Goal: Task Accomplishment & Management: Manage account settings

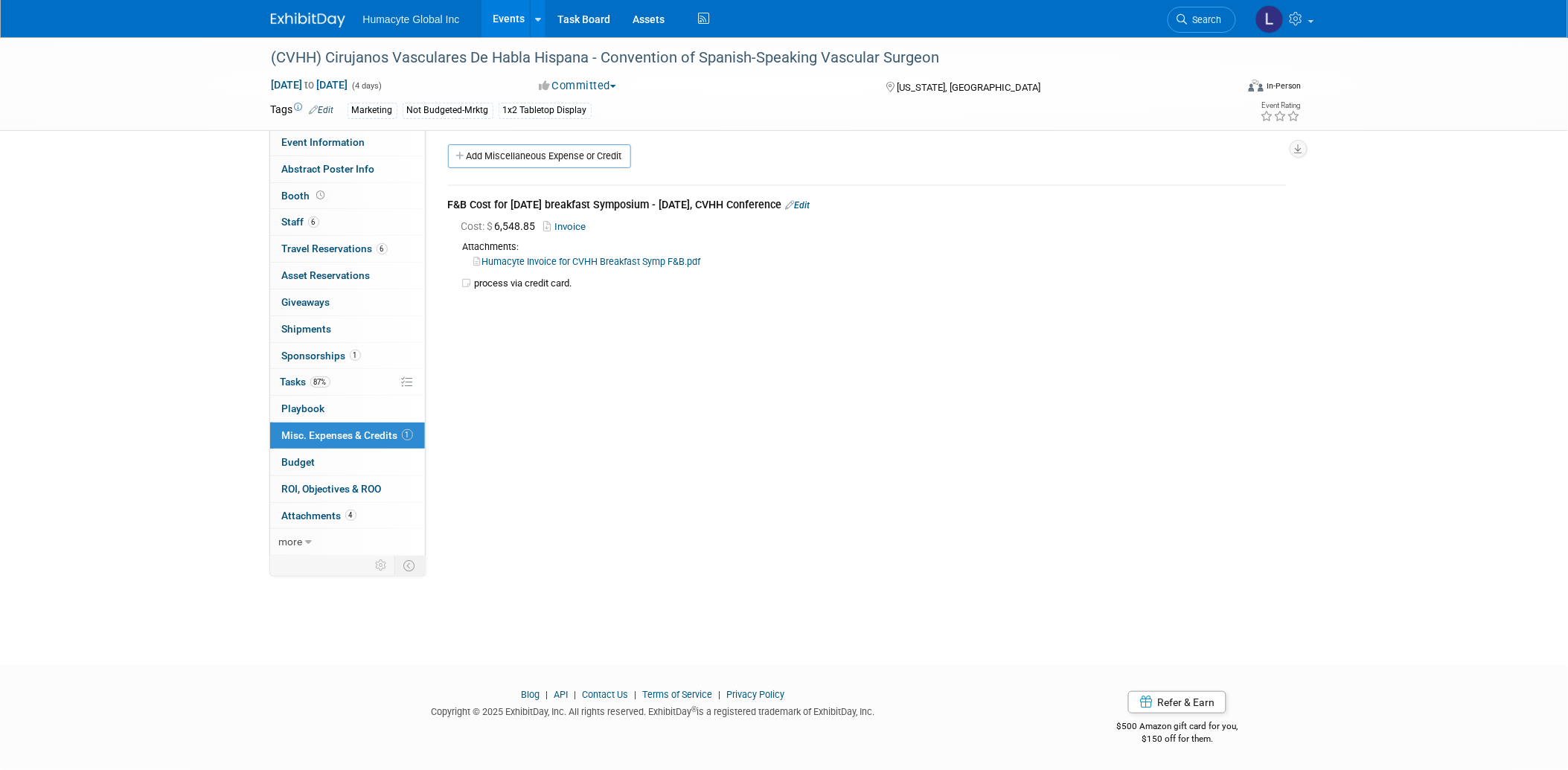
click at [503, 20] on link "Events" at bounding box center [509, 18] width 54 height 37
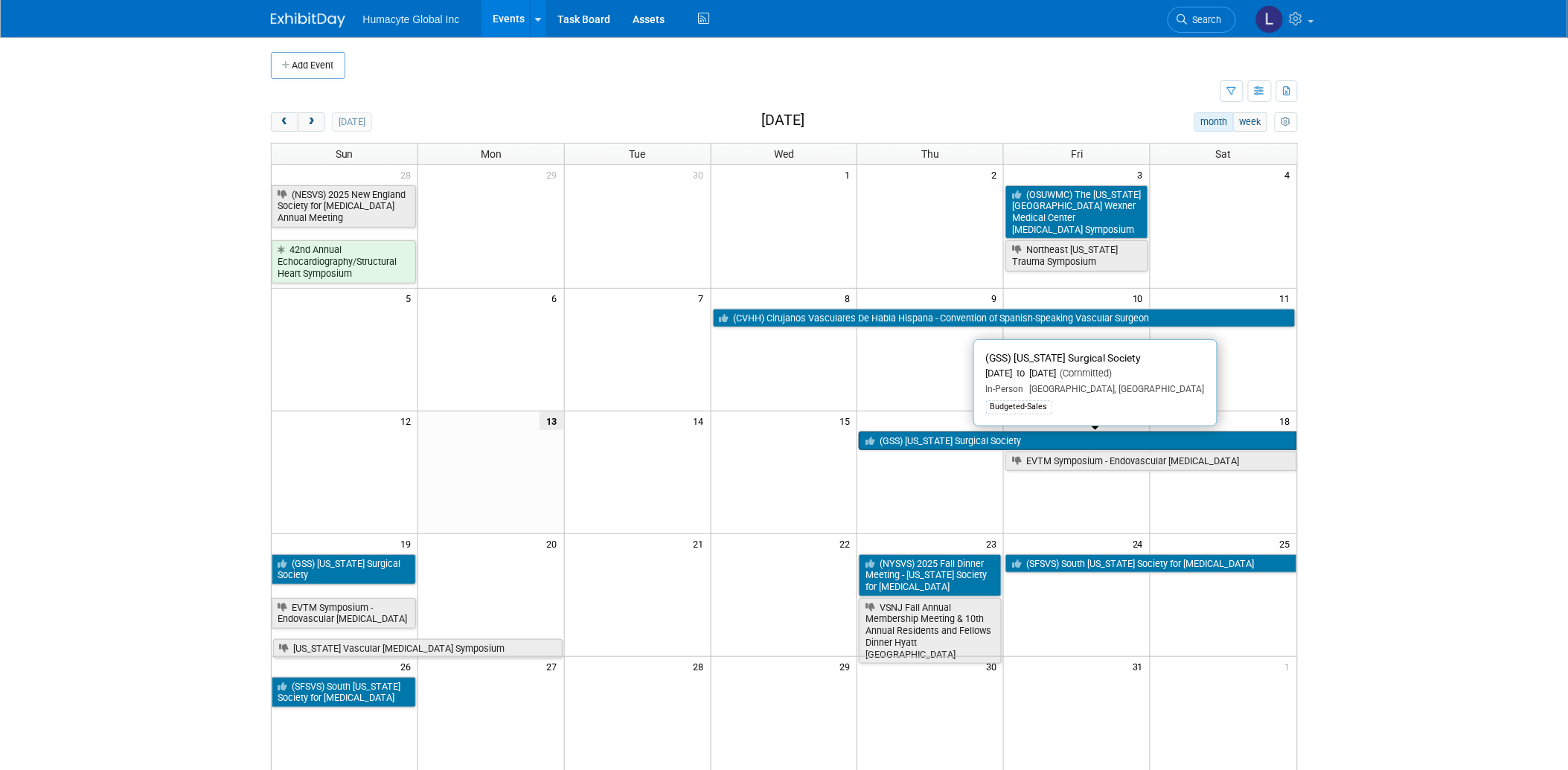
click at [953, 435] on link "(GSS) [US_STATE] Surgical Society" at bounding box center [1077, 442] width 437 height 20
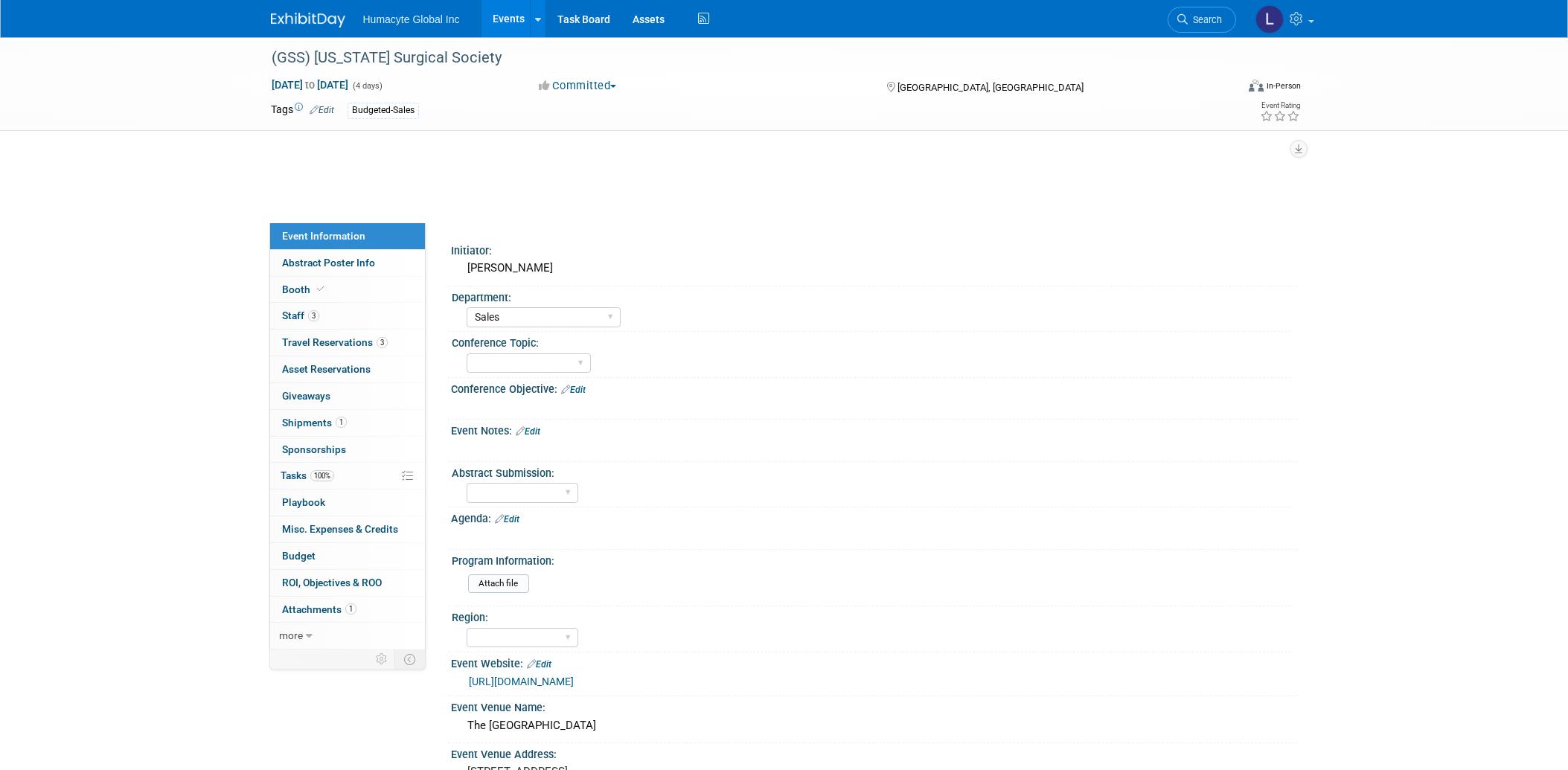
select select "Sales"
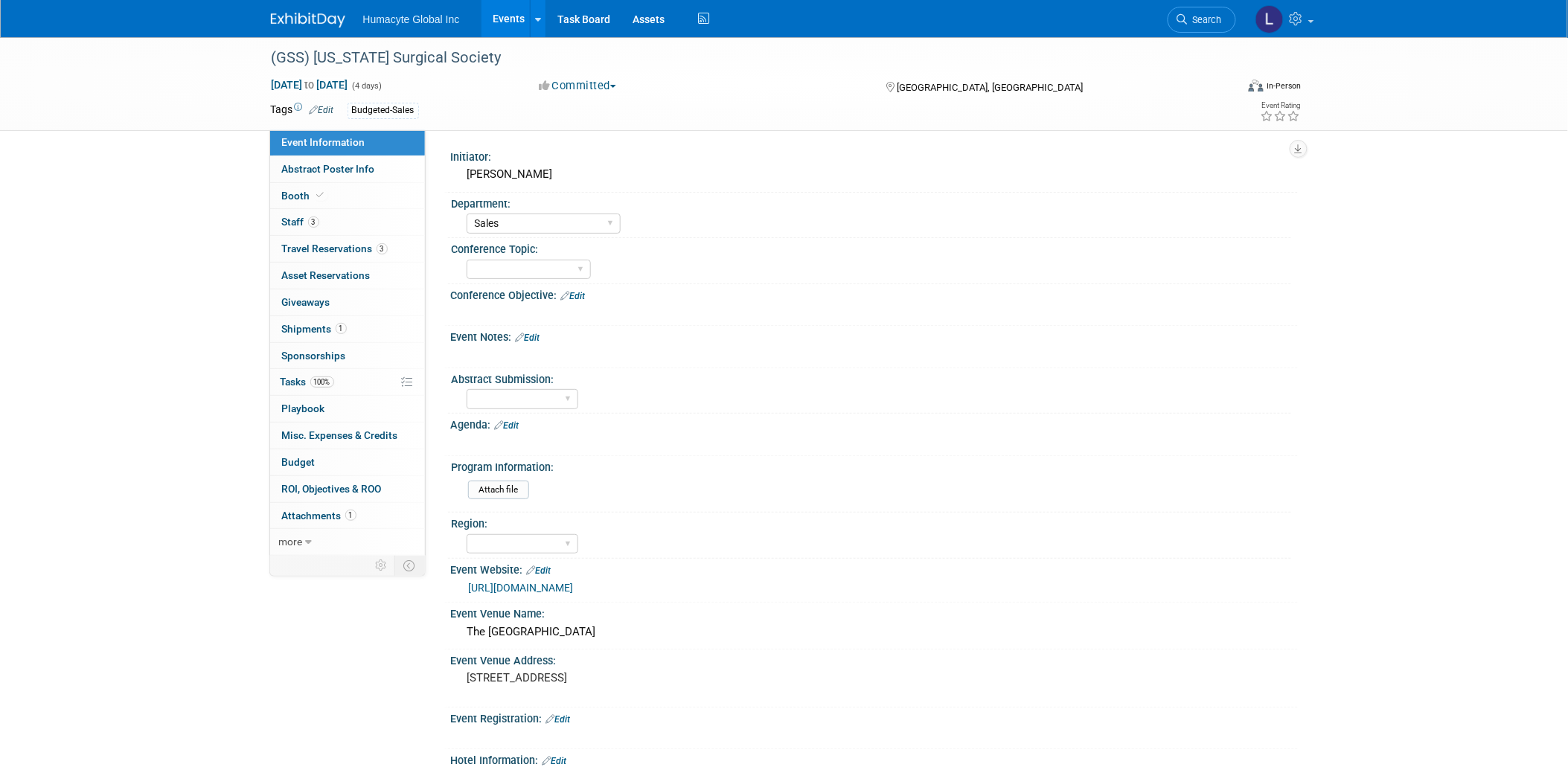
click at [608, 576] on div "https://www.gasurgsociety.org/annual-meeting" at bounding box center [874, 586] width 825 height 20
click at [573, 584] on link "https://www.gasurgsociety.org/annual-meeting" at bounding box center [521, 587] width 105 height 12
click at [297, 218] on span "Staff 3" at bounding box center [300, 221] width 37 height 12
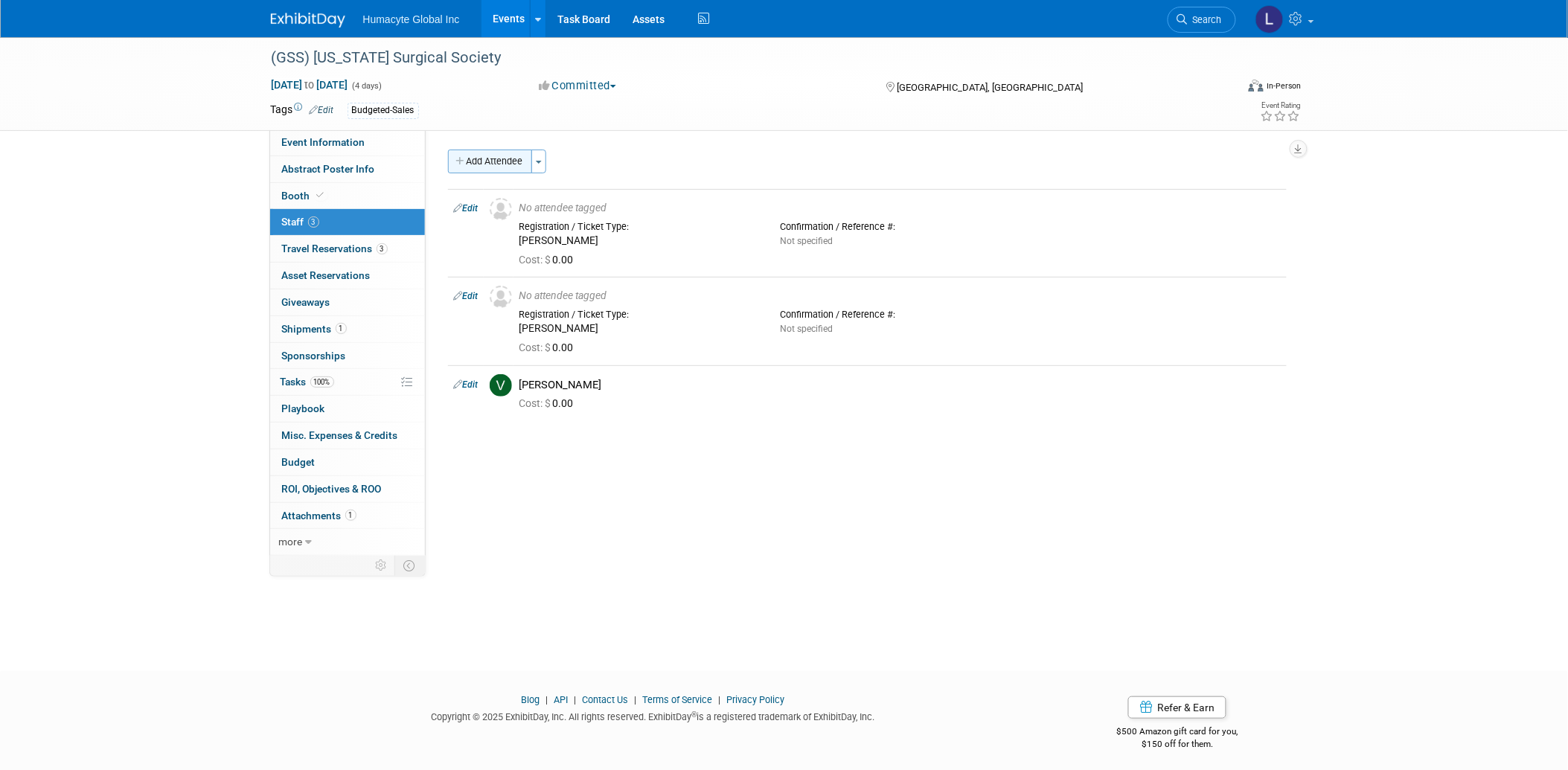
click at [489, 161] on button "Add Attendee" at bounding box center [490, 161] width 84 height 24
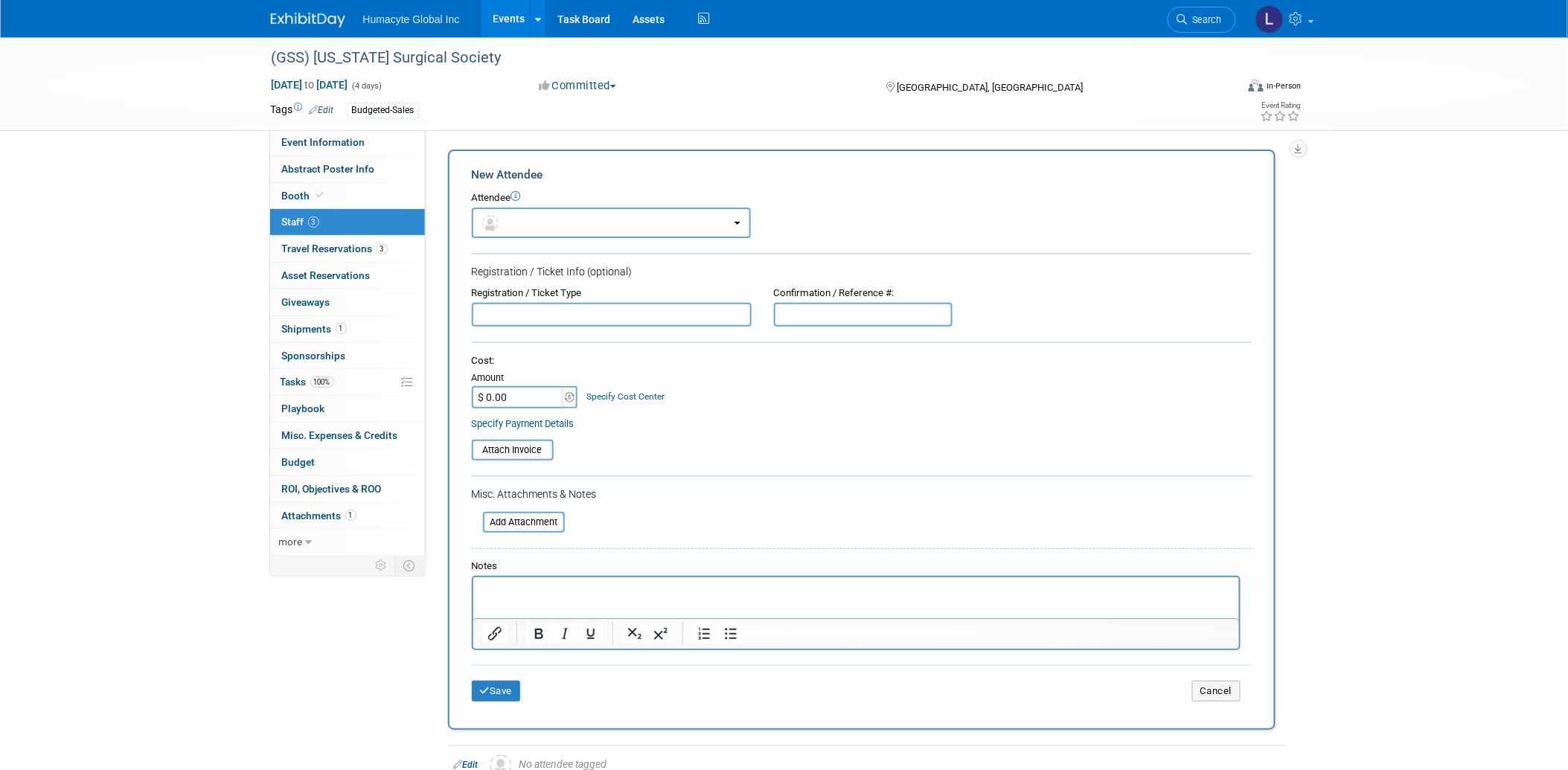
click at [525, 220] on button "button" at bounding box center [611, 222] width 279 height 30
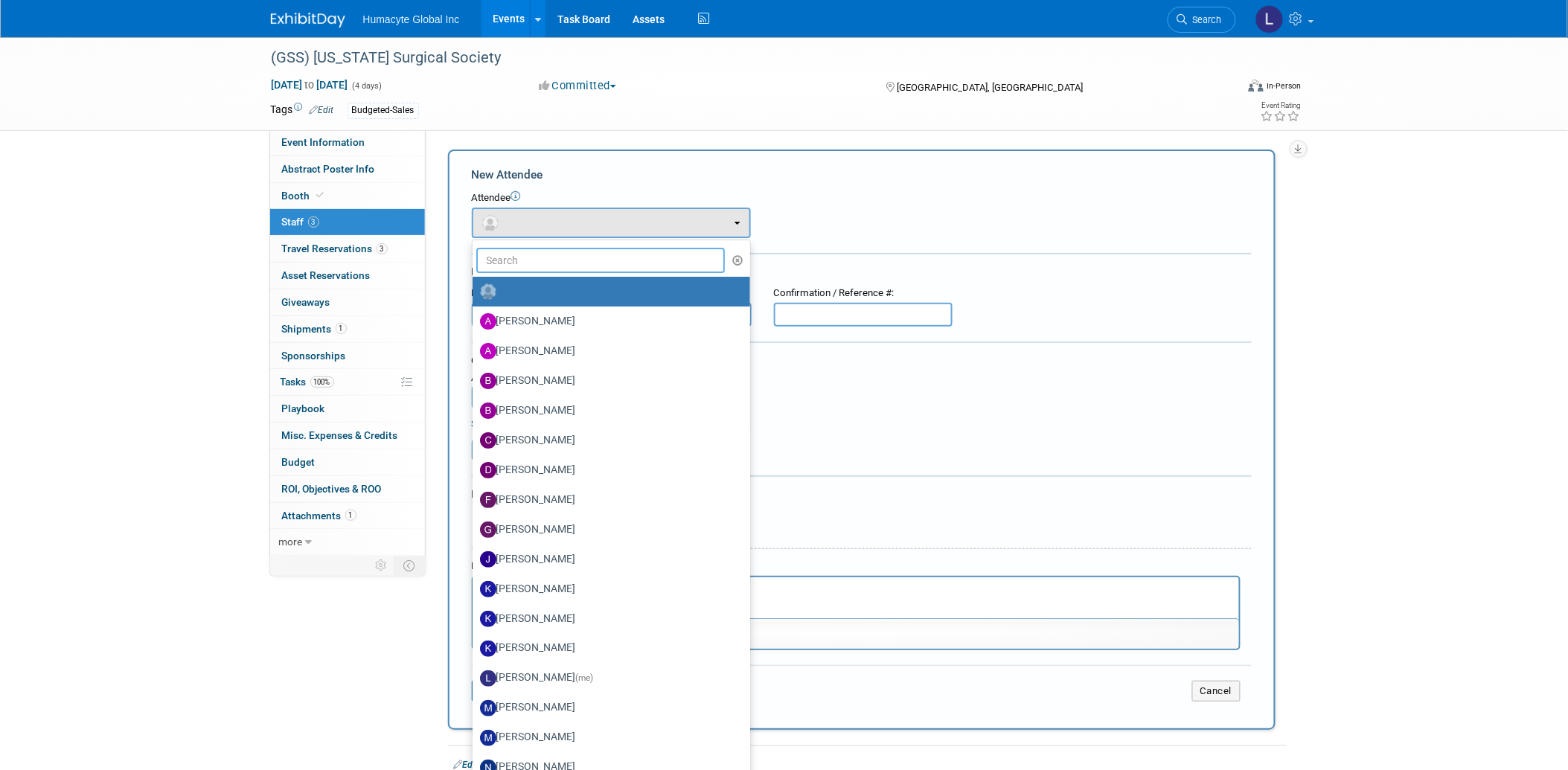
click at [546, 261] on input "text" at bounding box center [600, 260] width 249 height 25
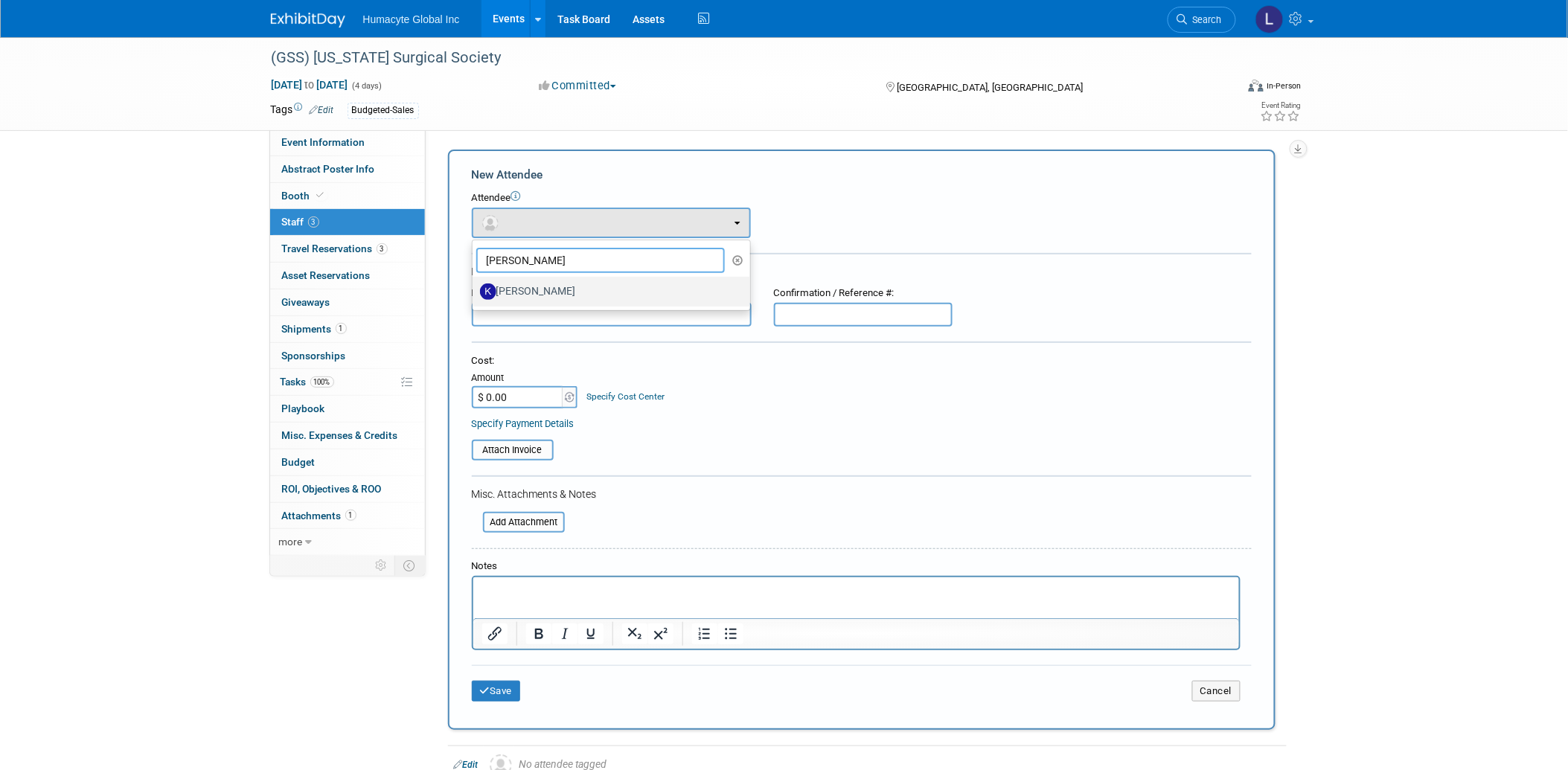
type input "Kim"
click at [540, 295] on label "[PERSON_NAME]" at bounding box center [608, 292] width 256 height 24
click at [475, 295] on input "[PERSON_NAME]" at bounding box center [470, 290] width 10 height 10
select select "cfebb38e-f370-482a-a084-0757ac9ef8d3"
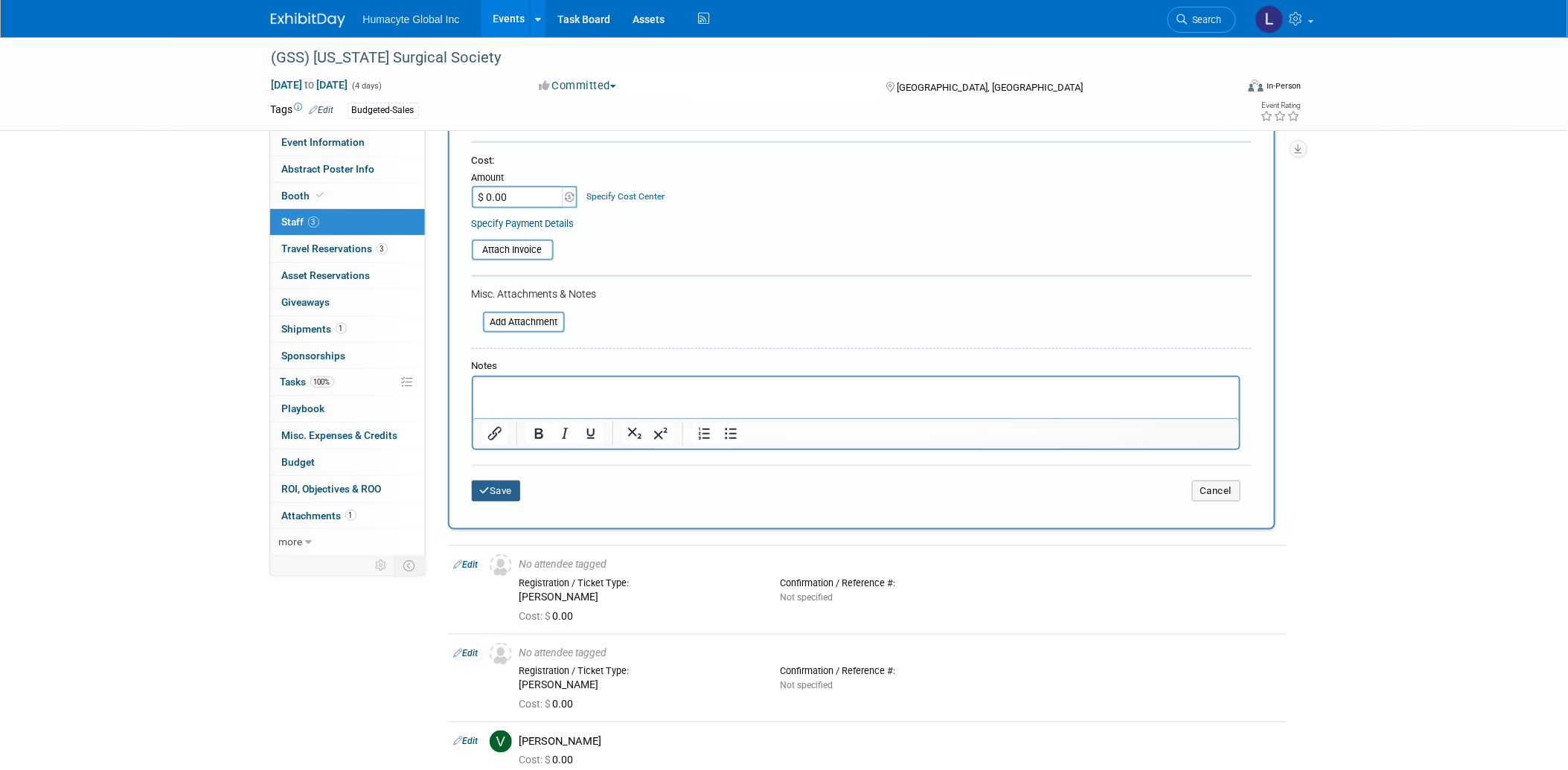
click at [505, 481] on button "Save" at bounding box center [496, 491] width 49 height 20
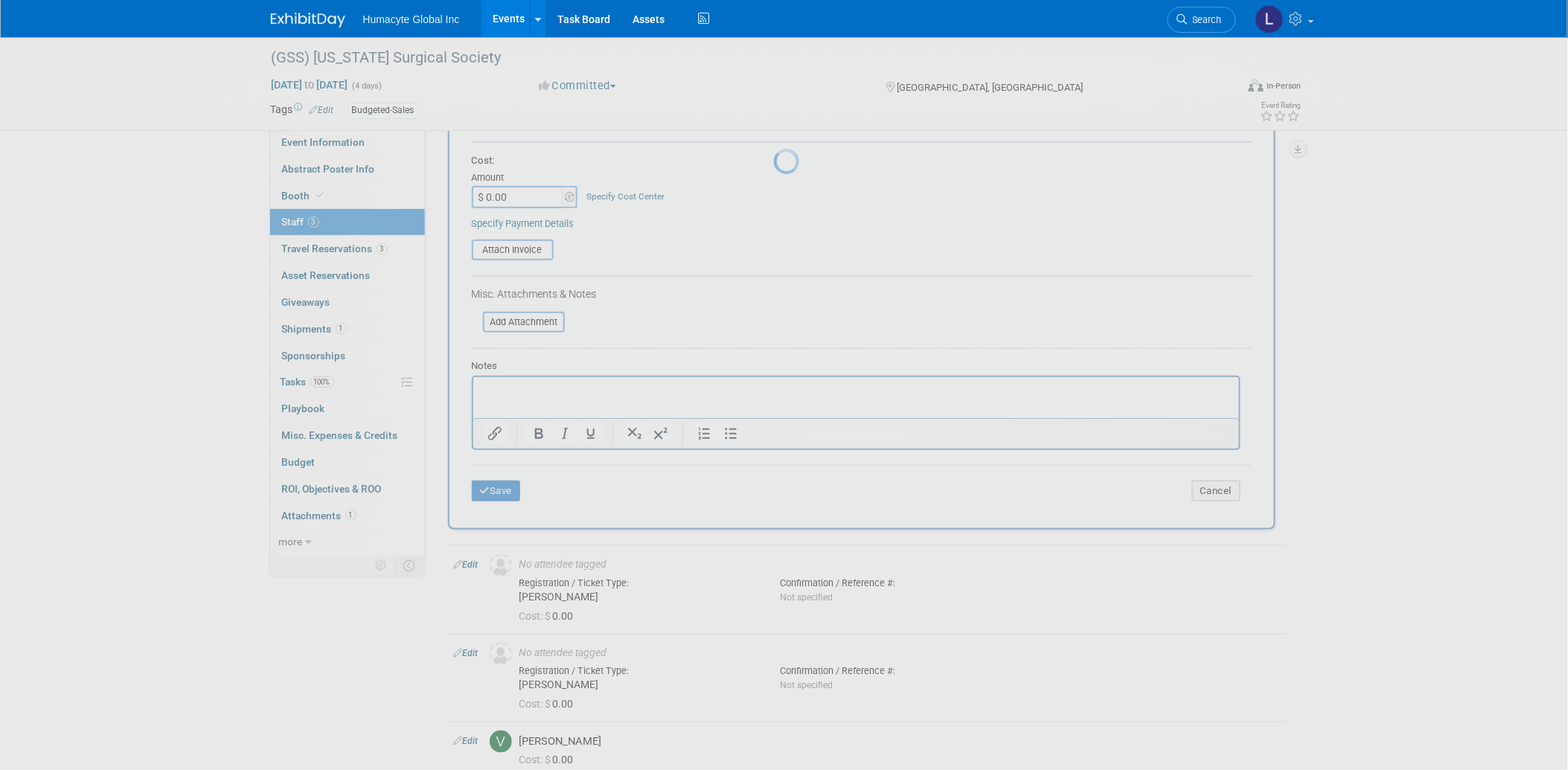
scroll to position [5, 0]
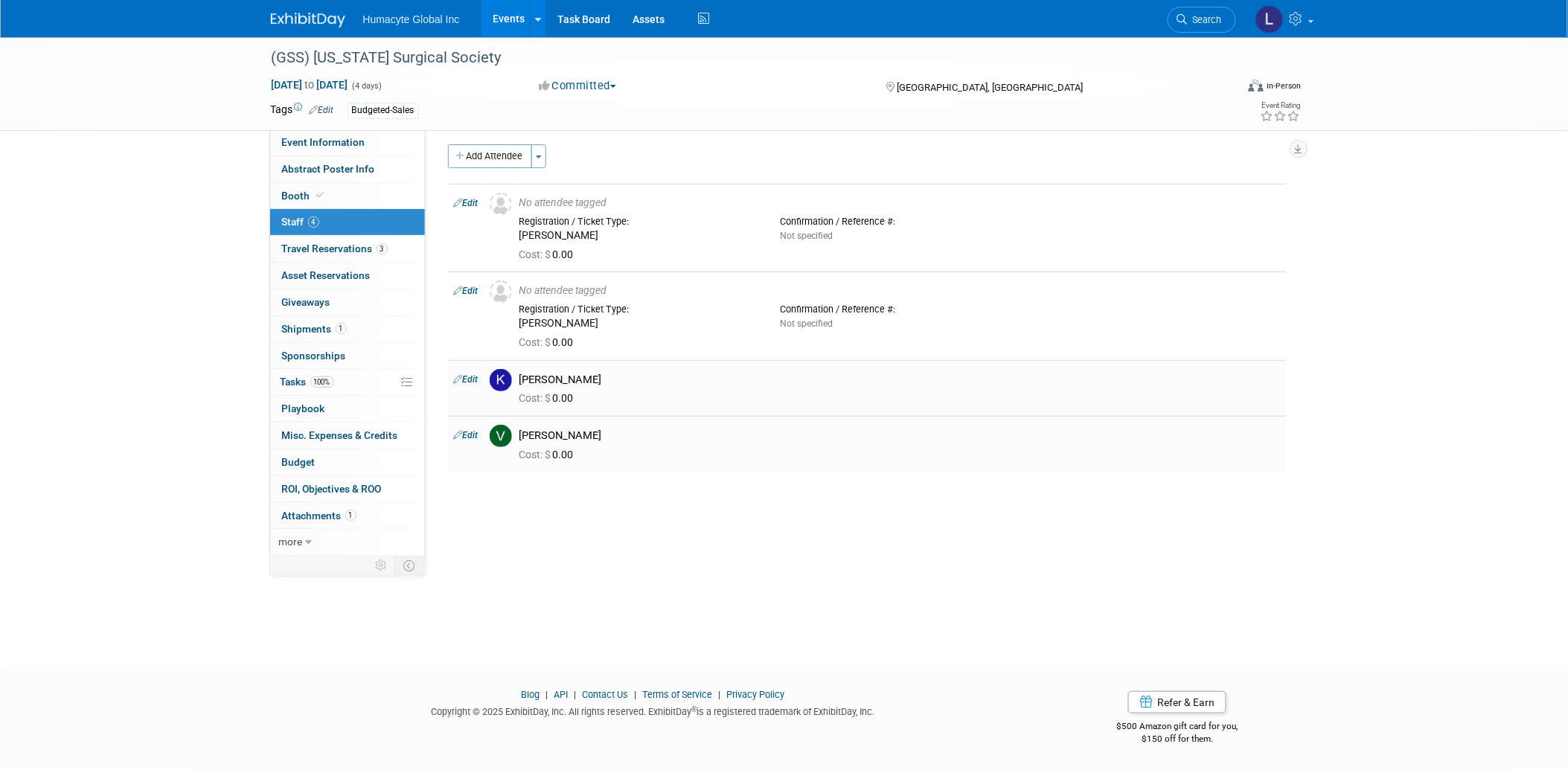
click at [469, 427] on td "Edit" at bounding box center [466, 444] width 36 height 56
click at [470, 430] on link "Edit" at bounding box center [466, 435] width 25 height 11
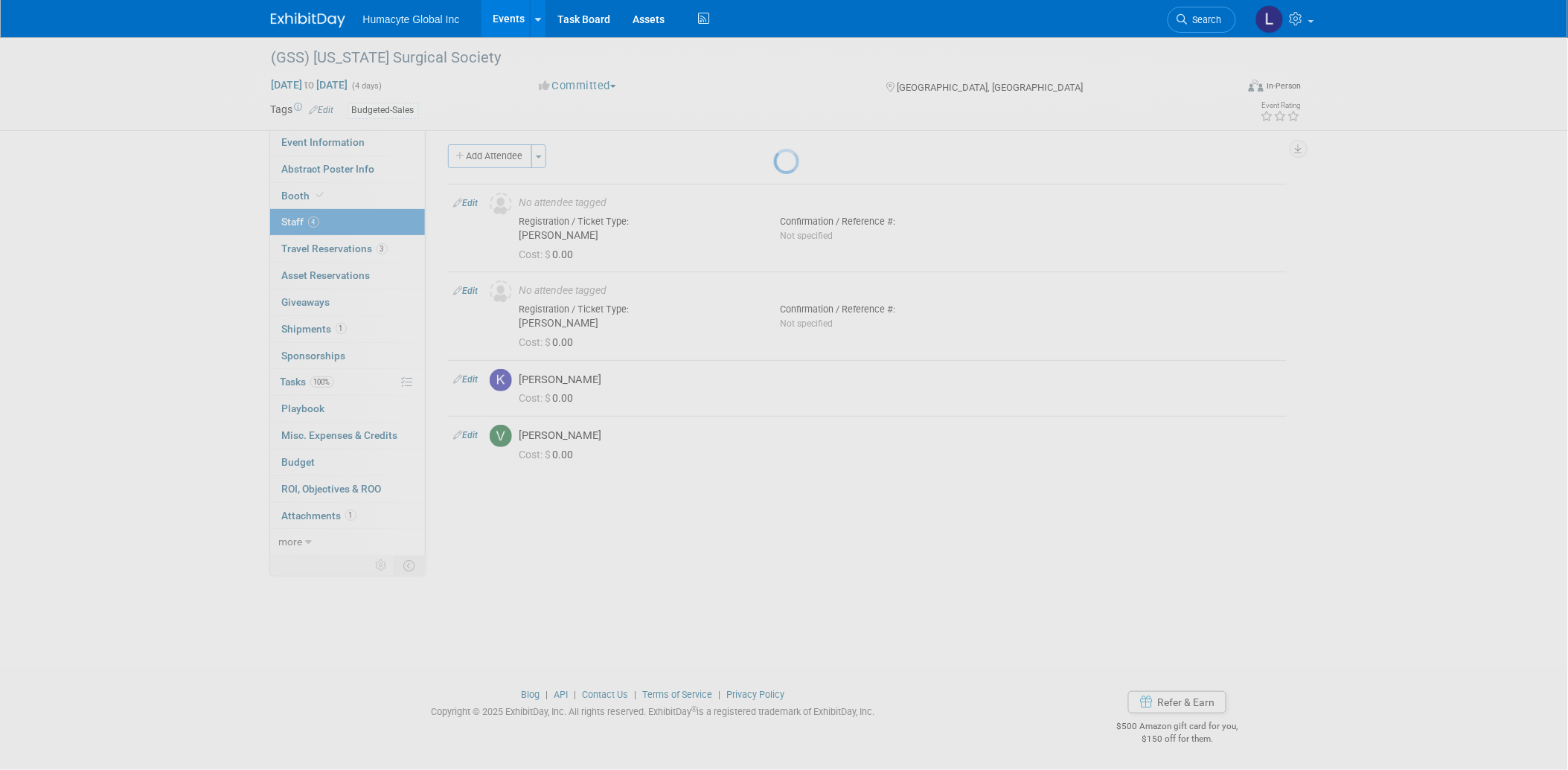
select select "6610b2a4-1c57-494a-8852-97f52d13be71"
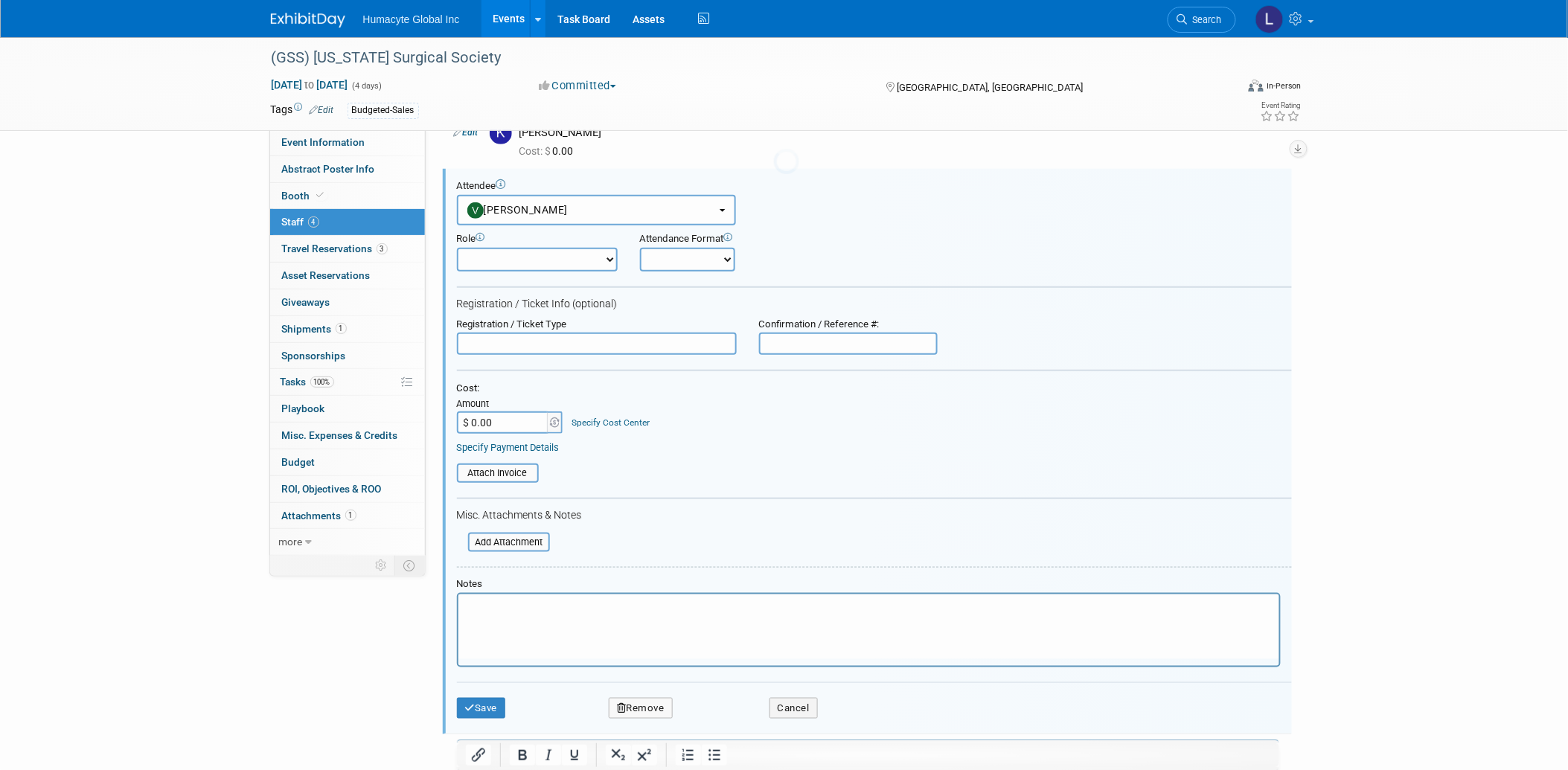
scroll to position [0, 0]
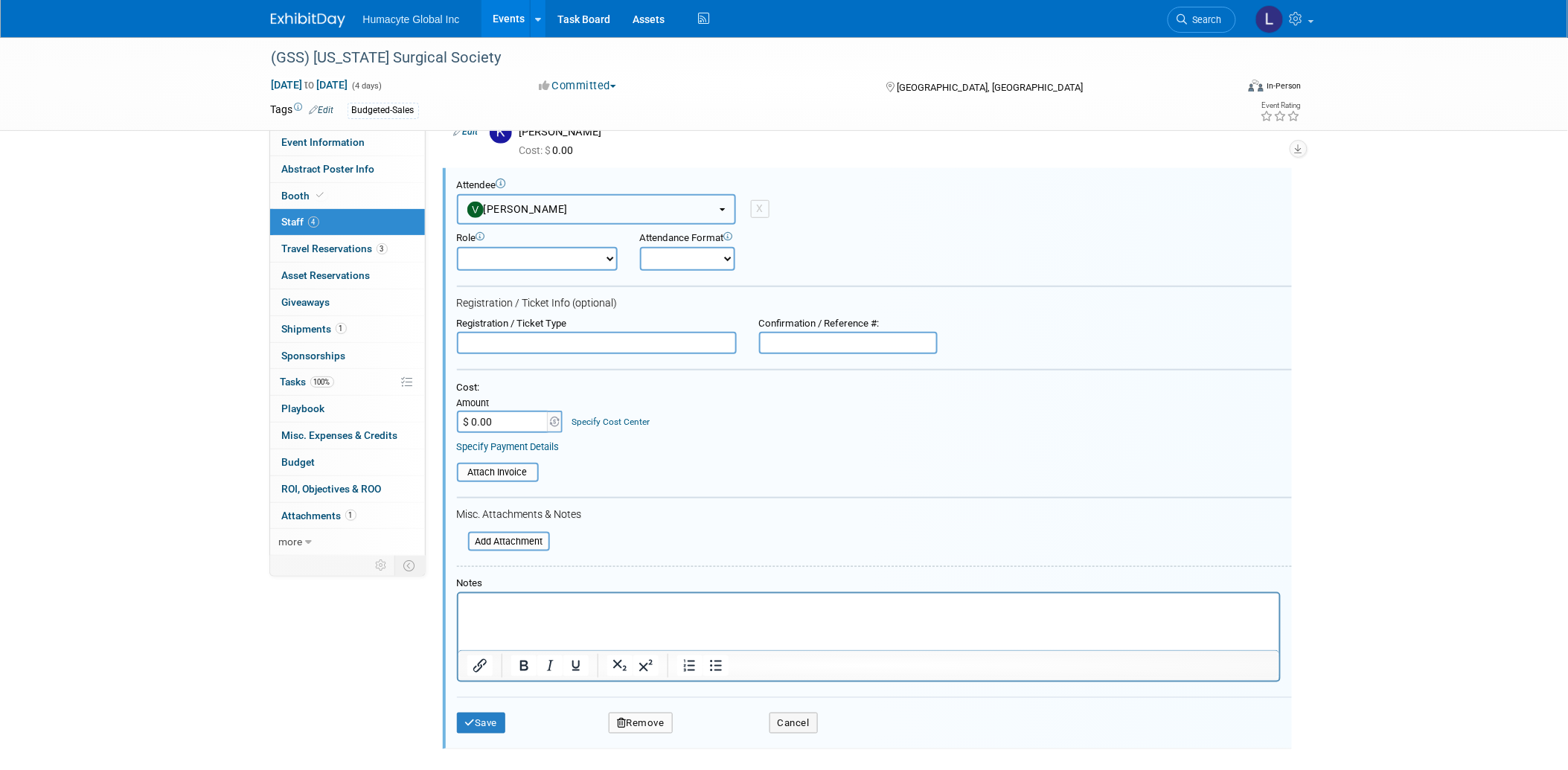
click at [573, 206] on button "[PERSON_NAME]" at bounding box center [596, 209] width 279 height 30
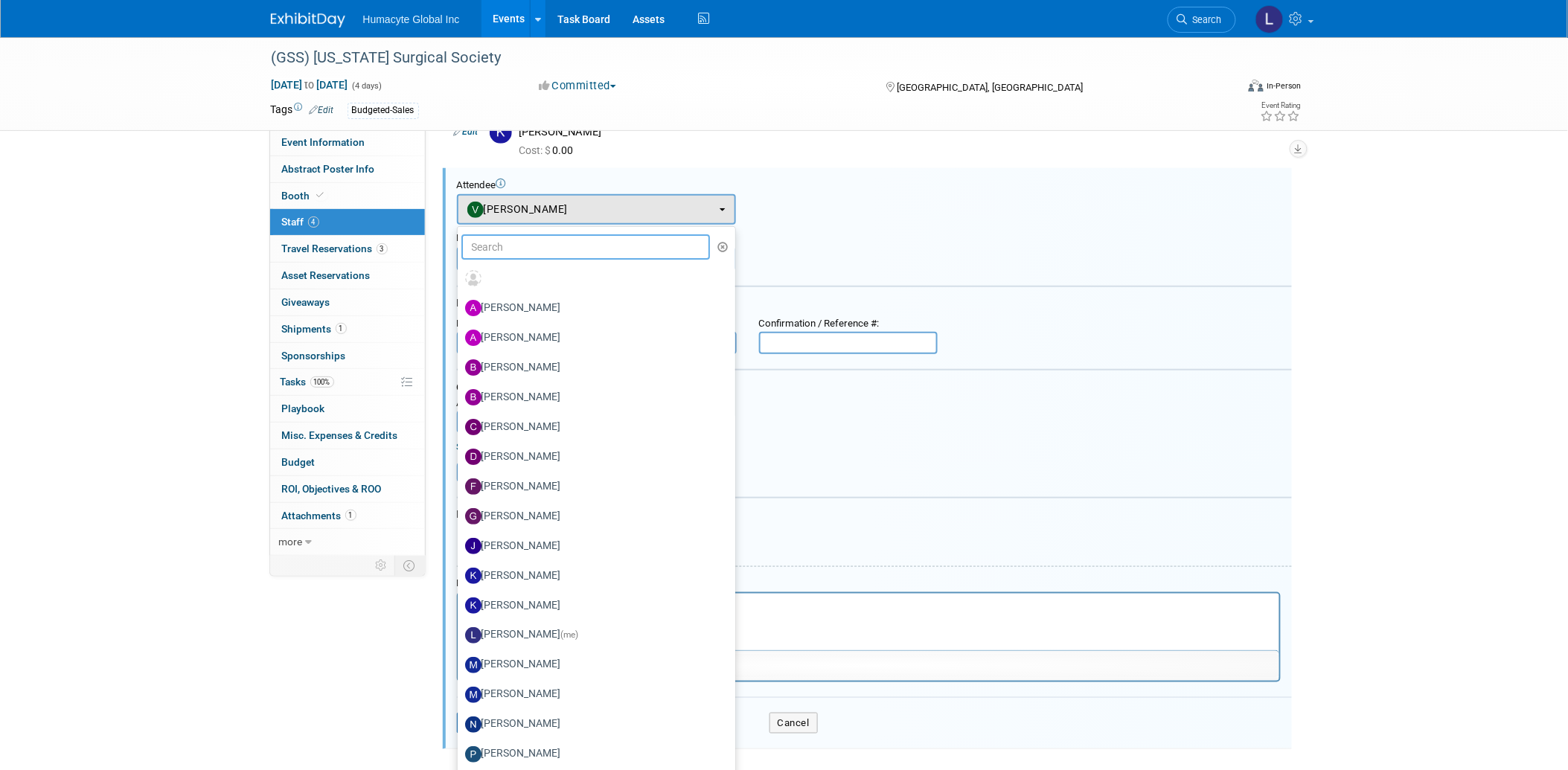
click at [549, 242] on input "text" at bounding box center [586, 247] width 249 height 25
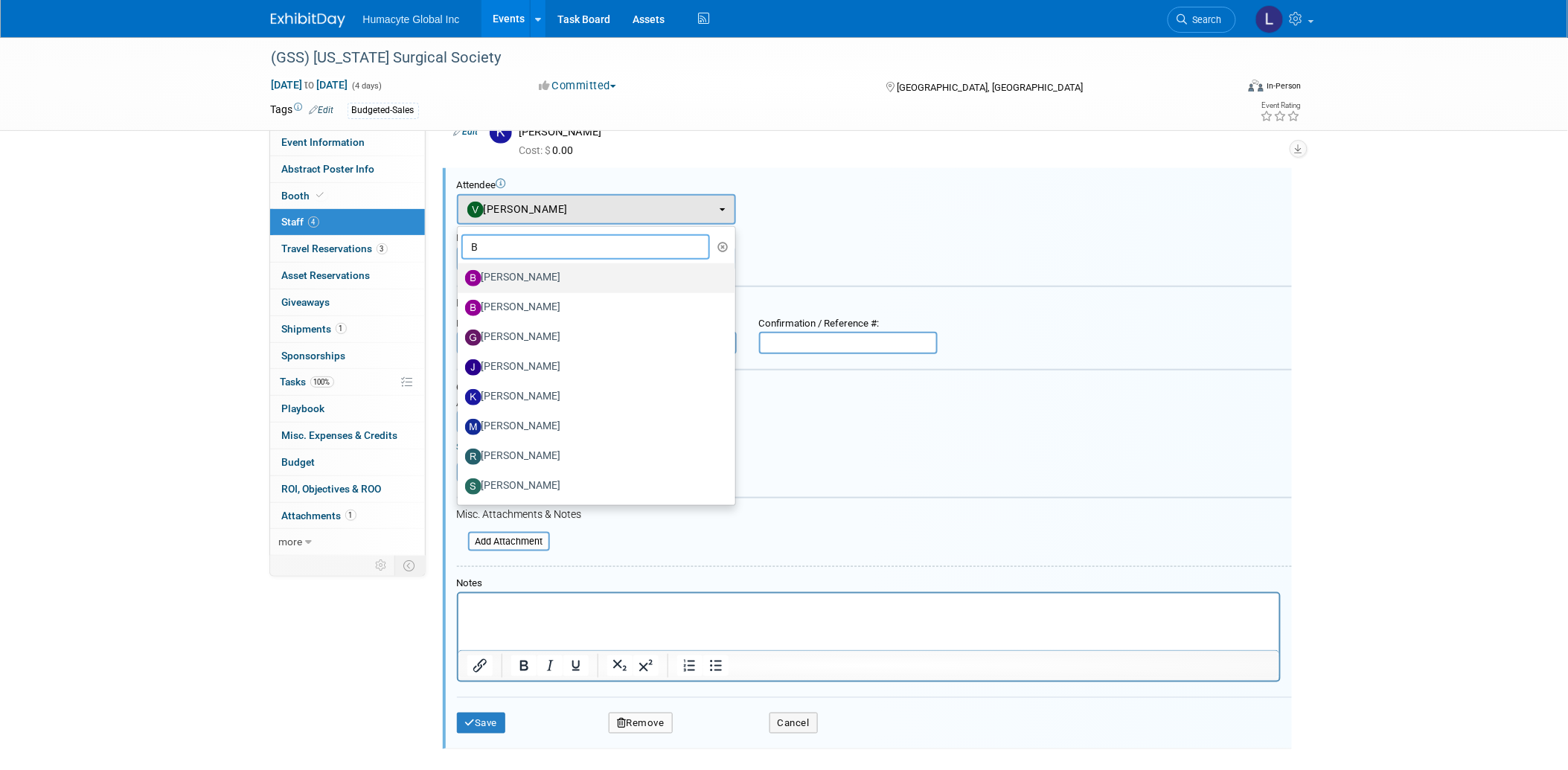
type input "B"
click at [536, 273] on label "[PERSON_NAME]" at bounding box center [593, 278] width 256 height 24
click at [460, 273] on input "[PERSON_NAME]" at bounding box center [455, 277] width 10 height 10
select select "bf7da677-1893-4e04-8990-6a2071ca5130"
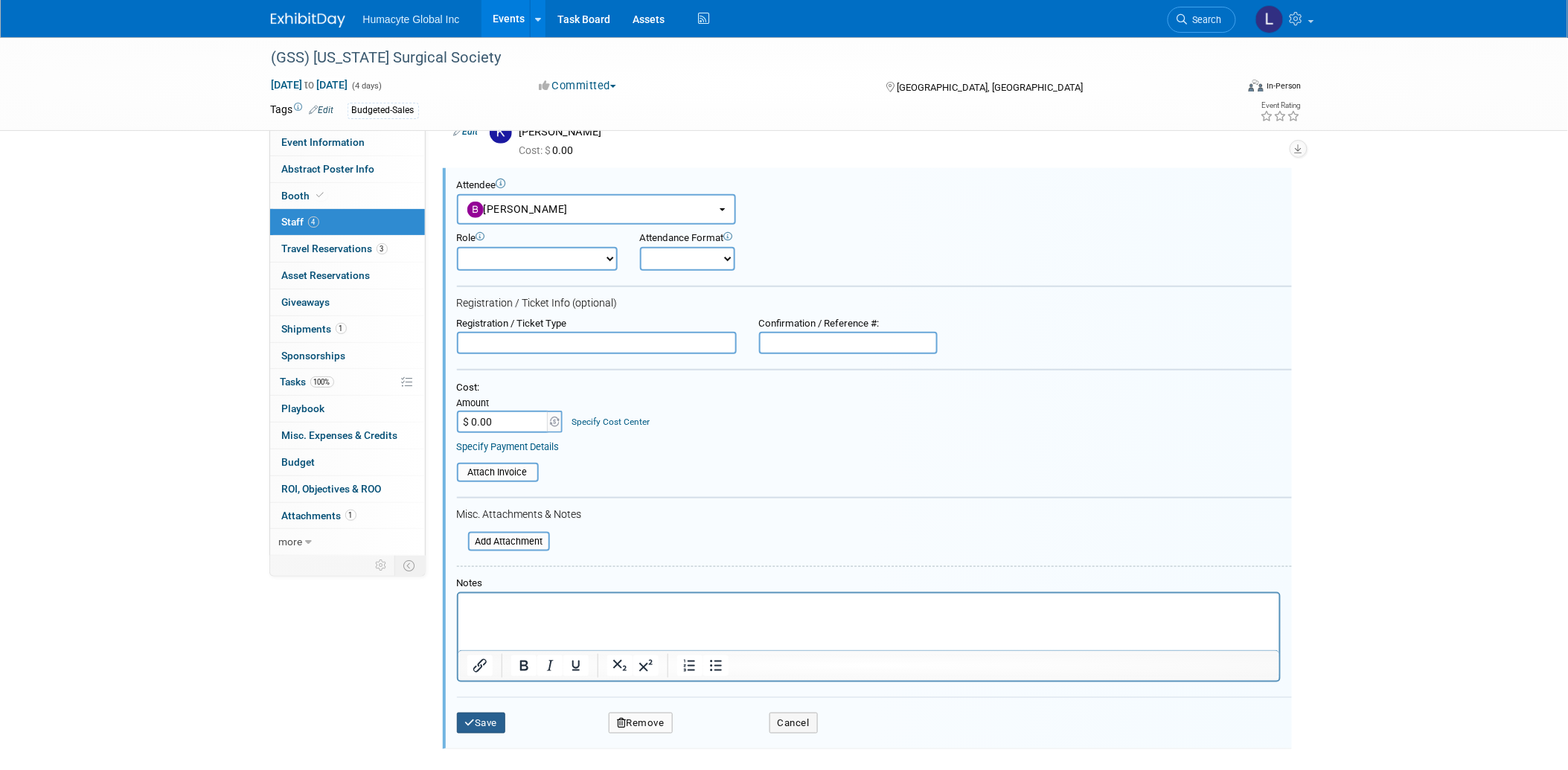
click at [470, 718] on icon "submit" at bounding box center [470, 723] width 11 height 10
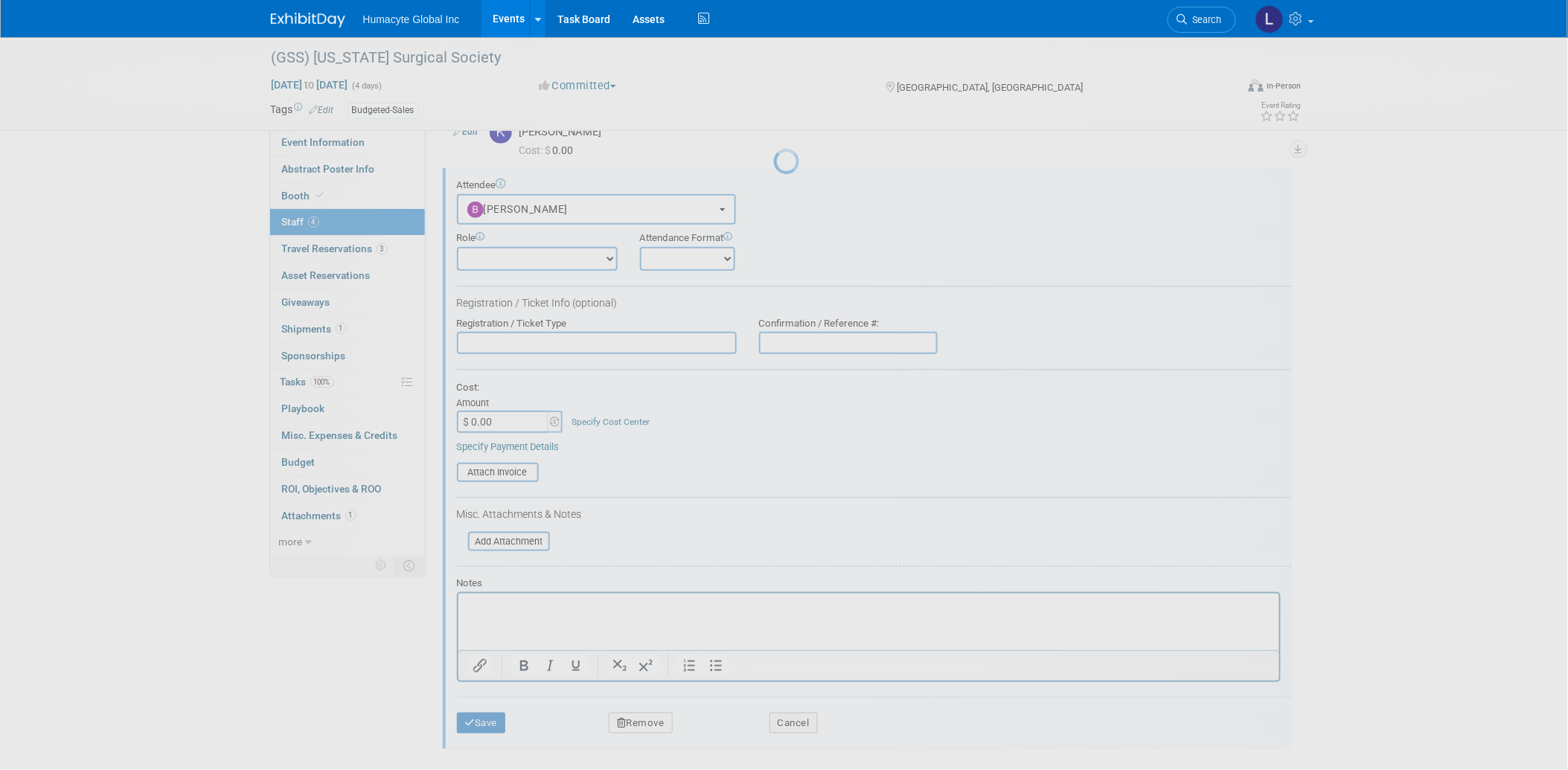
scroll to position [5, 0]
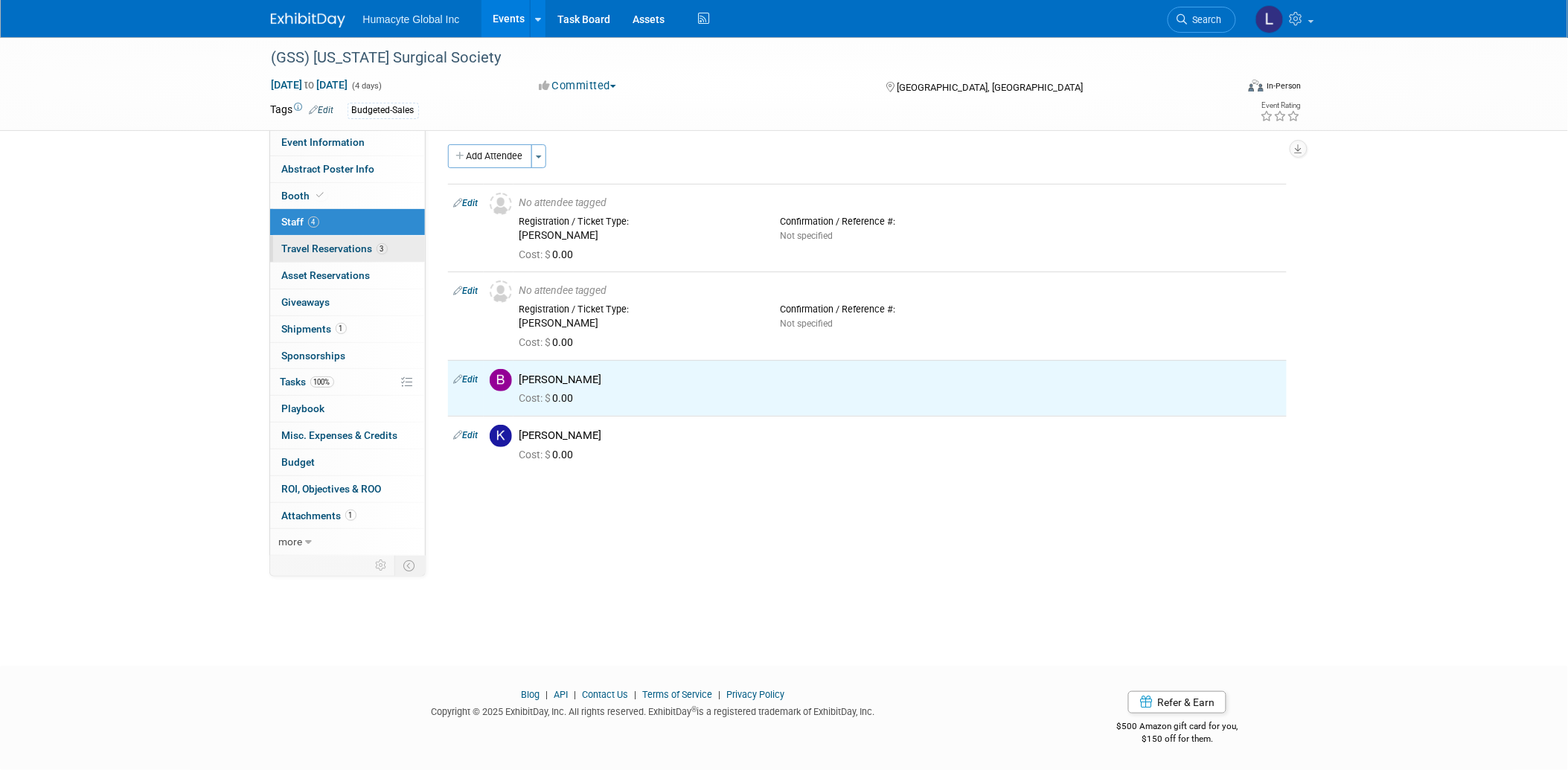
click at [332, 247] on span "Travel Reservations 3" at bounding box center [334, 248] width 106 height 12
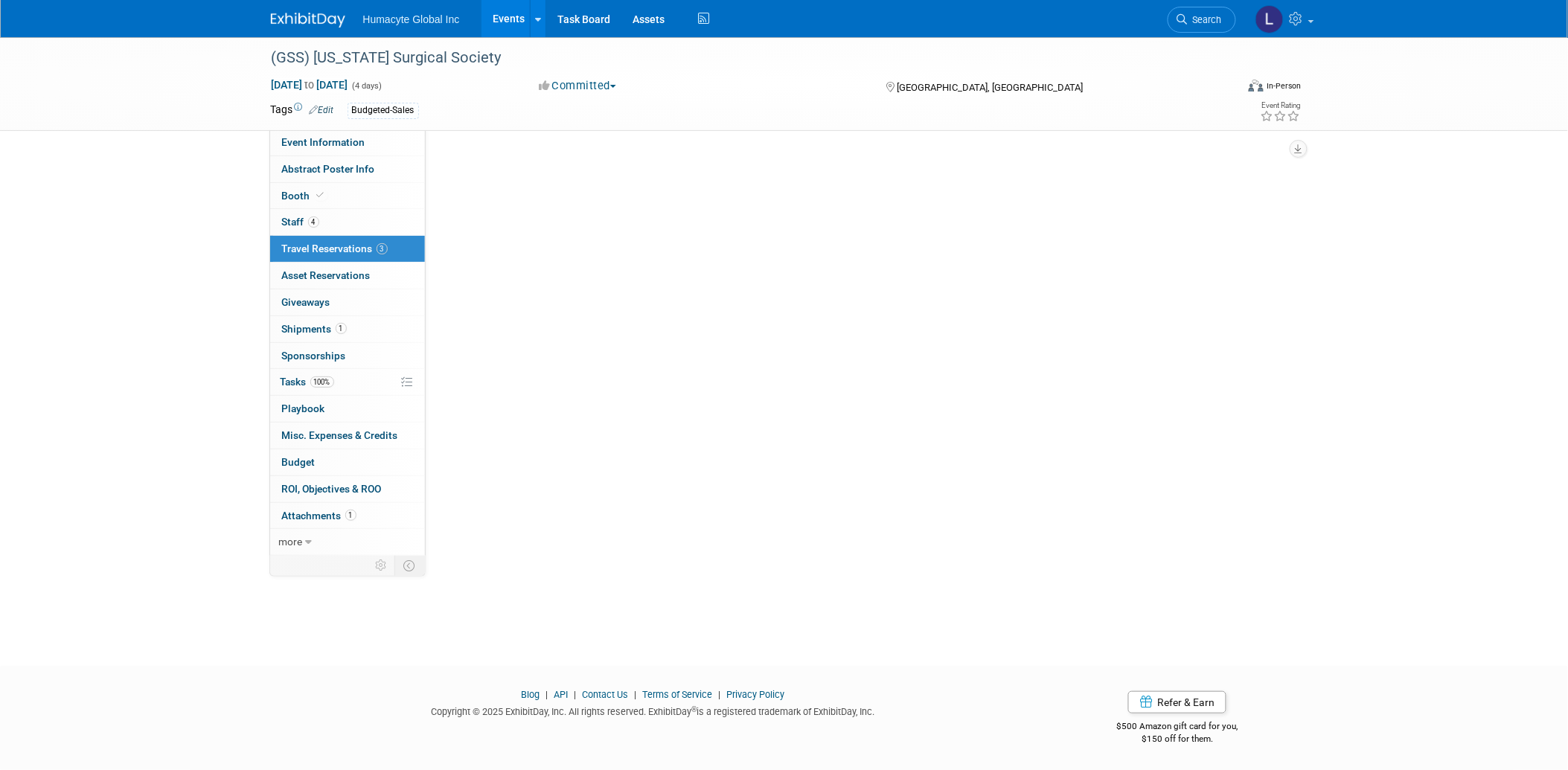
scroll to position [0, 0]
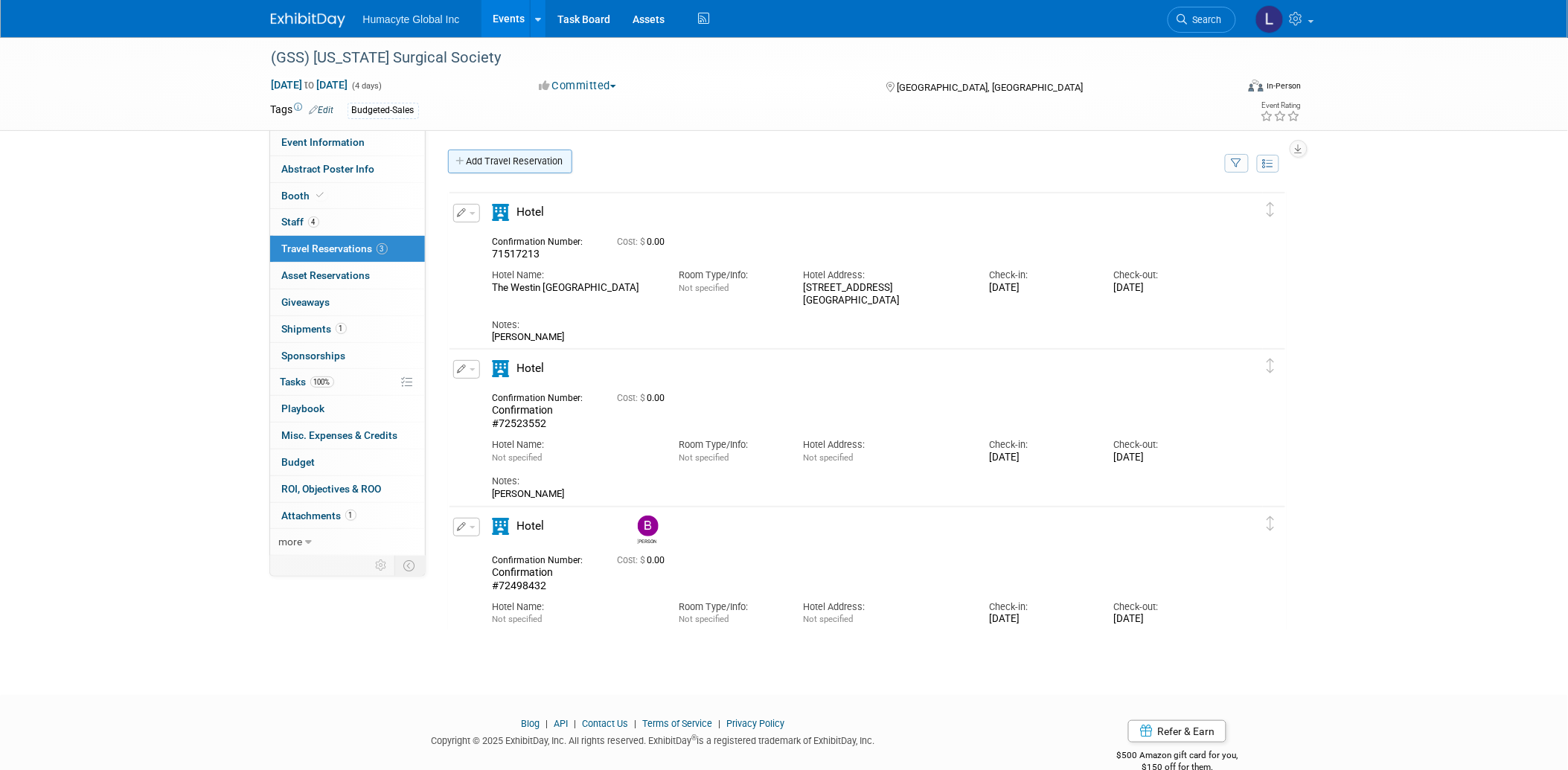
click at [477, 166] on link "Add Travel Reservation" at bounding box center [510, 161] width 125 height 24
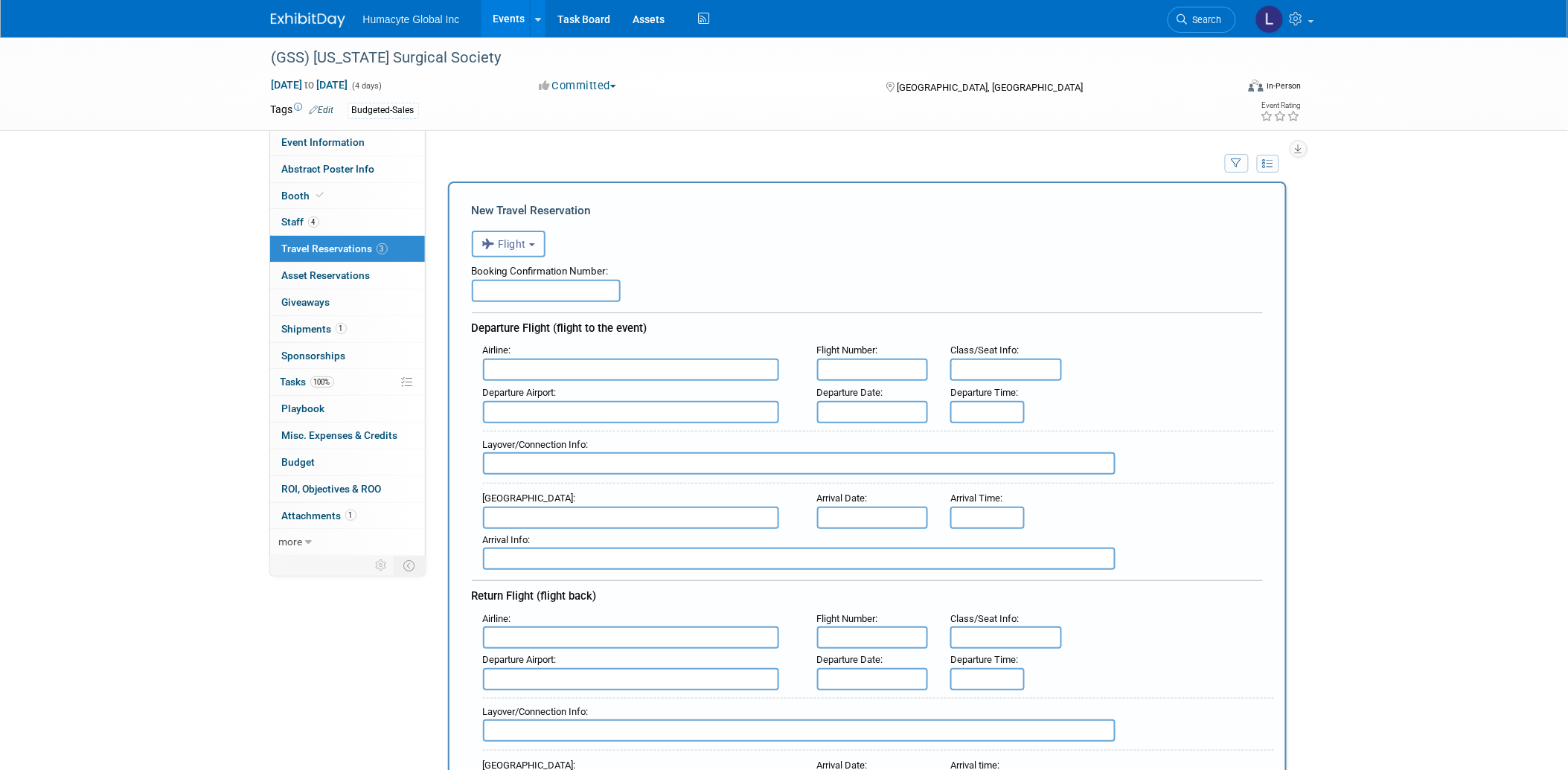
click at [522, 246] on span "Flight" at bounding box center [505, 244] width 45 height 12
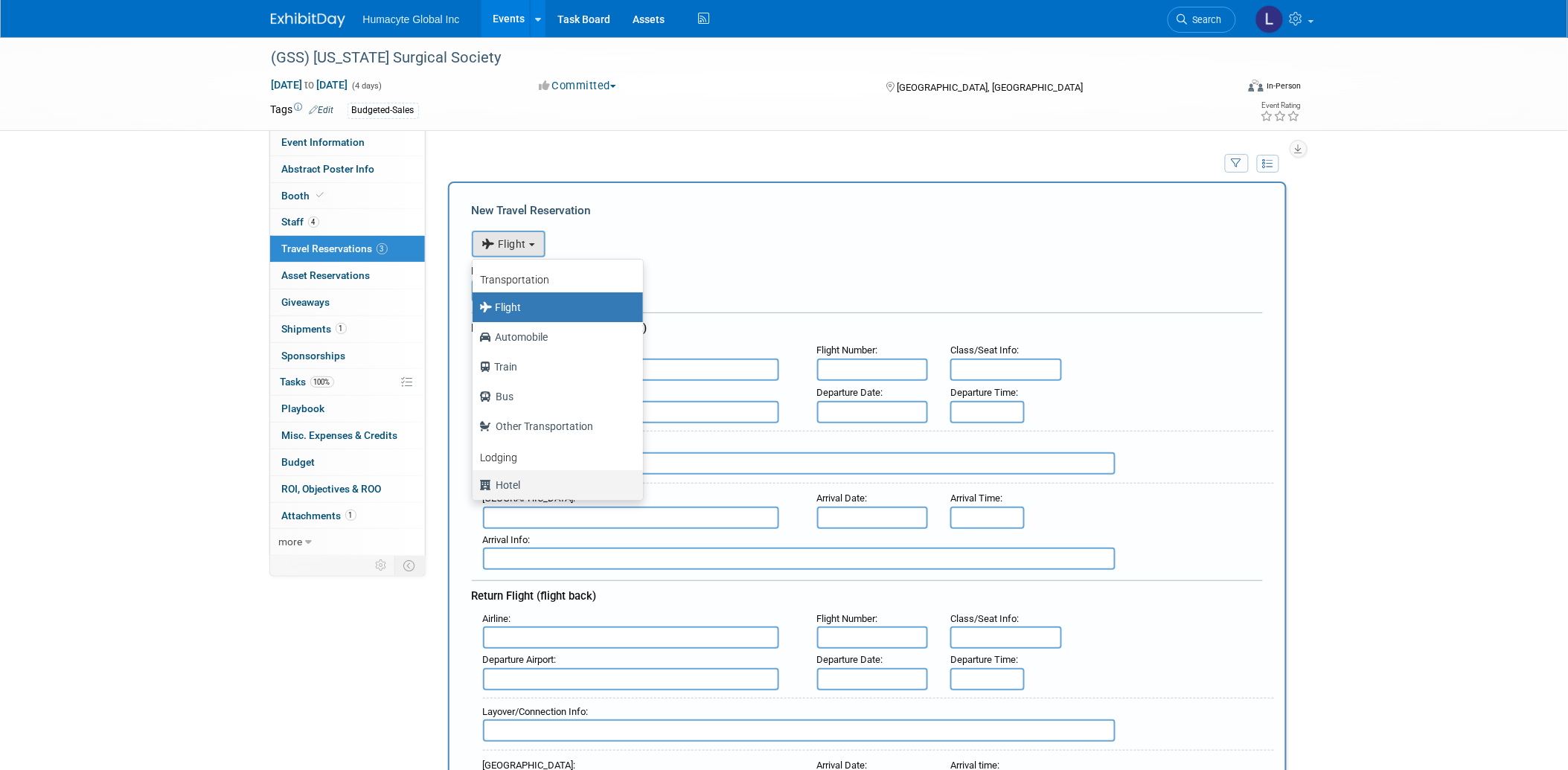
click at [495, 480] on label "Hotel" at bounding box center [554, 485] width 148 height 24
click at [475, 480] on input "Hotel" at bounding box center [470, 483] width 10 height 10
select select "6"
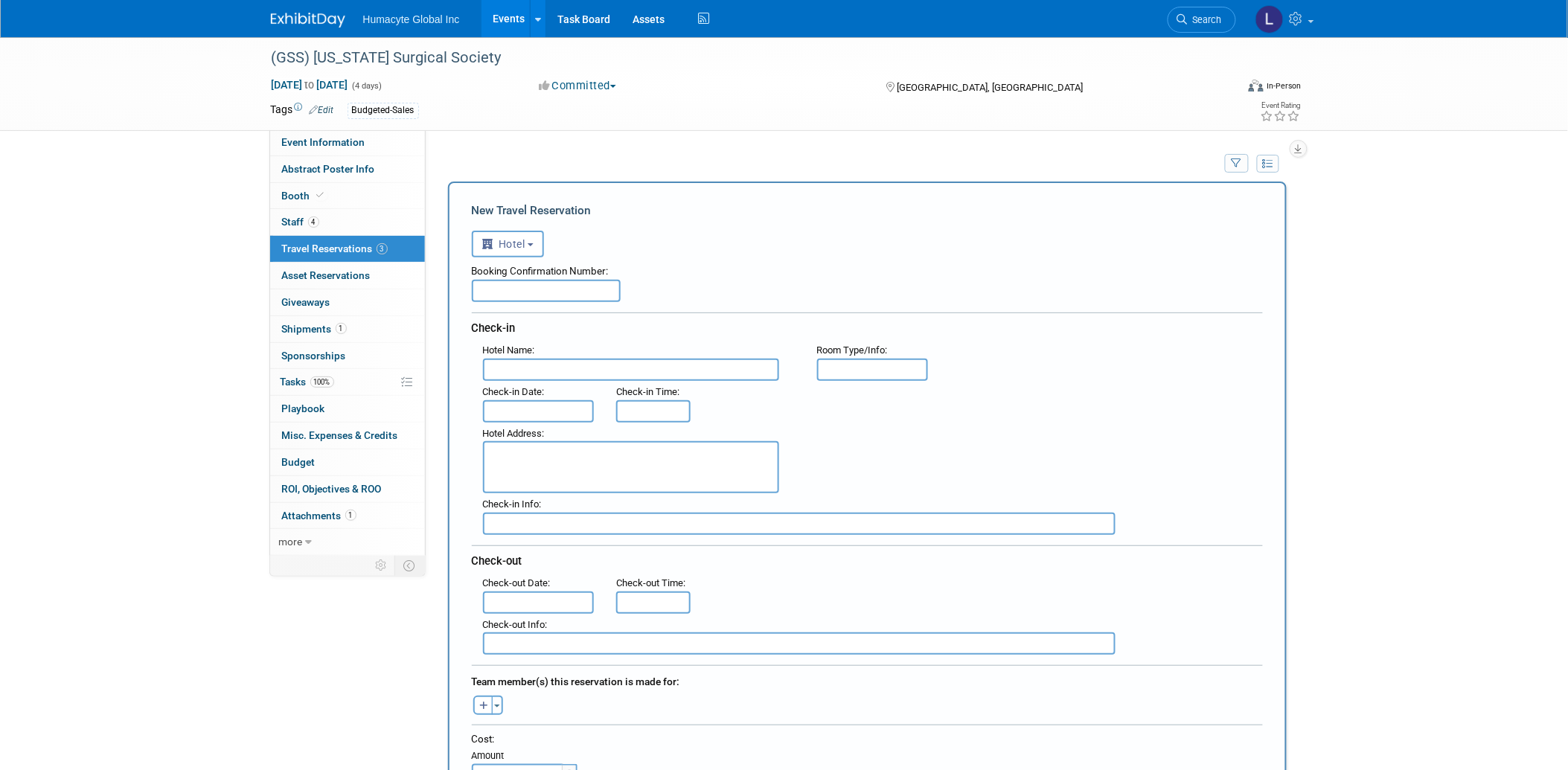
click at [517, 280] on input "text" at bounding box center [546, 291] width 149 height 22
click at [503, 297] on input "text" at bounding box center [546, 291] width 149 height 22
paste input "82847343"
type input "82847343"
click at [558, 359] on input "text" at bounding box center [632, 369] width 297 height 22
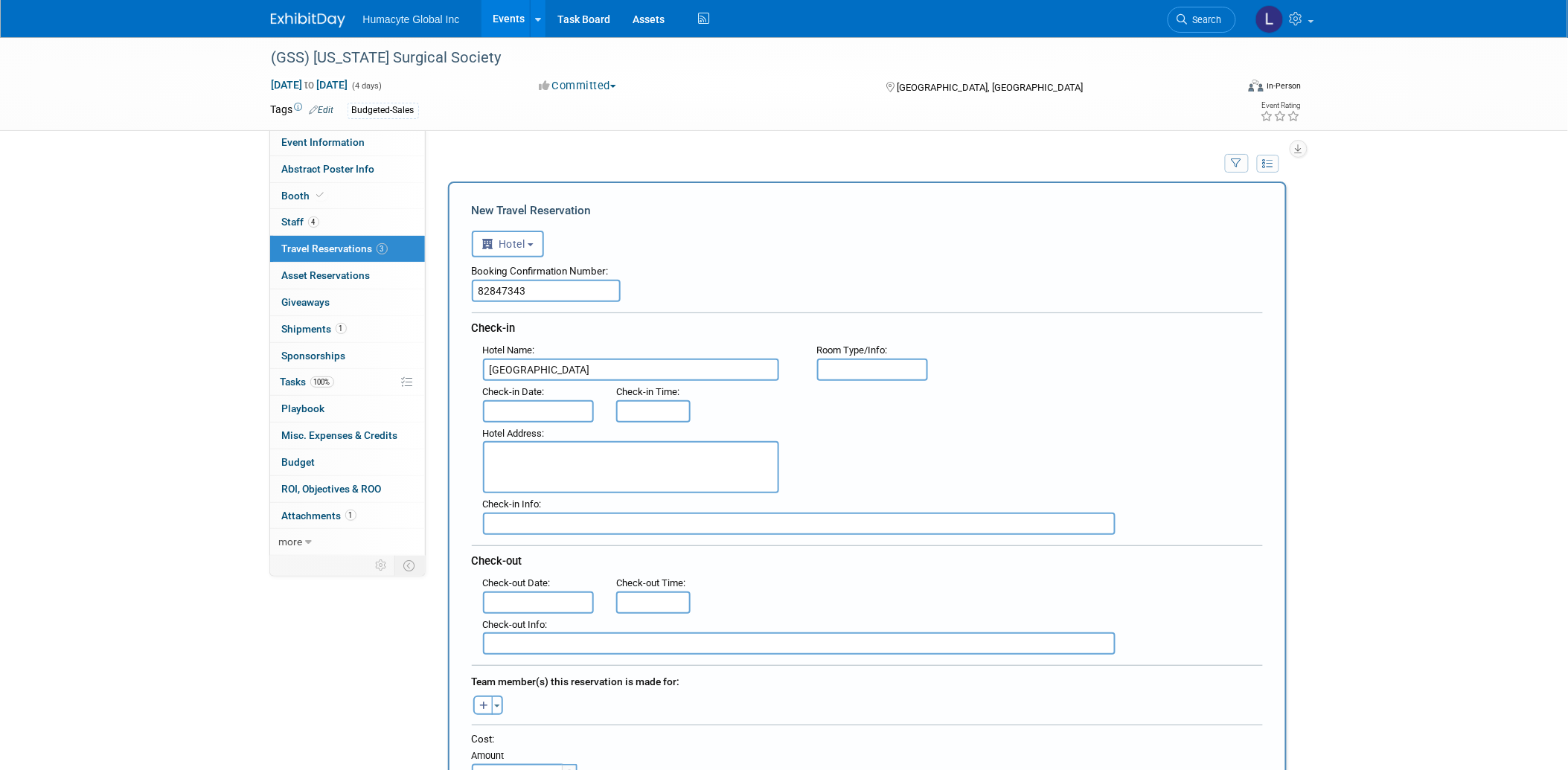
type input "Westin Jekyll Island Beach"
click at [522, 412] on input "text" at bounding box center [539, 411] width 111 height 22
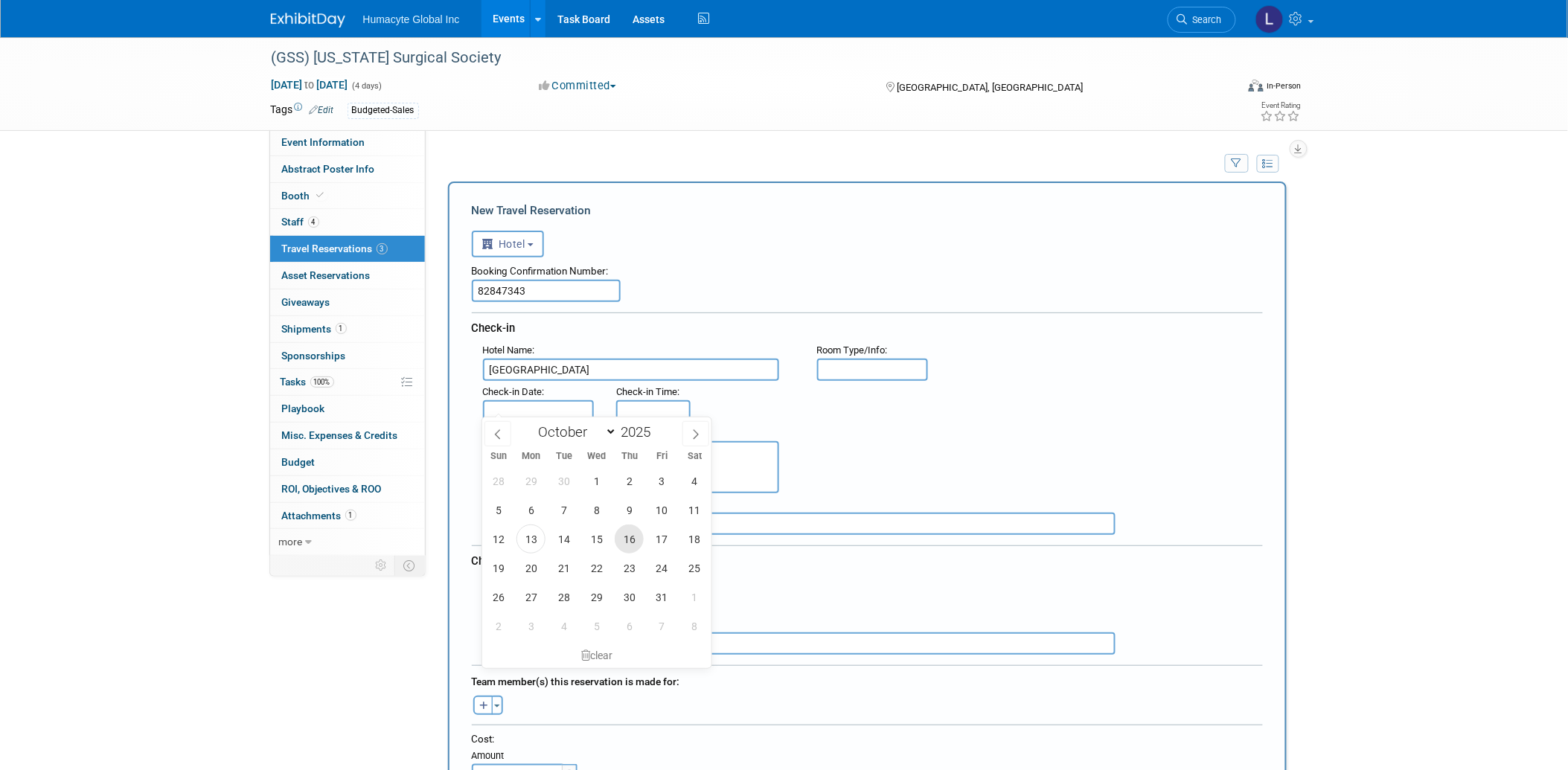
click at [630, 541] on span "16" at bounding box center [628, 539] width 29 height 29
type input "Oct 16, 2025"
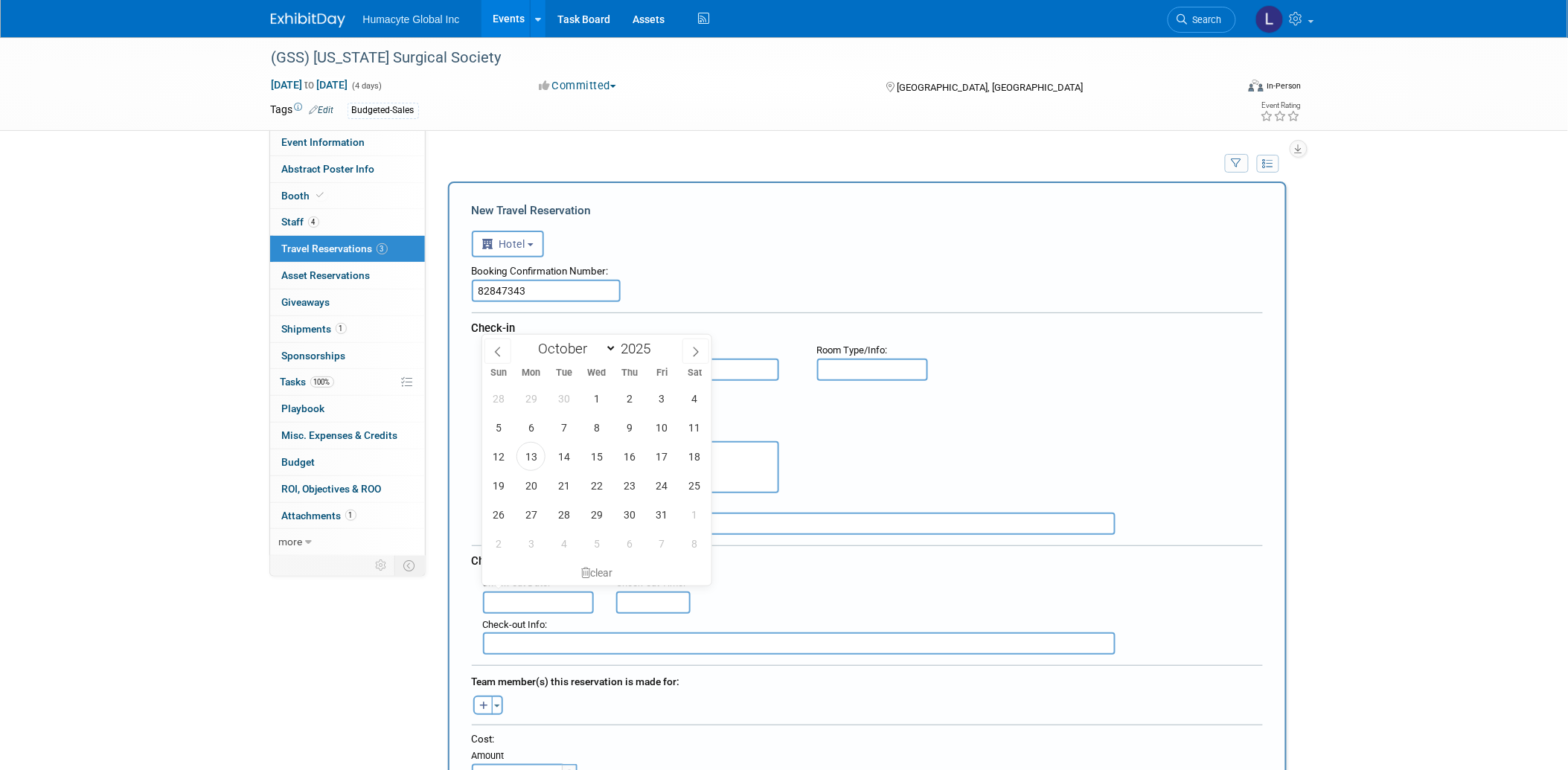
click at [531, 591] on input "text" at bounding box center [539, 602] width 111 height 22
click at [663, 456] on span "17" at bounding box center [661, 456] width 29 height 29
type input "Oct 17, 2025"
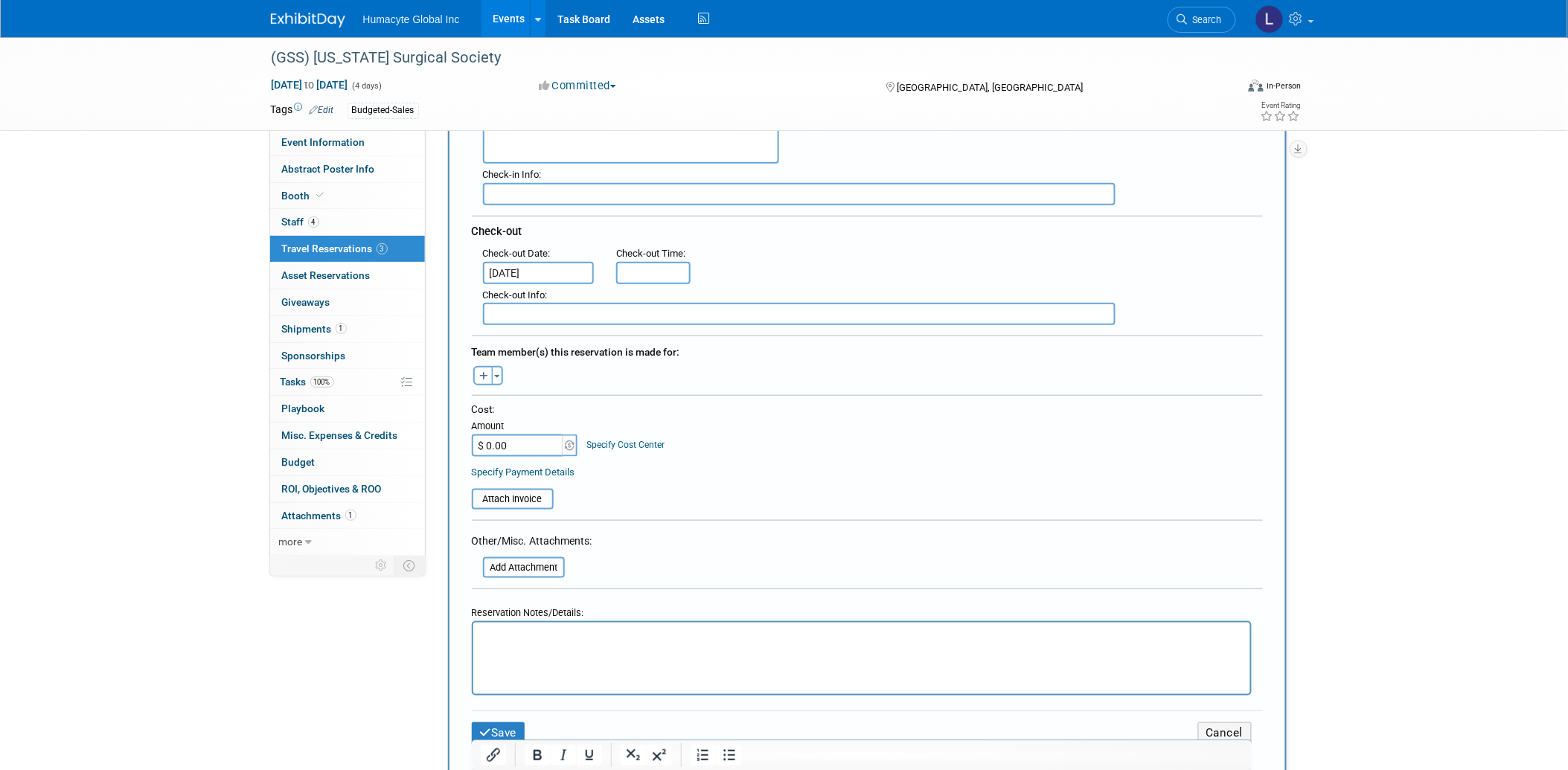
scroll to position [330, 0]
click at [481, 371] on icon "button" at bounding box center [483, 376] width 9 height 10
select select
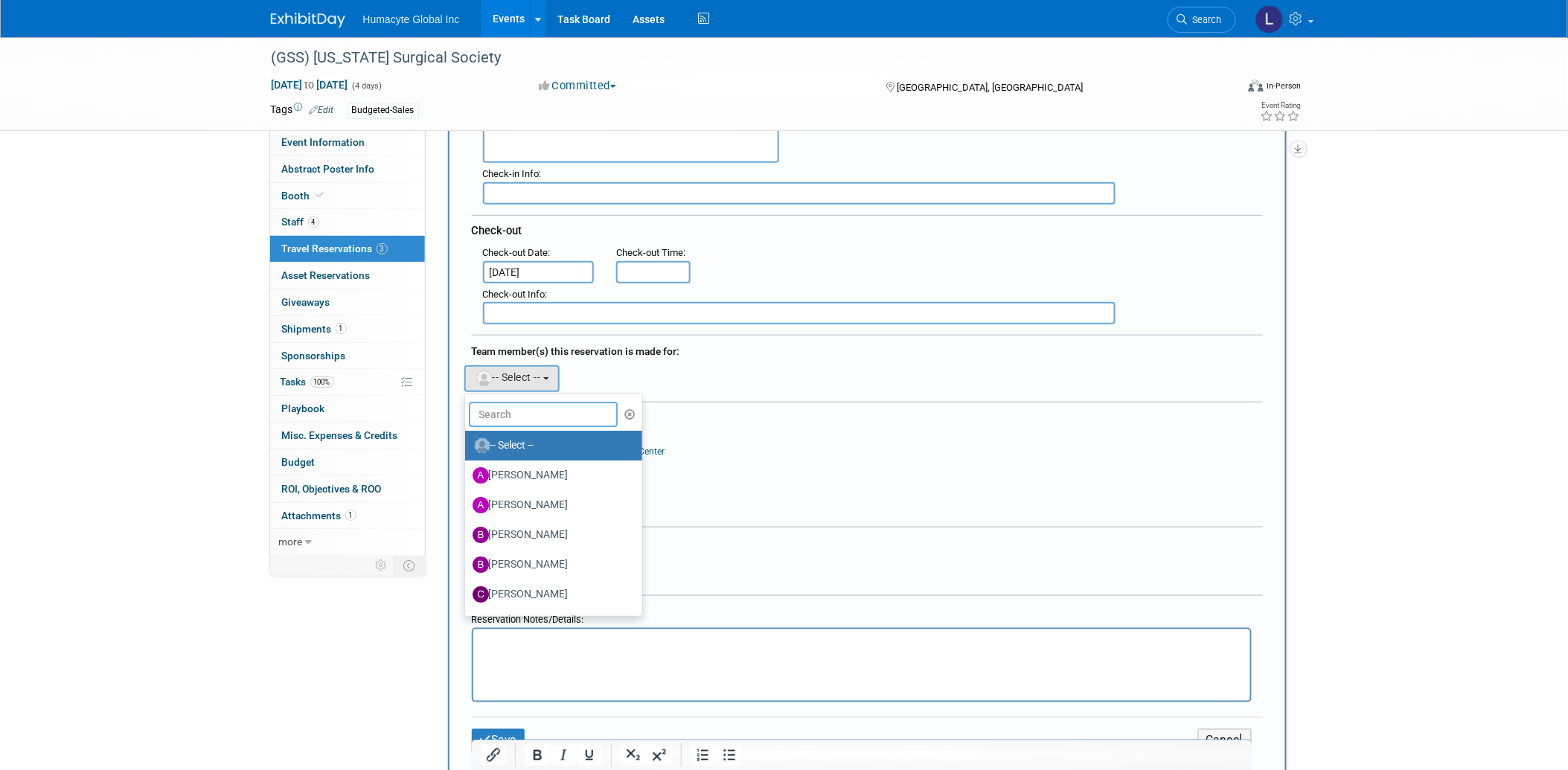
click at [551, 403] on input "text" at bounding box center [543, 414] width 149 height 25
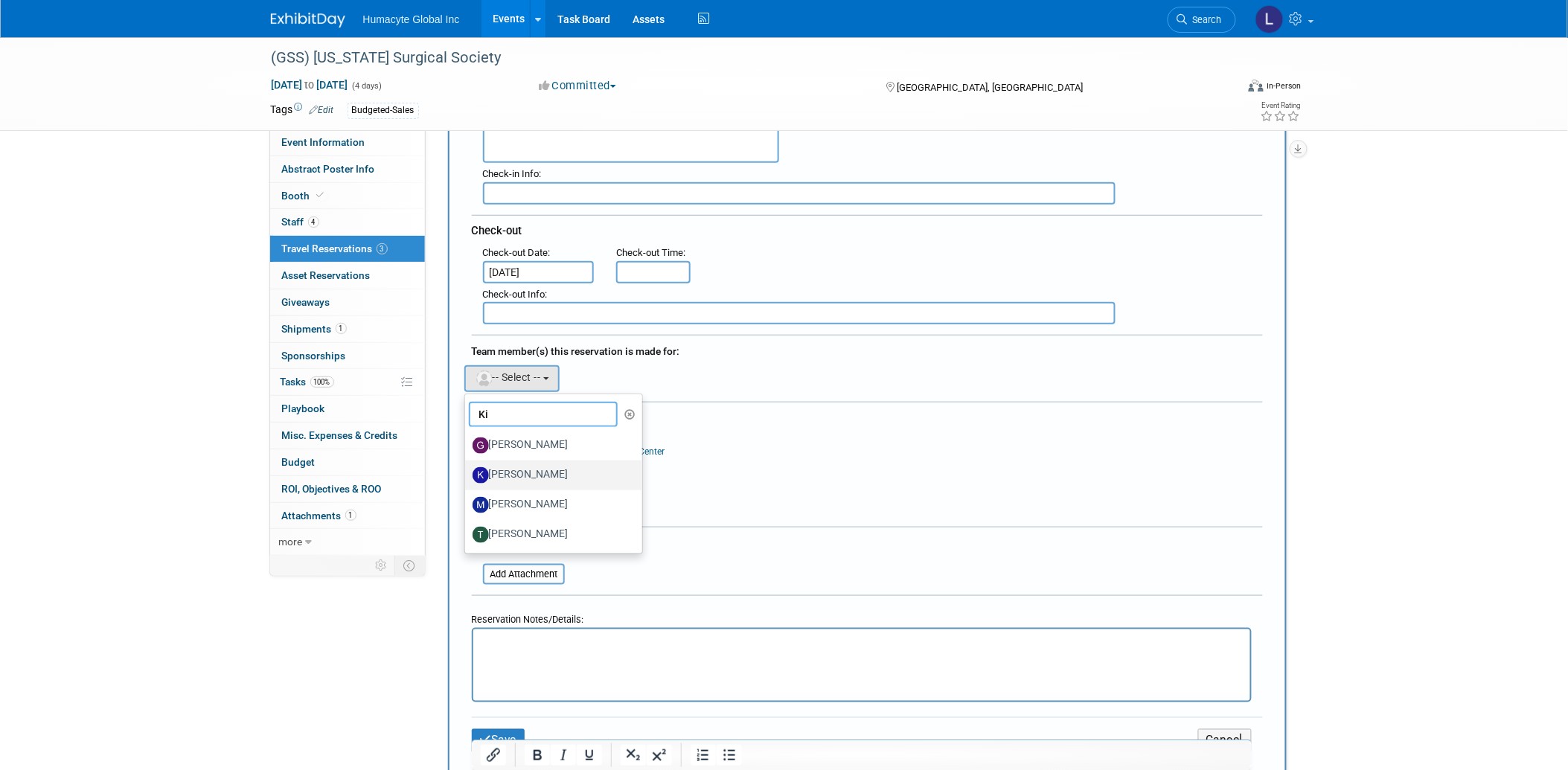
type input "Ki"
click at [531, 464] on label "[PERSON_NAME]" at bounding box center [551, 475] width 156 height 24
click at [468, 469] on input "[PERSON_NAME]" at bounding box center [463, 473] width 10 height 10
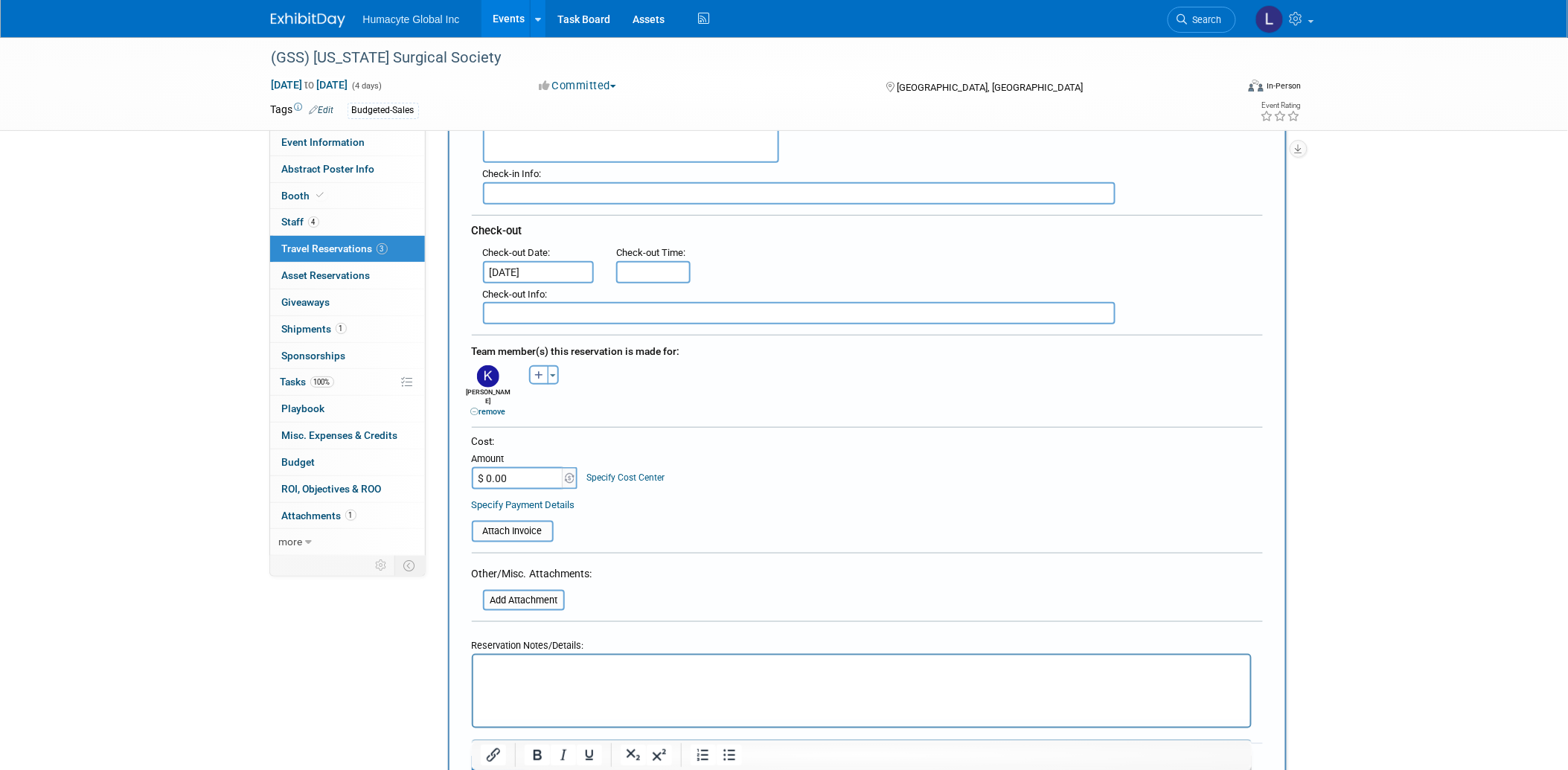
click at [750, 508] on table "Attach Invoice" at bounding box center [868, 525] width 791 height 34
click at [599, 676] on p "Rich Text Area. Press ALT-0 for help." at bounding box center [862, 668] width 760 height 16
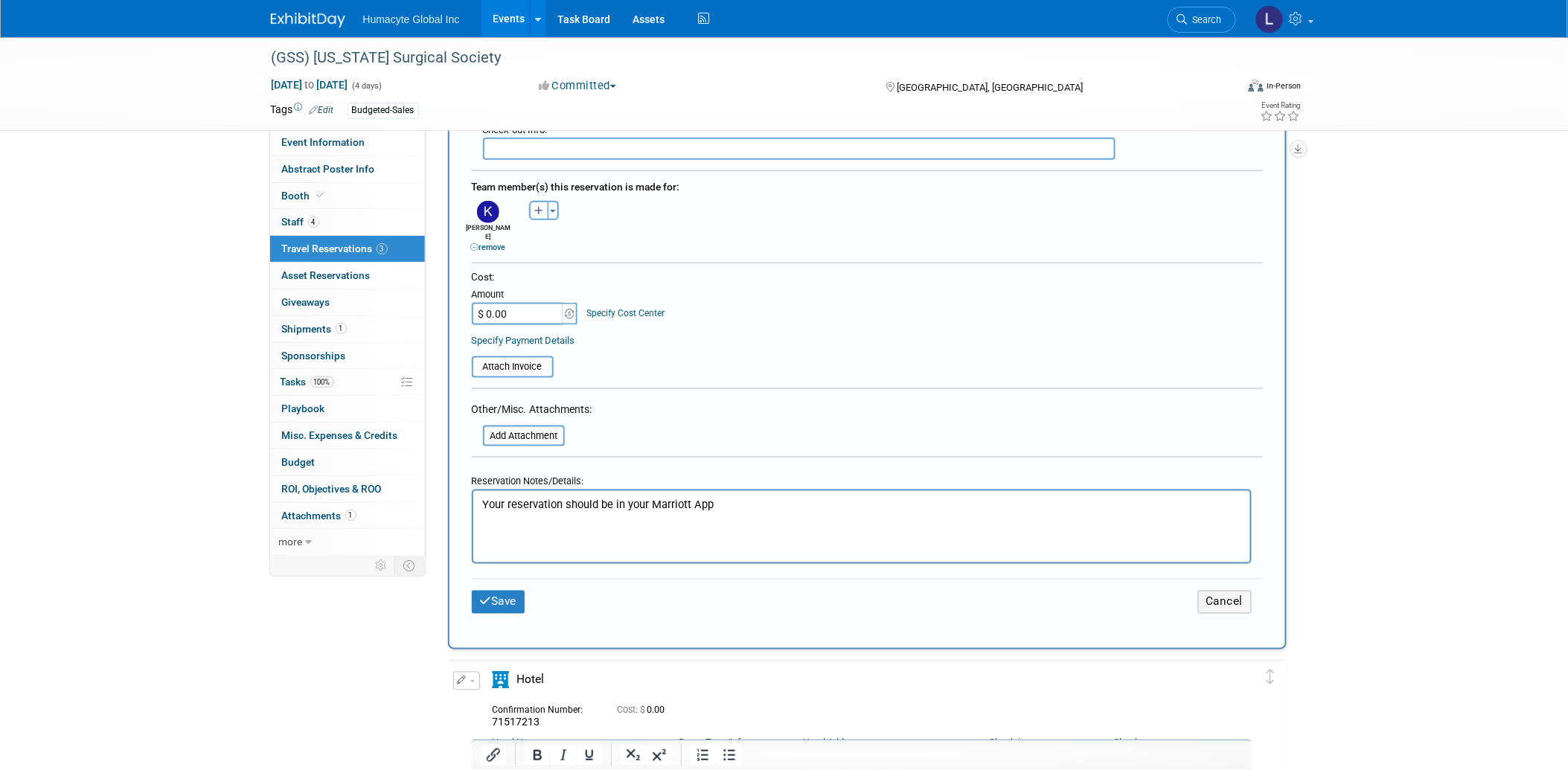
scroll to position [496, 0]
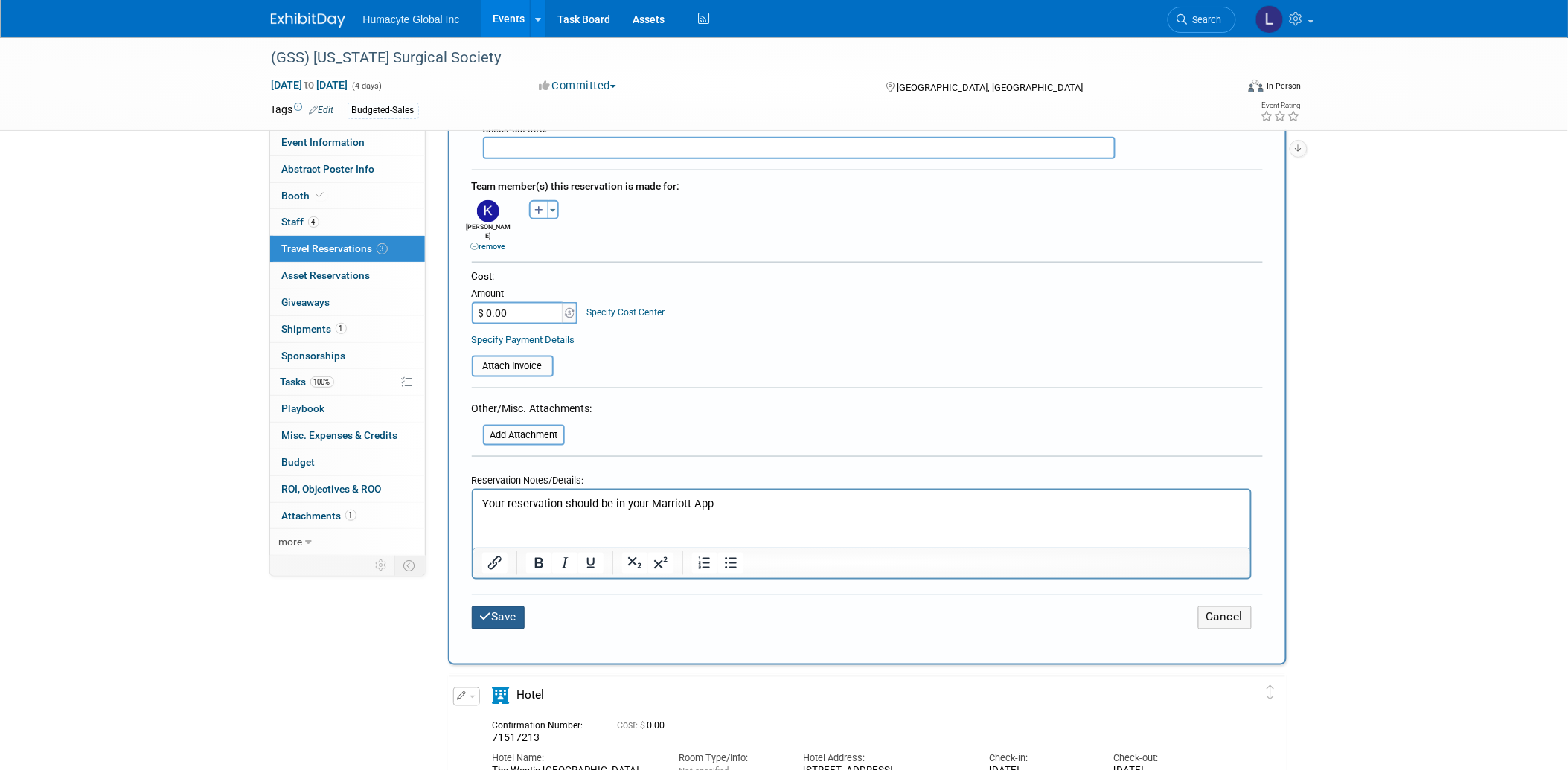
click at [490, 612] on icon "submit" at bounding box center [486, 618] width 12 height 11
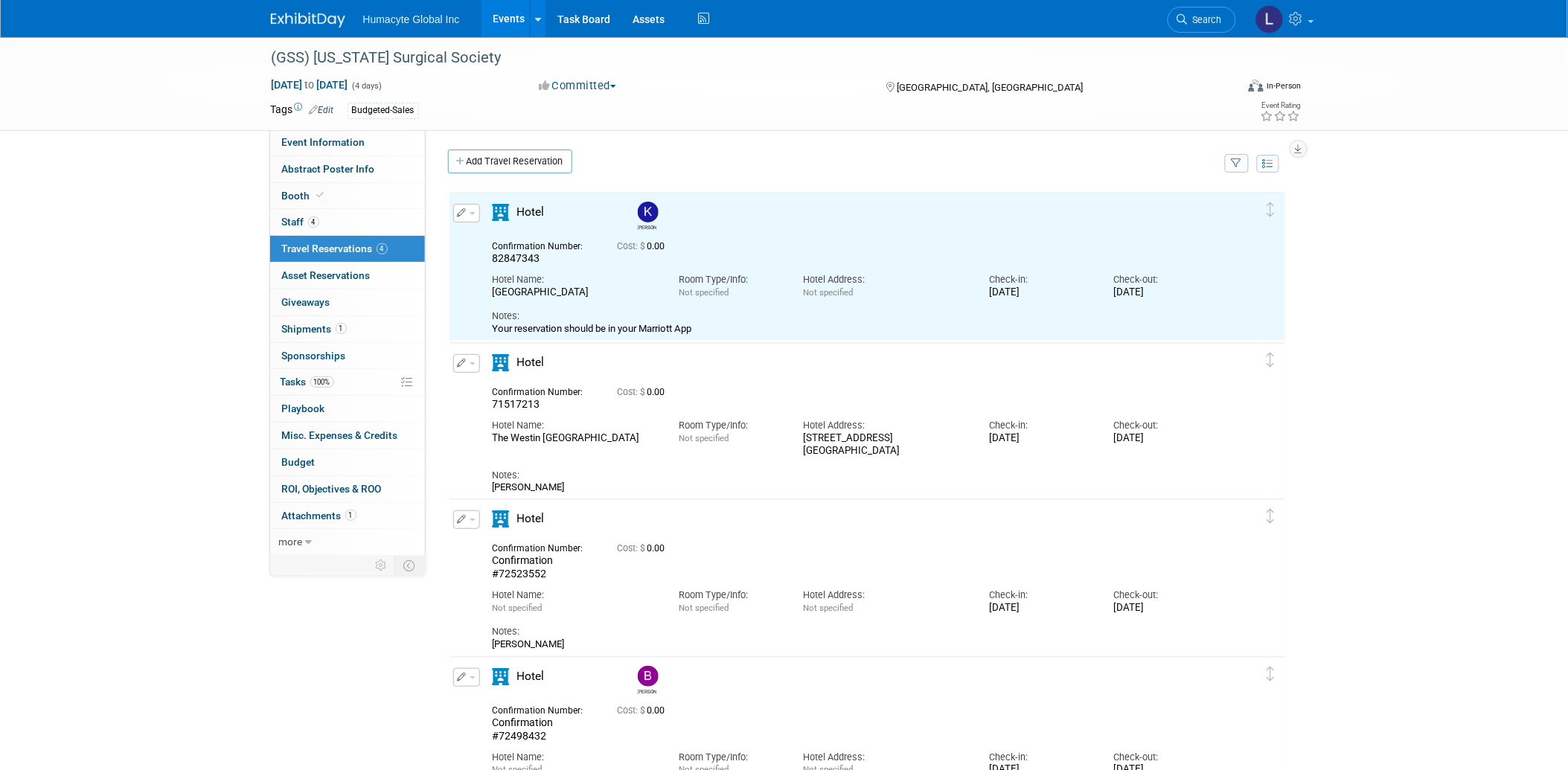
scroll to position [0, 0]
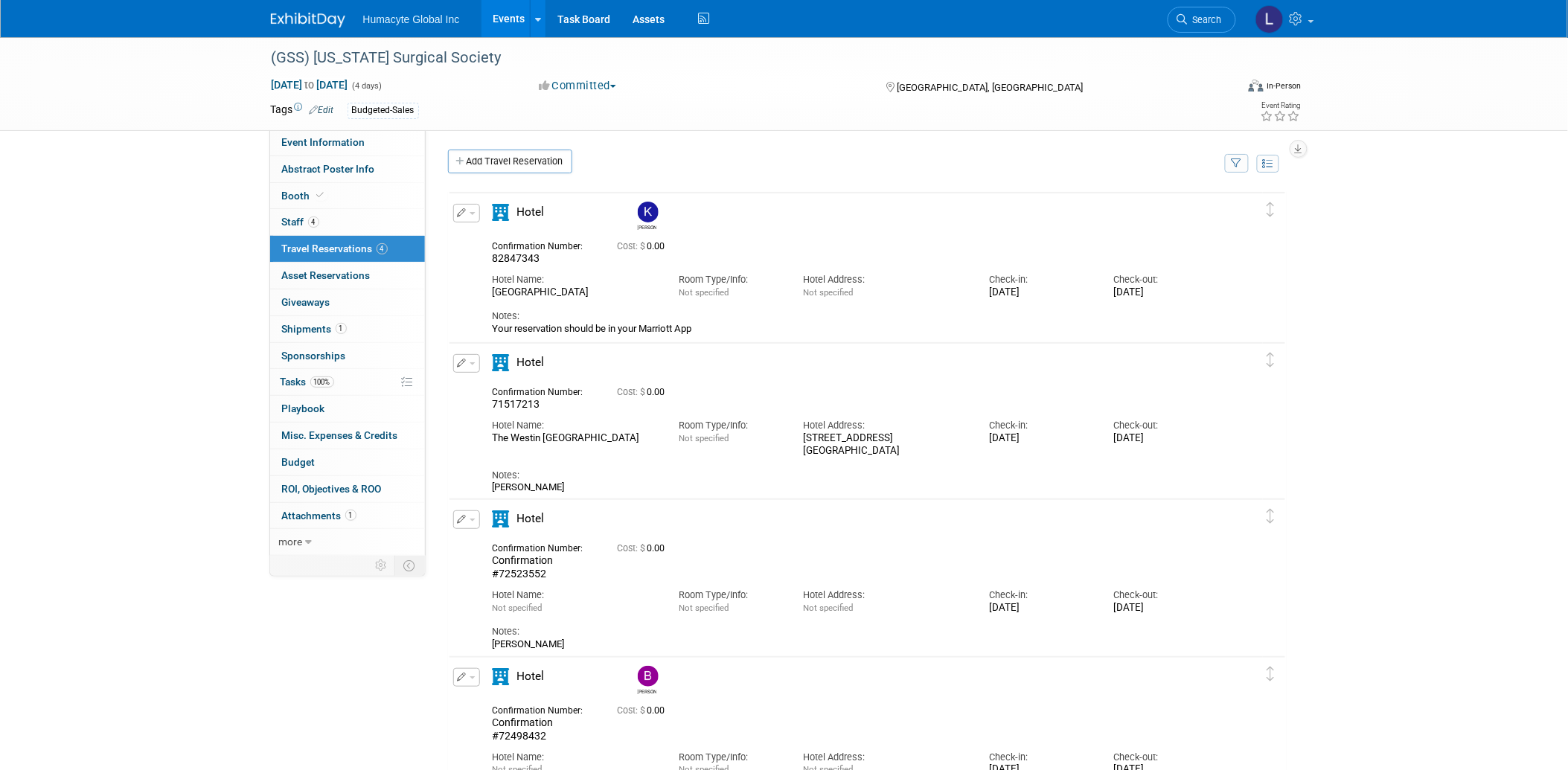
click at [469, 218] on button "button" at bounding box center [466, 213] width 27 height 19
click at [487, 237] on button "Edit Reservation" at bounding box center [517, 239] width 126 height 21
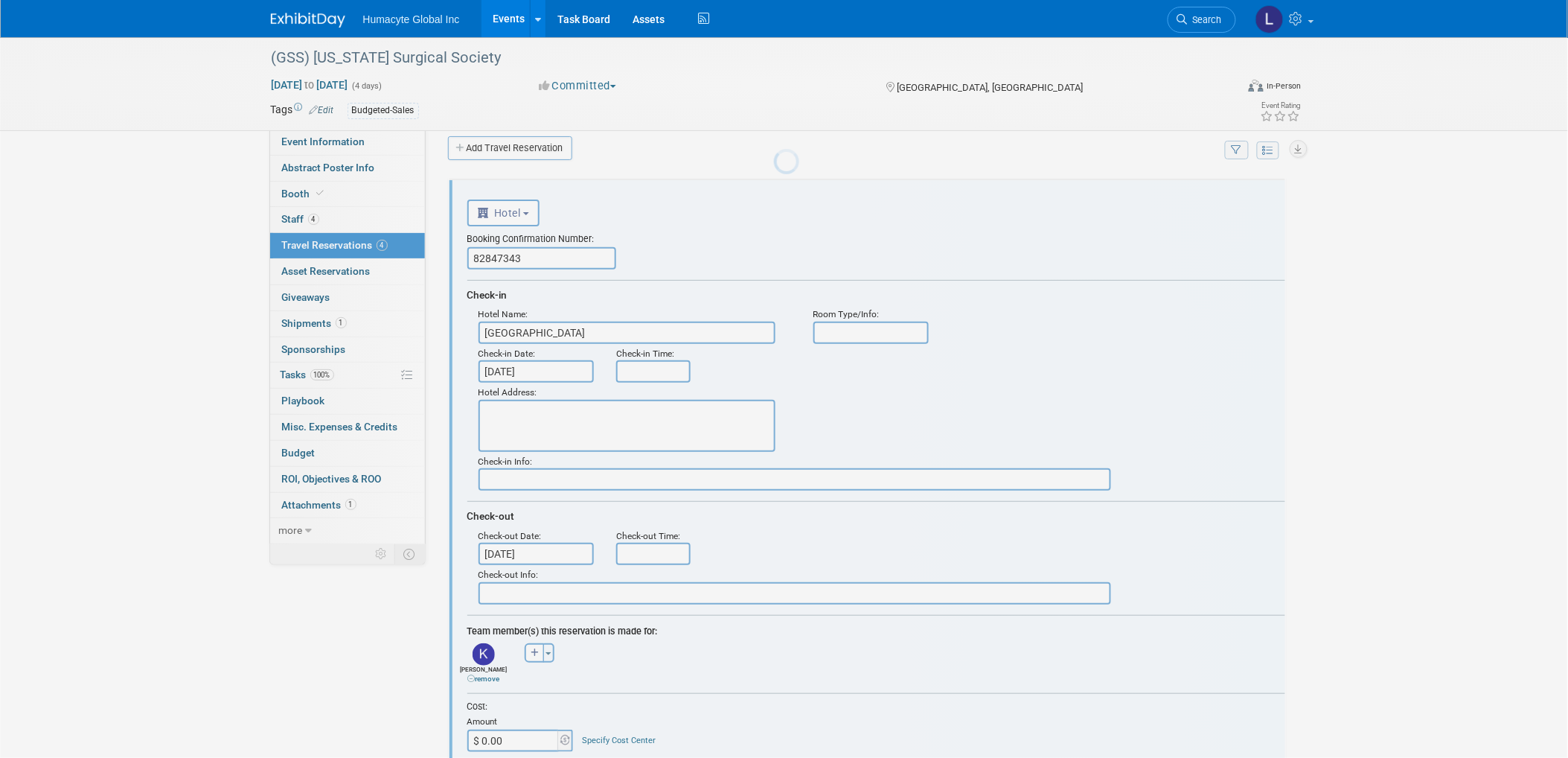
scroll to position [24, 0]
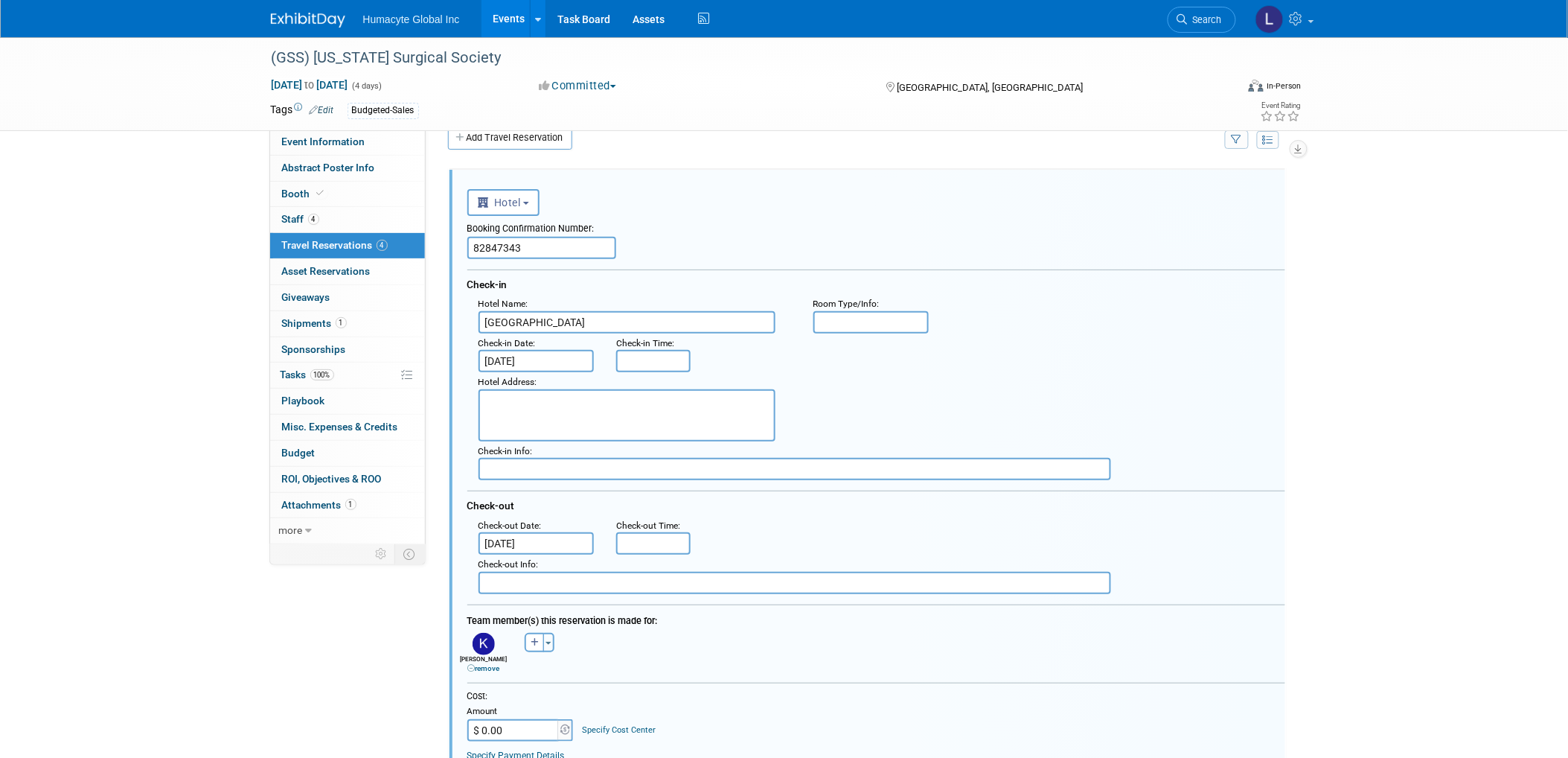
click at [519, 405] on textarea at bounding box center [627, 415] width 297 height 52
paste textarea "110 Ocean Way, Jekyll Island, Georgia USA, 31527"
click at [1064, 391] on div "Hotel Address : 110 Ocean Way, Jekyll Island, Georgia USA, 31527" at bounding box center [882, 406] width 829 height 69
click at [560, 396] on textarea "110 Ocean Way, Jekyll Island, Georgia USA, 31527" at bounding box center [627, 415] width 297 height 52
click at [545, 406] on textarea "110 Ocean Way, Jekyll Island, Georgia USA, 31527" at bounding box center [627, 415] width 297 height 52
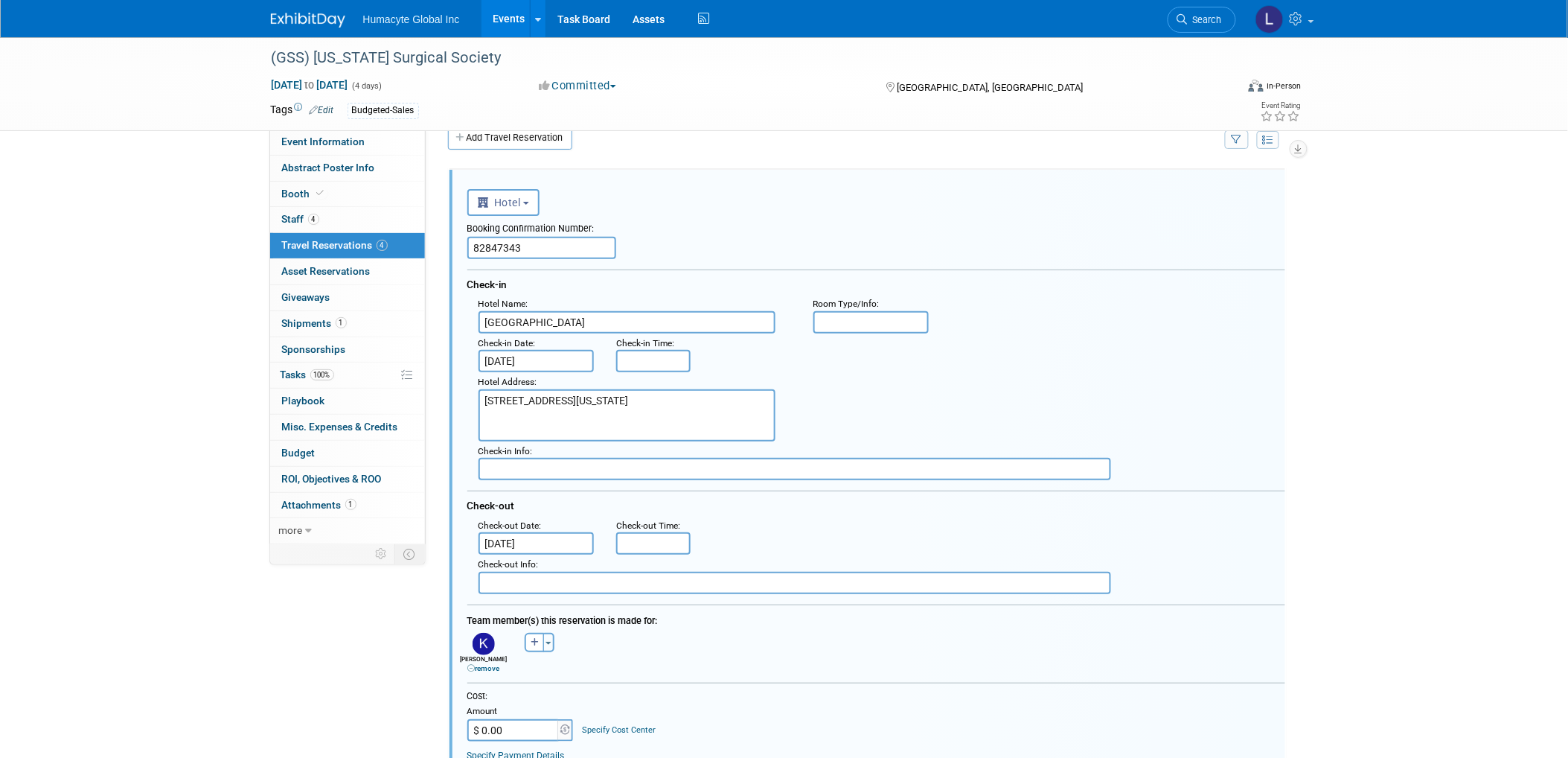
click at [584, 395] on textarea "110 Ocean Way, Jekyll Island, Georgia USA, 31527" at bounding box center [627, 415] width 297 height 52
type textarea "110 Ocean Way, Jekyll Island, Georgia USA, 31527"
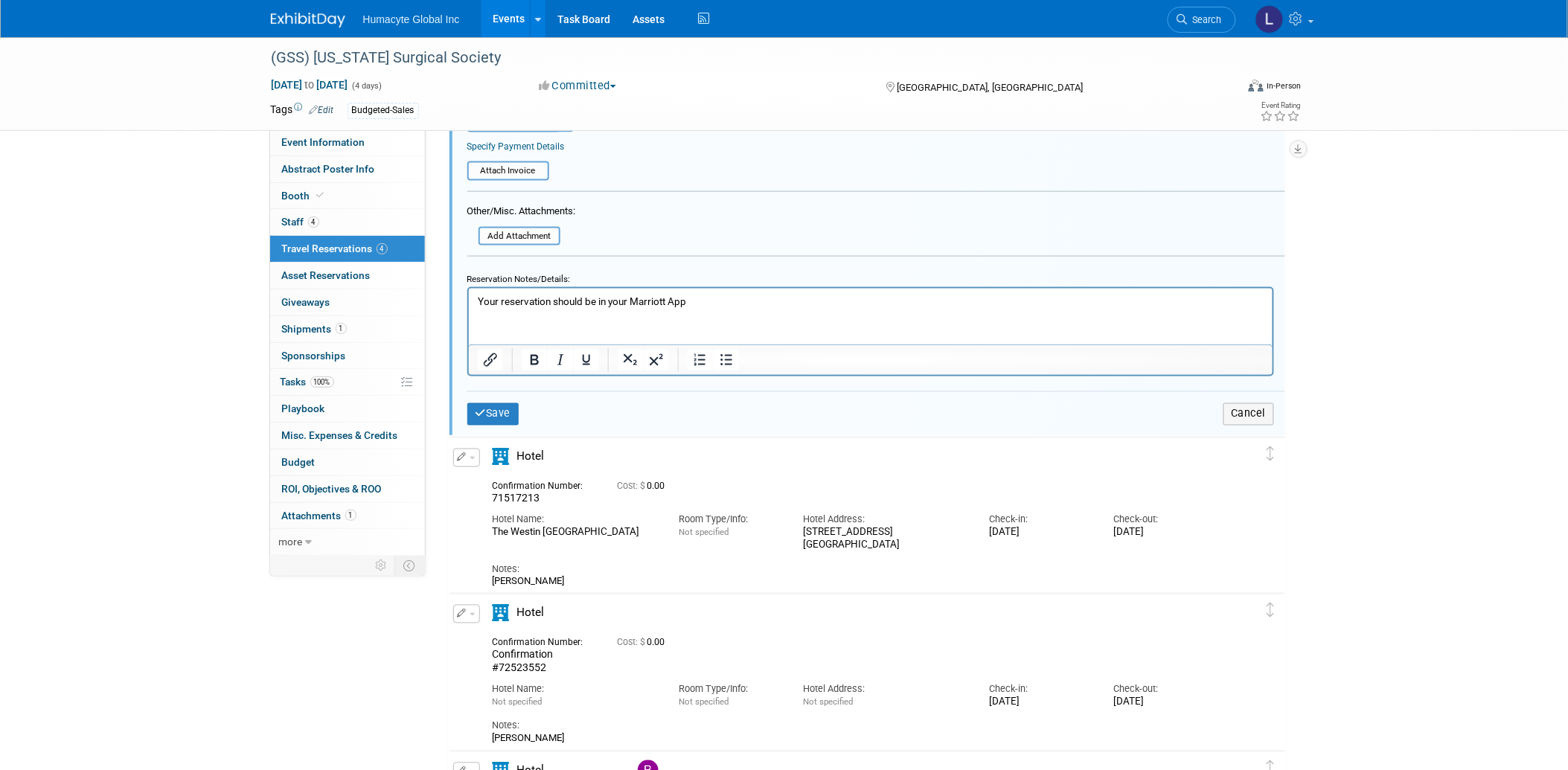
scroll to position [661, 0]
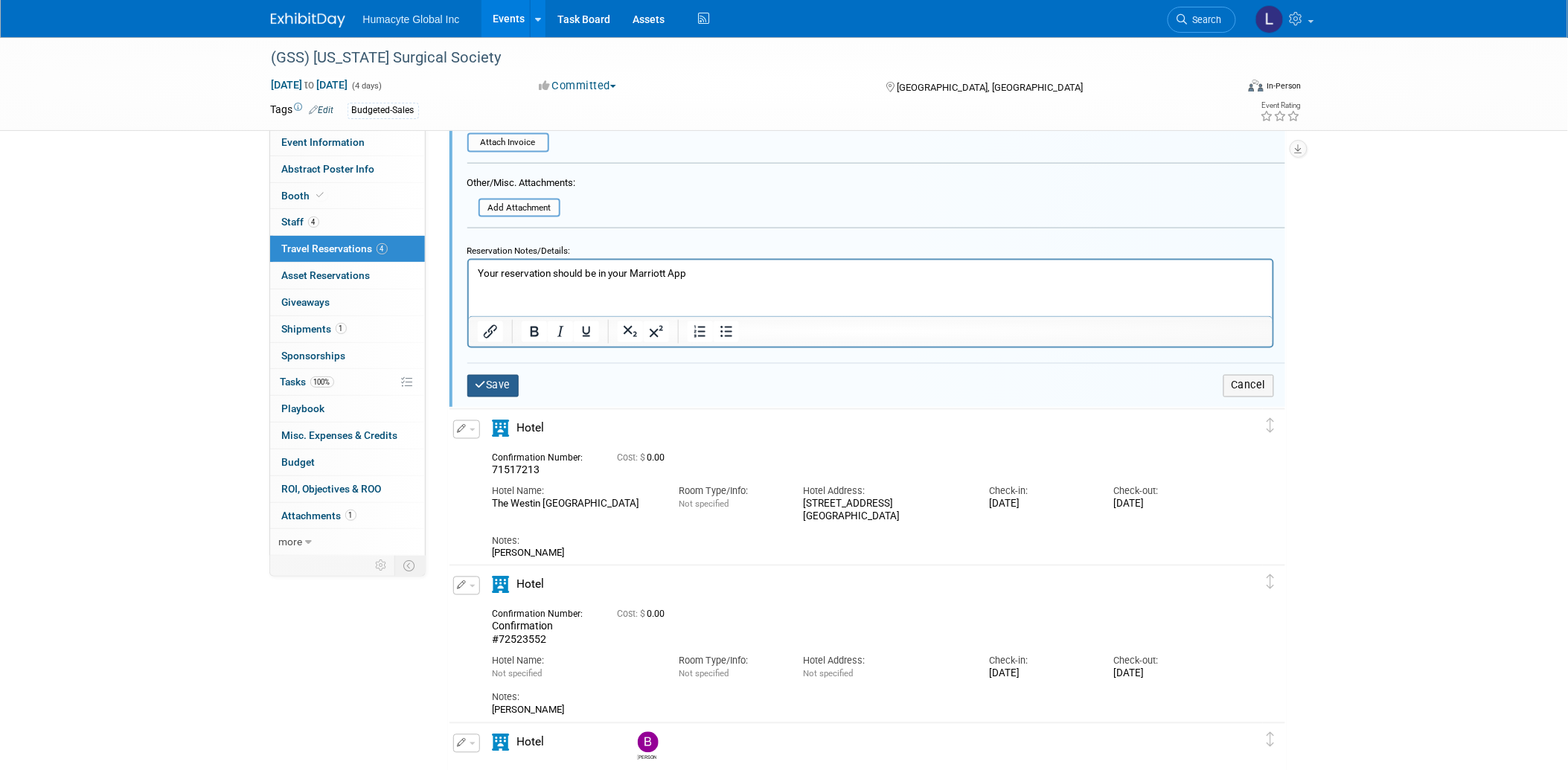
click at [501, 375] on button "Save" at bounding box center [494, 386] width 52 height 21
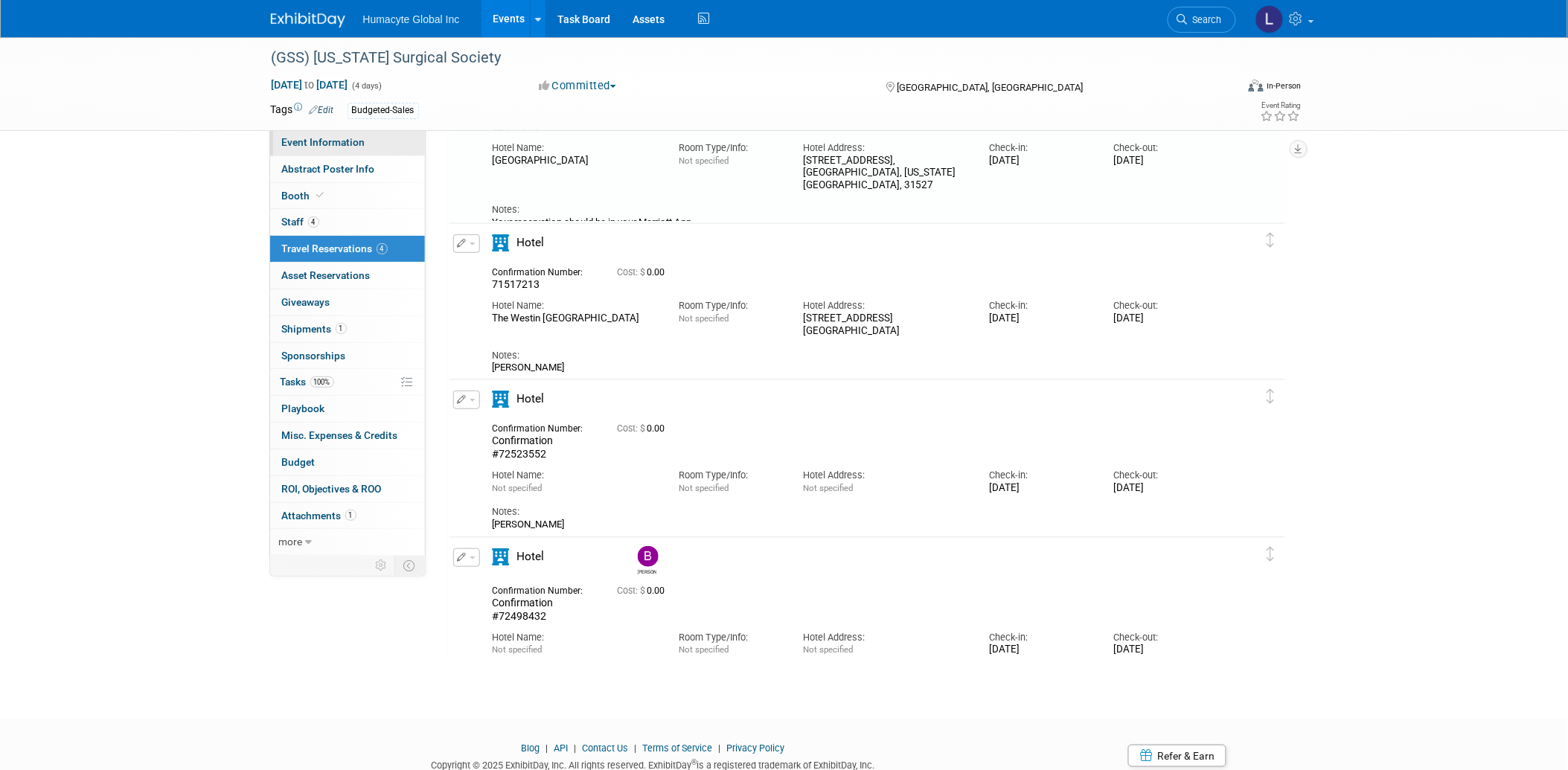
scroll to position [32, 0]
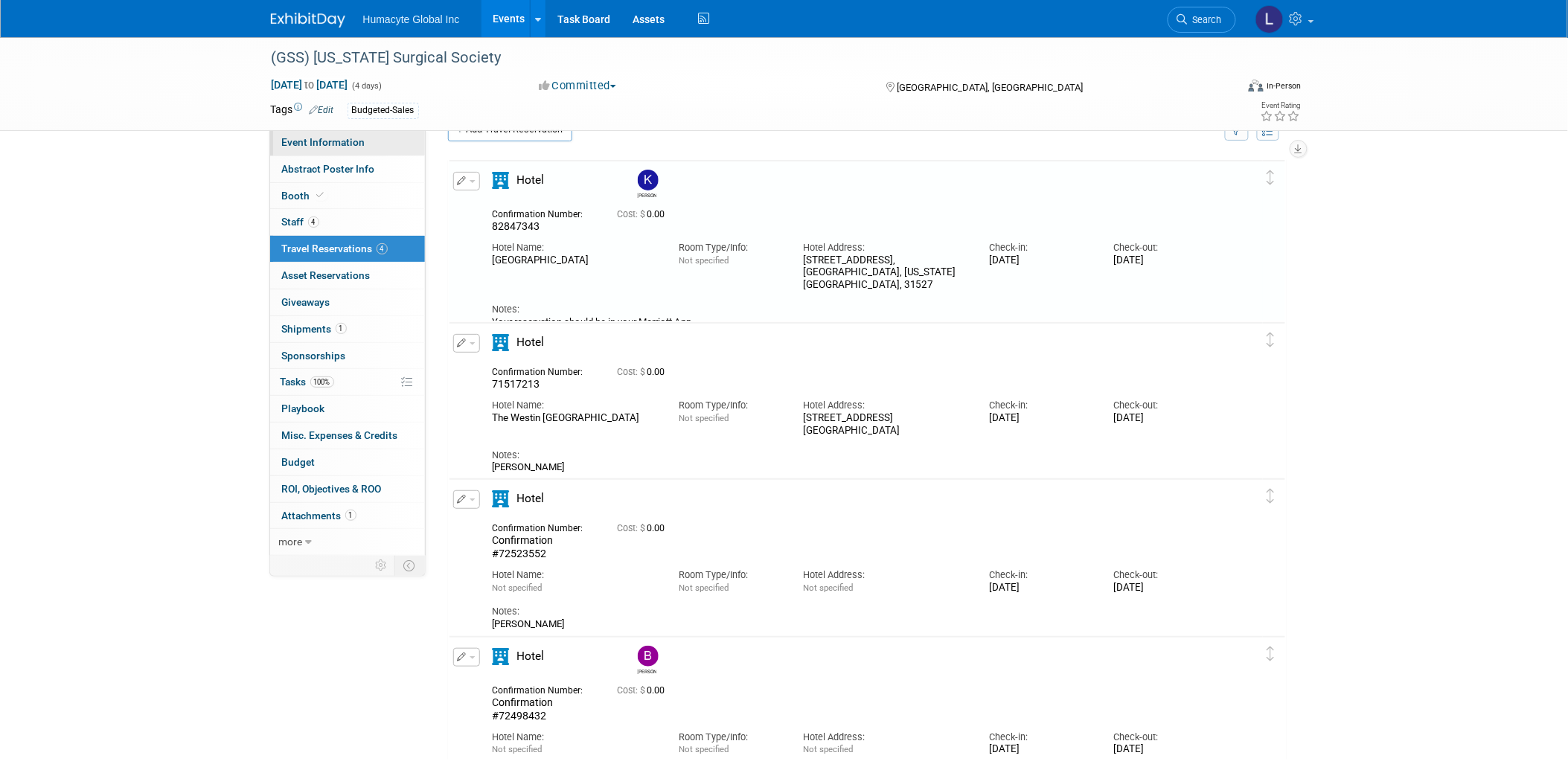
click at [316, 144] on span "Event Information" at bounding box center [324, 142] width 84 height 12
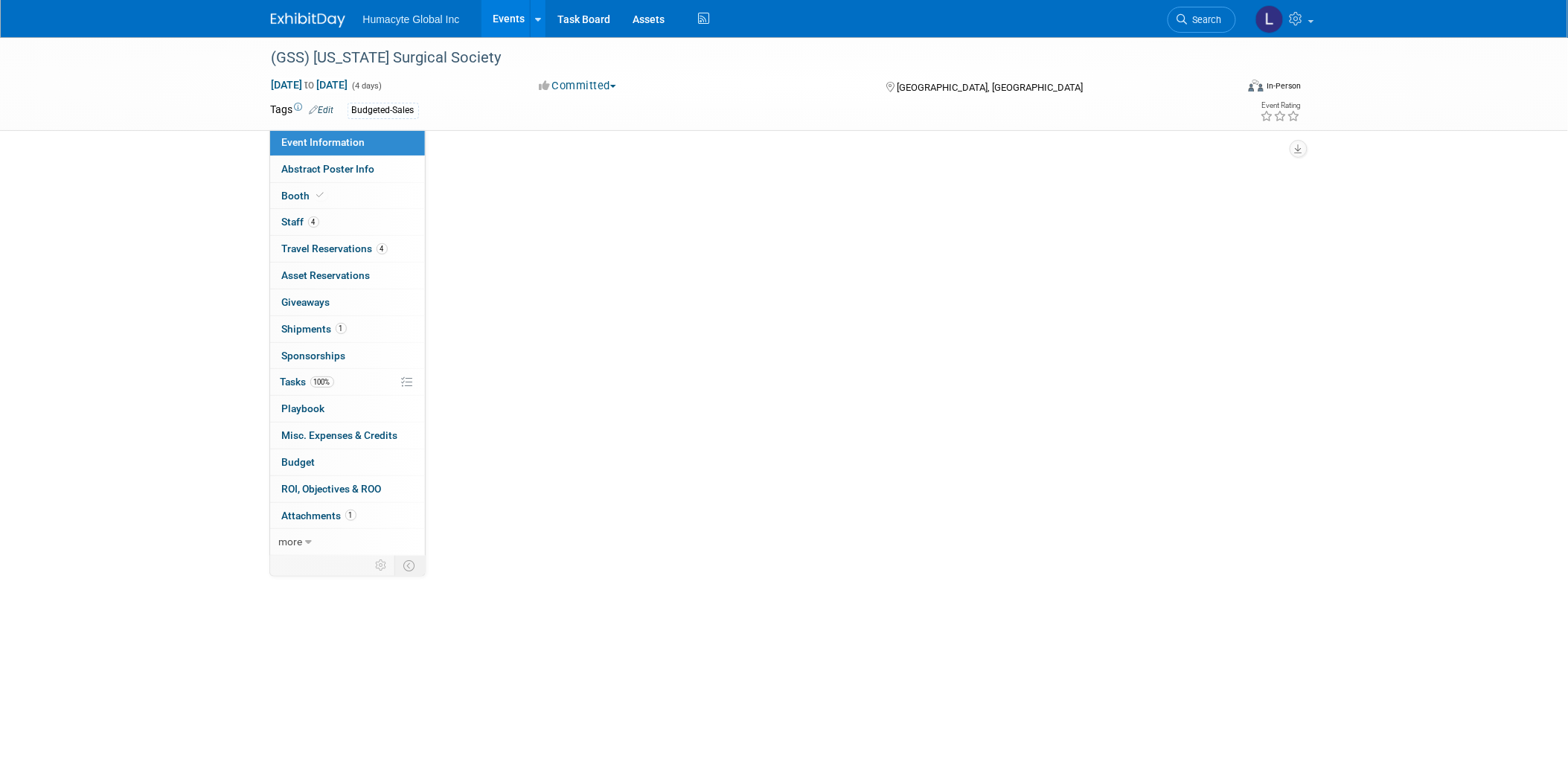
scroll to position [0, 0]
select select "Sales"
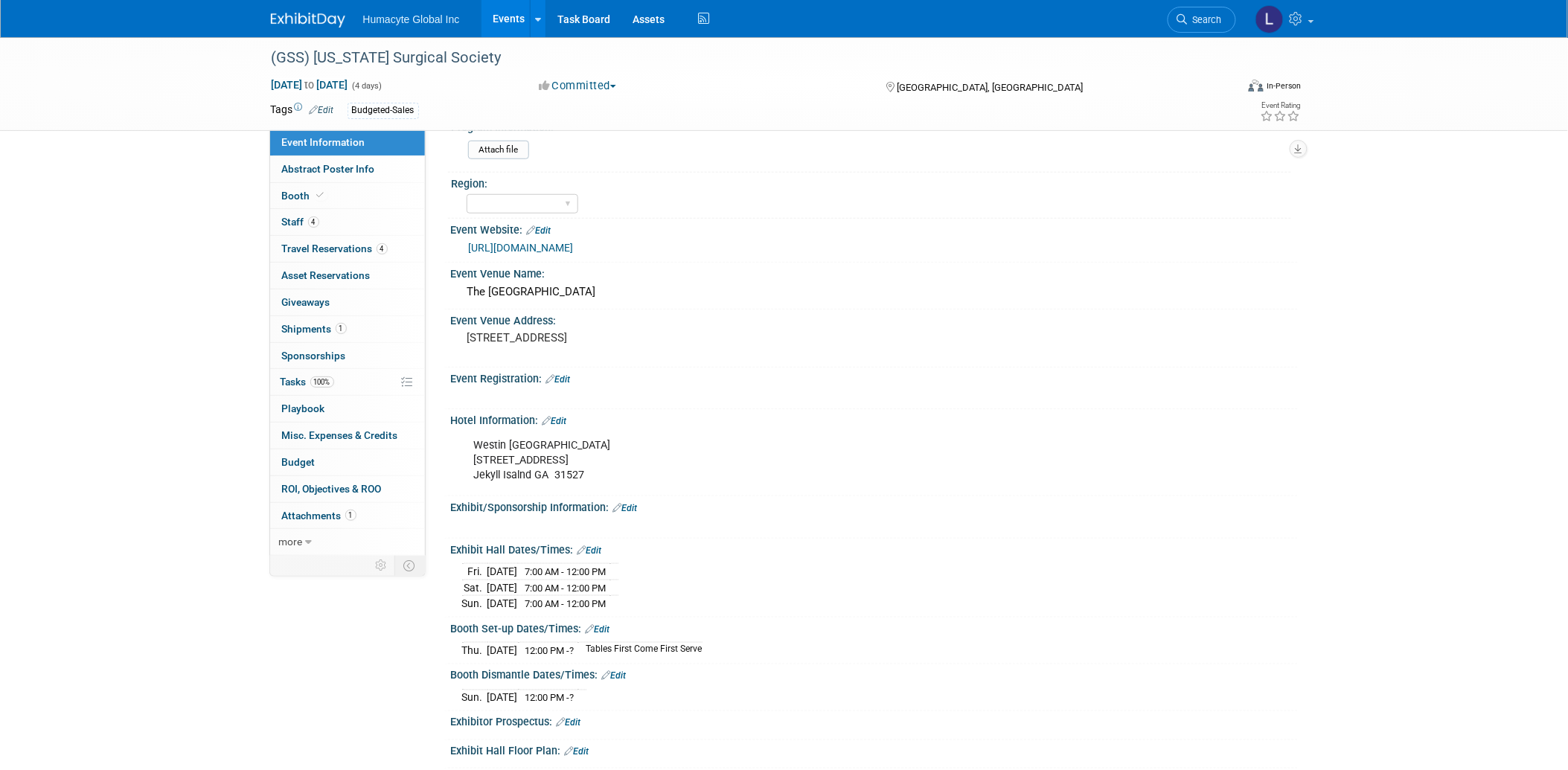
scroll to position [248, 0]
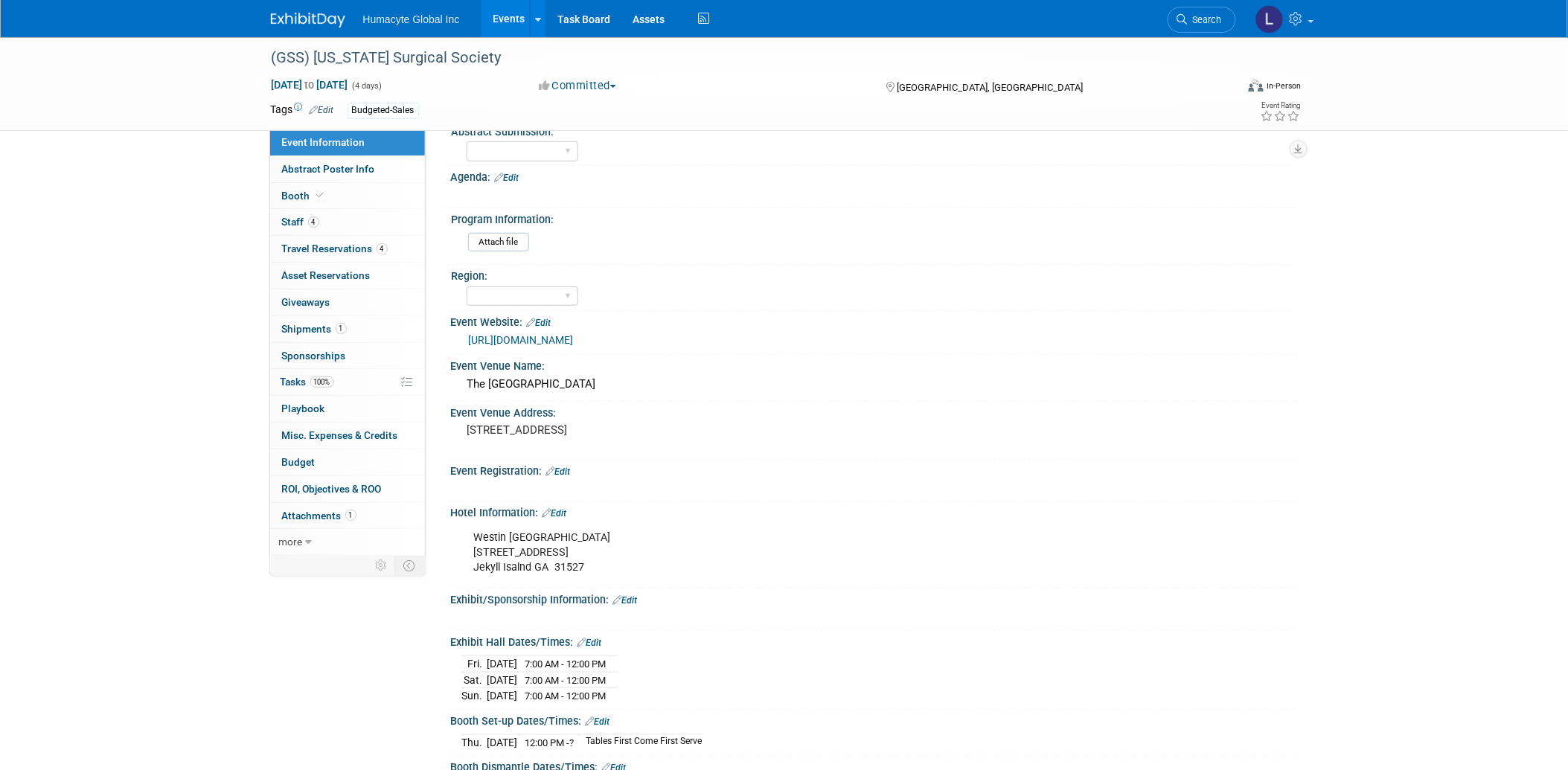
click at [564, 509] on link "Edit" at bounding box center [555, 514] width 25 height 11
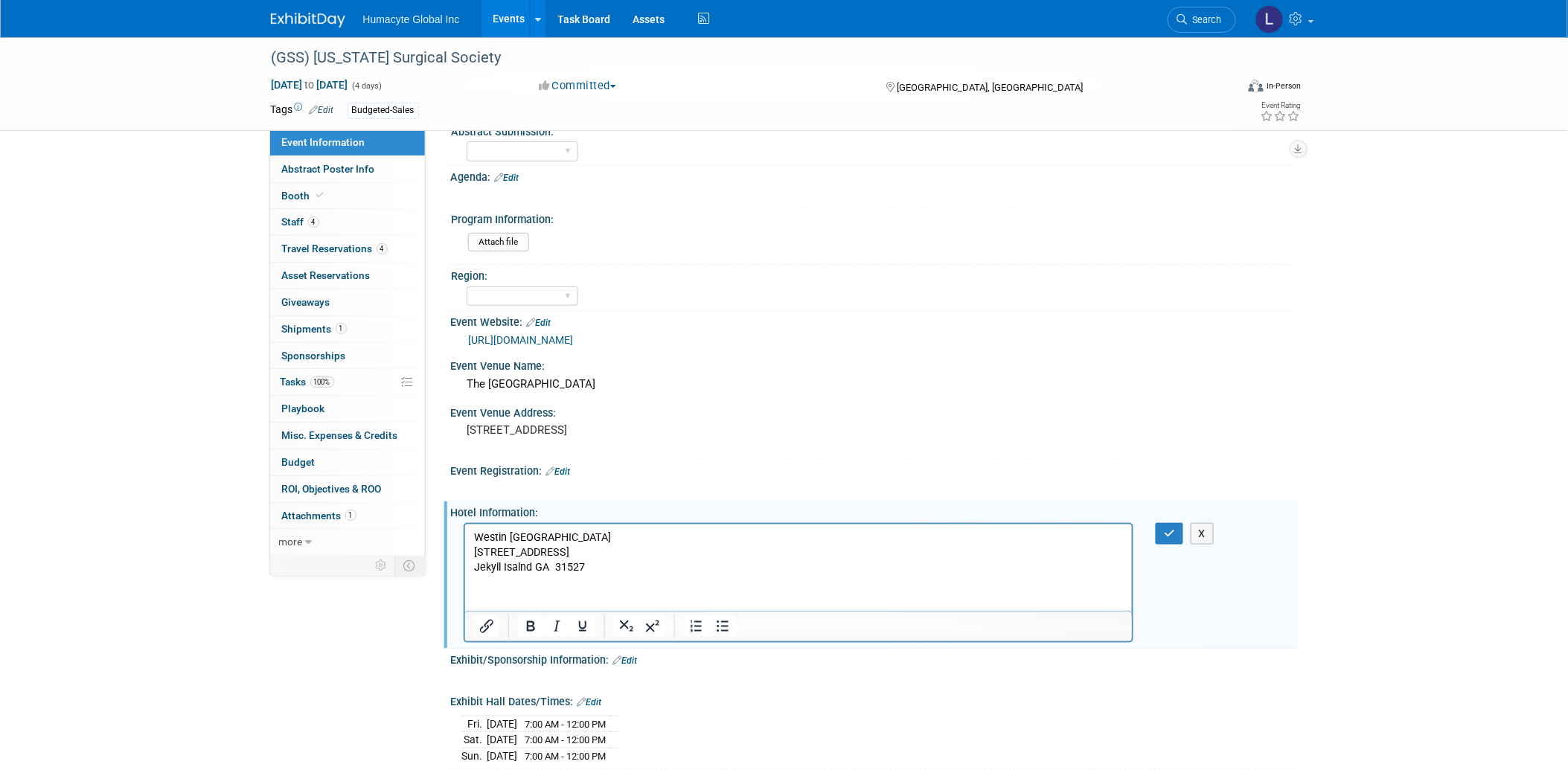
scroll to position [0, 0]
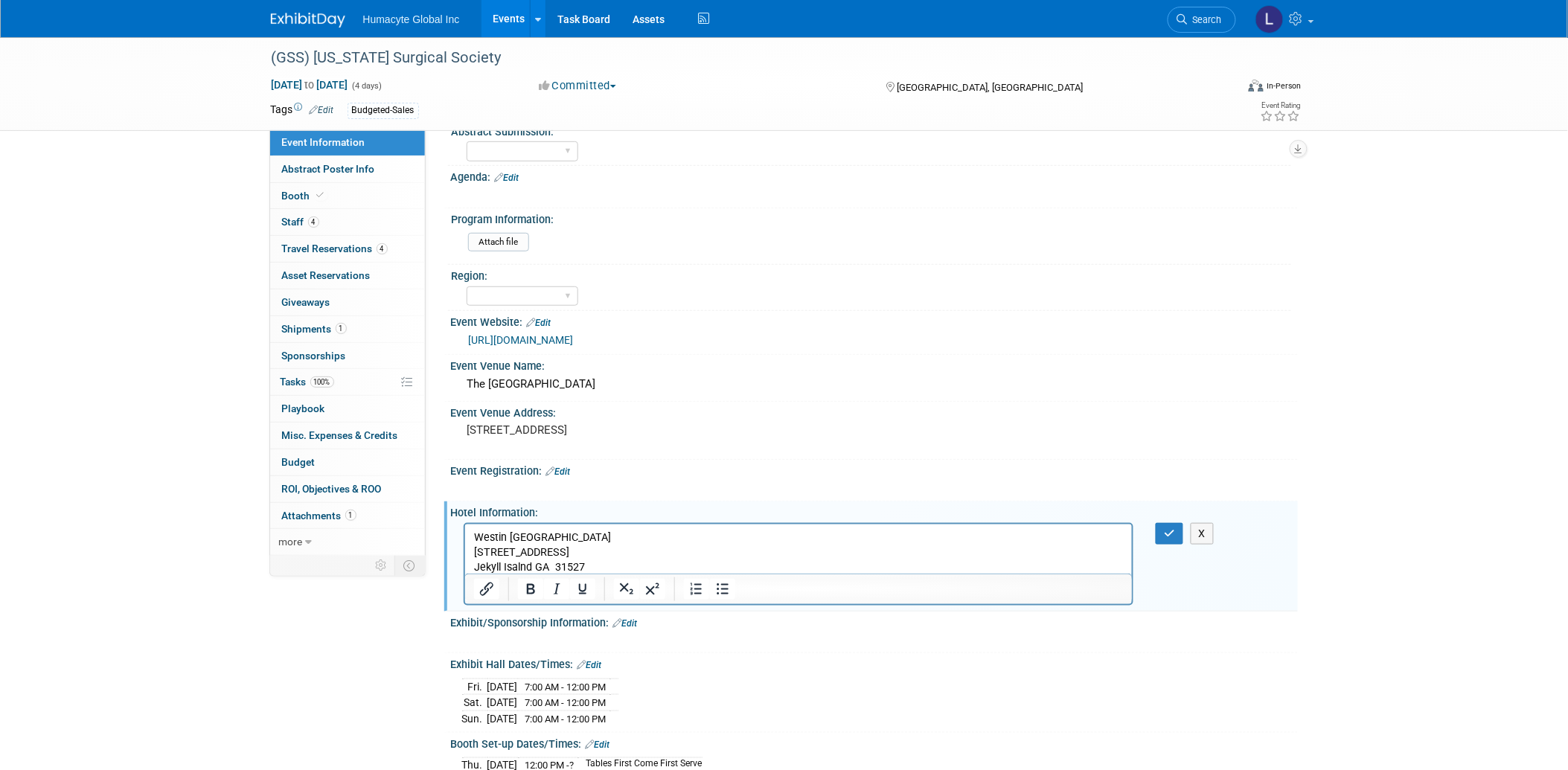
click at [621, 557] on p "Westin Jekyll Island 110 Ocean Way Jekyll Isalnd GA 31527" at bounding box center [799, 552] width 650 height 45
click at [623, 568] on p "Westin Jekyll Island 110 Ocean Way Jekyll Isalnd GA 31527" at bounding box center [799, 552] width 650 height 45
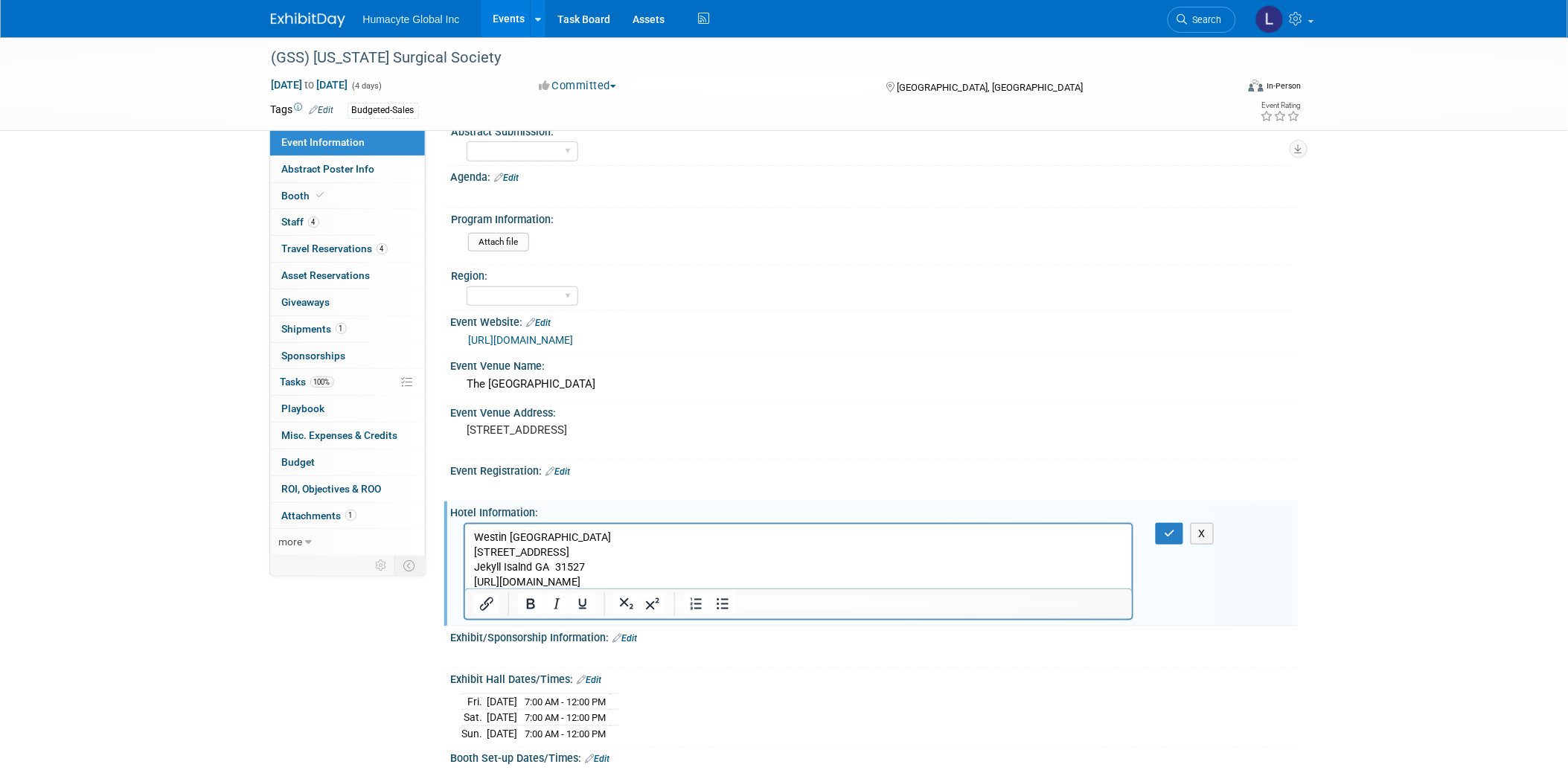
click at [587, 559] on p "Westin Jekyll Island 110 Ocean Way Jekyll Isalnd GA 31527" at bounding box center [799, 552] width 650 height 45
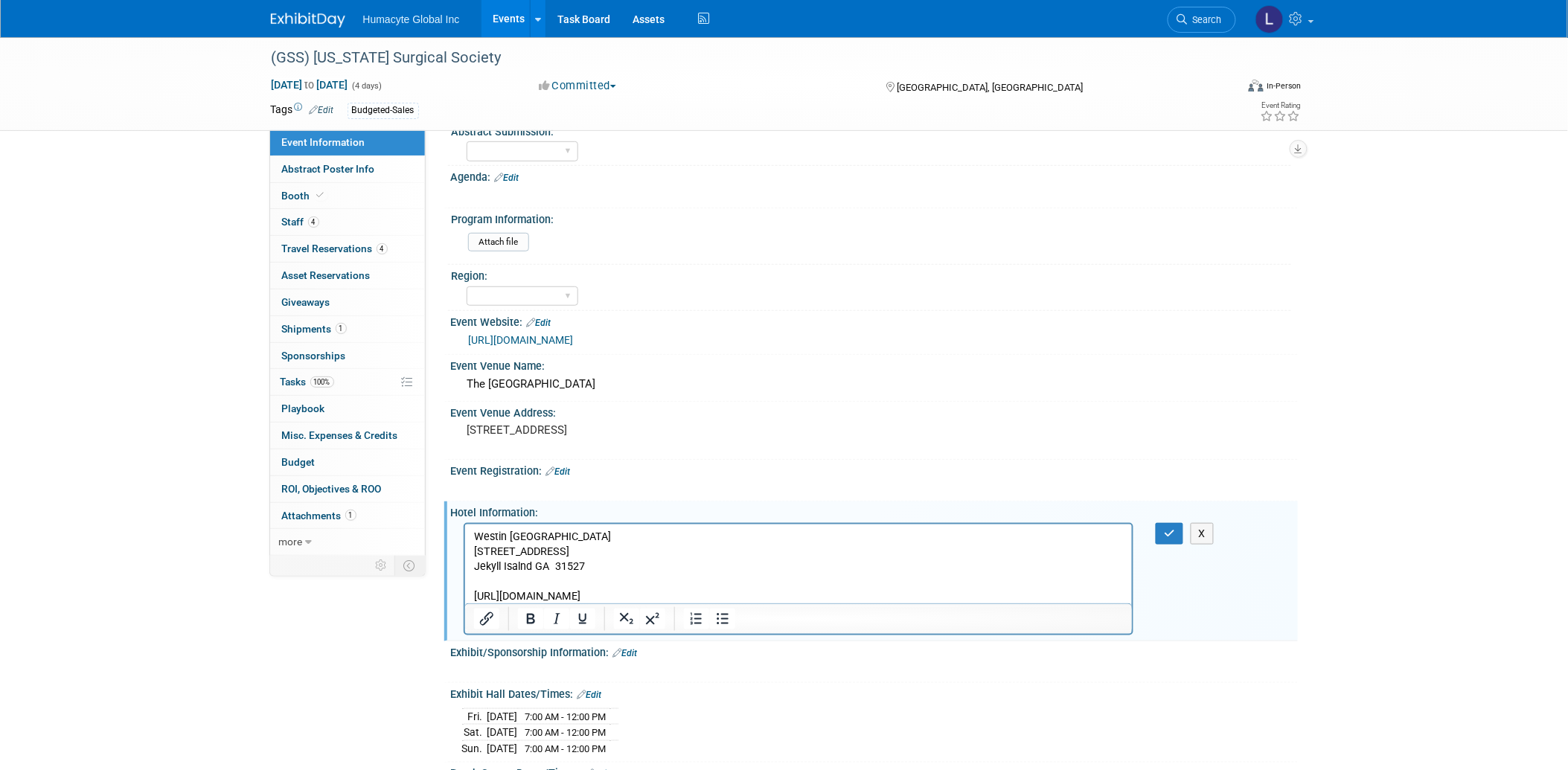
drag, startPoint x: 1022, startPoint y: 598, endPoint x: 424, endPoint y: 613, distance: 598.2
click at [465, 604] on html "Westin Jekyll Island 110 Ocean Way Jekyll Isalnd GA 31527 https://www.marriott.…" at bounding box center [798, 564] width 668 height 80
click at [481, 610] on icon "Insert/edit link" at bounding box center [486, 619] width 18 height 18
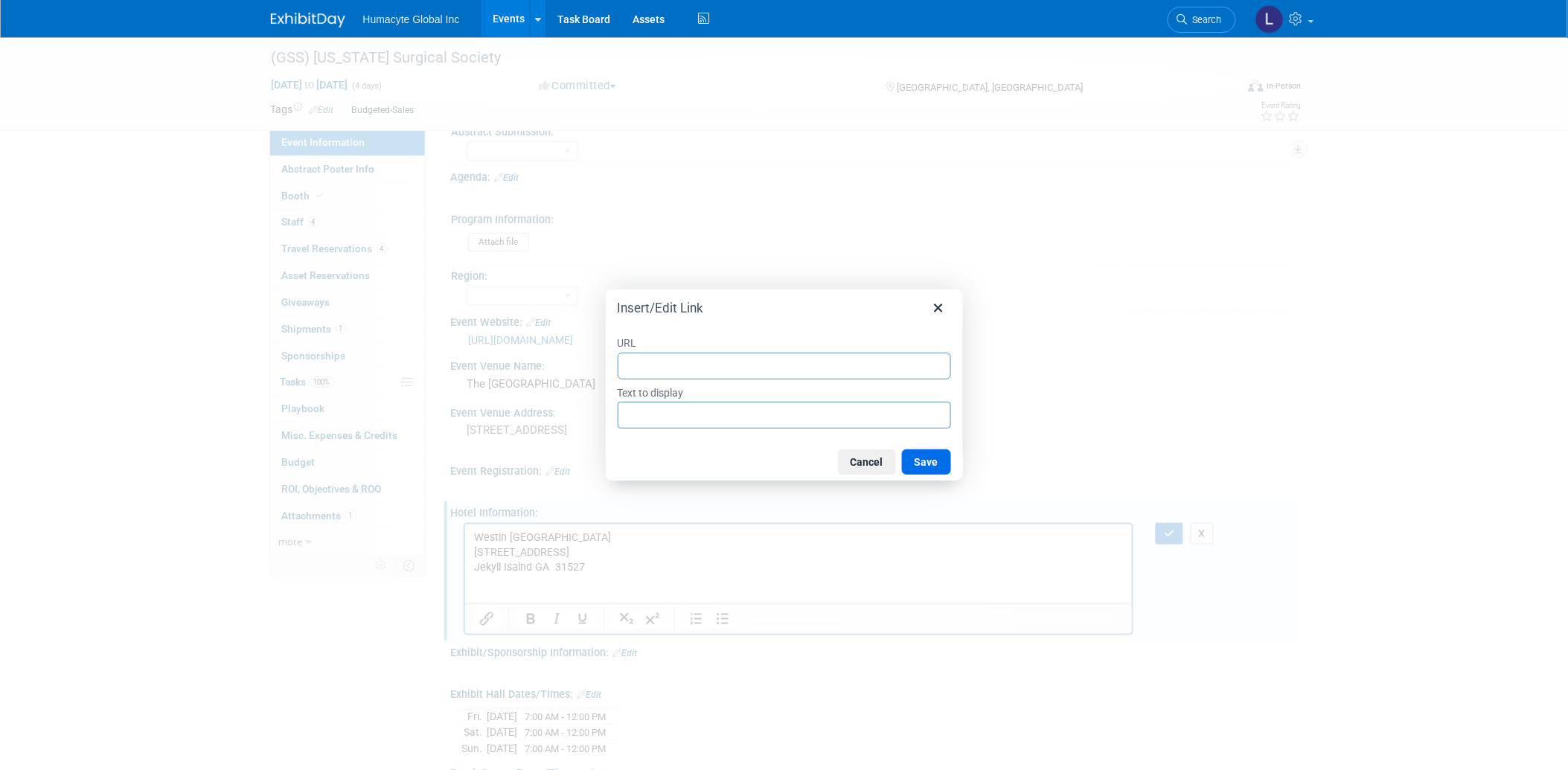
type input "https://www.marriott.com/event-reservations/reservation-link.mi?id=172832770929…"
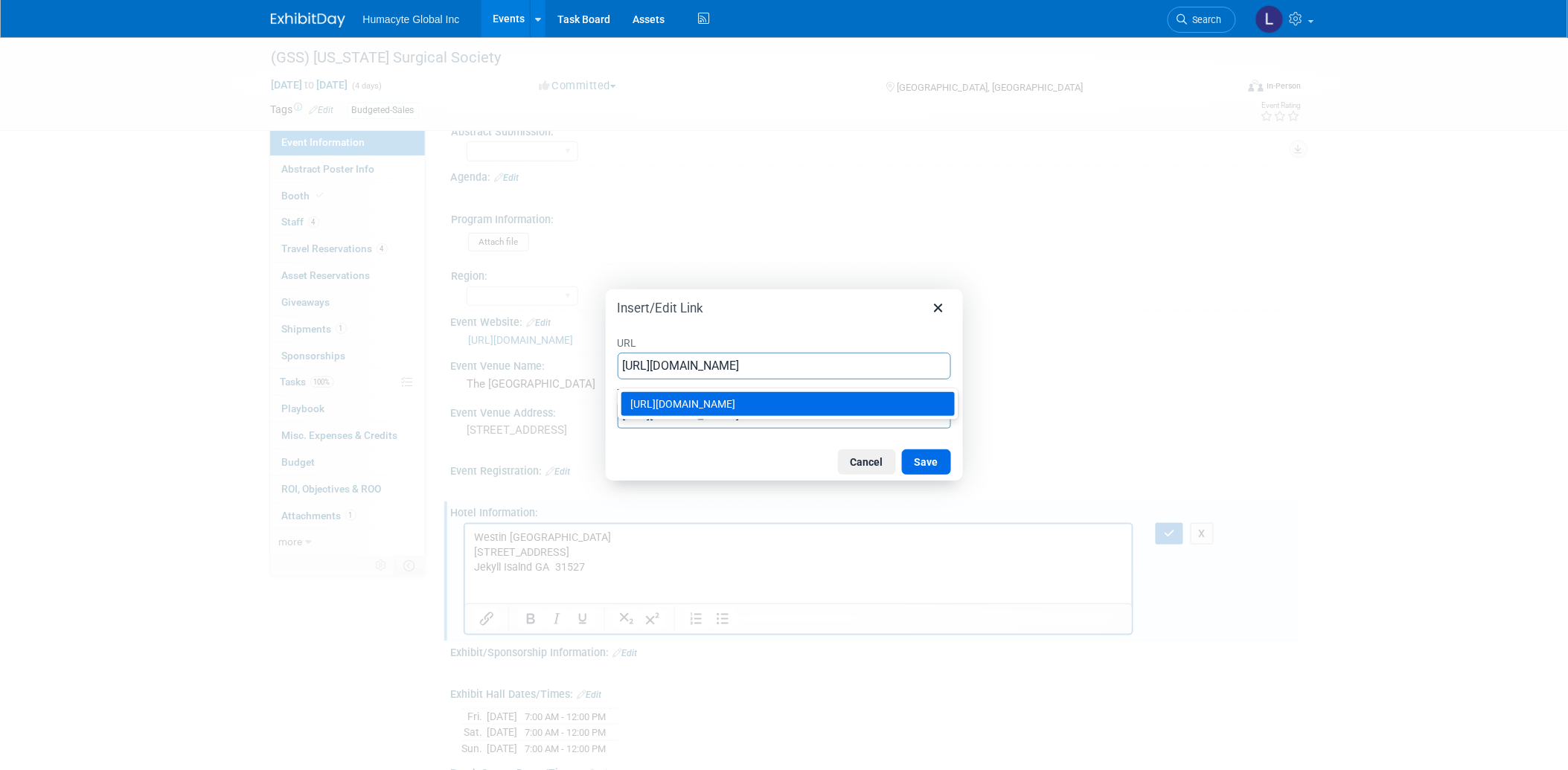
type input "https://www.marriott.com/event-reservations/reservation-link.mi?id=172832770929…"
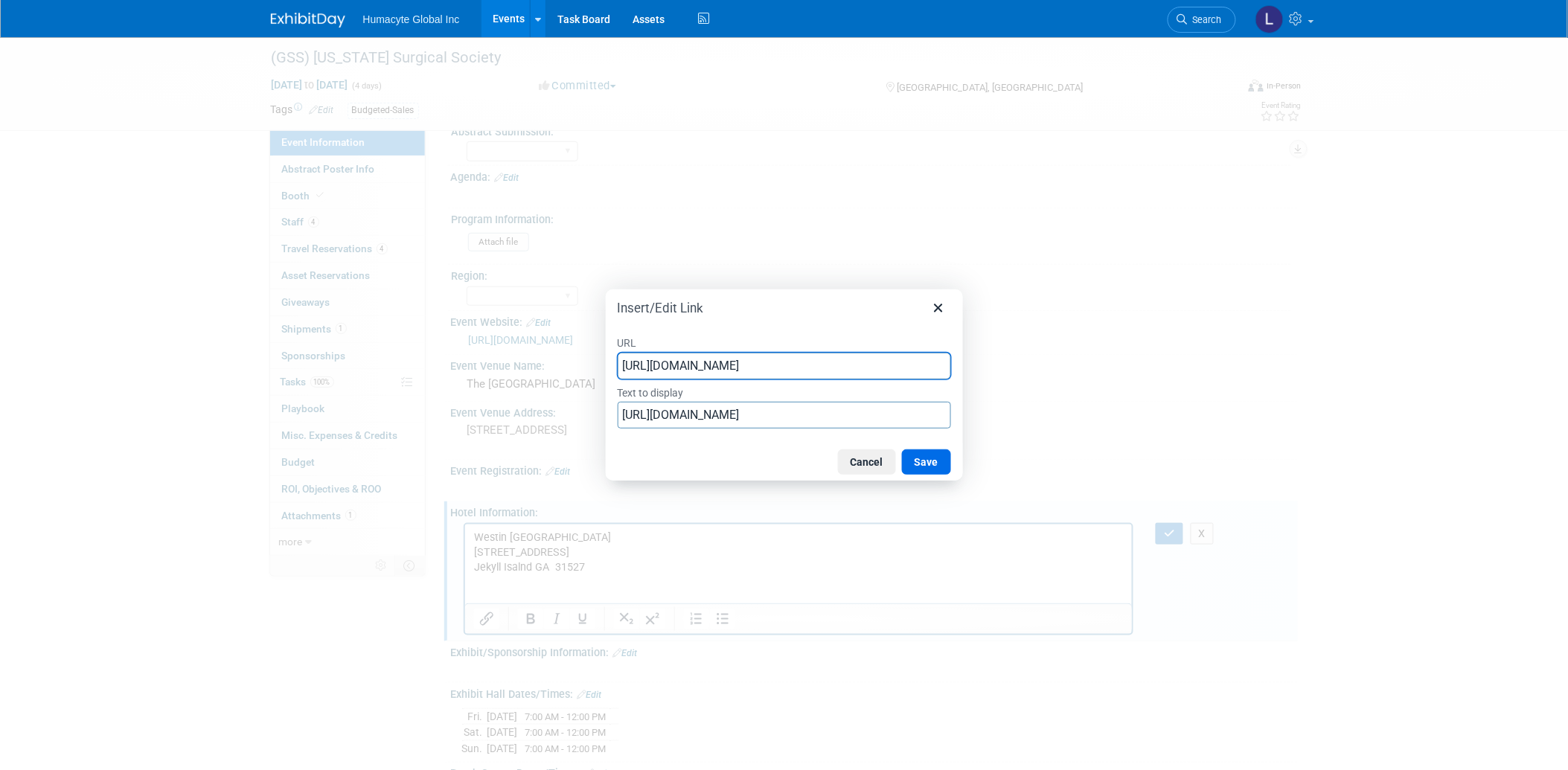
click at [1092, 328] on div at bounding box center [784, 385] width 1568 height 770
click at [752, 404] on input "https://www.marriott.com/event-reservations/reservation-link.mi?id=172832770929…" at bounding box center [784, 415] width 333 height 27
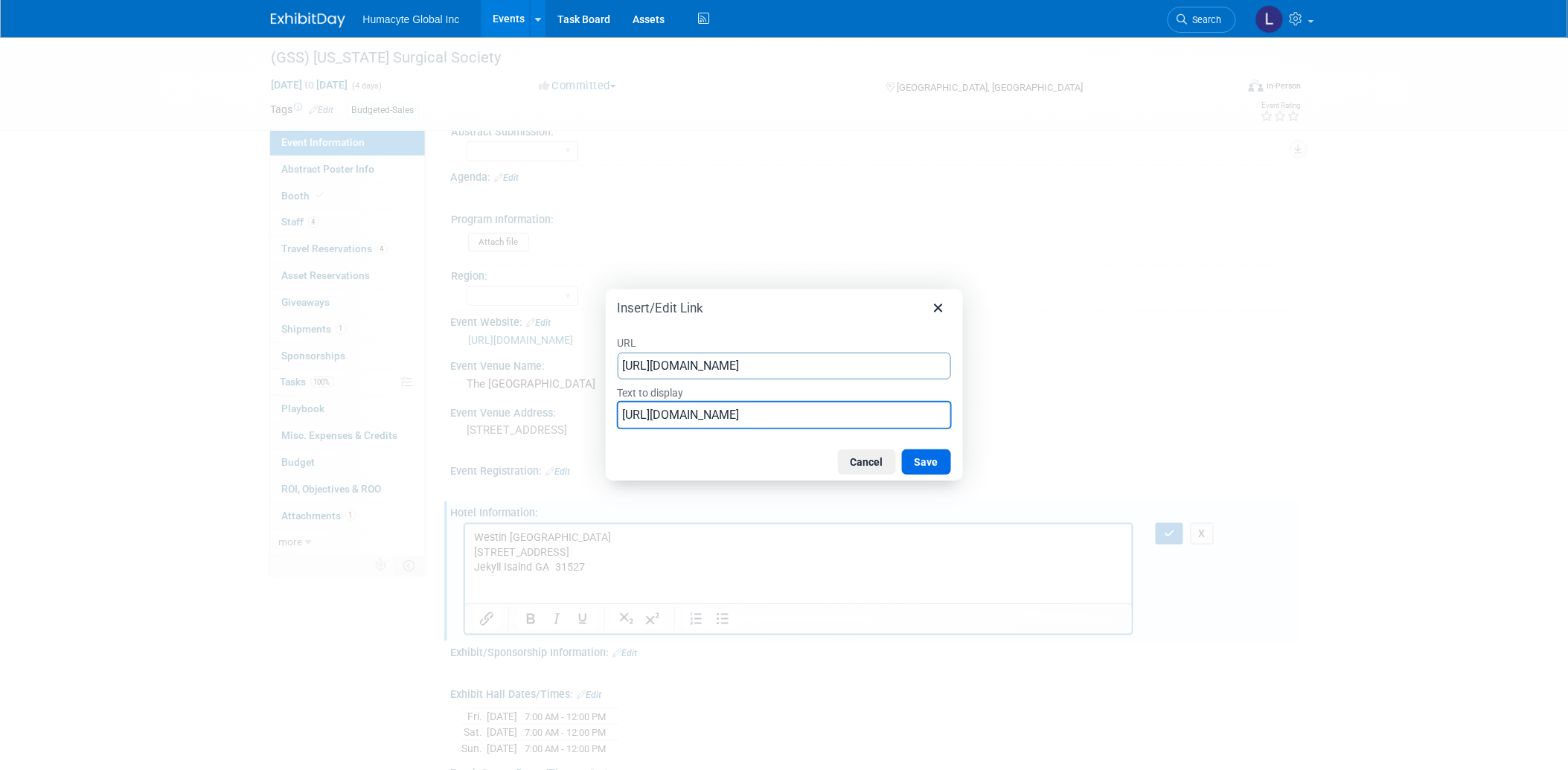
click at [752, 404] on input "https://www.marriott.com/event-reservations/reservation-link.mi?id=172832770929…" at bounding box center [784, 415] width 333 height 27
type input "Reserve Room"
click at [941, 464] on button "Save" at bounding box center [927, 462] width 49 height 25
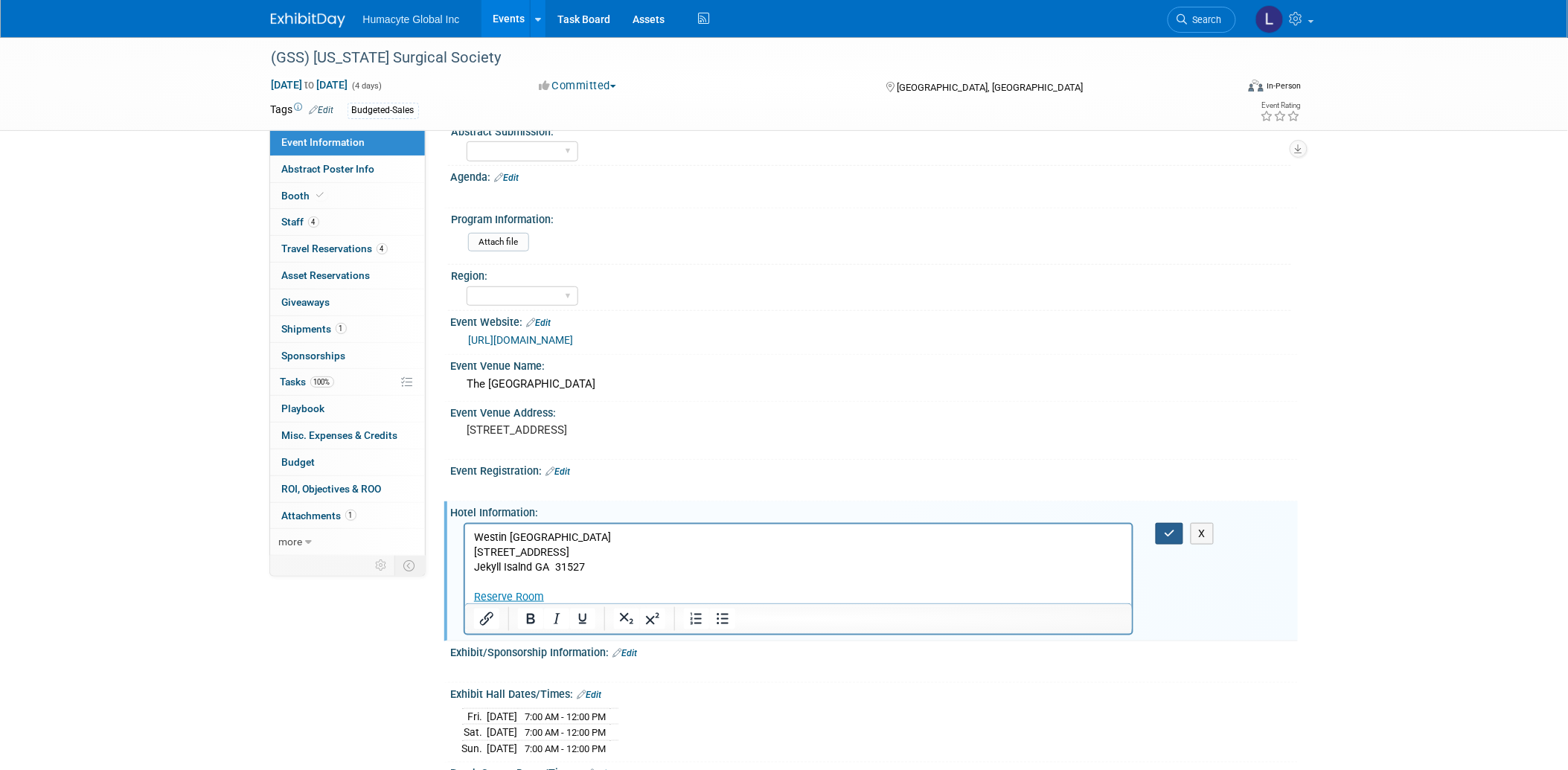
click at [1173, 523] on button "button" at bounding box center [1170, 534] width 28 height 21
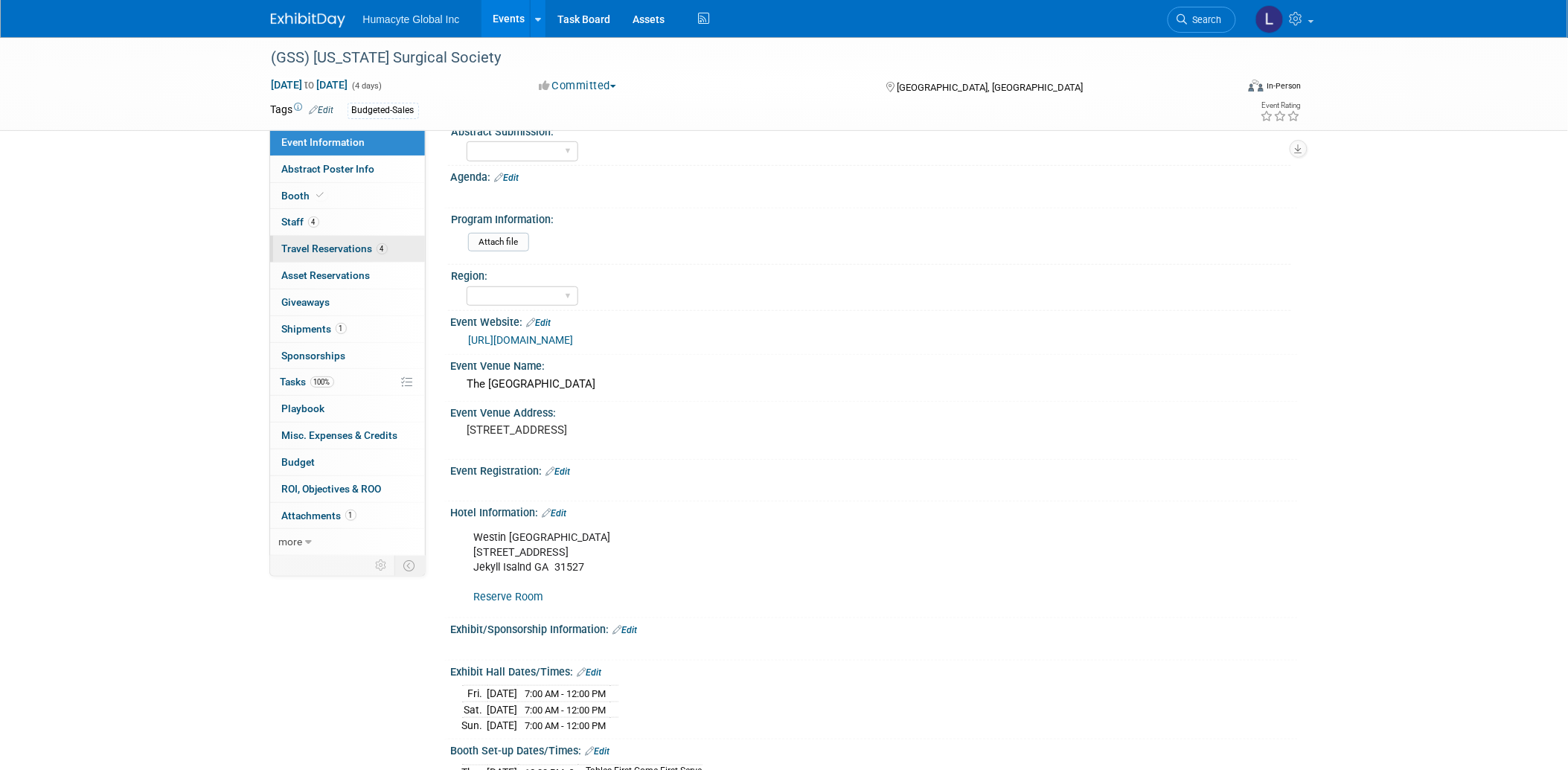
click at [301, 248] on span "Travel Reservations 4" at bounding box center [334, 248] width 106 height 12
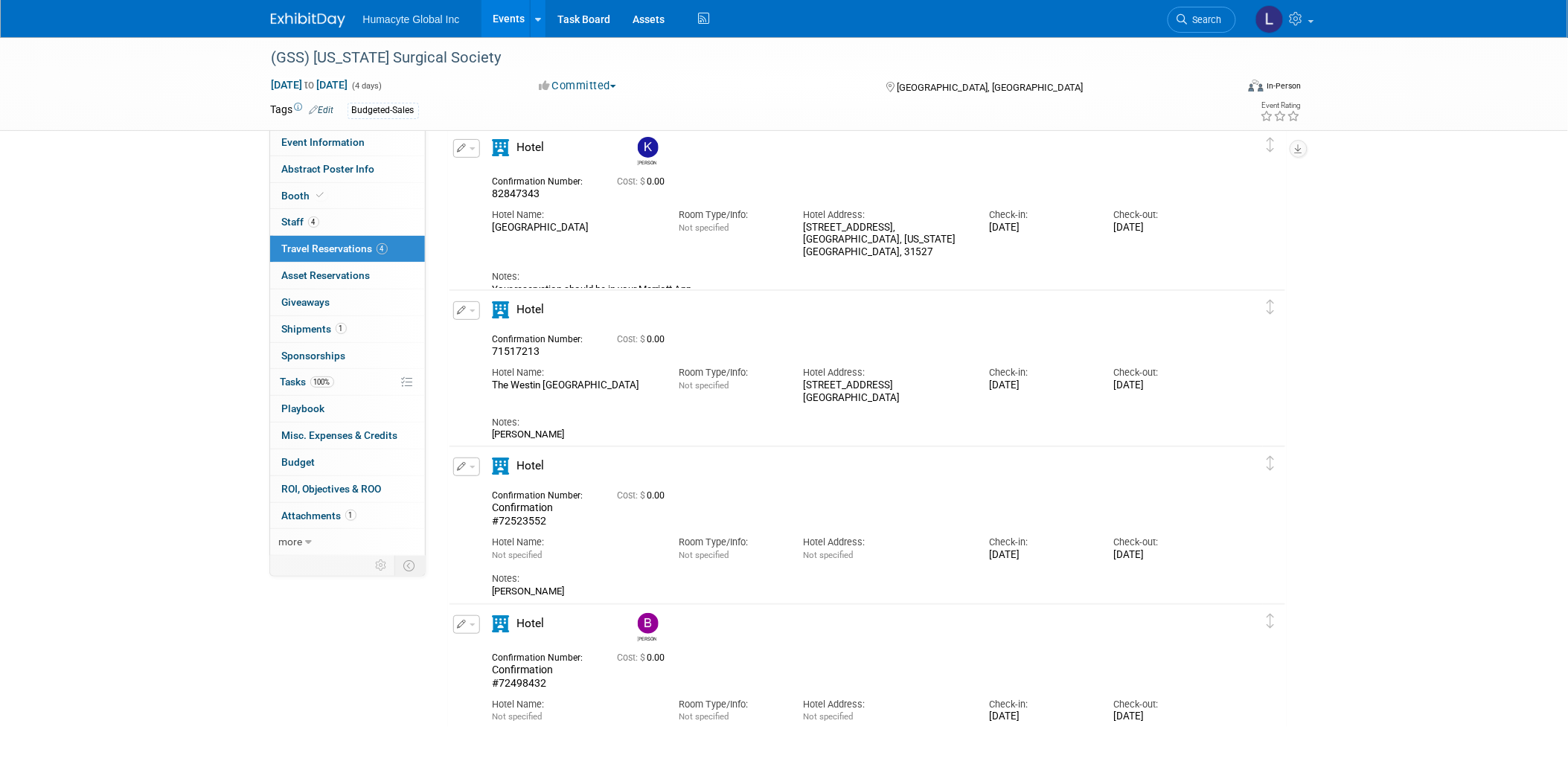
scroll to position [184, 0]
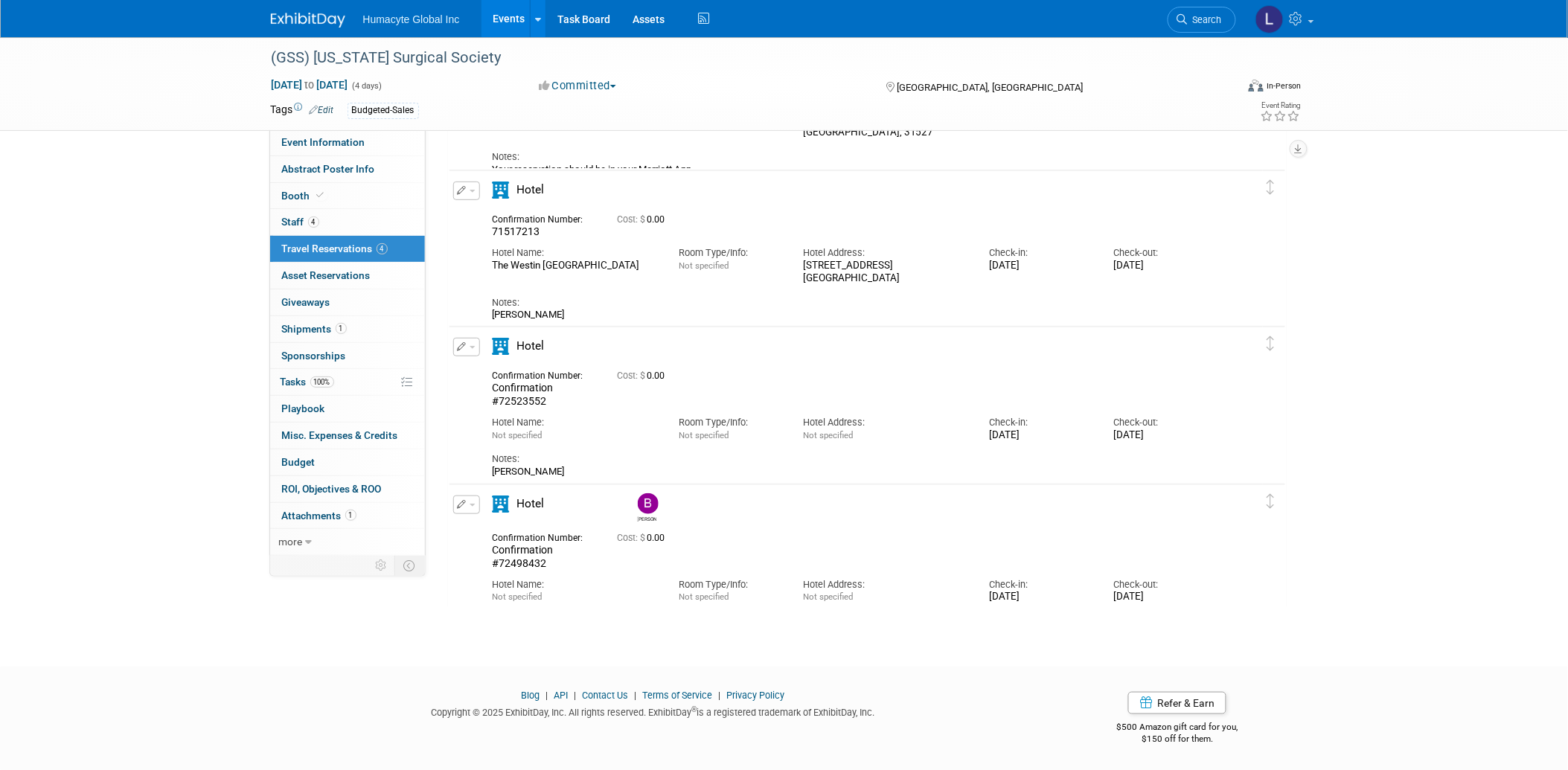
drag, startPoint x: 551, startPoint y: 566, endPoint x: 496, endPoint y: 564, distance: 55.0
click at [496, 564] on div "Confirmation #72498432" at bounding box center [543, 557] width 102 height 26
copy span "72498432"
click at [1191, 19] on span "Search" at bounding box center [1205, 20] width 34 height 11
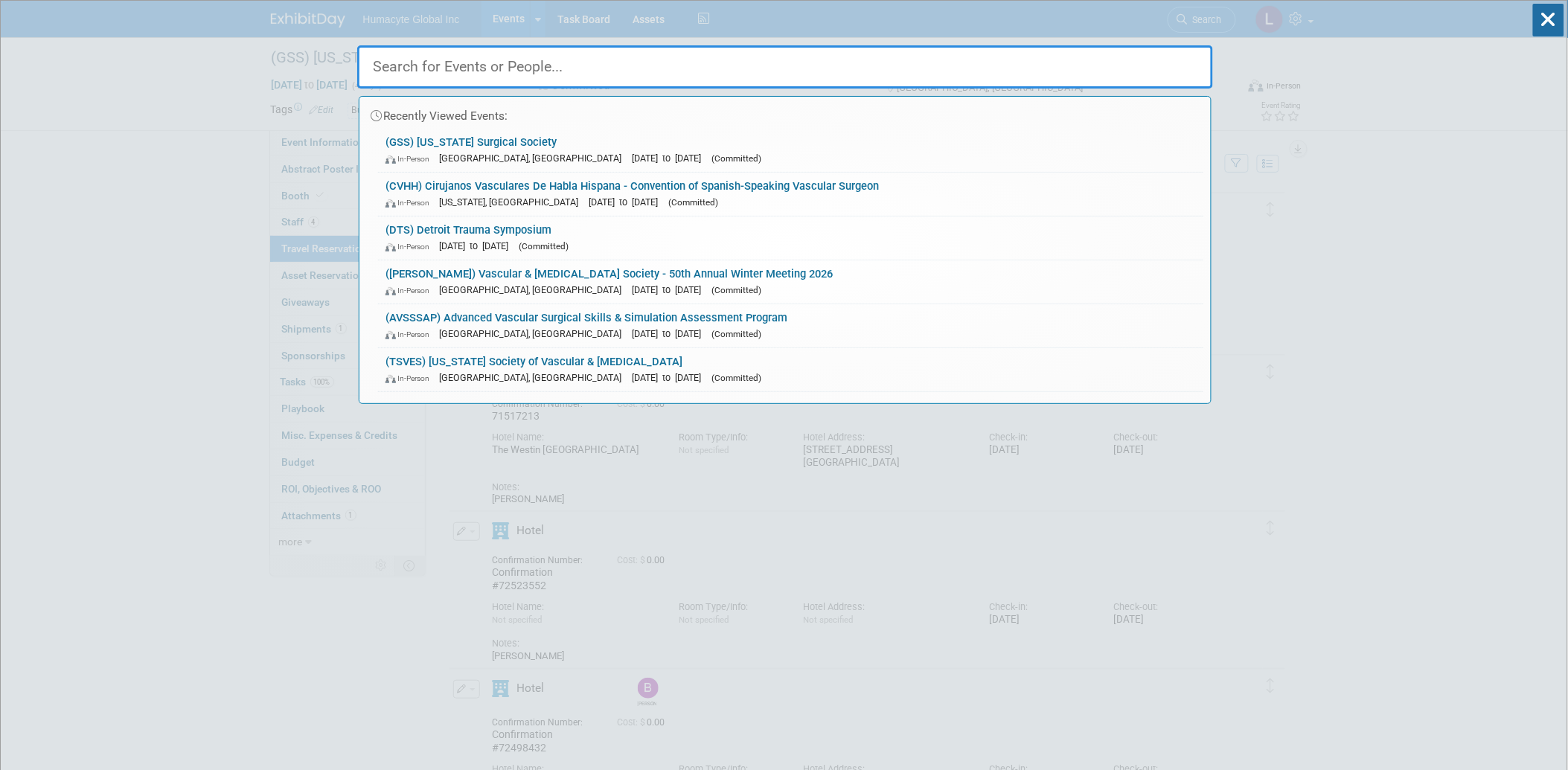
click at [492, 67] on input "text" at bounding box center [785, 66] width 856 height 43
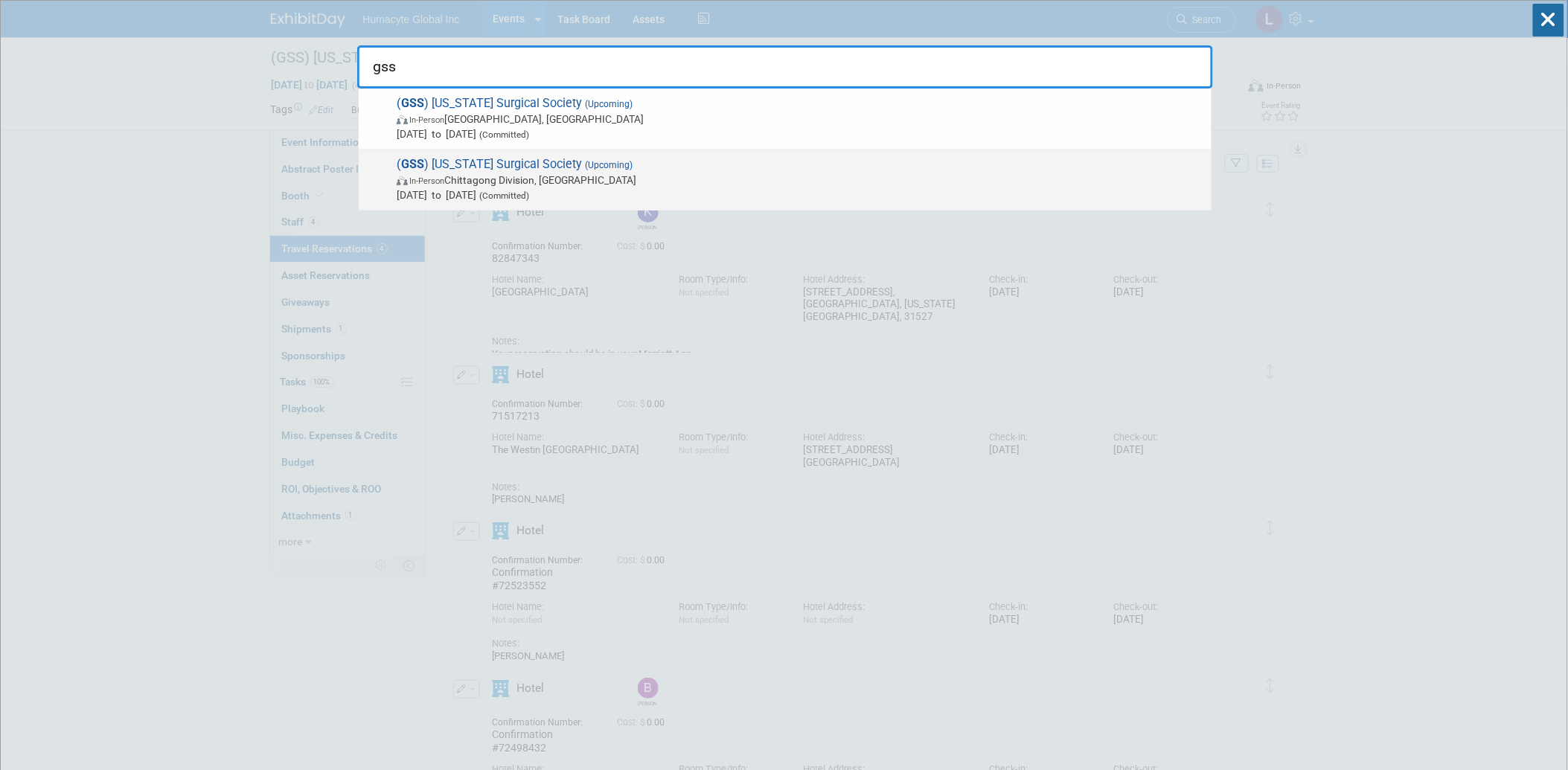
type input "gss"
click at [529, 194] on span "(Committed)" at bounding box center [502, 196] width 53 height 11
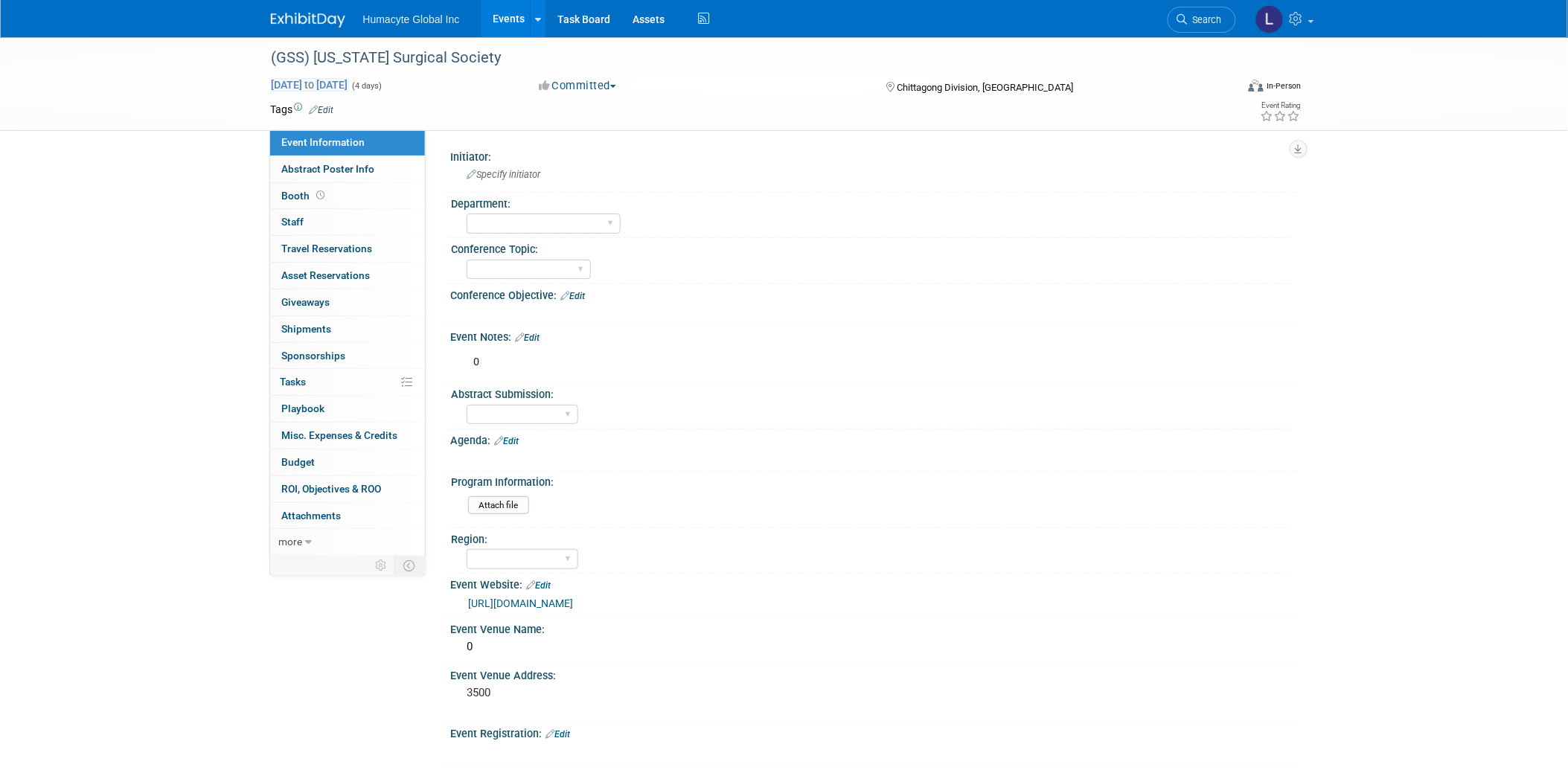
click at [317, 86] on span "to" at bounding box center [310, 84] width 14 height 12
select select "9"
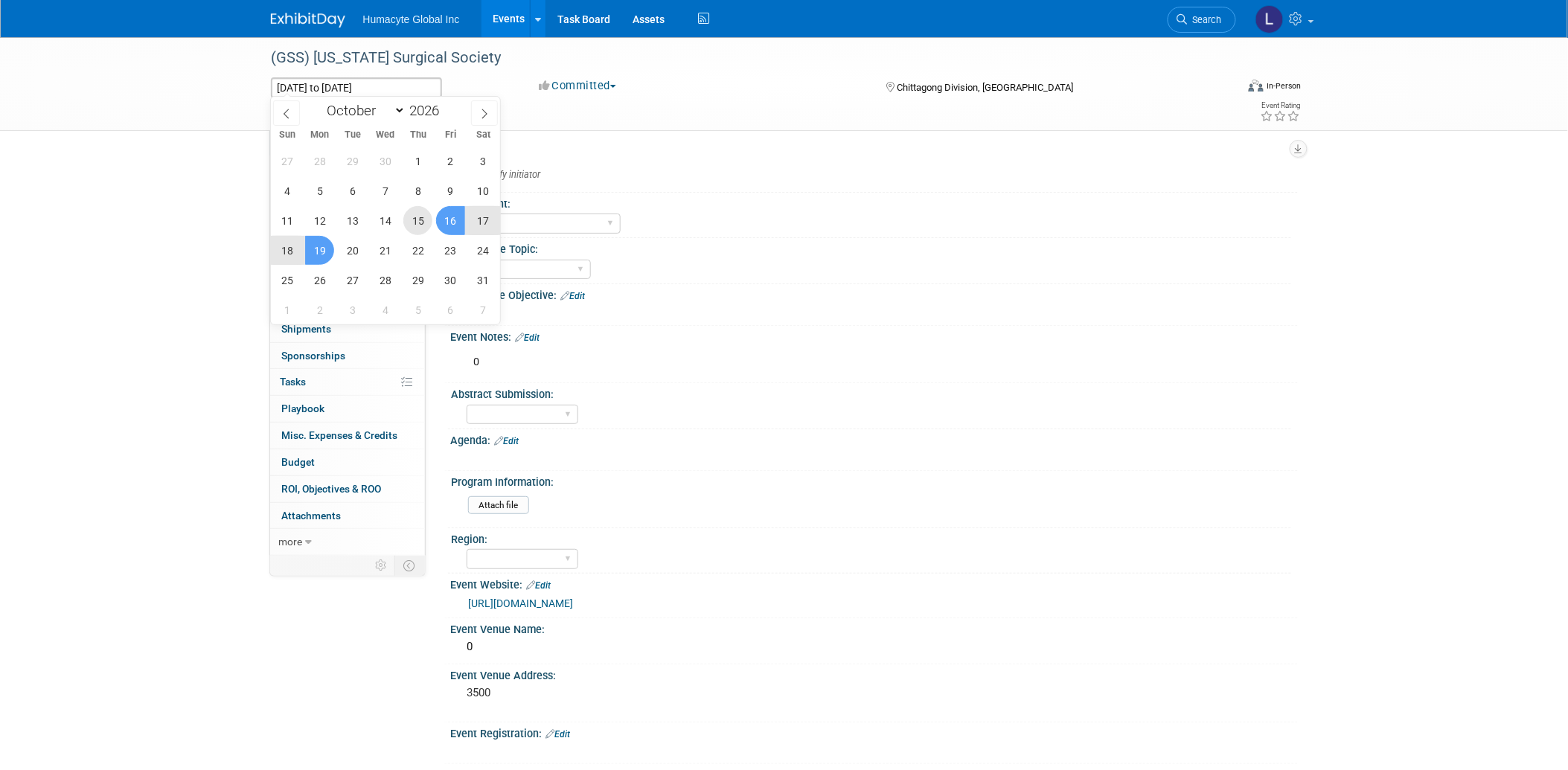
click at [419, 216] on span "15" at bounding box center [417, 220] width 29 height 29
type input "Oct 15, 2026"
click at [288, 243] on span "18" at bounding box center [287, 250] width 29 height 29
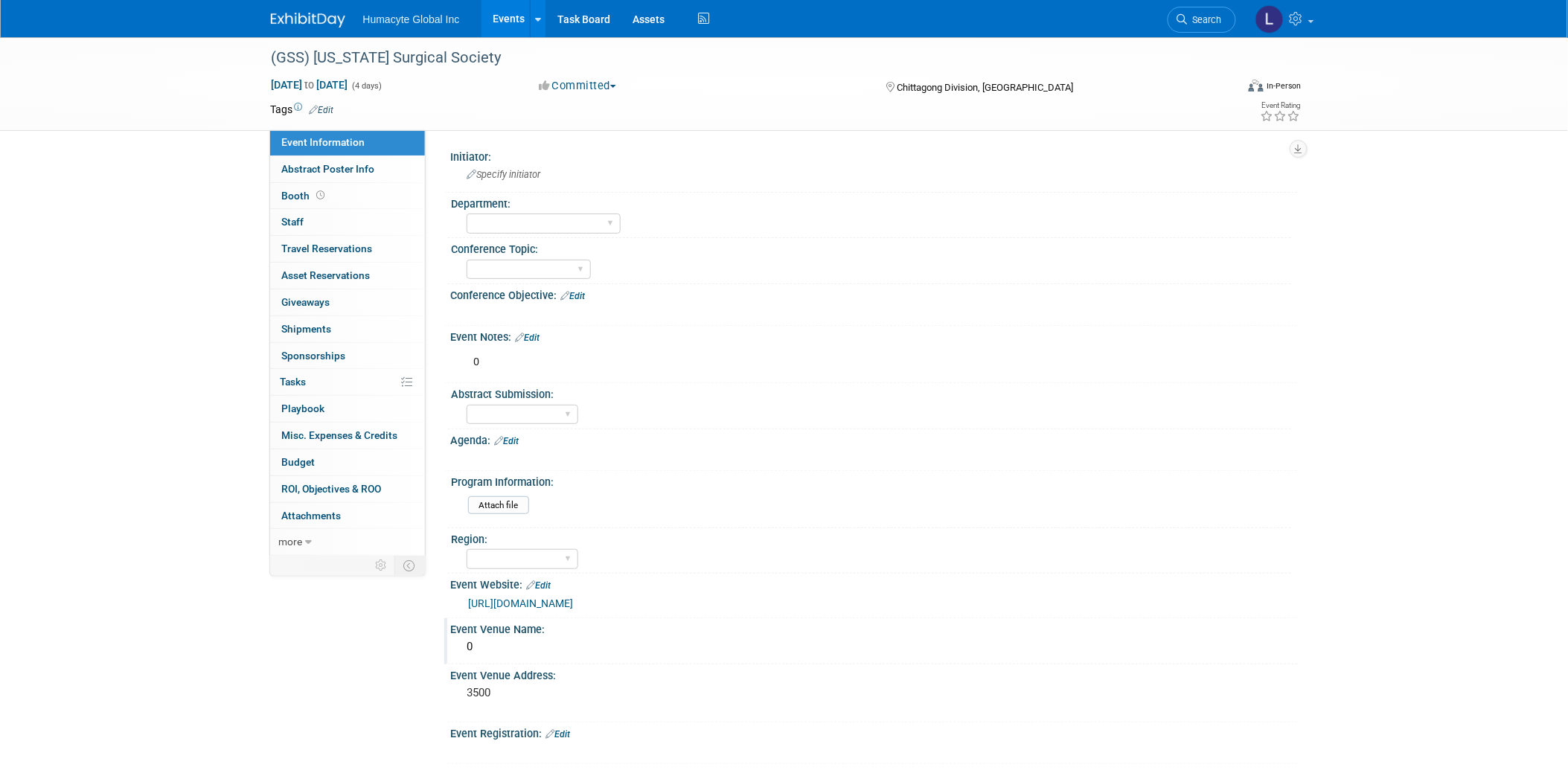
click at [509, 647] on div "0" at bounding box center [874, 647] width 825 height 23
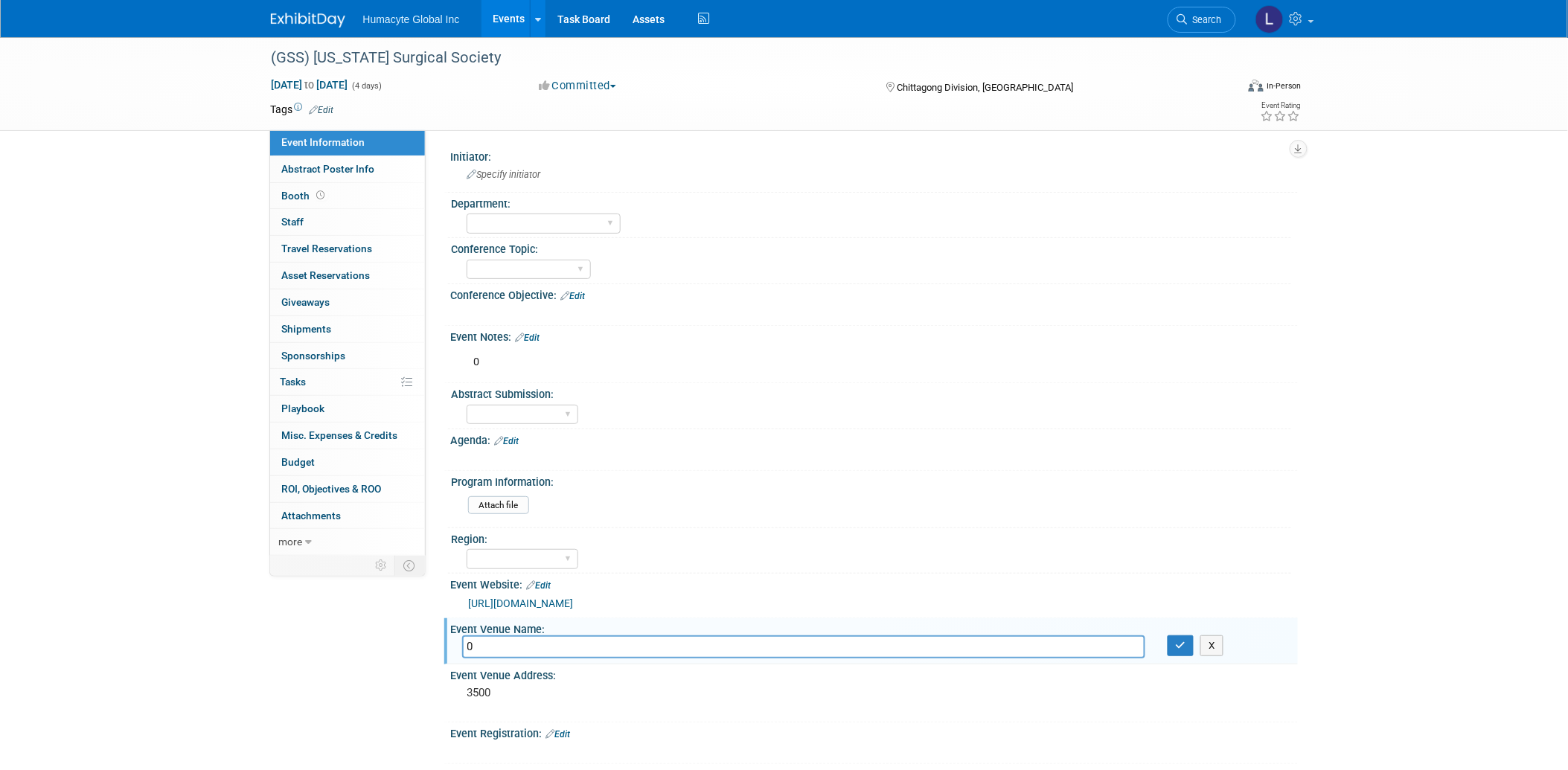
drag, startPoint x: 505, startPoint y: 644, endPoint x: 424, endPoint y: 643, distance: 81.0
click at [424, 643] on div "Event Information Event Info Abstract Poster Info Abstract Poster Info Booth Bo…" at bounding box center [784, 553] width 1049 height 1032
paste input "The Westin Resort, Jekyll Island, GA"
drag, startPoint x: 623, startPoint y: 641, endPoint x: 897, endPoint y: 641, distance: 274.0
click at [897, 641] on input "The Westin Resort, Jekyll Island, GA" at bounding box center [804, 647] width 683 height 23
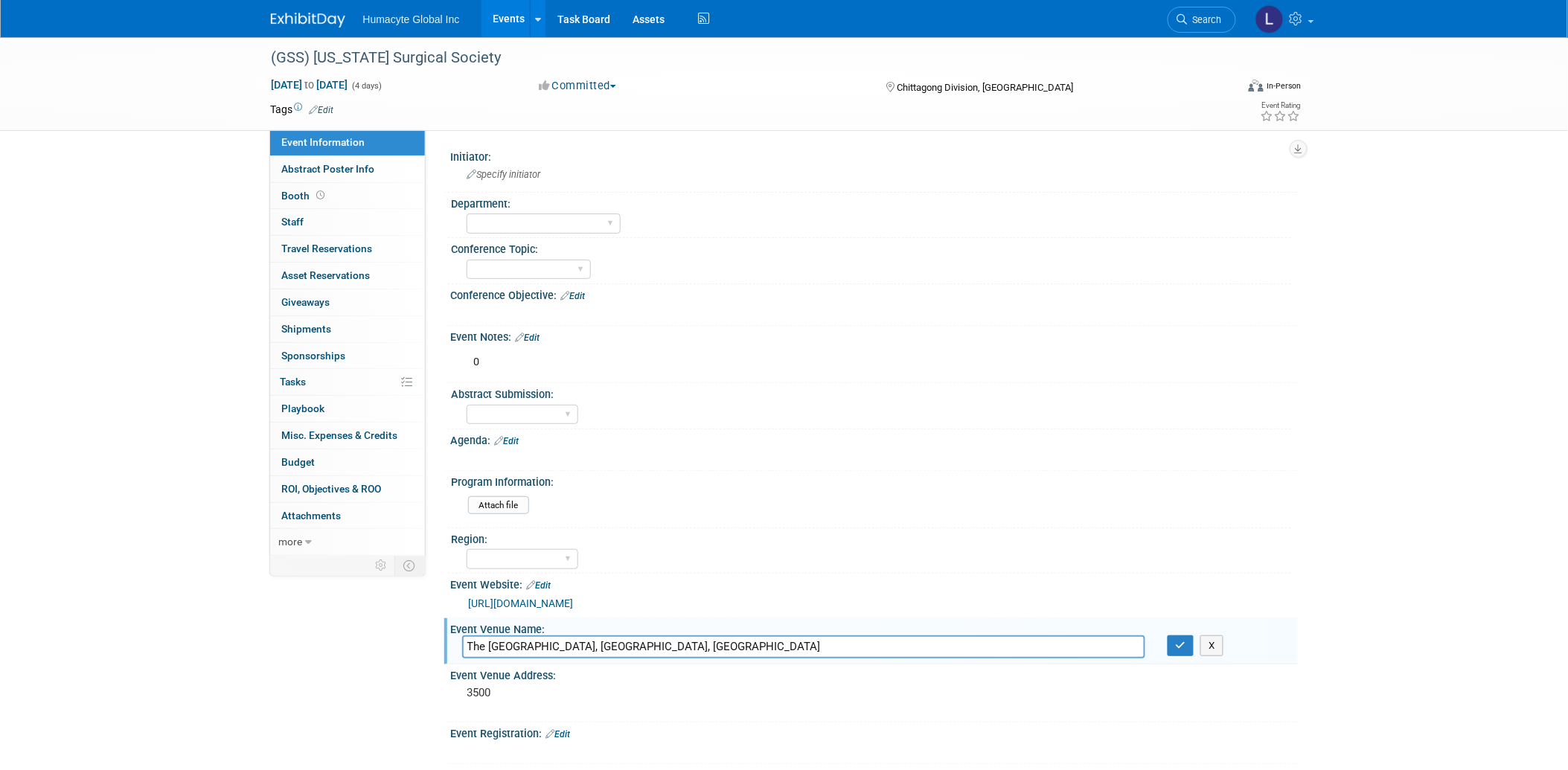
type input "The Westin Resort, Jekyll Island, GA"
click at [54, 533] on div "(GSS) Georgia Surgical Society Oct 15, 2026 to Oct 18, 2026 (4 days) Oct 15, 20…" at bounding box center [784, 568] width 1568 height 1062
click at [1178, 645] on icon "button" at bounding box center [1181, 645] width 11 height 10
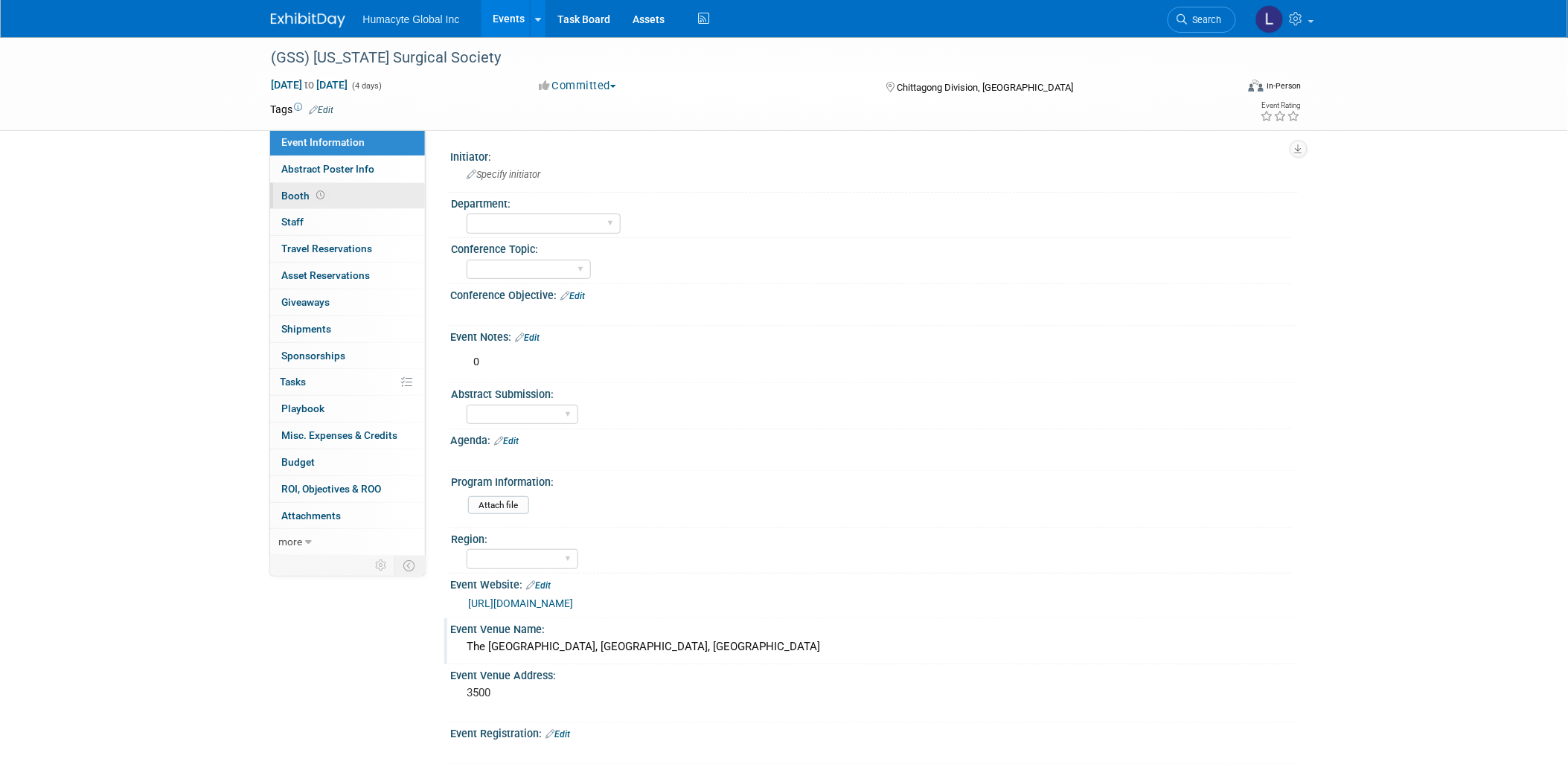
click at [292, 191] on span "Booth" at bounding box center [305, 196] width 46 height 12
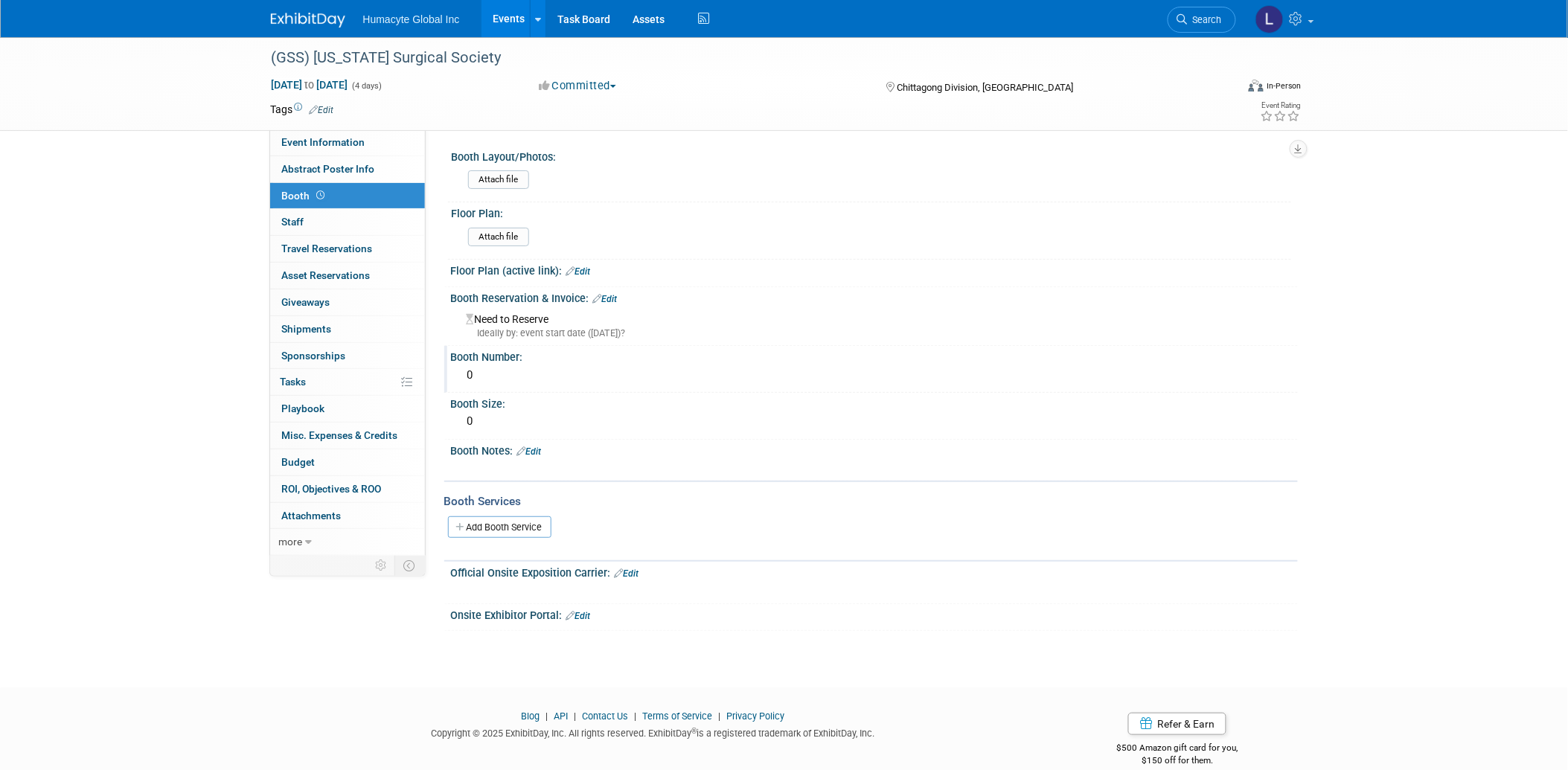
click at [482, 378] on div "0" at bounding box center [874, 375] width 825 height 23
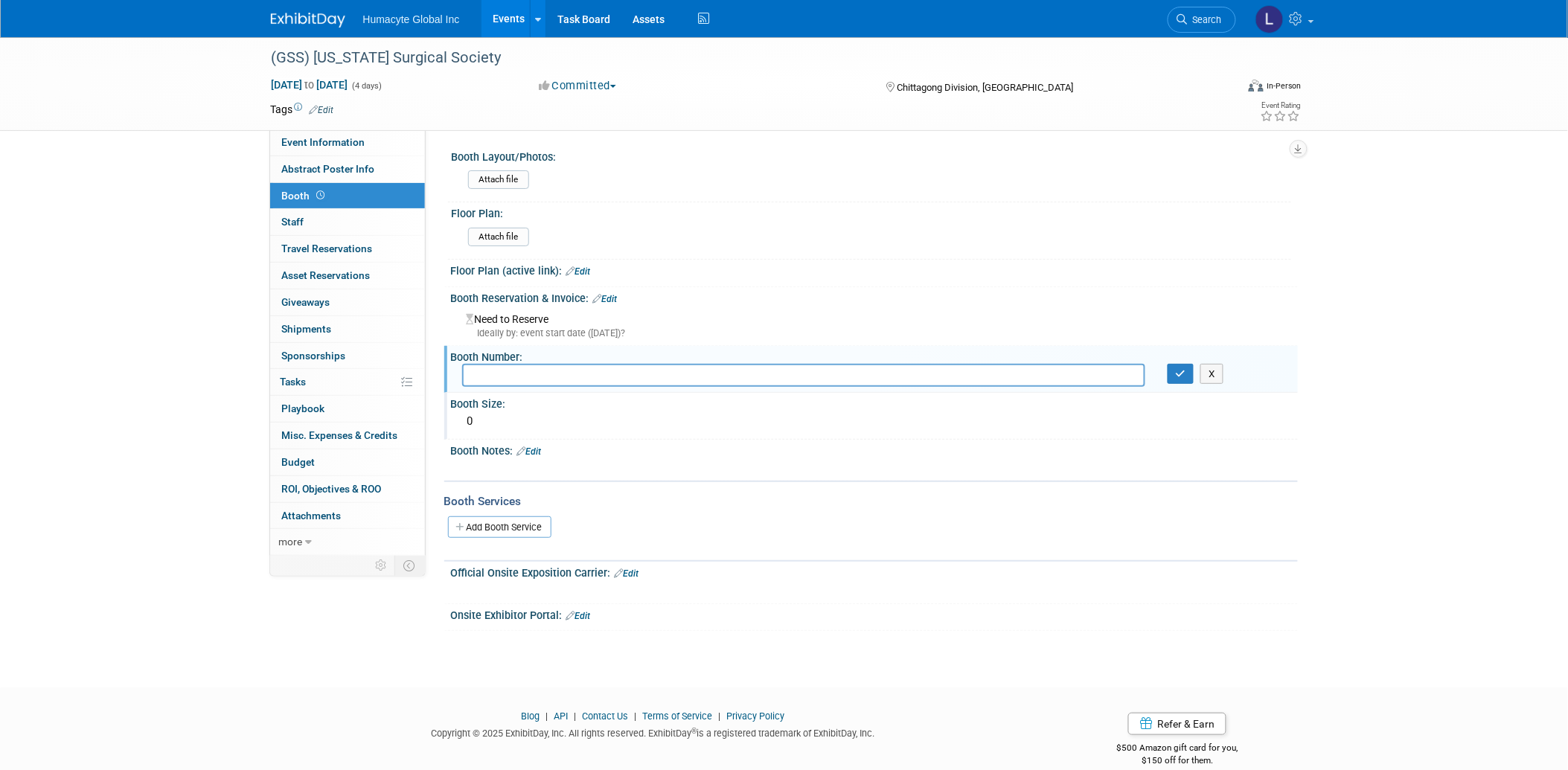
click at [487, 419] on div "0" at bounding box center [874, 422] width 825 height 23
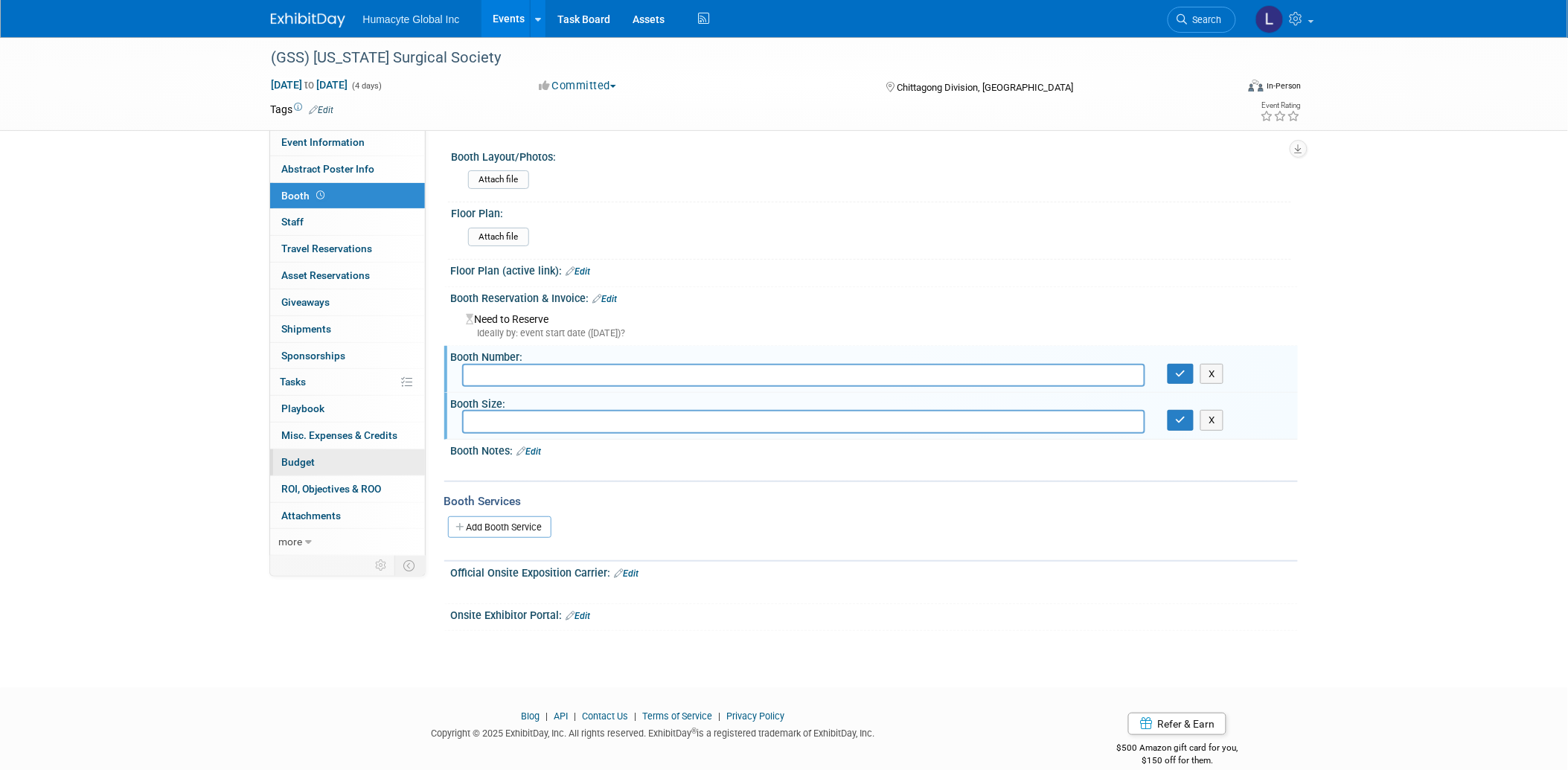
click at [288, 462] on span "Budget" at bounding box center [298, 462] width 34 height 12
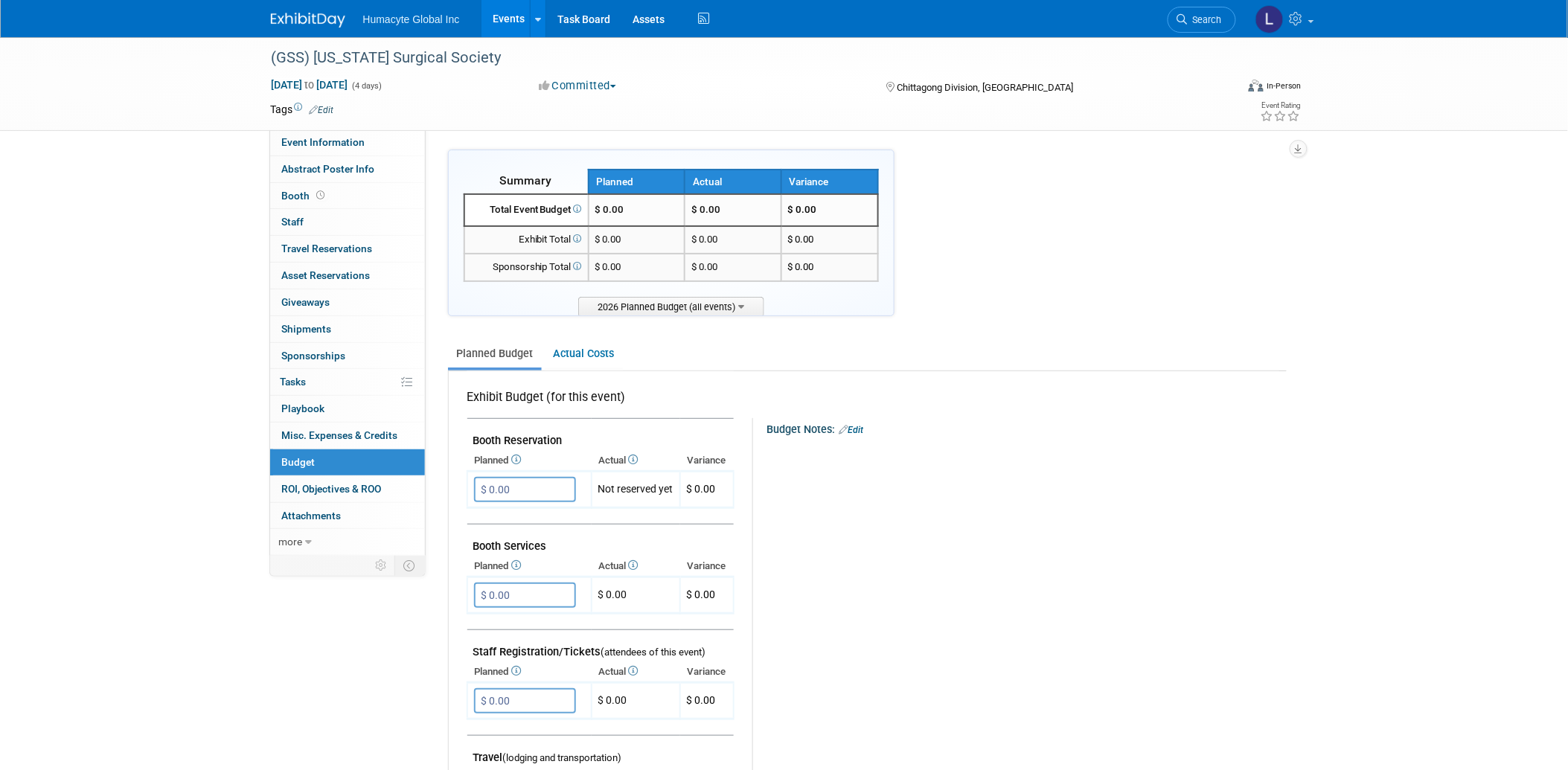
click at [501, 8] on link "Events" at bounding box center [509, 18] width 54 height 37
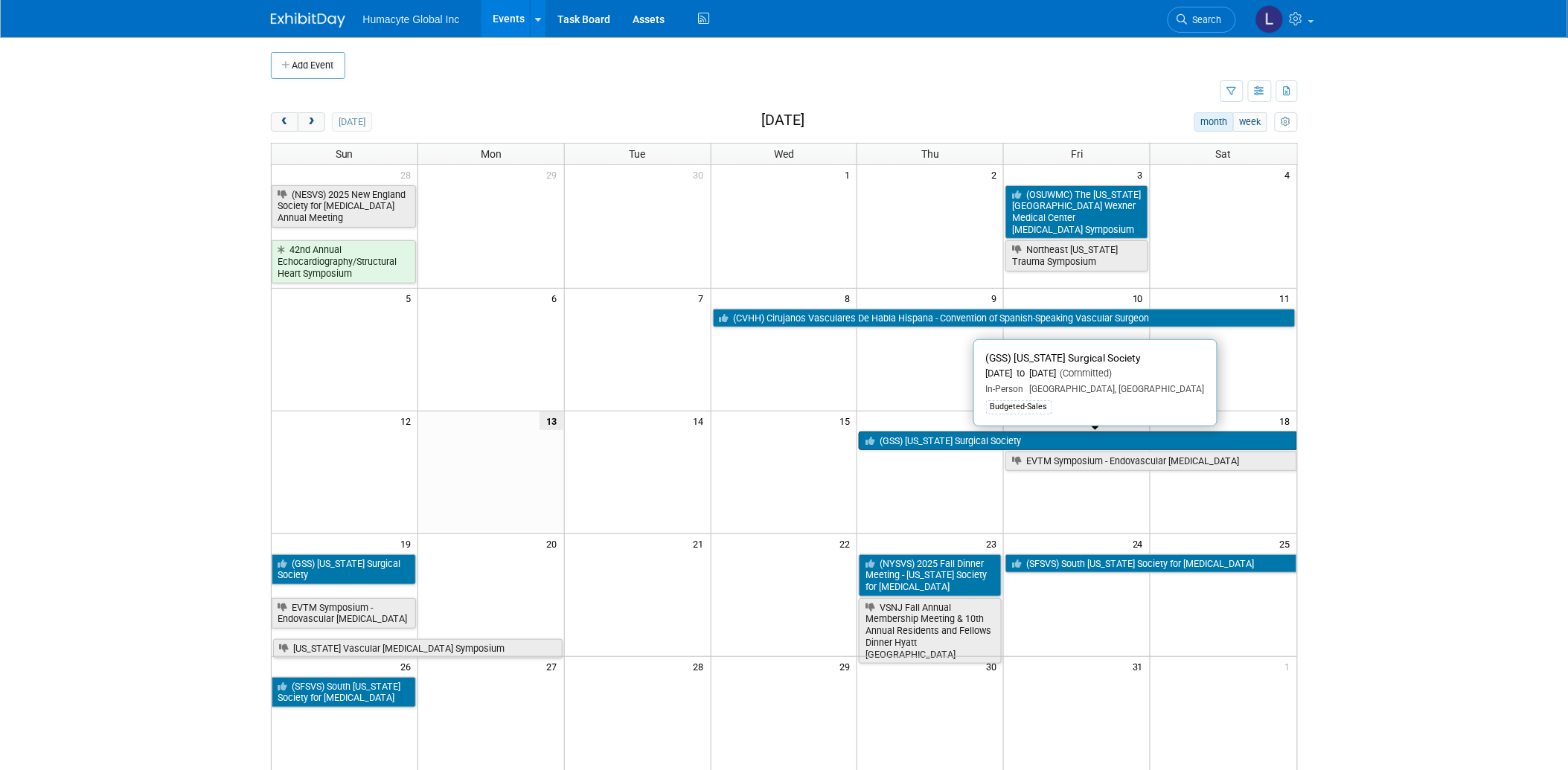
click at [900, 437] on link "(GSS) [US_STATE] Surgical Society" at bounding box center [1077, 442] width 437 height 20
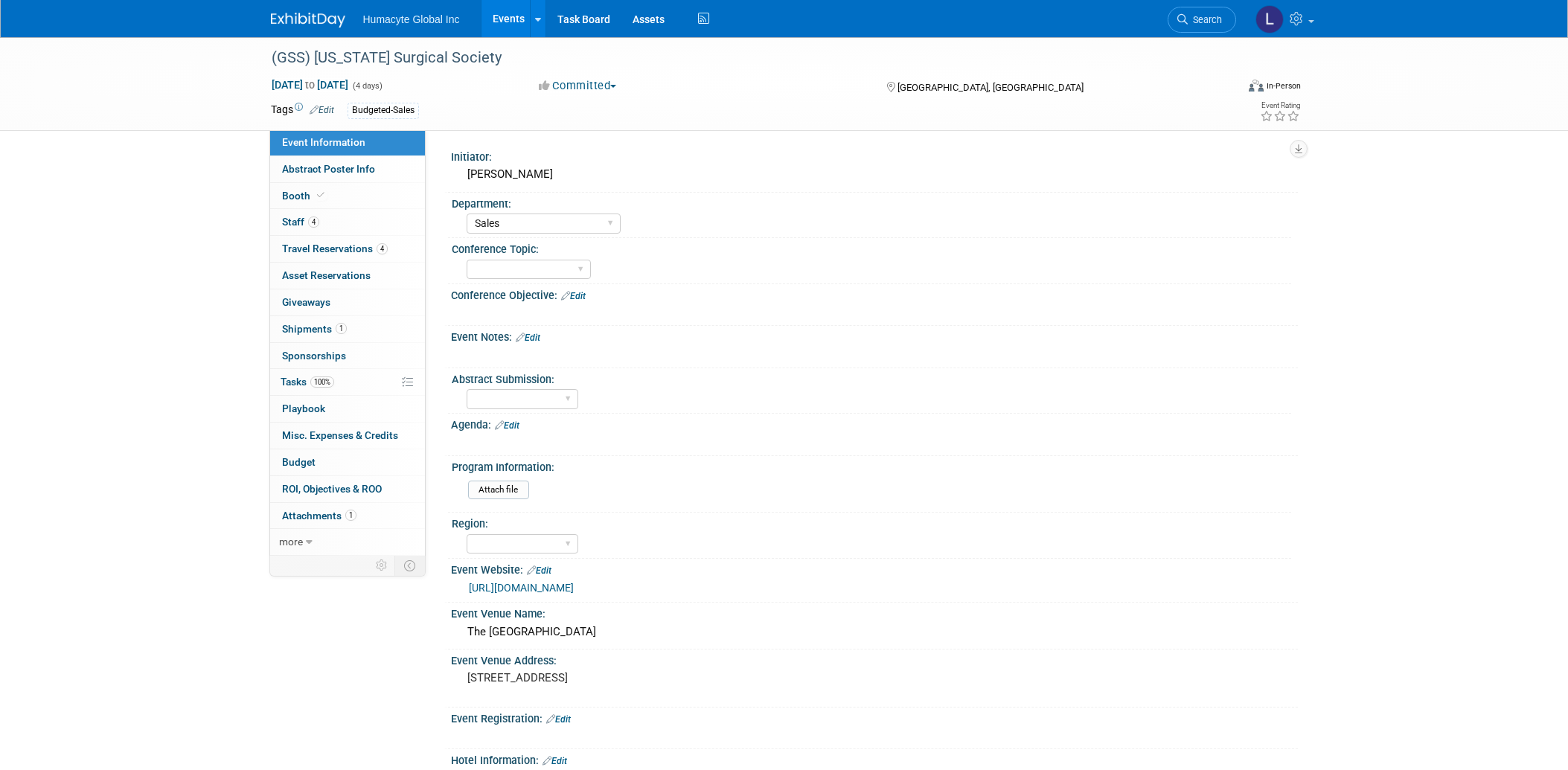
select select "Sales"
click at [75, 451] on div "(GSS) [US_STATE] Surgical Society [DATE] to [DATE] (4 days) [DATE] to [DATE] Co…" at bounding box center [784, 637] width 1568 height 1202
click at [319, 242] on span "Travel Reservations 4" at bounding box center [334, 248] width 106 height 12
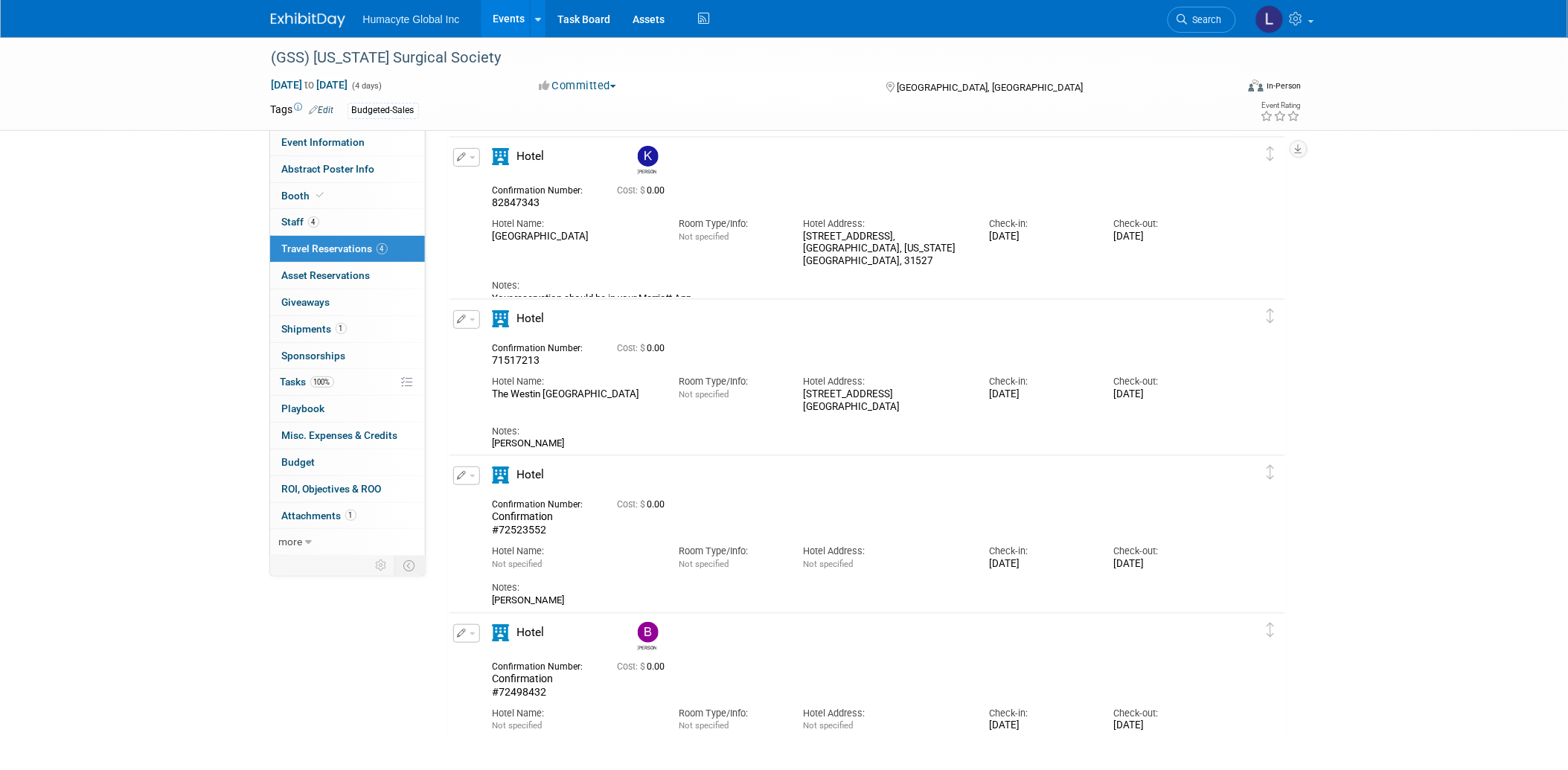
scroll to position [83, 0]
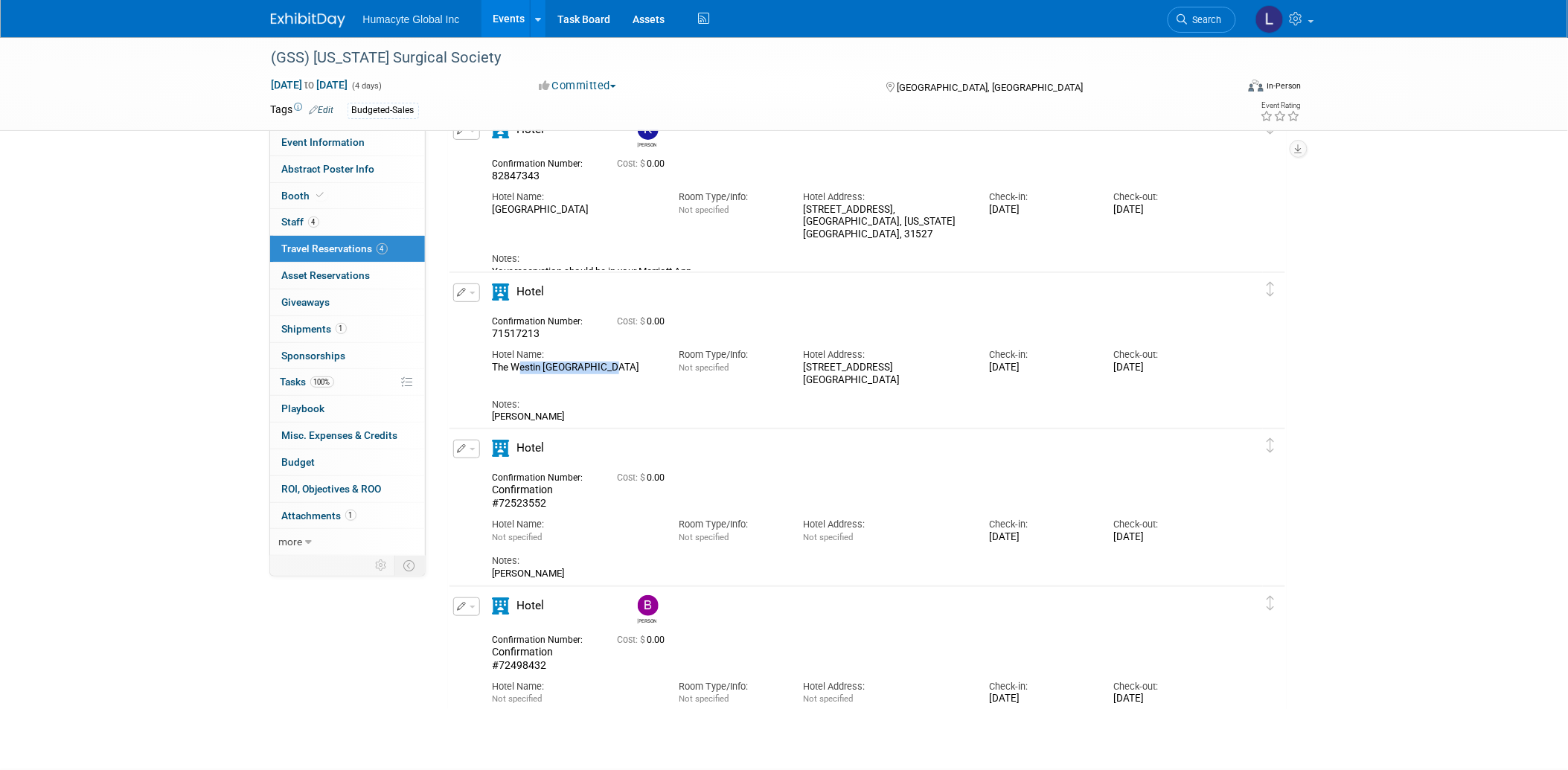
drag, startPoint x: 596, startPoint y: 369, endPoint x: 514, endPoint y: 366, distance: 82.1
click at [514, 366] on div "The Westin Jekyll Island" at bounding box center [574, 368] width 164 height 12
drag, startPoint x: 514, startPoint y: 366, endPoint x: 590, endPoint y: 370, distance: 76.1
click at [590, 370] on div "The Westin Jekyll Island" at bounding box center [574, 368] width 164 height 12
drag, startPoint x: 604, startPoint y: 369, endPoint x: 482, endPoint y: 361, distance: 122.3
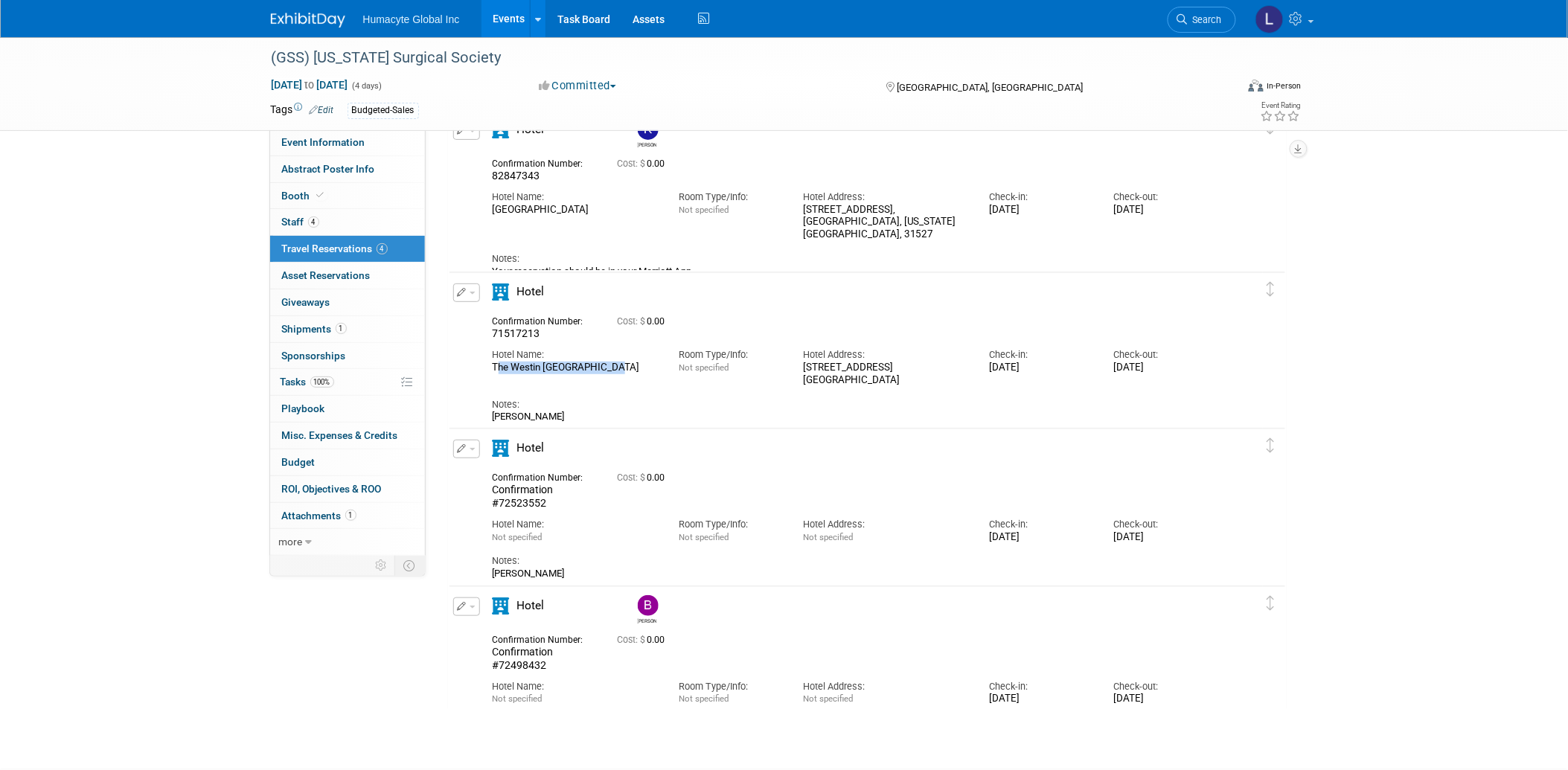
click at [482, 361] on div "Hotel Name: The Westin Jekyll Island" at bounding box center [574, 357] width 186 height 34
copy div "The Westin Jekyll Island"
click at [470, 445] on button "button" at bounding box center [466, 449] width 27 height 19
click at [501, 478] on button "Edit Reservation" at bounding box center [517, 475] width 126 height 21
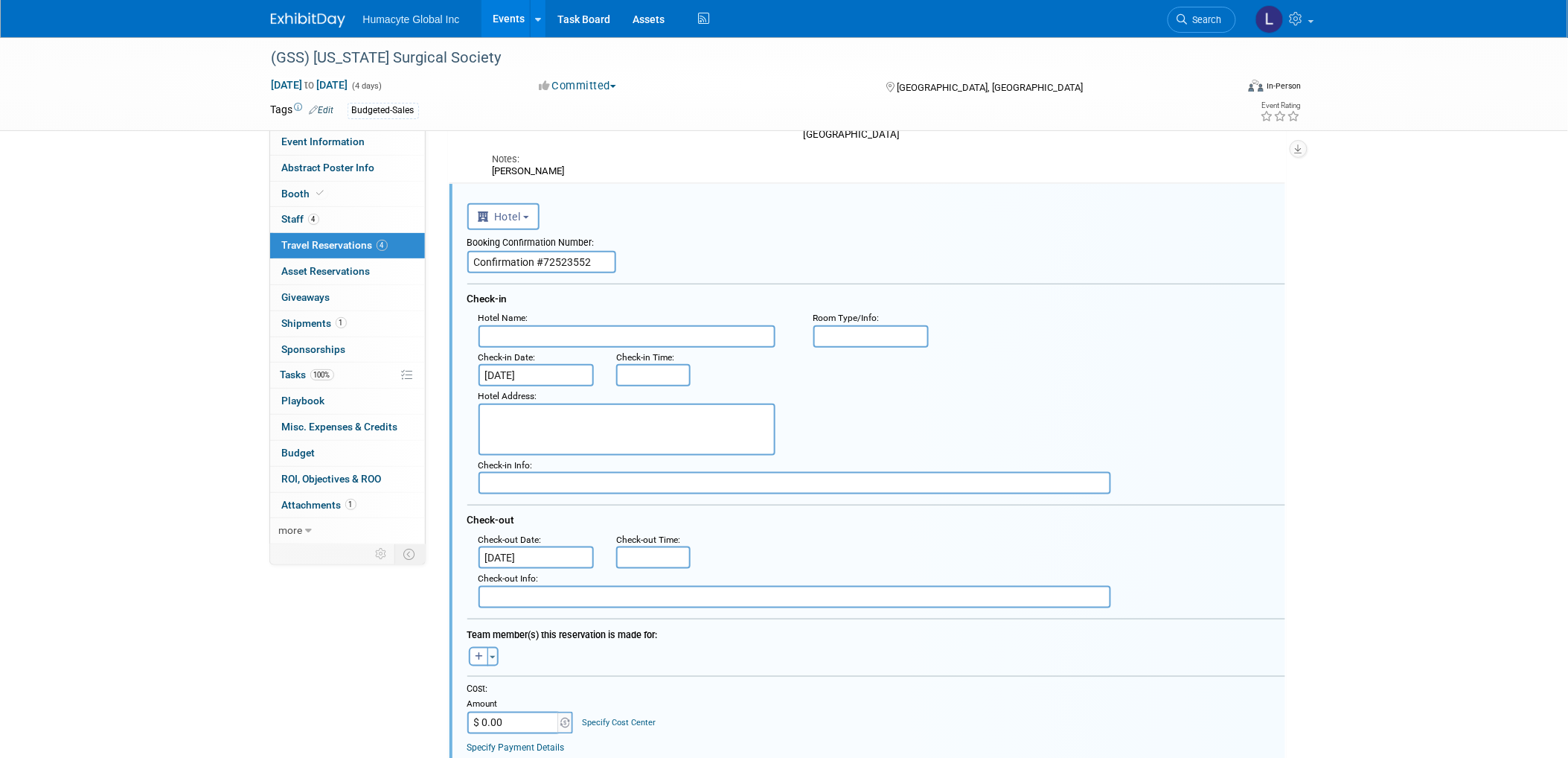
scroll to position [343, 0]
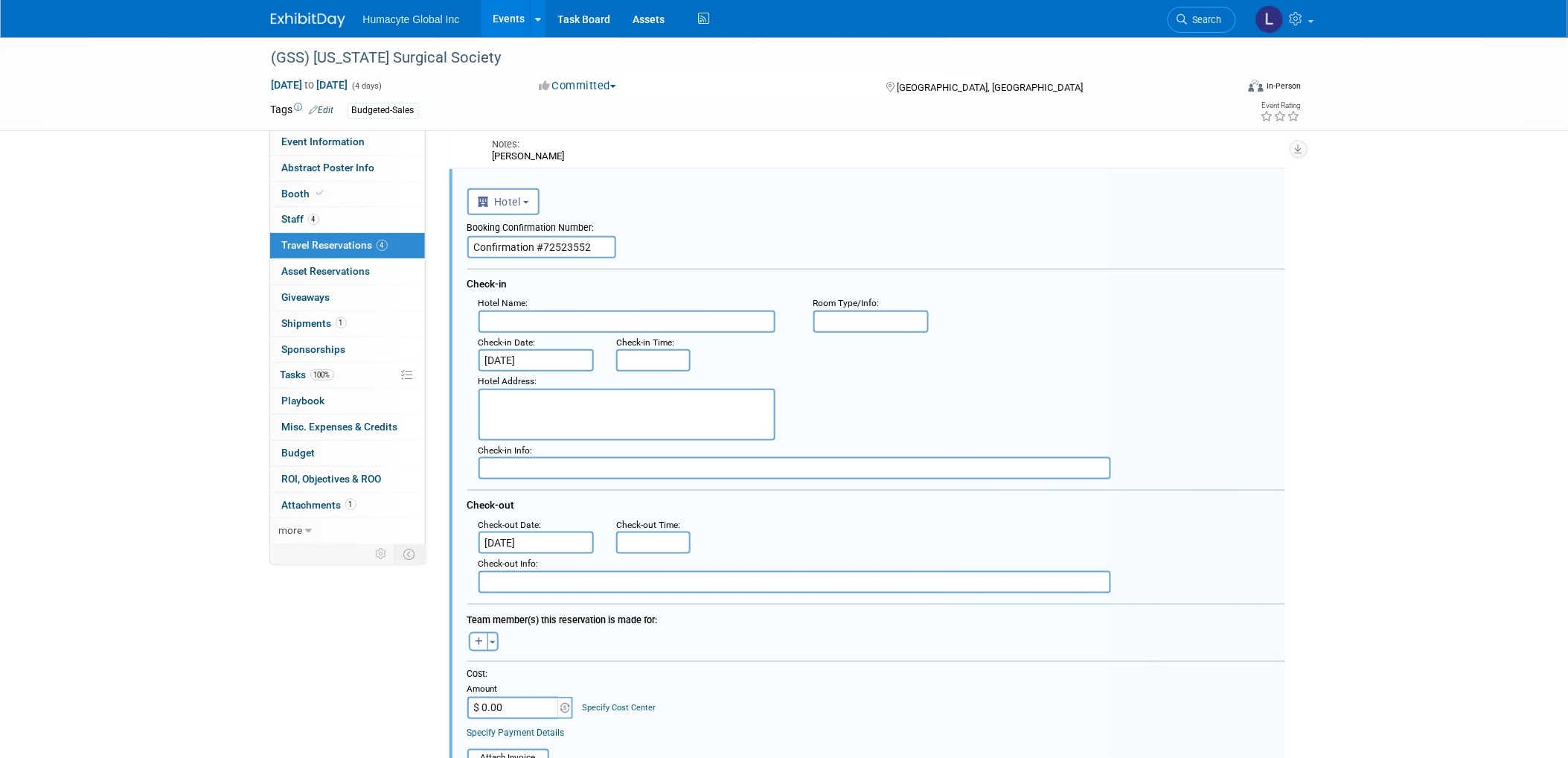
click at [505, 315] on input "text" at bounding box center [627, 321] width 297 height 22
paste input "The Westin Jekyll Island"
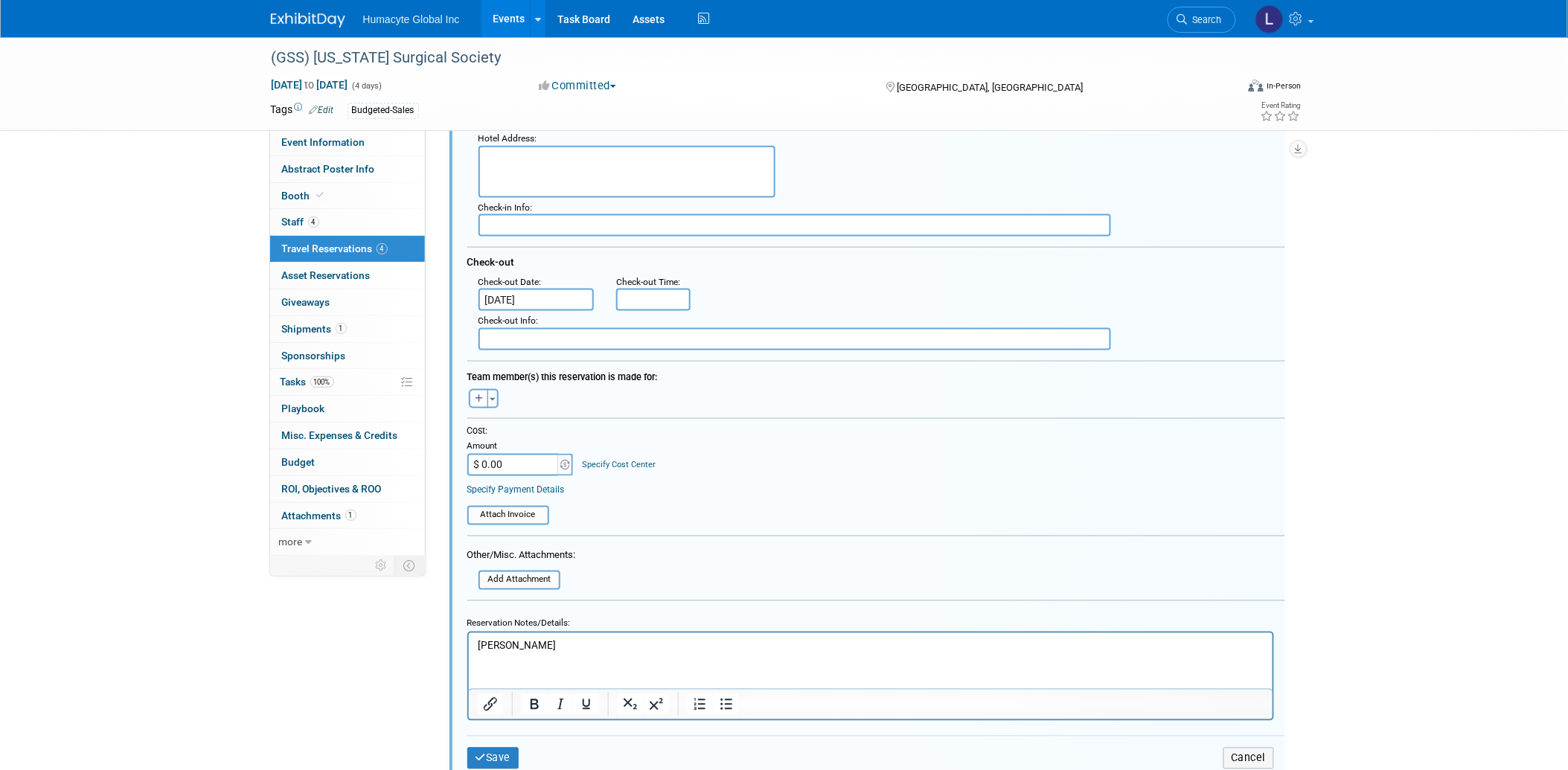
scroll to position [756, 0]
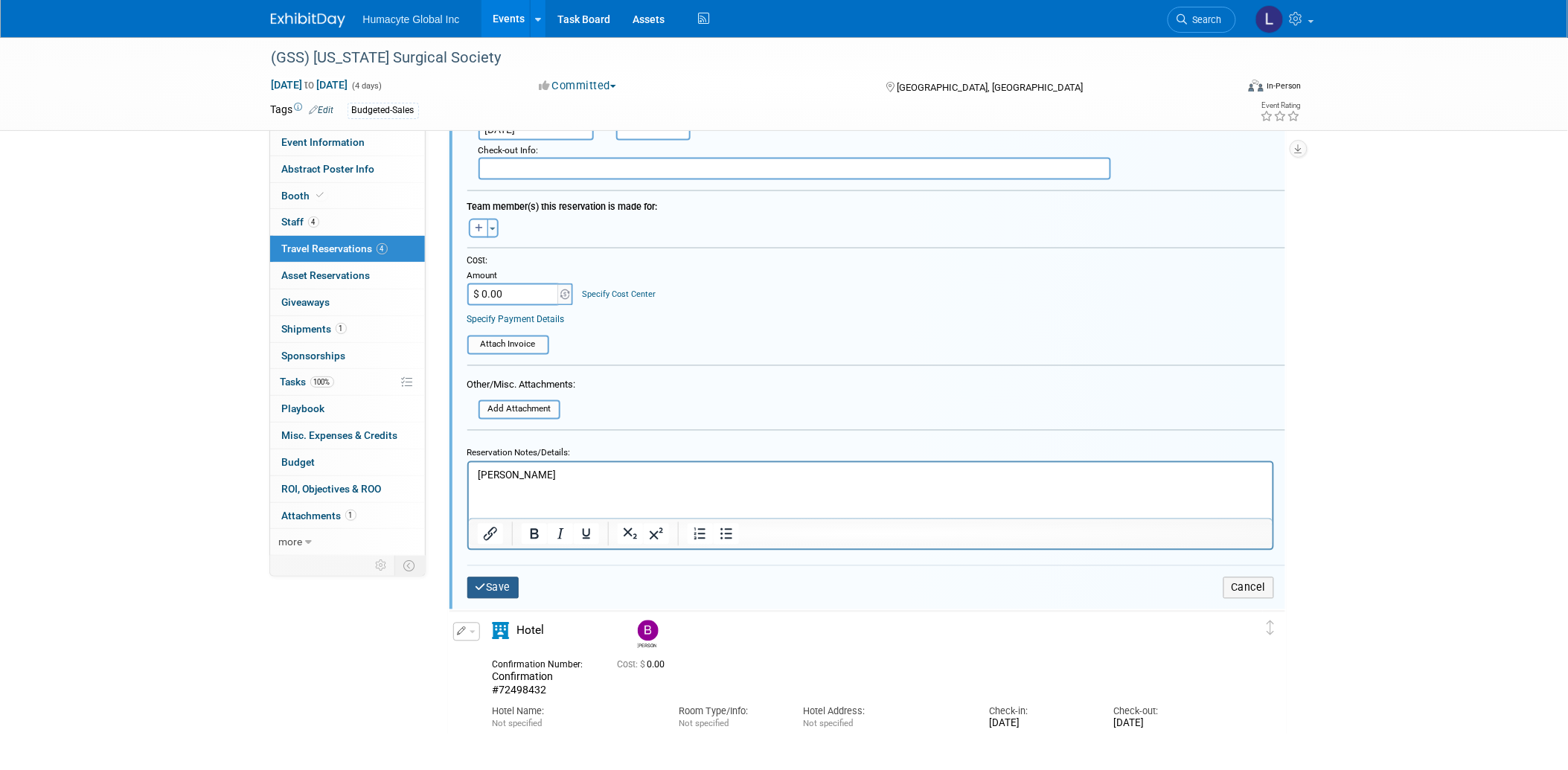
type input "The Westin Jekyll Island"
click at [495, 578] on button "Save" at bounding box center [494, 588] width 52 height 21
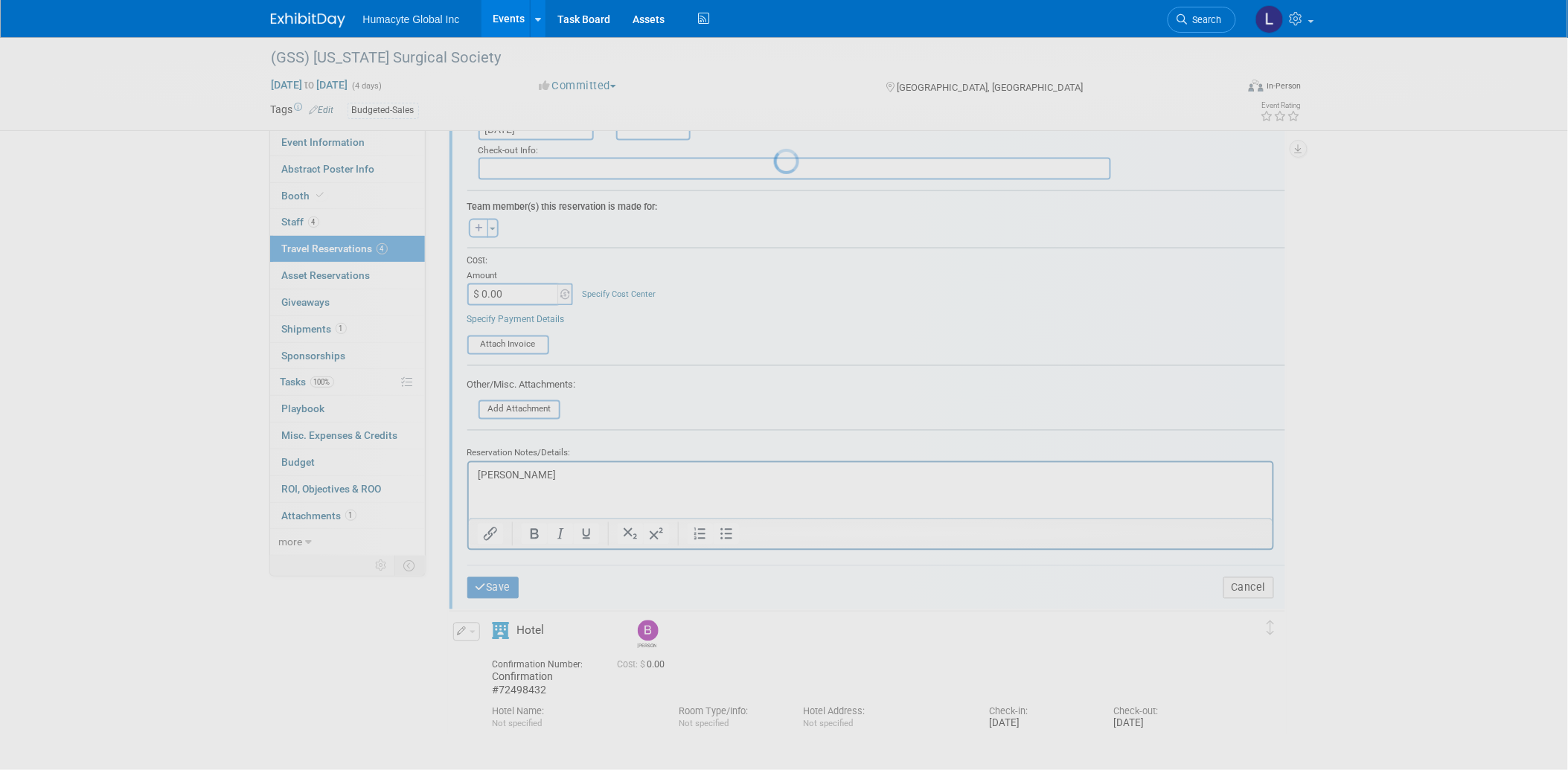
scroll to position [184, 0]
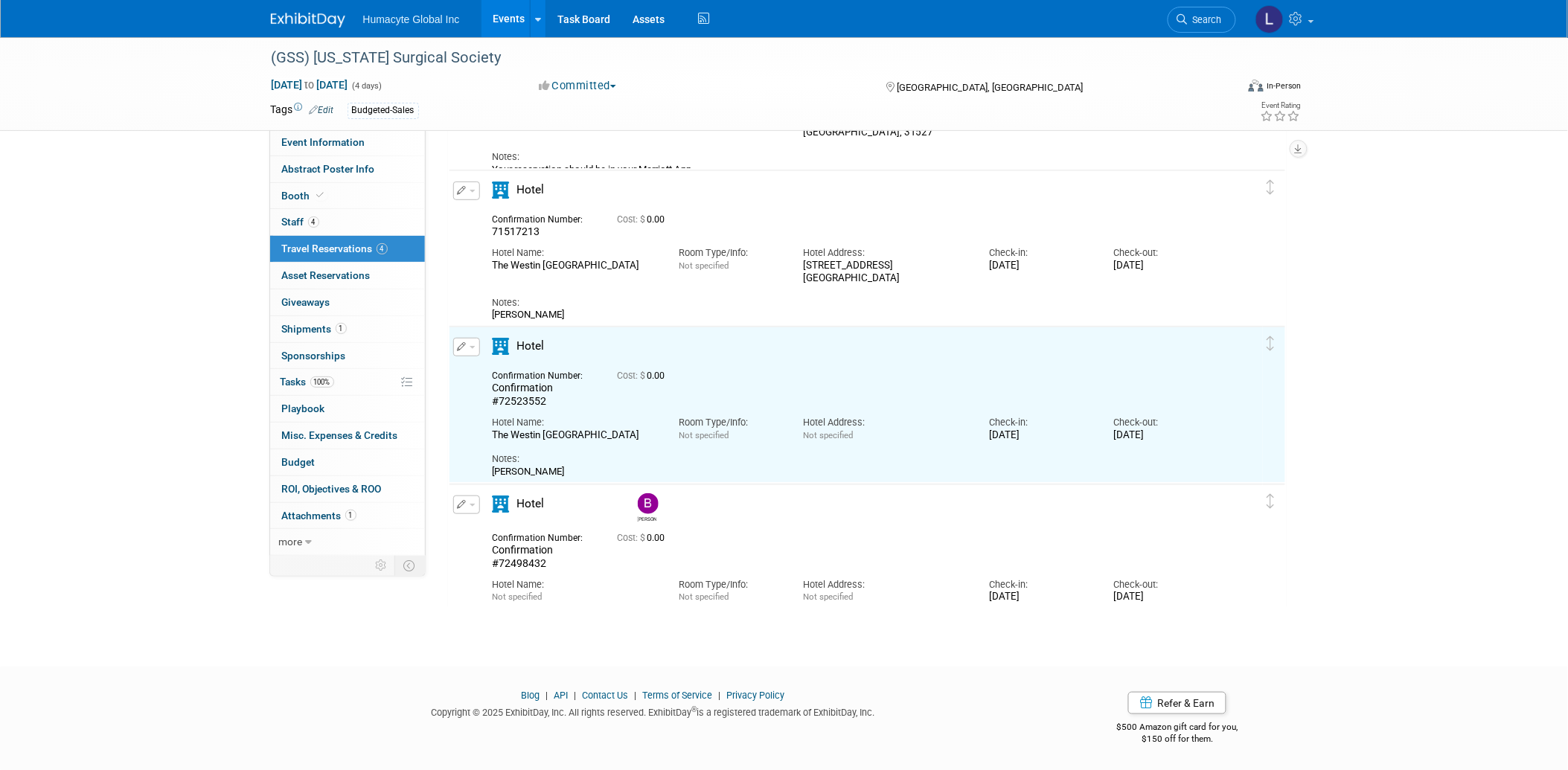
click at [467, 501] on button "button" at bounding box center [466, 505] width 27 height 19
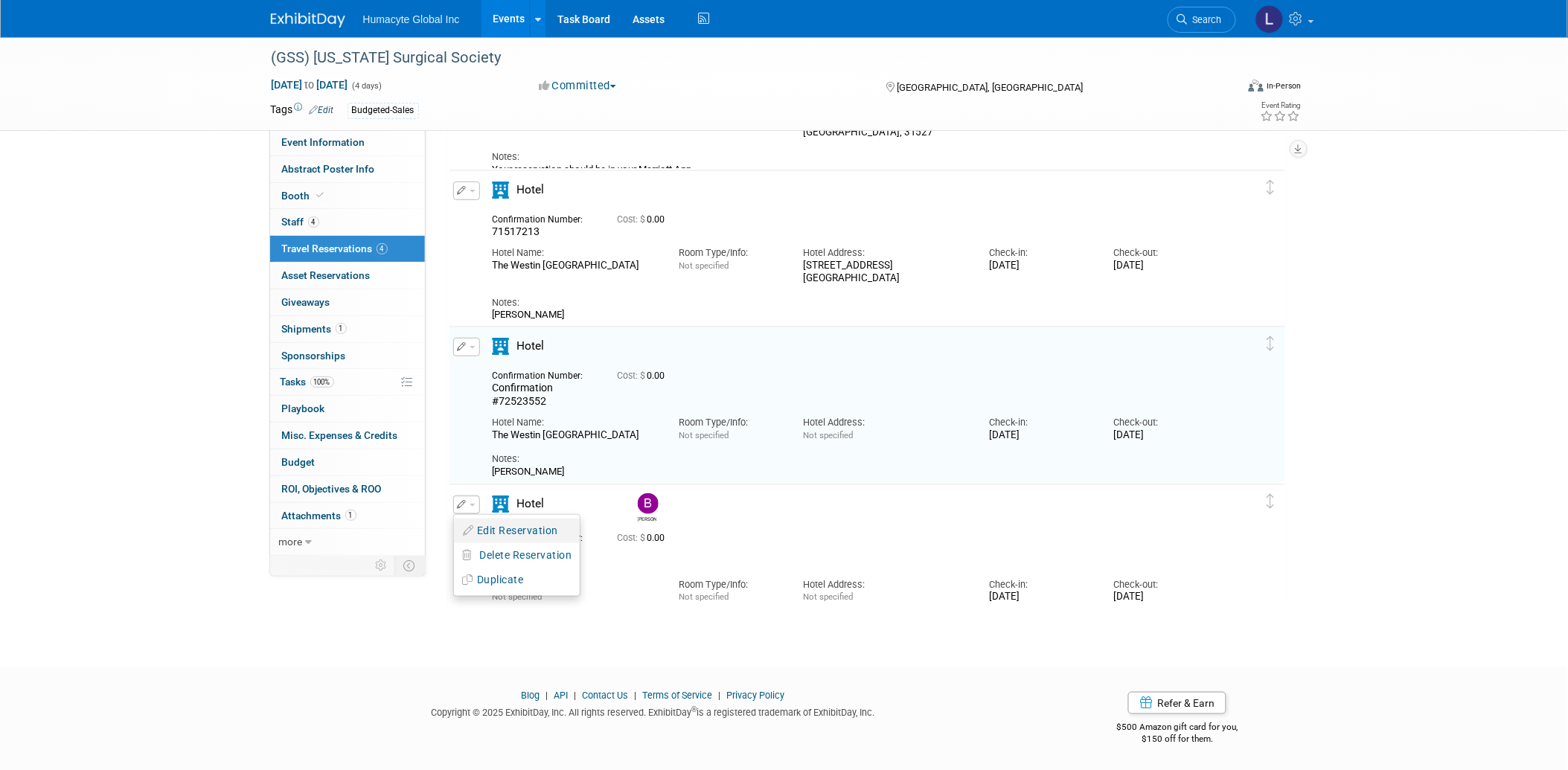
click at [486, 523] on button "Edit Reservation" at bounding box center [517, 531] width 126 height 21
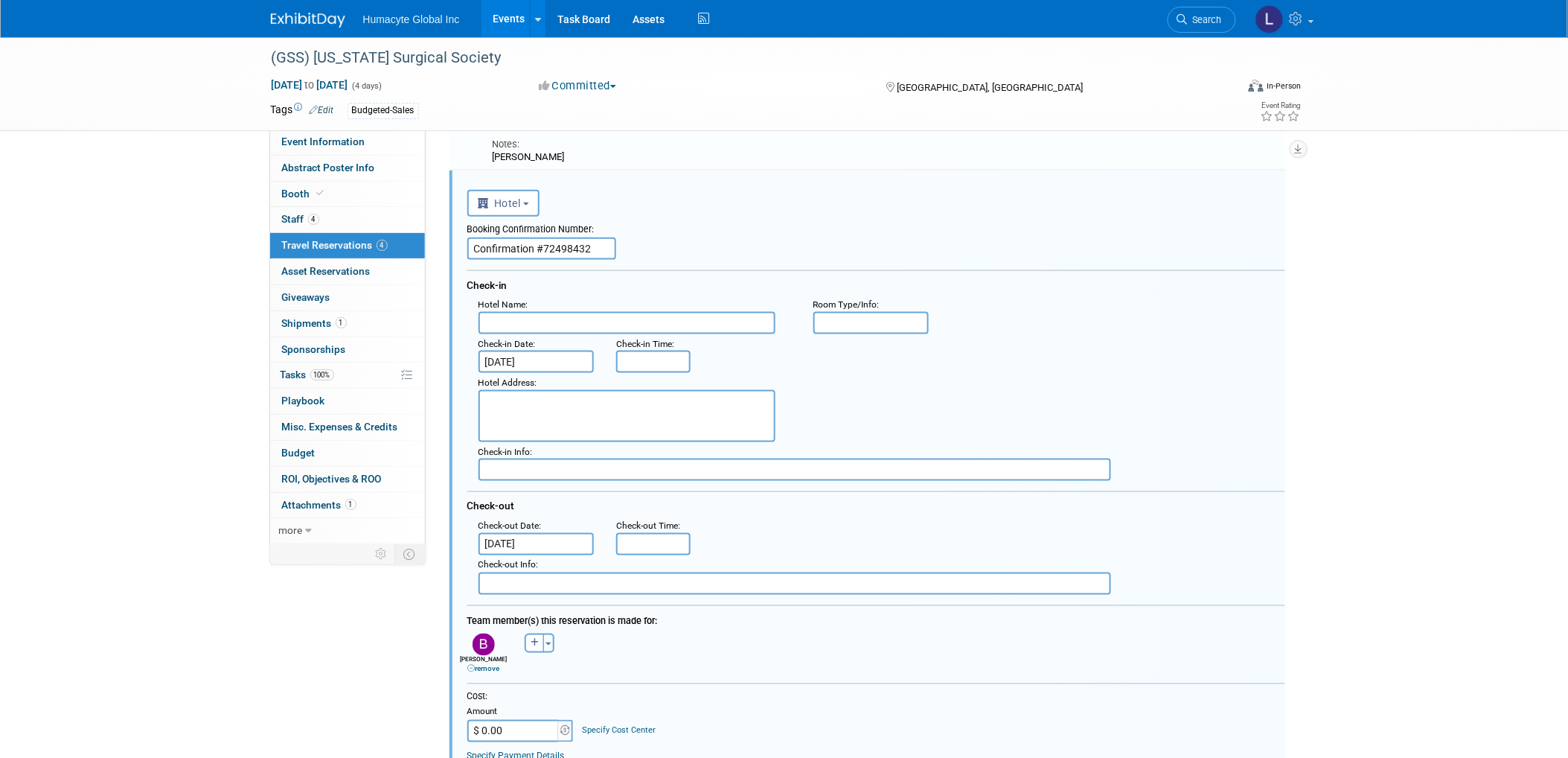
scroll to position [501, 0]
click at [495, 317] on input "text" at bounding box center [627, 322] width 297 height 22
paste input "The Westin Jekyll Island"
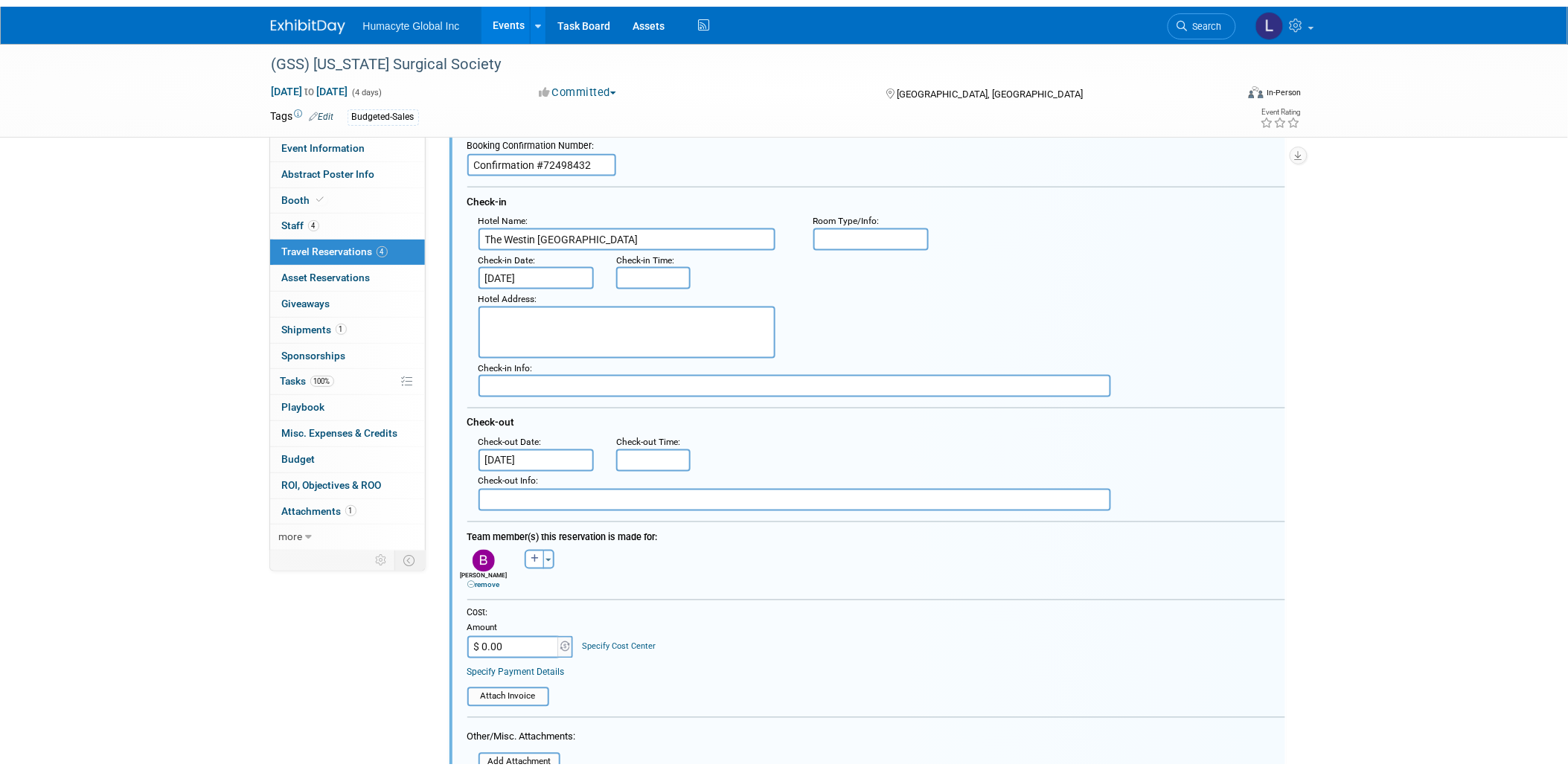
scroll to position [913, 0]
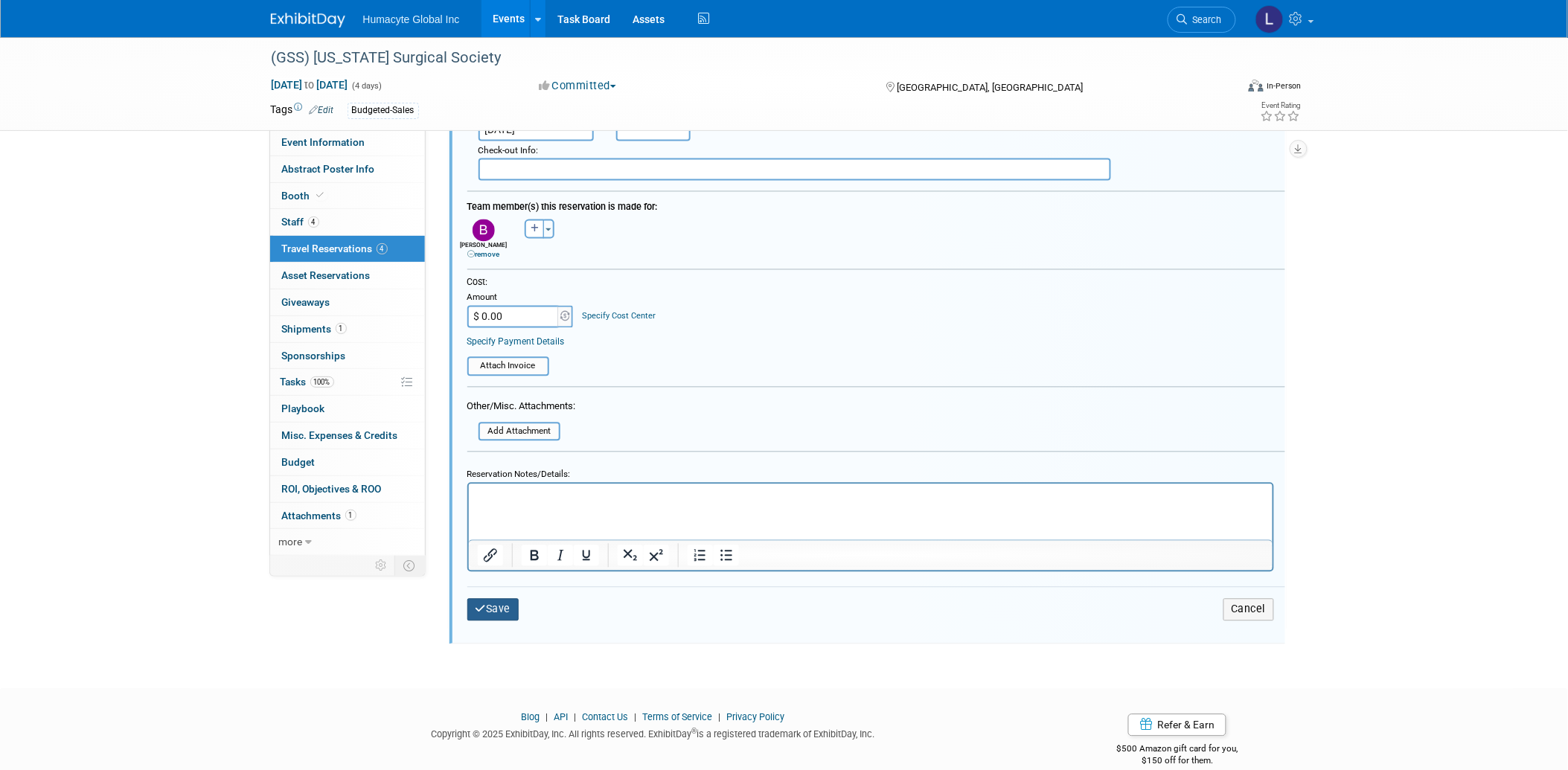
type input "The Westin Jekyll Island"
click at [485, 599] on button "Save" at bounding box center [494, 609] width 52 height 21
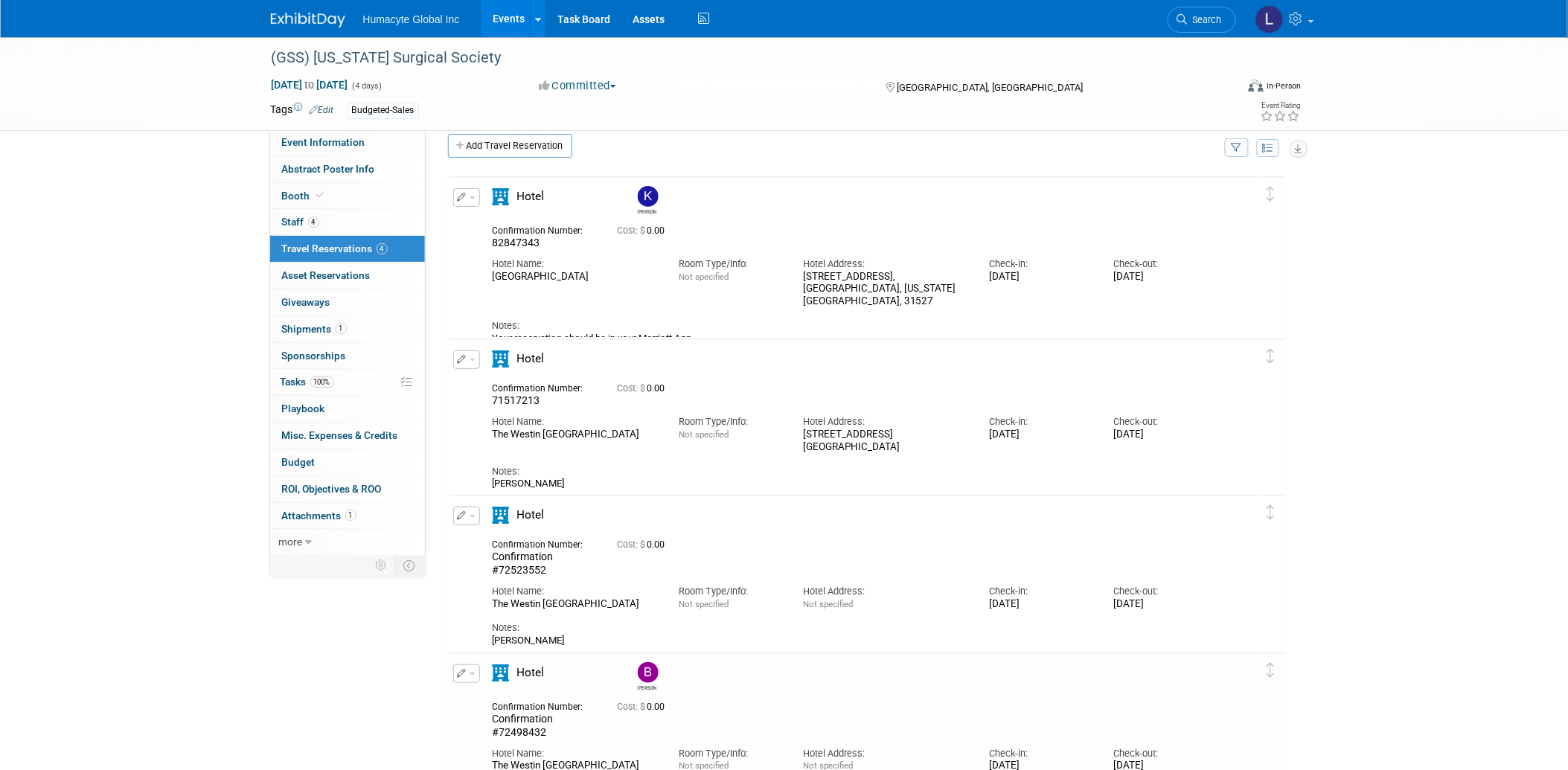
scroll to position [0, 0]
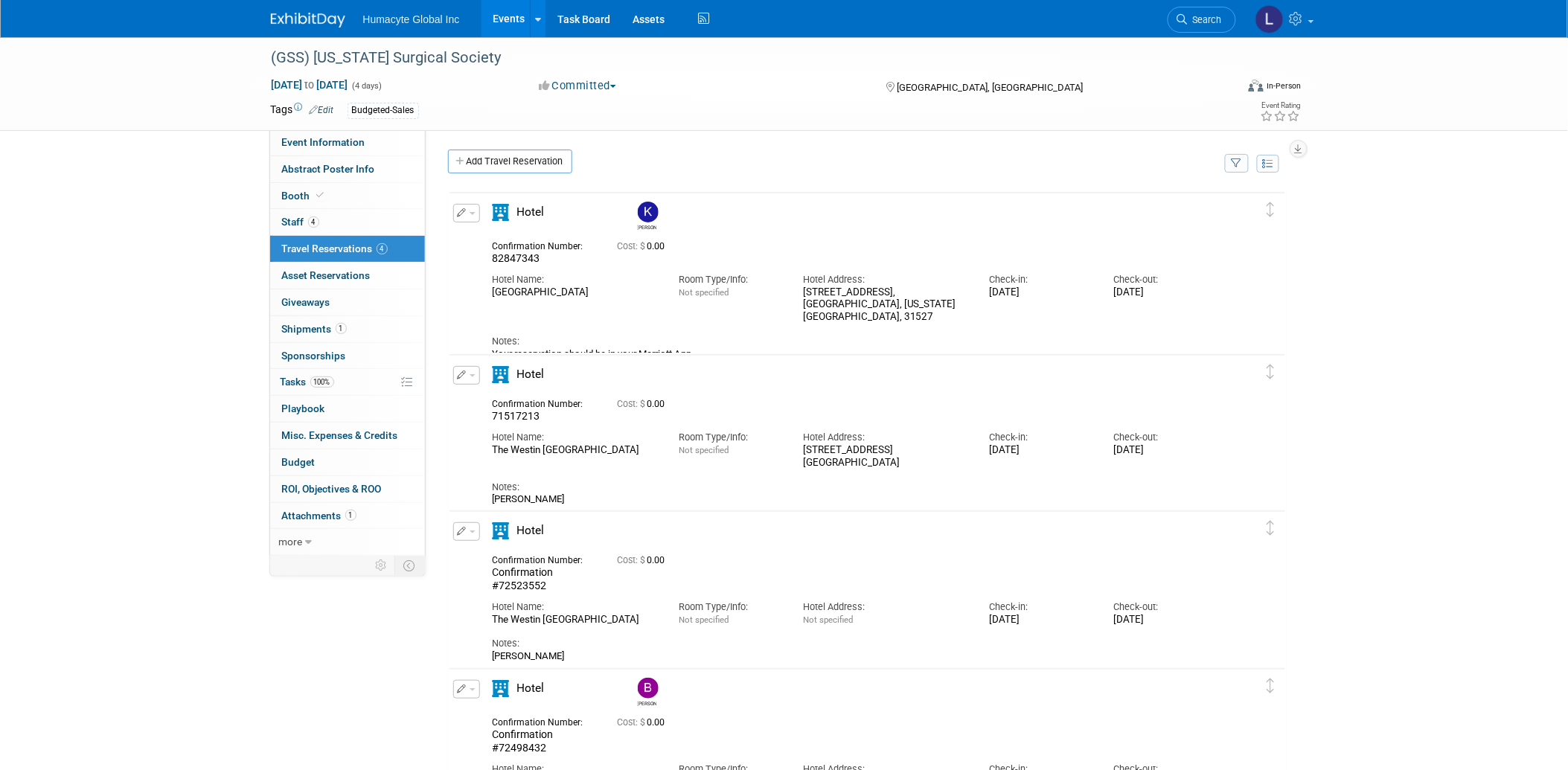
drag, startPoint x: 913, startPoint y: 460, endPoint x: 801, endPoint y: 451, distance: 112.4
click at [801, 451] on div "Hotel Address: 110 Ocean Way Jekyll Island, GA 31527" at bounding box center [885, 446] width 186 height 45
copy div "110 Ocean Way Jekyll Island, GA 31527"
click at [469, 531] on span "button" at bounding box center [472, 532] width 6 height 3
click at [492, 554] on button "Edit Reservation" at bounding box center [517, 558] width 126 height 21
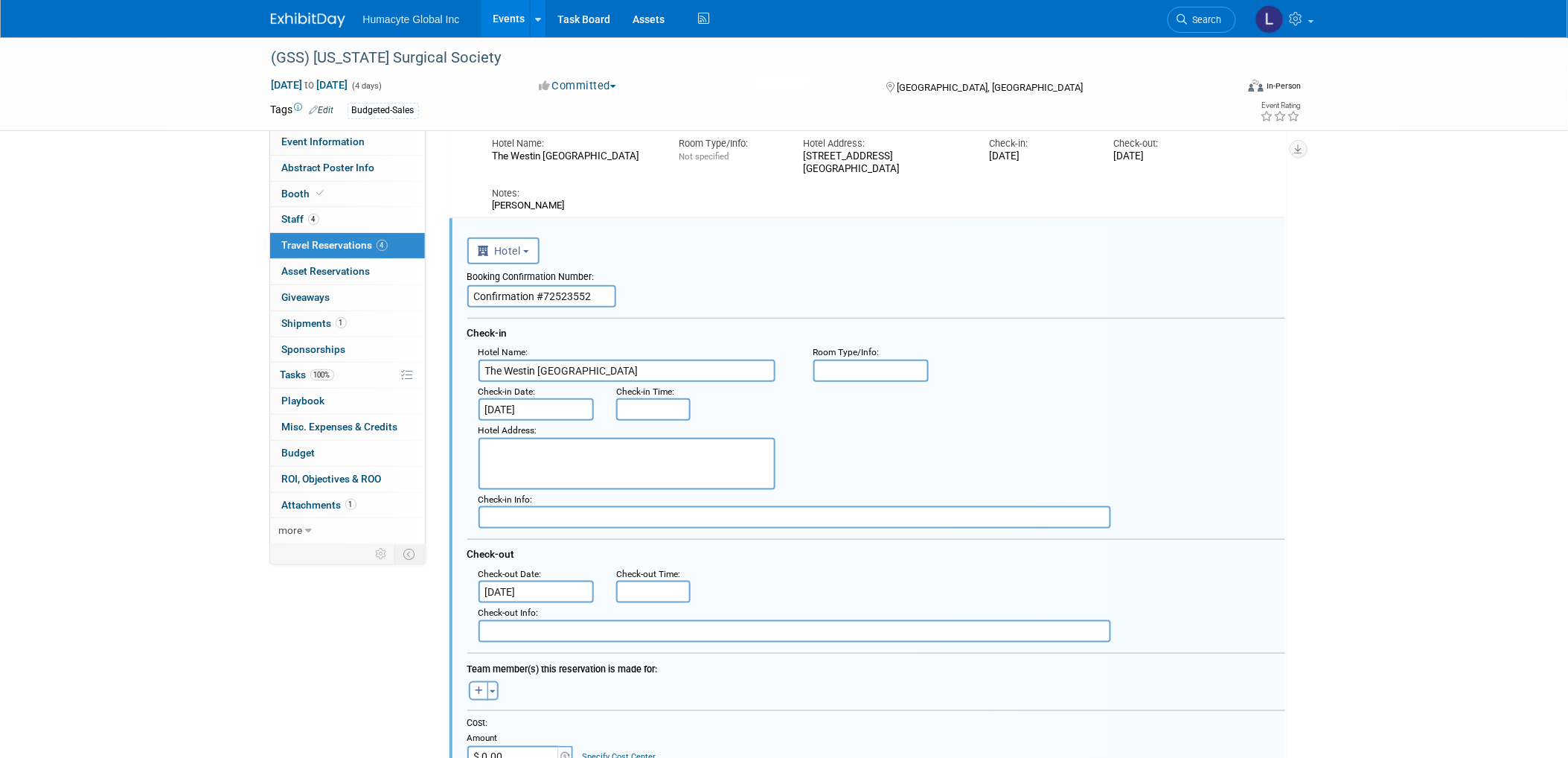
scroll to position [343, 0]
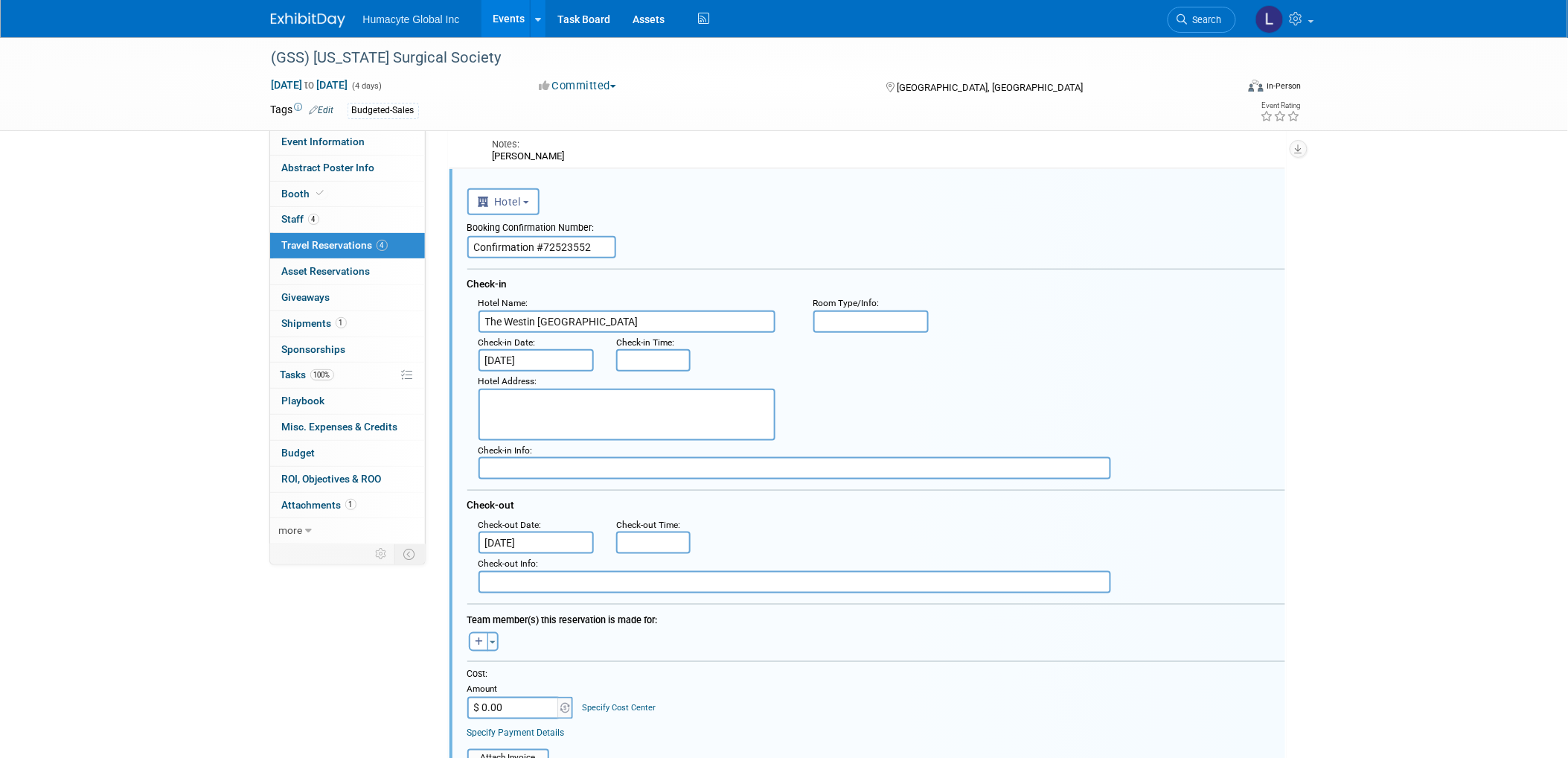
click at [563, 404] on textarea at bounding box center [627, 415] width 297 height 52
paste textarea "110 Ocean Way Jekyll Island, GA 31527"
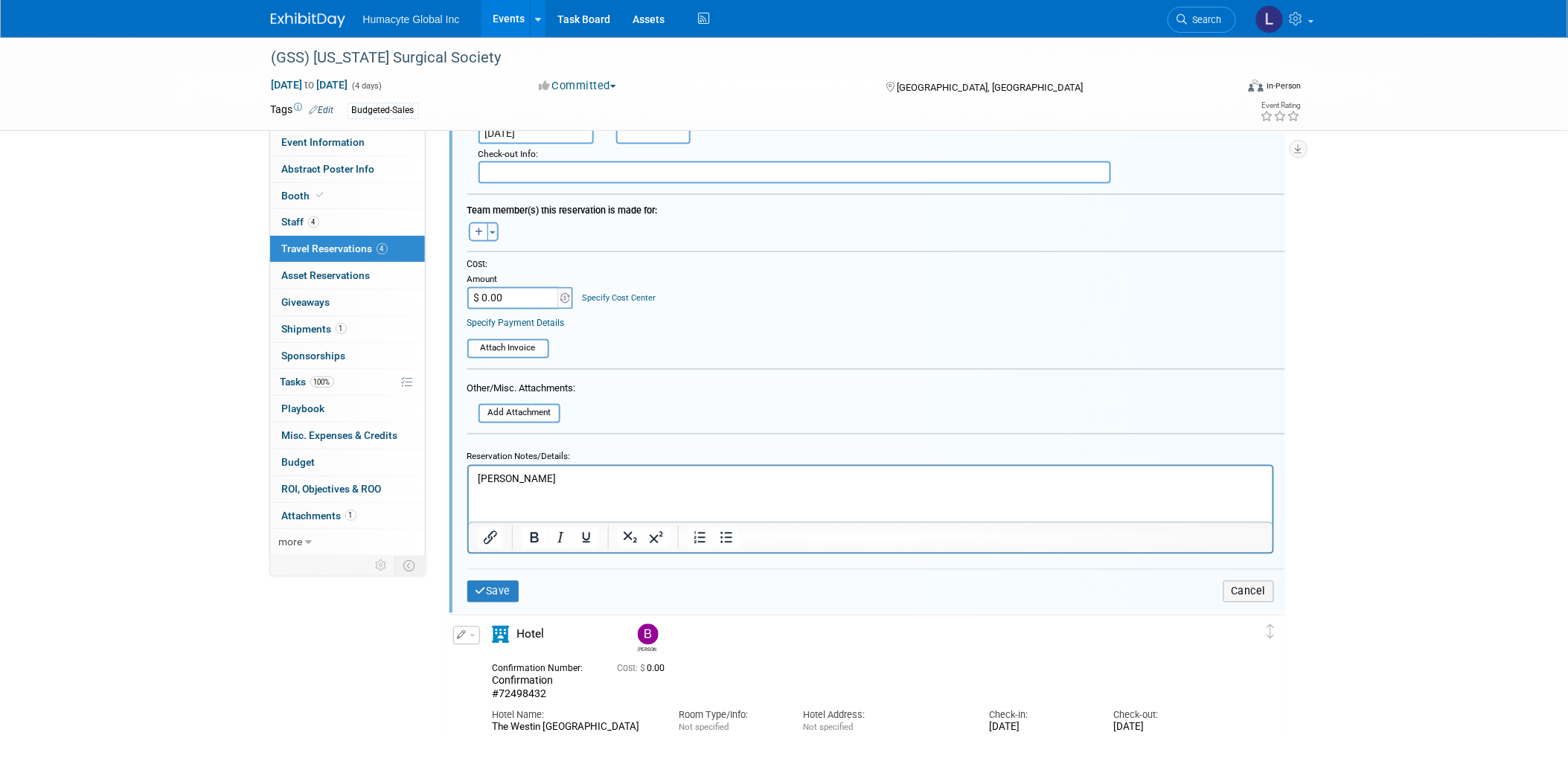
scroll to position [756, 0]
type textarea "110 Ocean Way Jekyll Island, GA 31527"
click at [509, 578] on button "Save" at bounding box center [494, 588] width 52 height 21
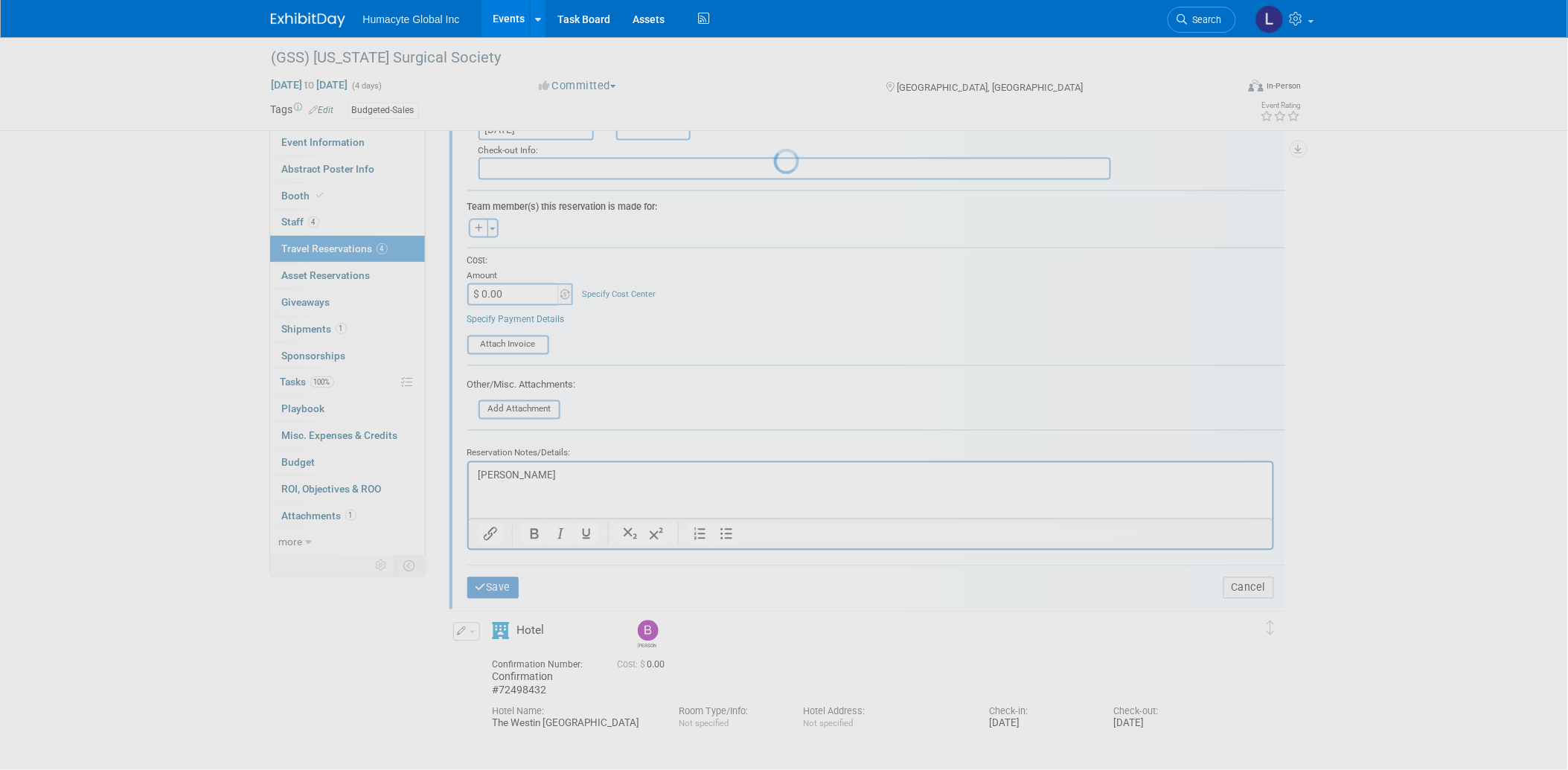
scroll to position [197, 0]
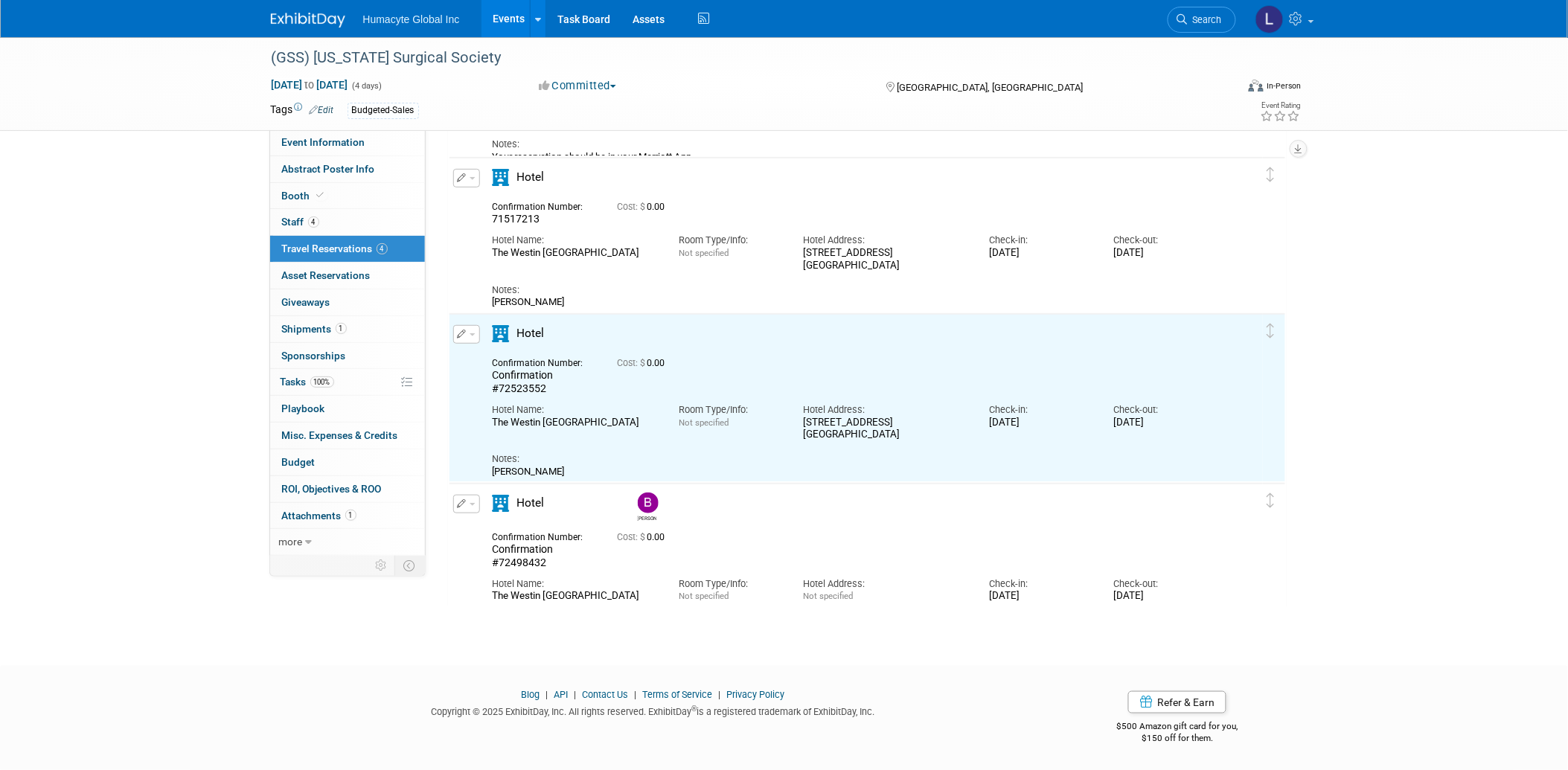
click at [465, 331] on icon "button" at bounding box center [463, 333] width 10 height 9
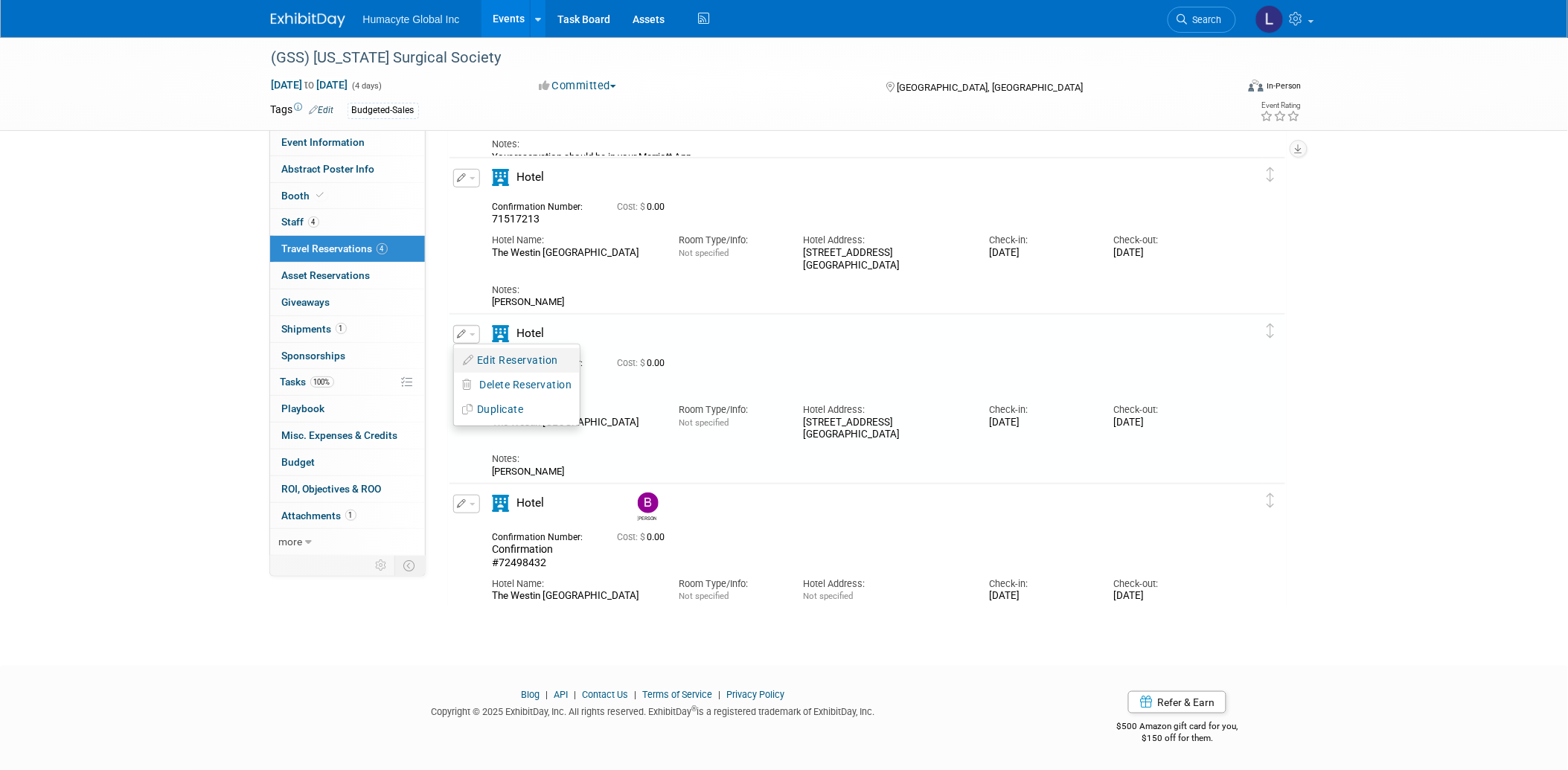
click at [524, 353] on button "Edit Reservation" at bounding box center [517, 360] width 126 height 21
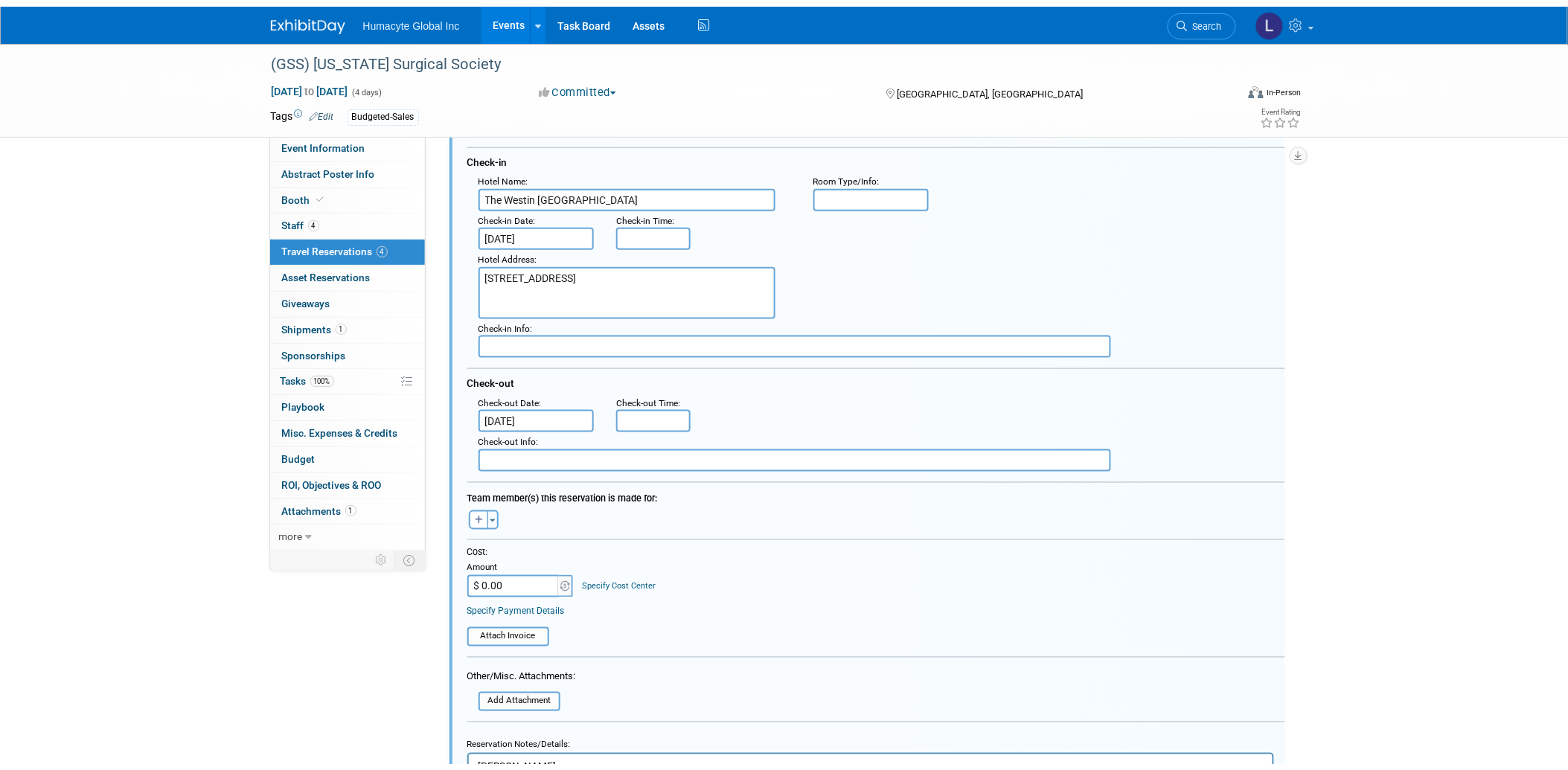
scroll to position [673, 0]
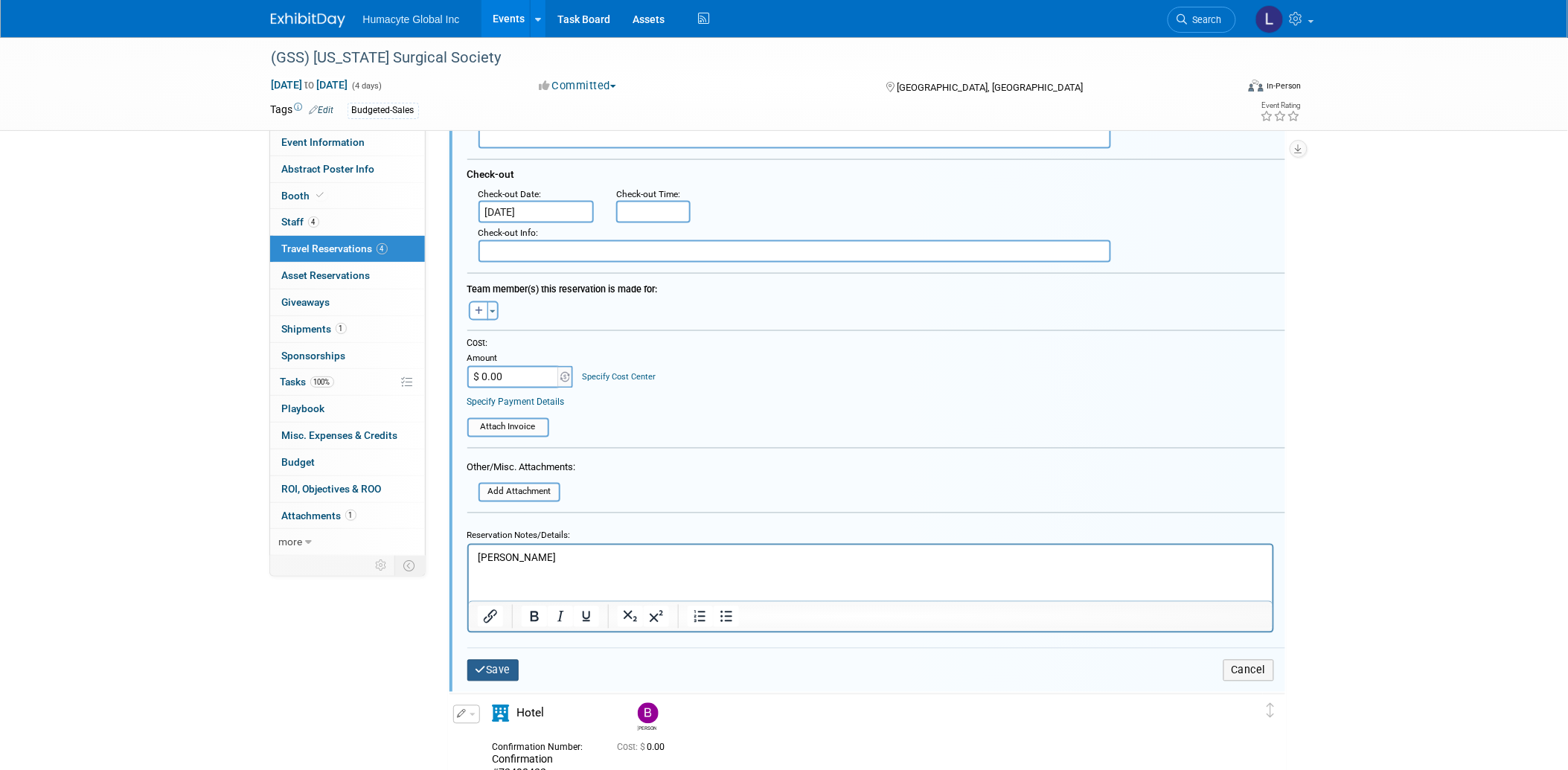
click at [501, 665] on button "Save" at bounding box center [494, 671] width 52 height 21
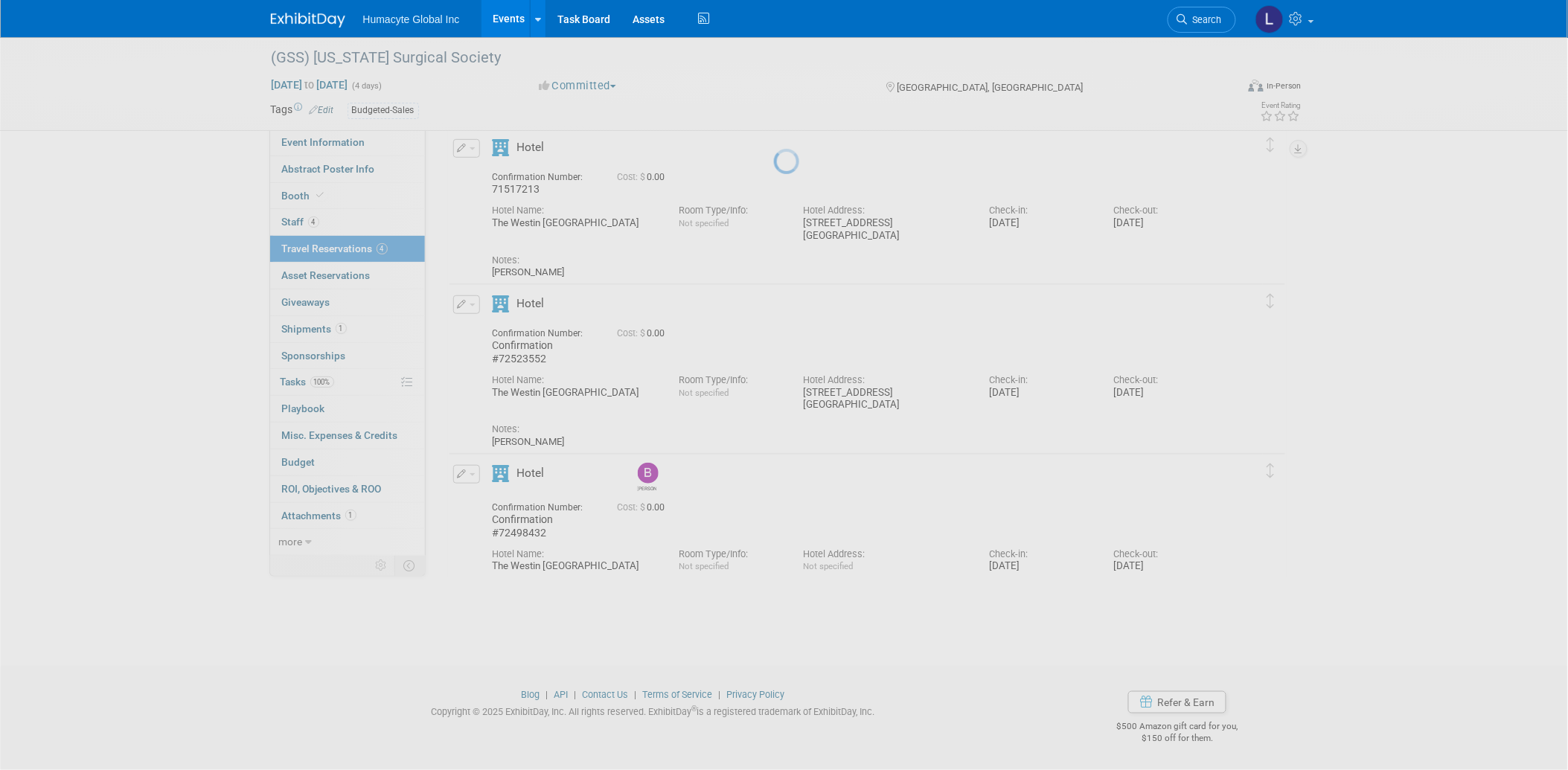
scroll to position [197, 0]
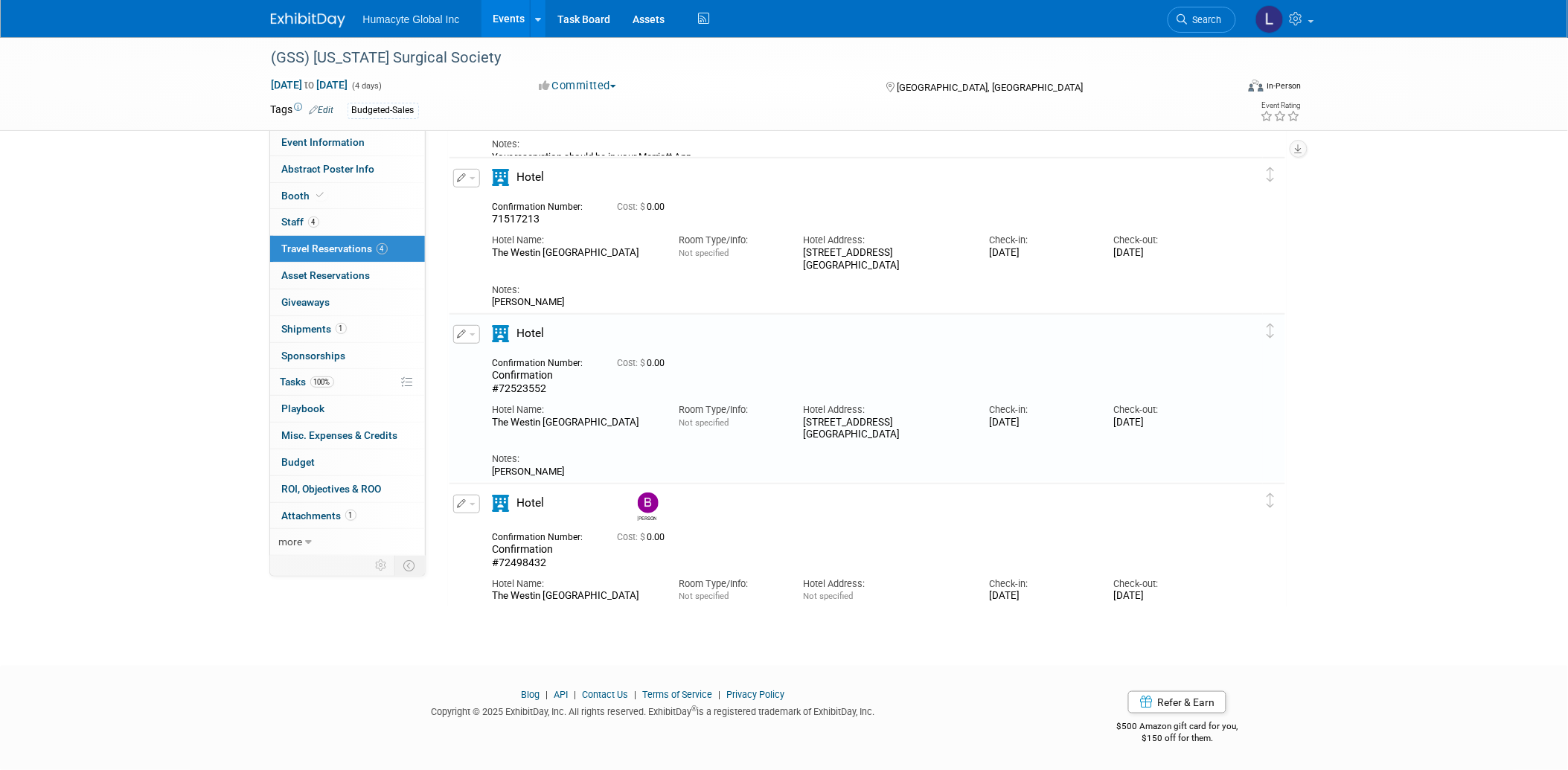
click at [472, 503] on span "button" at bounding box center [472, 505] width 6 height 3
click at [487, 528] on button "Edit Reservation" at bounding box center [517, 530] width 126 height 21
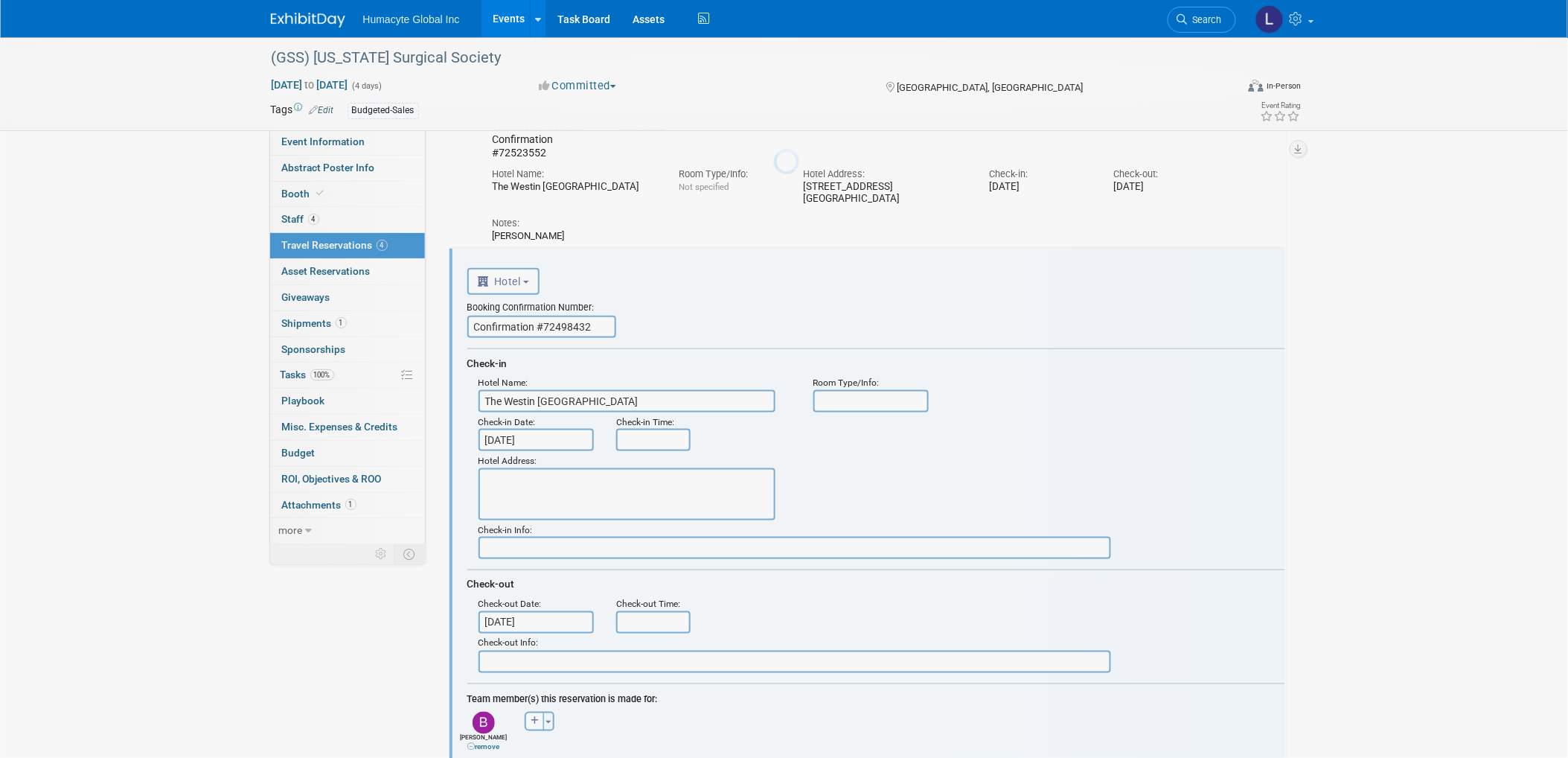
scroll to position [512, 0]
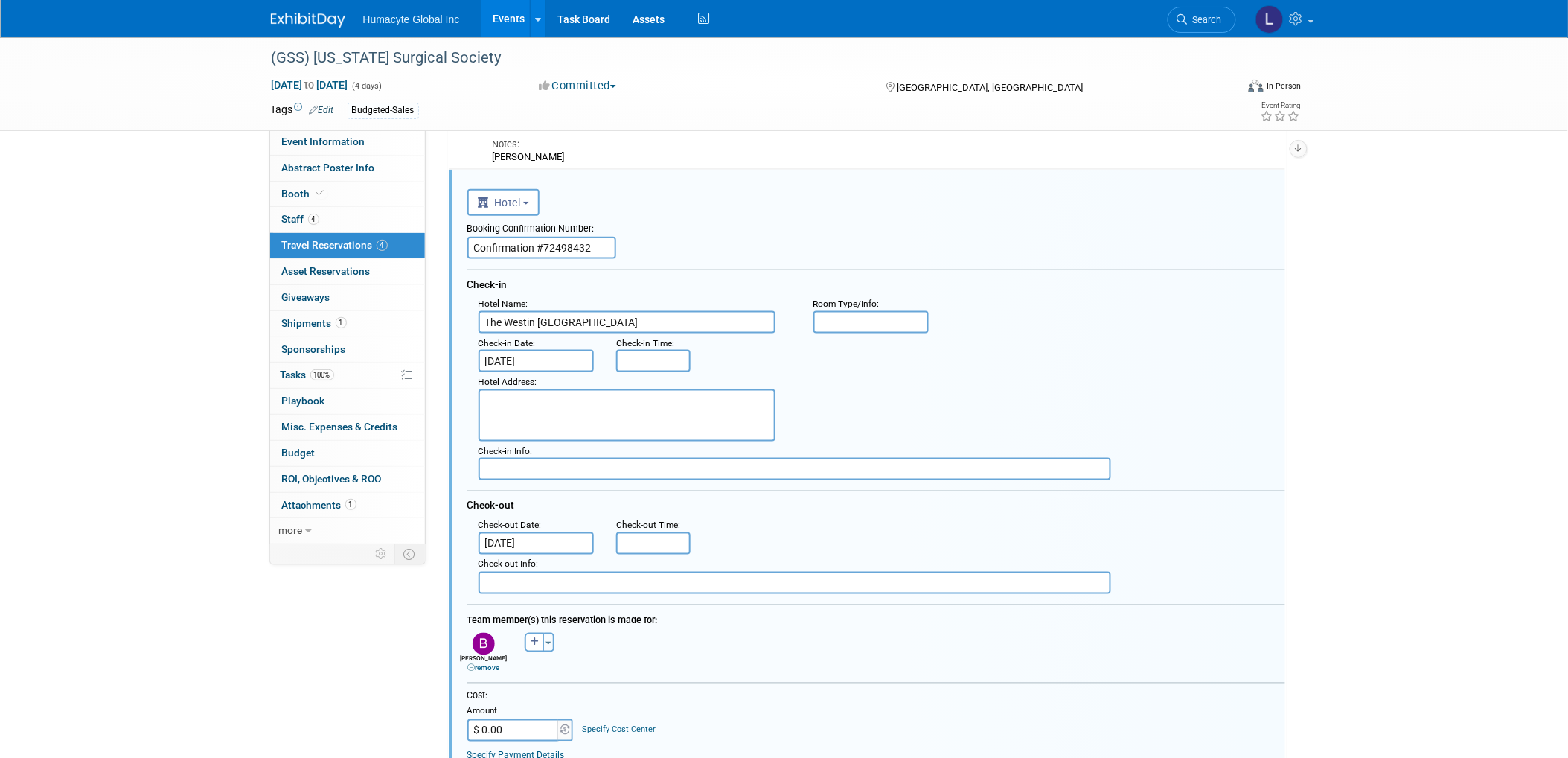
click at [579, 420] on textarea at bounding box center [627, 415] width 297 height 52
paste textarea "110 Ocean Way Jekyll Island, GA 31527"
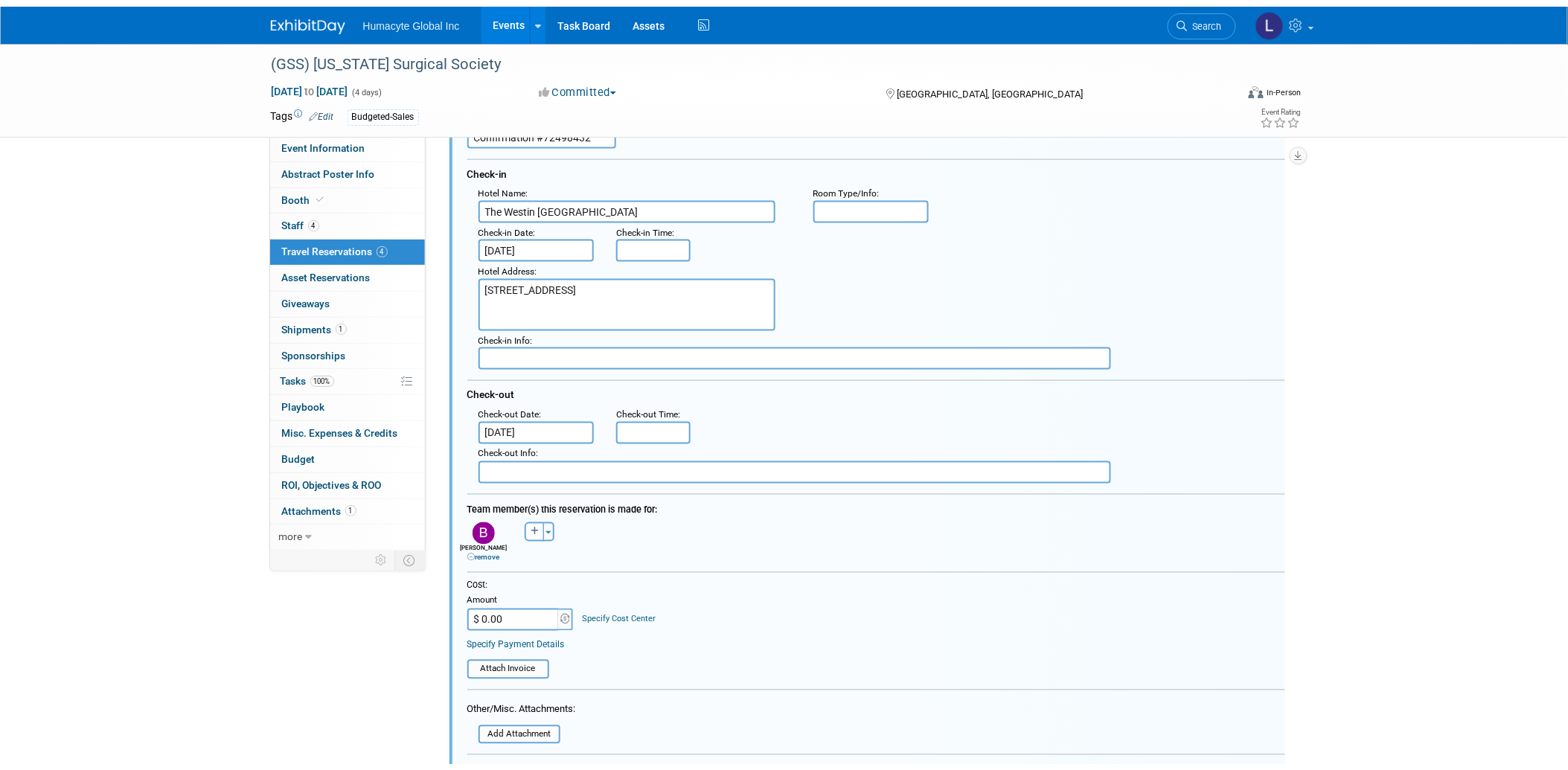
scroll to position [926, 0]
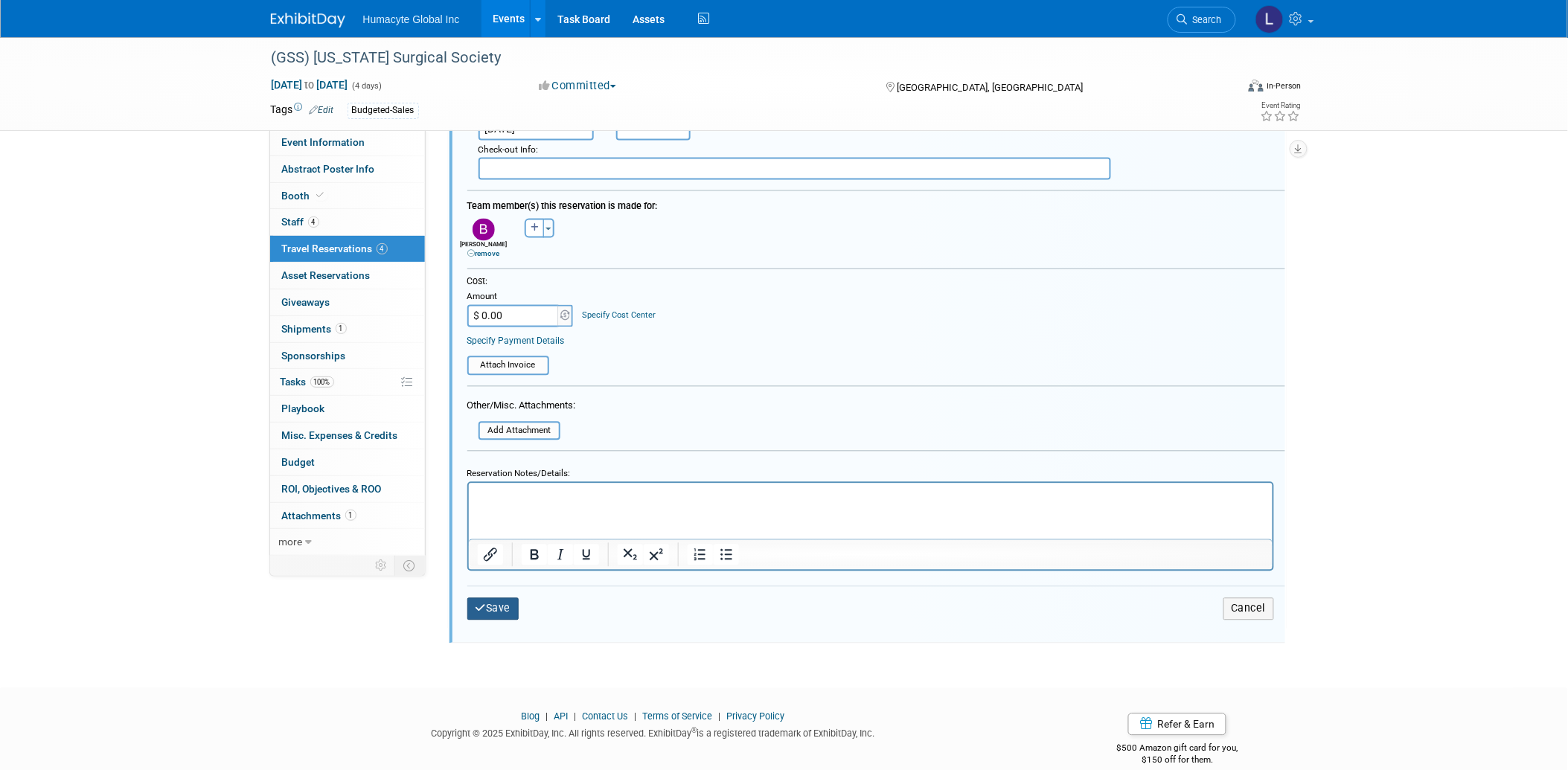
type textarea "110 Ocean Way Jekyll Island, GA 31527"
click at [487, 598] on button "Save" at bounding box center [494, 609] width 52 height 21
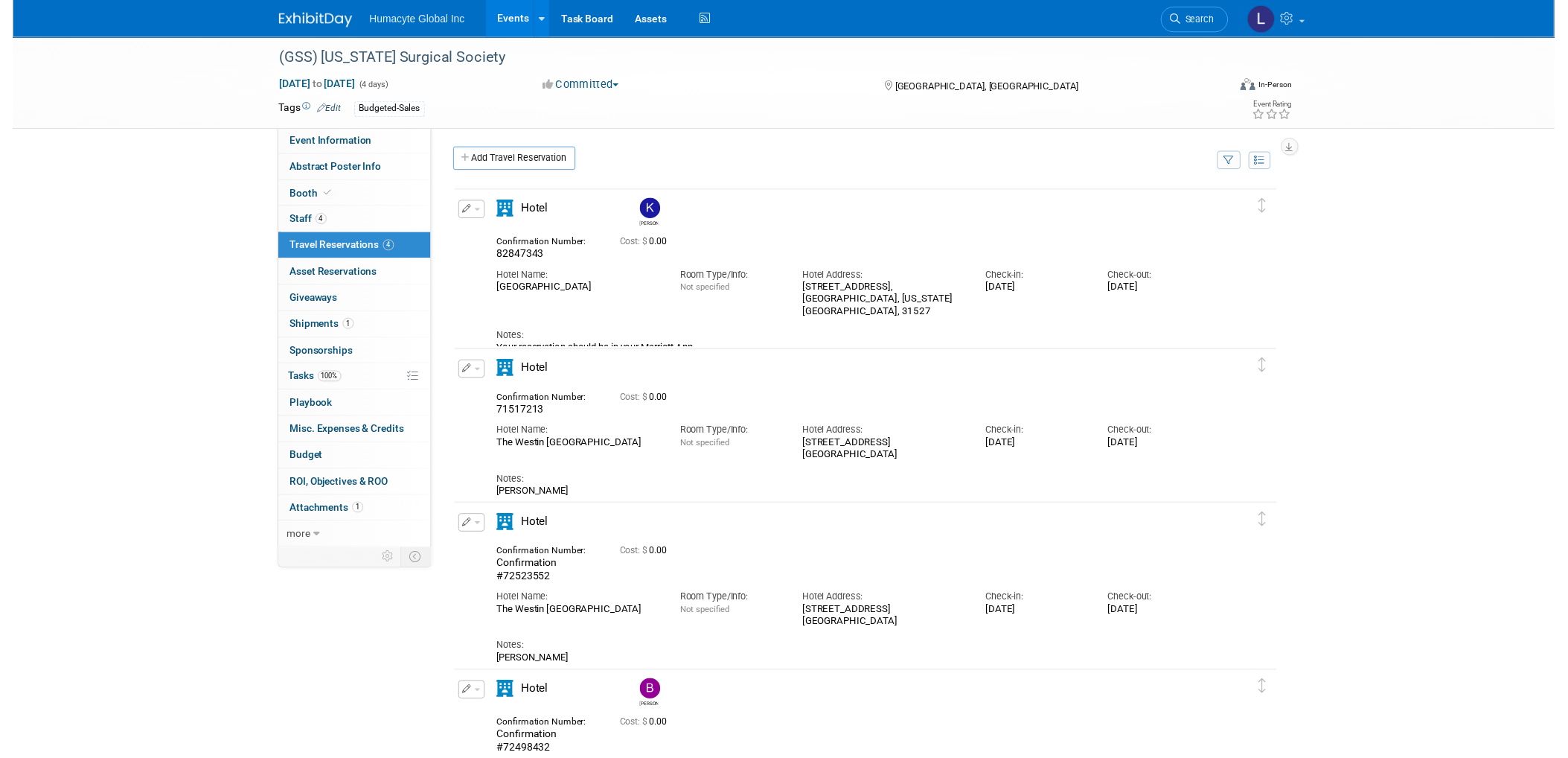
scroll to position [0, 0]
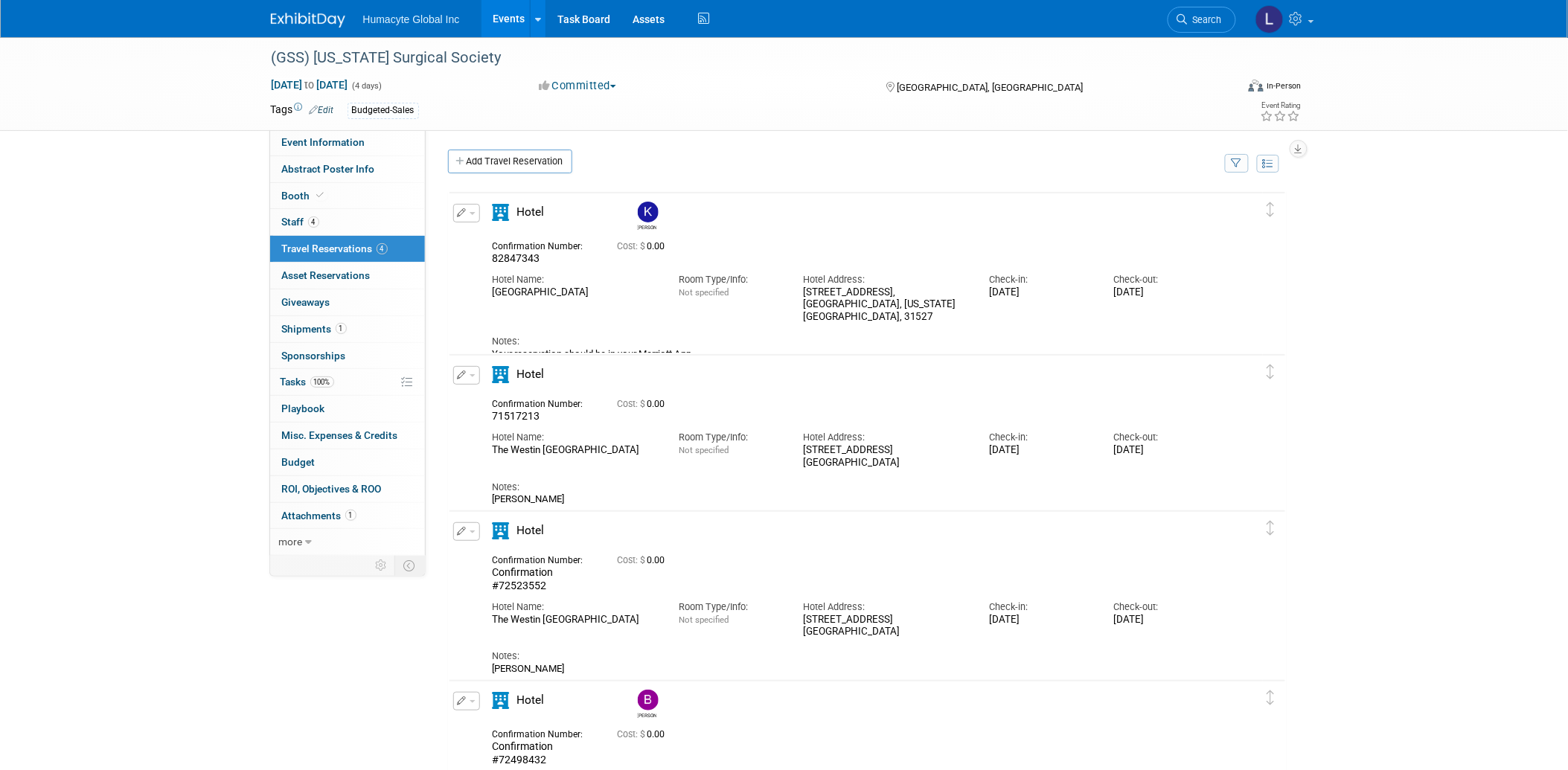
click at [516, 692] on div "Hotel" at bounding box center [556, 705] width 149 height 26
click at [469, 697] on button "button" at bounding box center [466, 701] width 27 height 19
click at [495, 720] on button "Edit Reservation" at bounding box center [517, 727] width 126 height 21
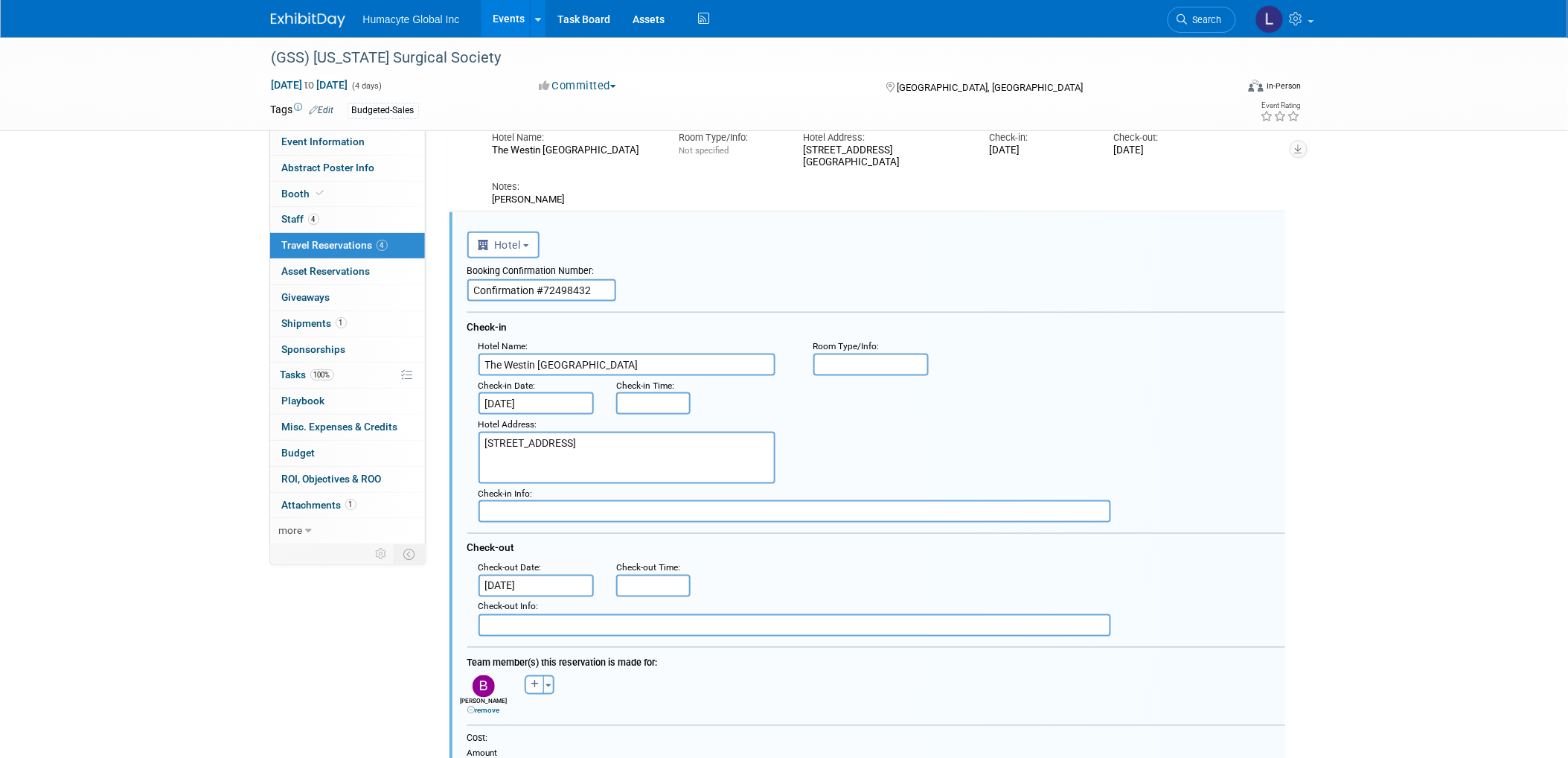
scroll to position [347, 0]
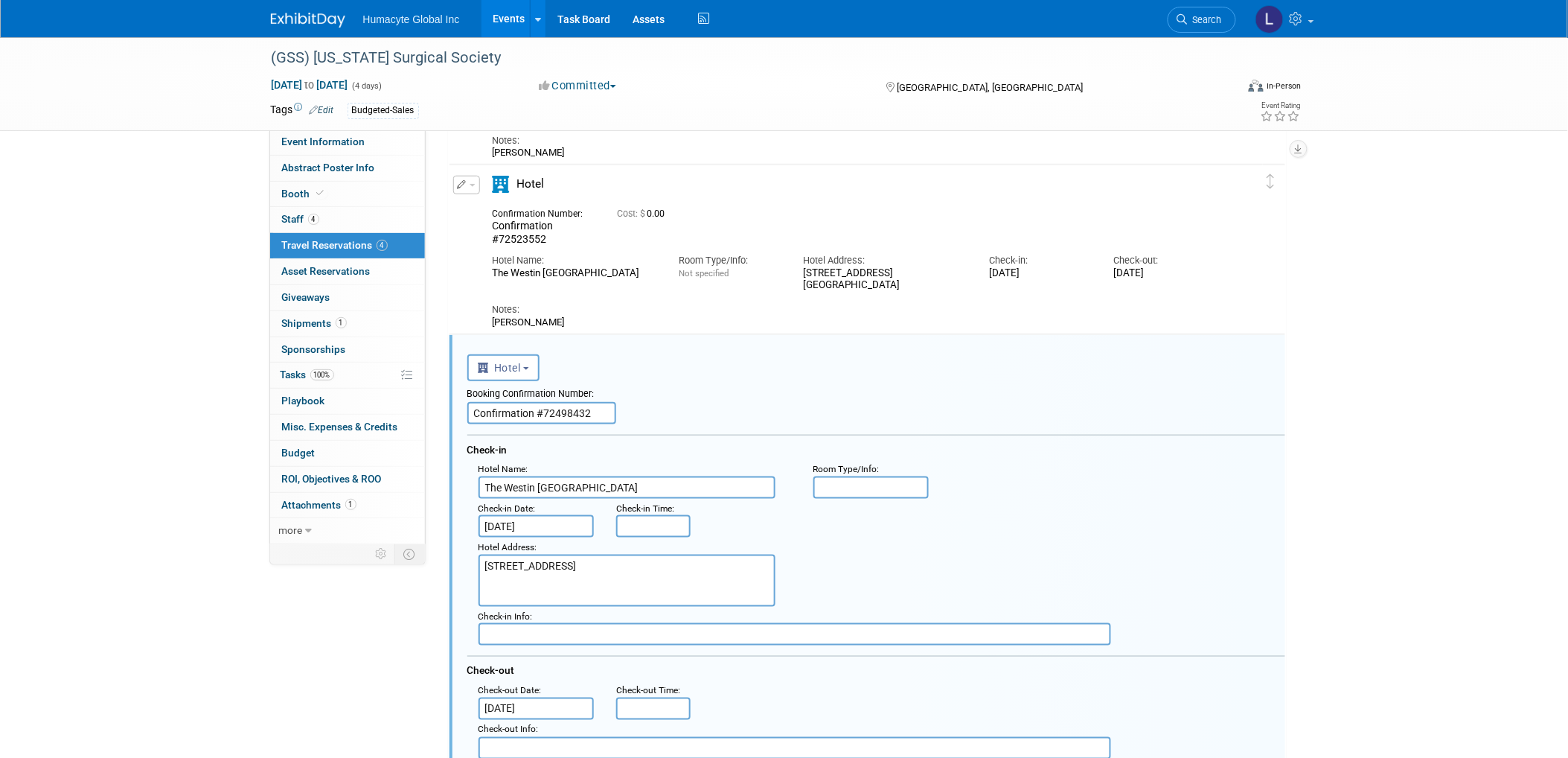
click at [673, 437] on div "Check-in" at bounding box center [877, 447] width 818 height 25
click at [686, 439] on div "Check-in" at bounding box center [877, 447] width 818 height 25
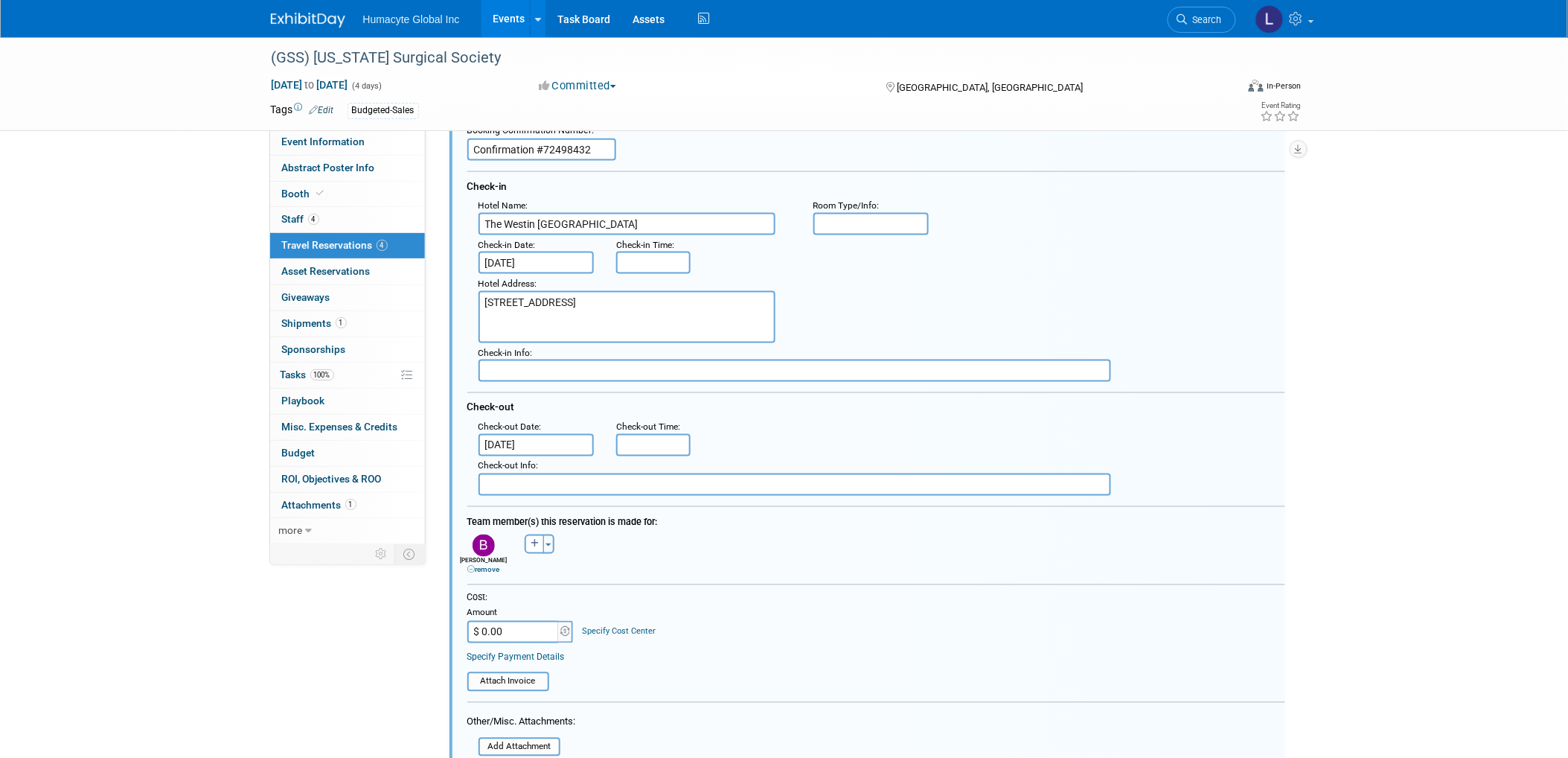
scroll to position [429, 0]
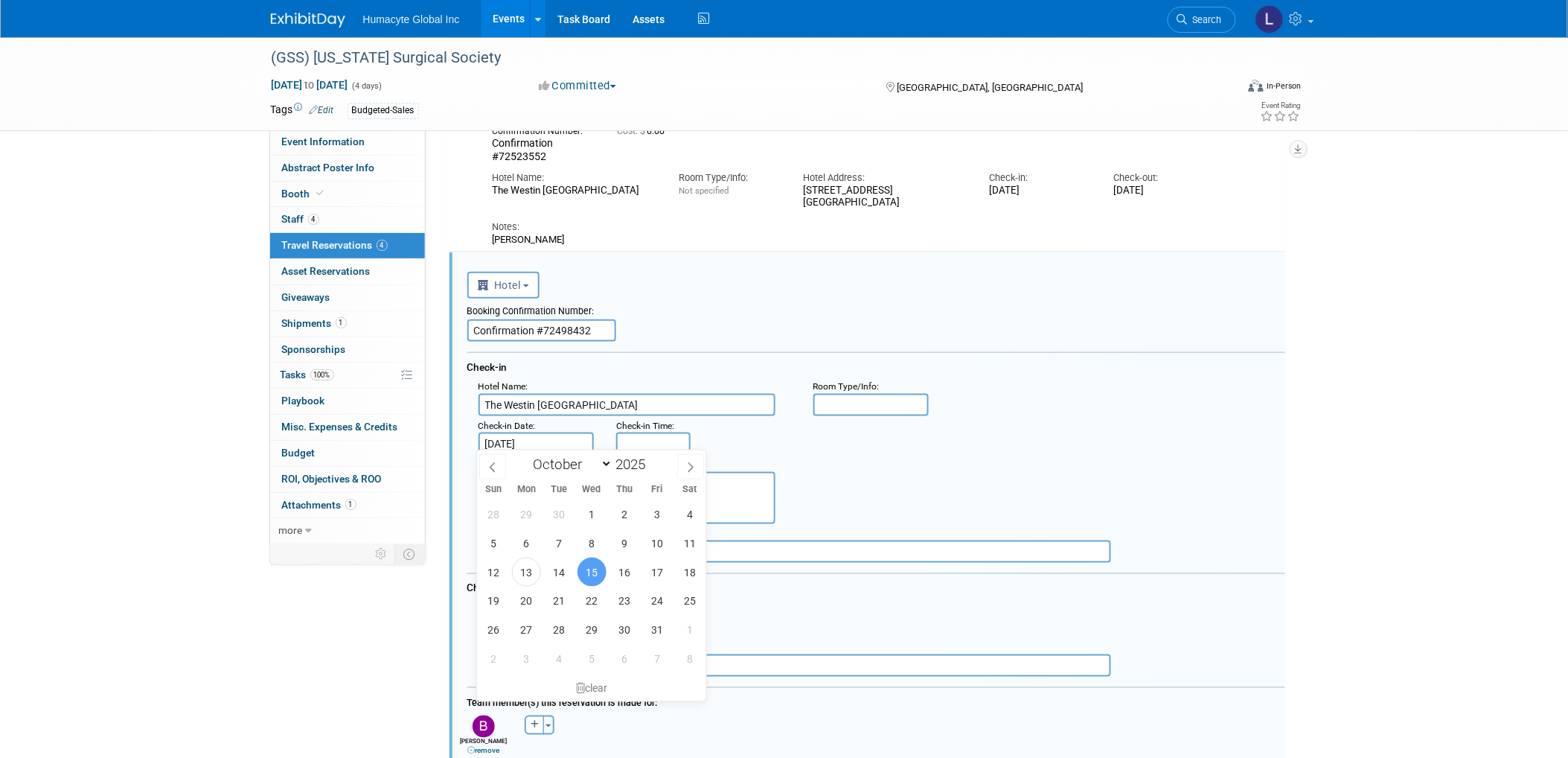
click at [523, 437] on input "Oct 15, 2025" at bounding box center [537, 443] width 116 height 22
click at [651, 574] on span "17" at bounding box center [657, 571] width 29 height 29
type input "Oct 17, 2025"
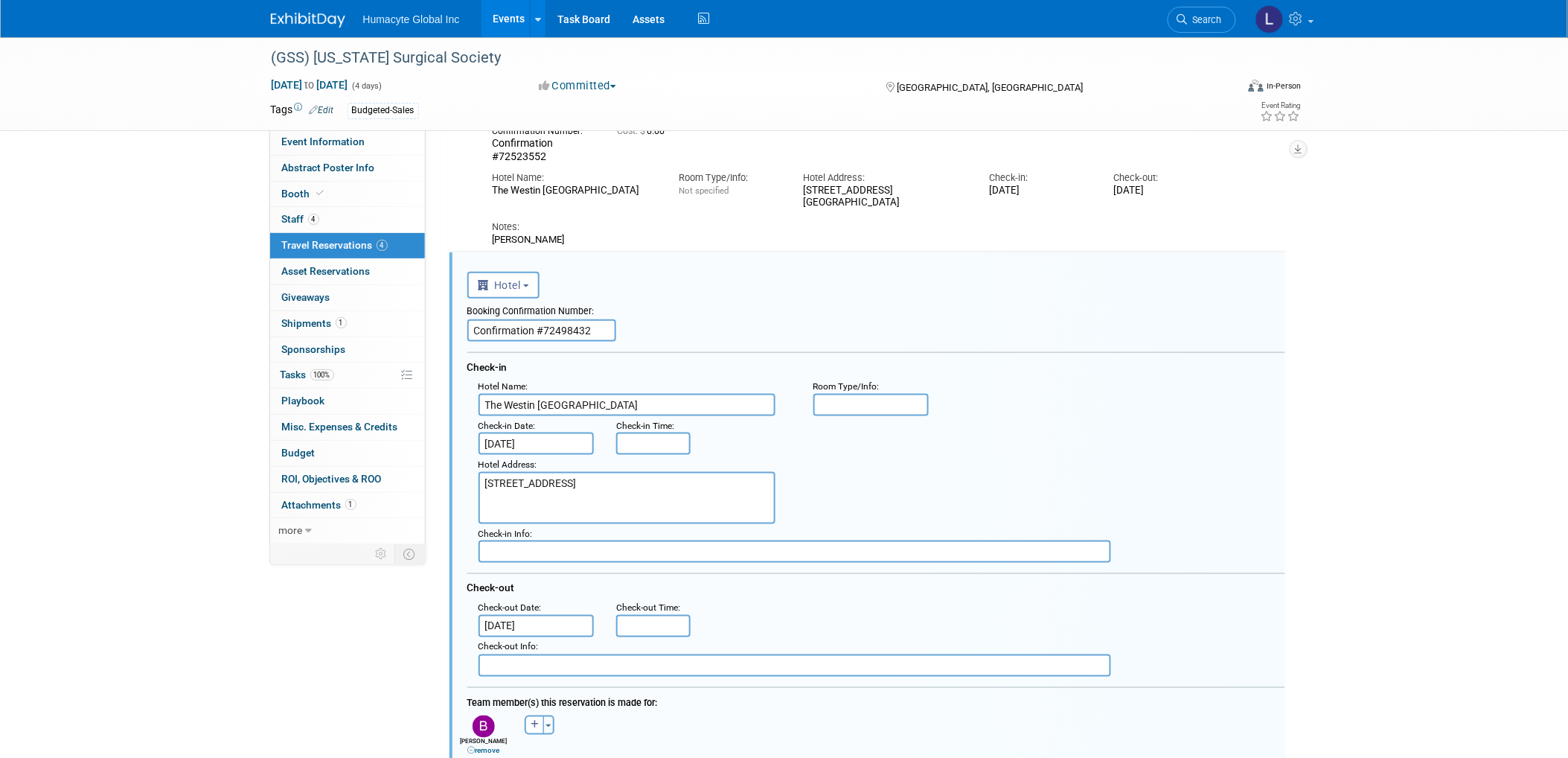
click at [718, 488] on textarea "110 Ocean Way Jekyll Island, GA 31527" at bounding box center [627, 498] width 297 height 52
click at [555, 619] on input "Oct 19, 2025" at bounding box center [537, 625] width 116 height 22
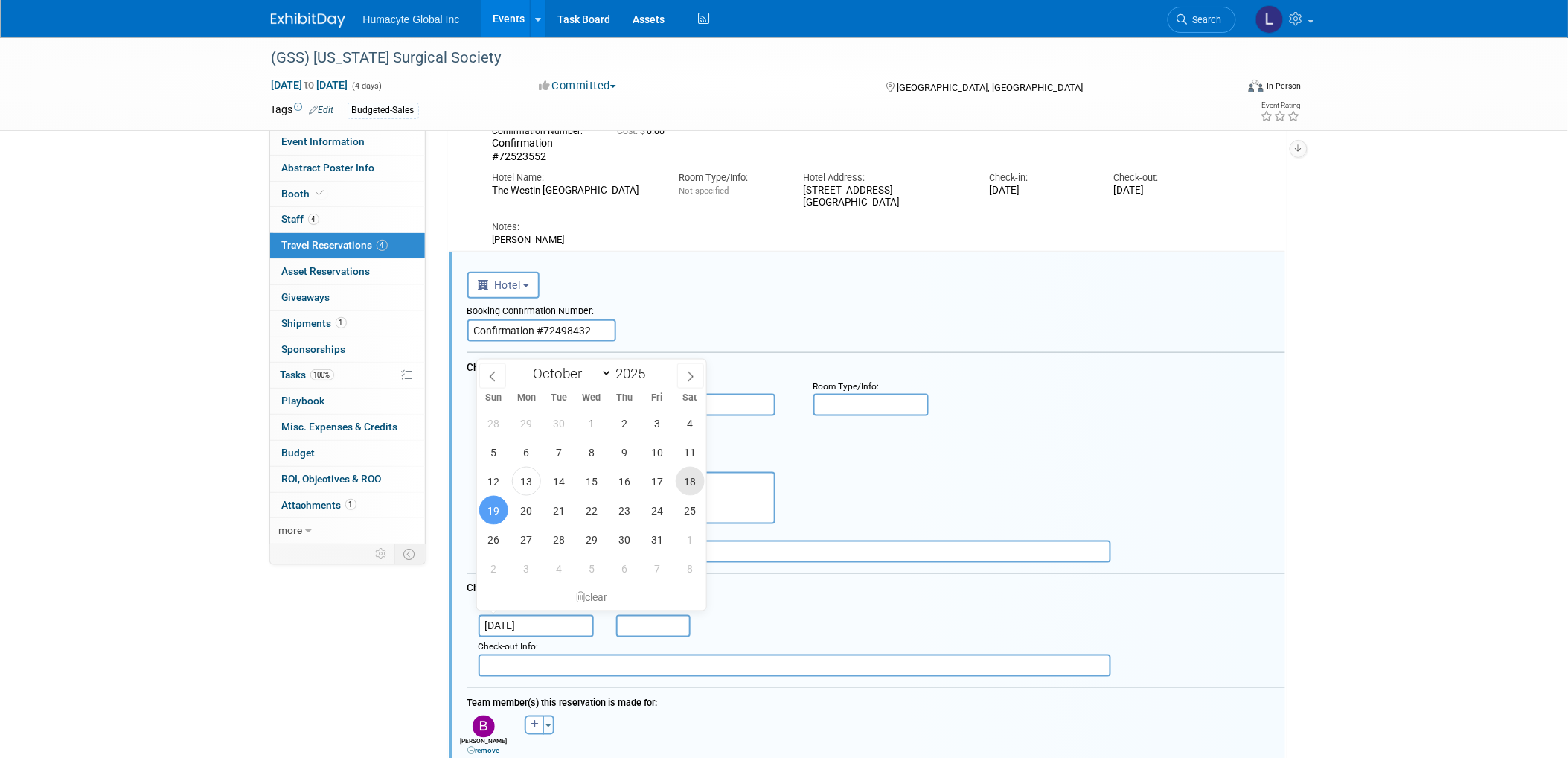
click at [700, 474] on span "18" at bounding box center [690, 481] width 29 height 29
type input "Oct 18, 2025"
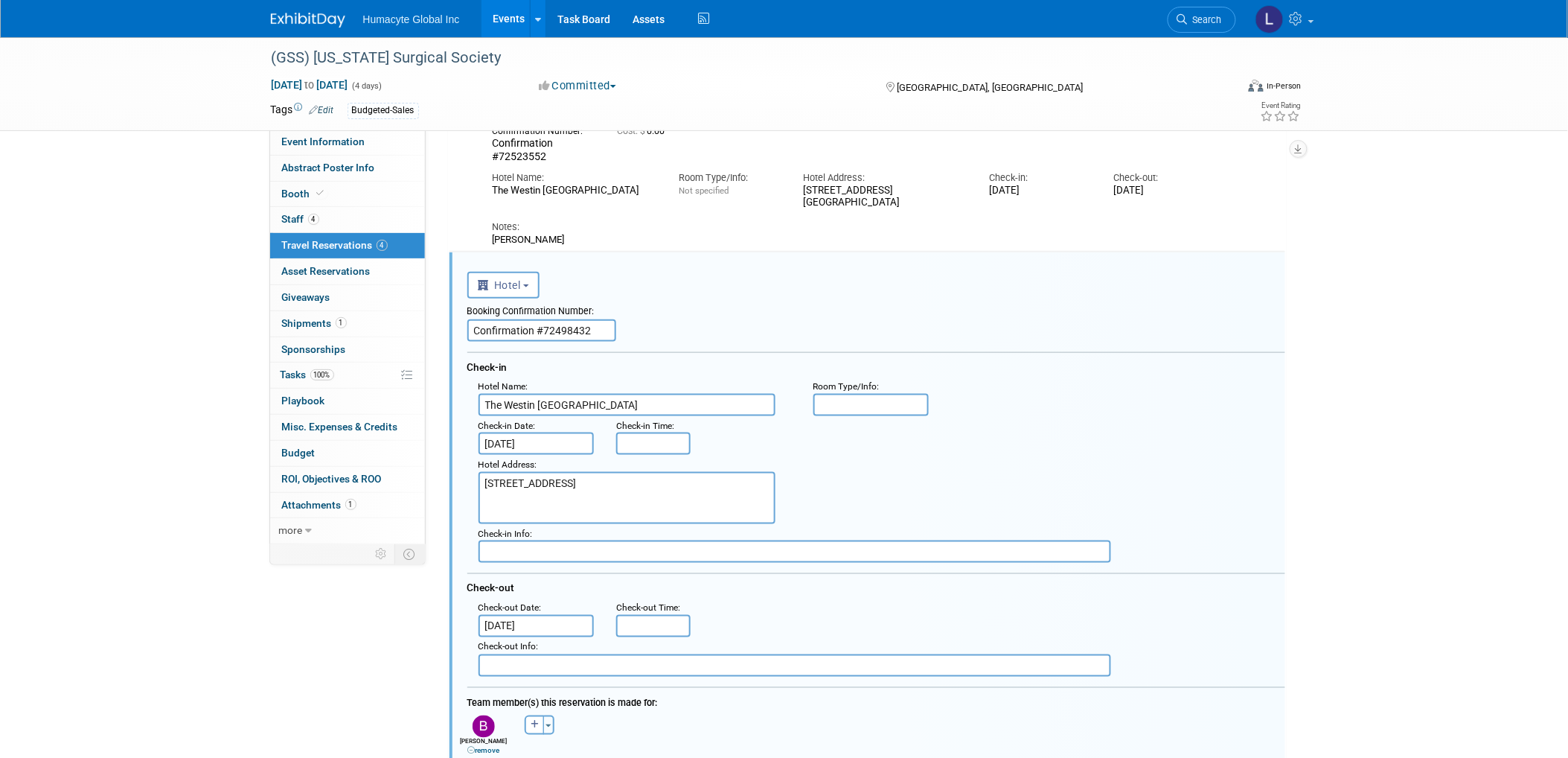
click at [868, 559] on div "Booking Confirmation Number: Confirmation #72498432 Check-in Hotel Name : The W…" at bounding box center [877, 488] width 818 height 379
click at [546, 324] on input "Confirmation #72498432" at bounding box center [542, 330] width 149 height 22
drag, startPoint x: 528, startPoint y: 321, endPoint x: 667, endPoint y: 314, distance: 139.2
click at [667, 314] on div "Booking Confirmation Number: Confirmation #72498432" at bounding box center [877, 320] width 818 height 43
type input "C"
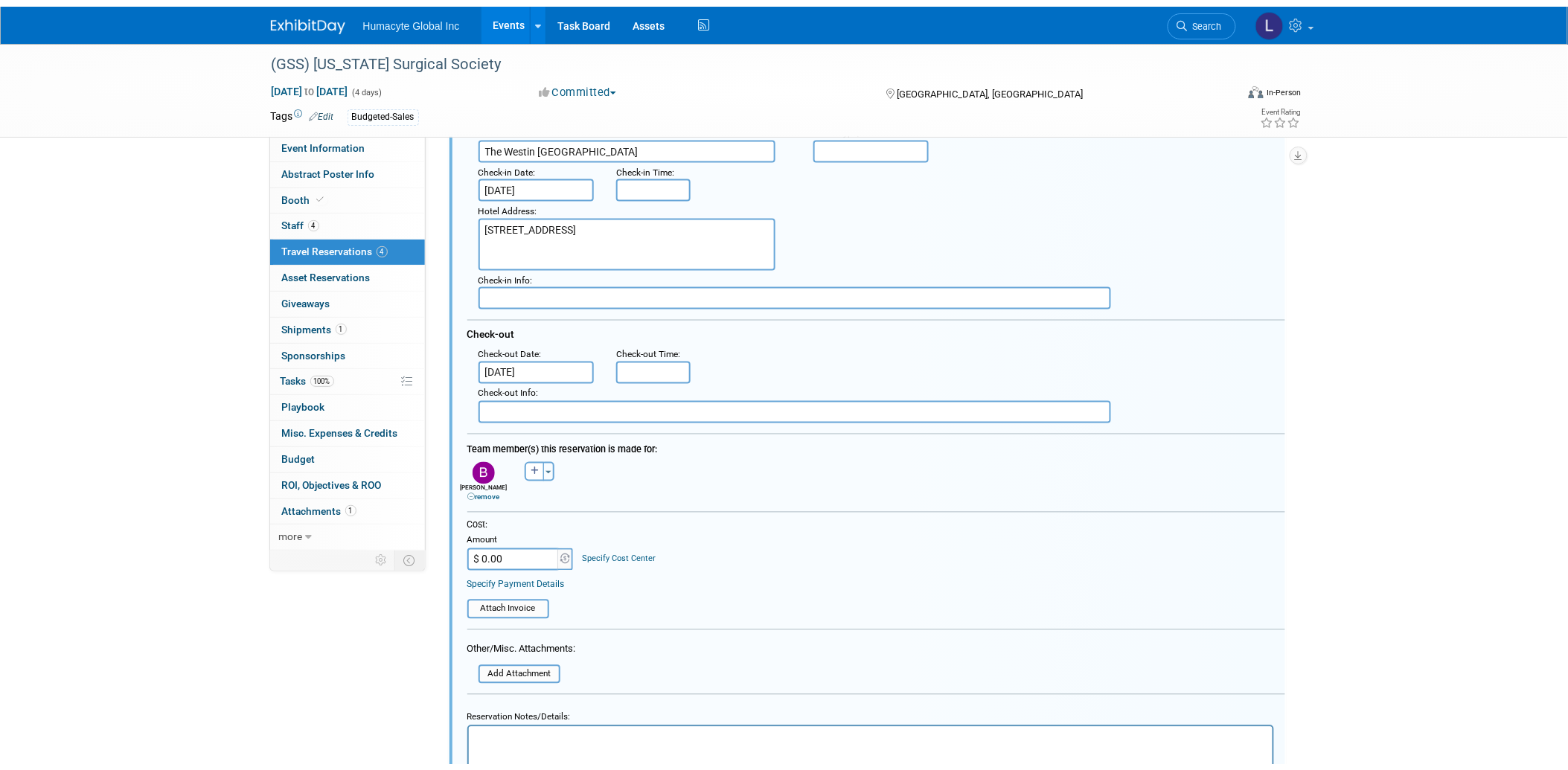
scroll to position [926, 0]
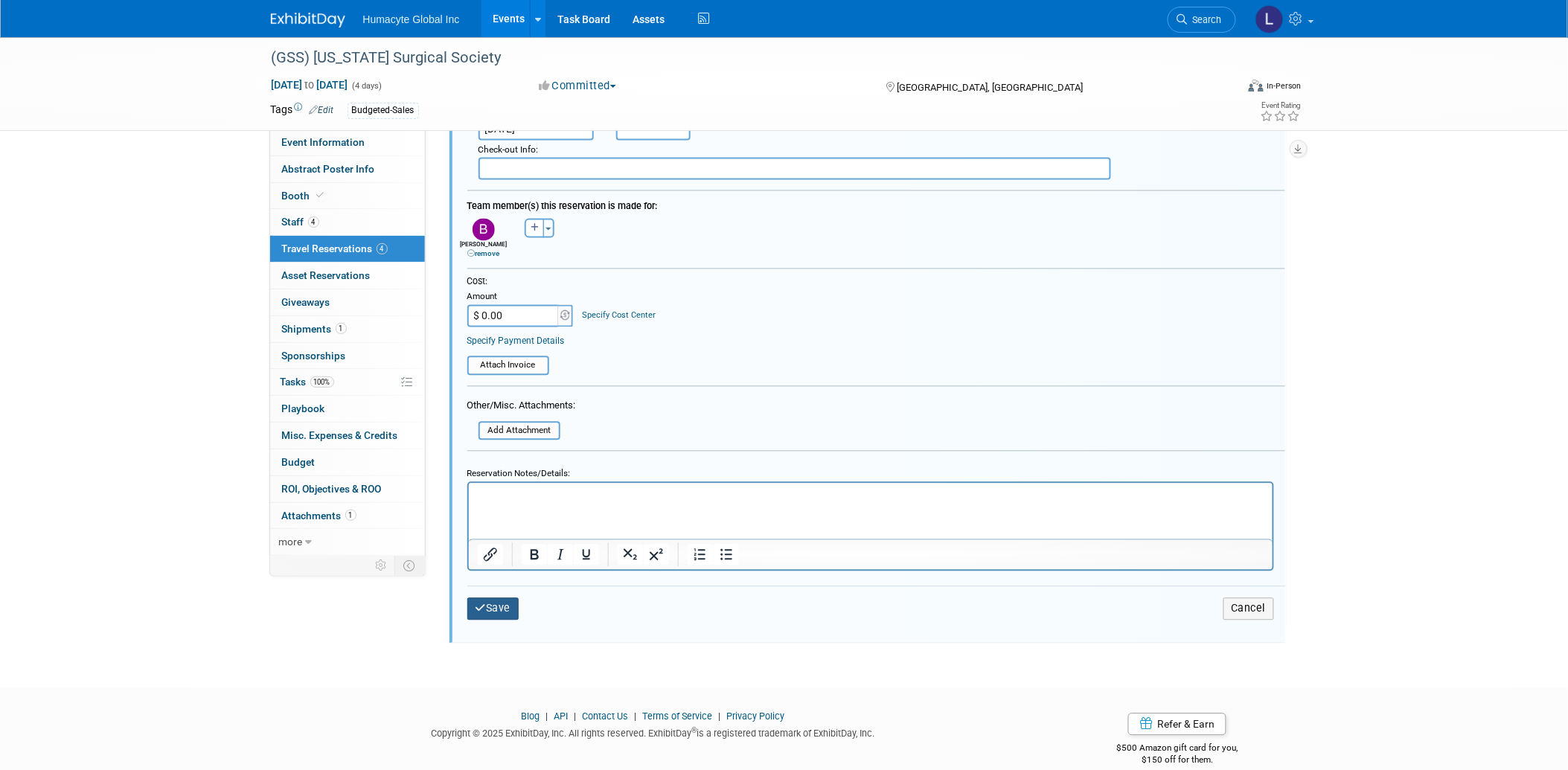
click at [517, 598] on button "Save" at bounding box center [494, 609] width 52 height 21
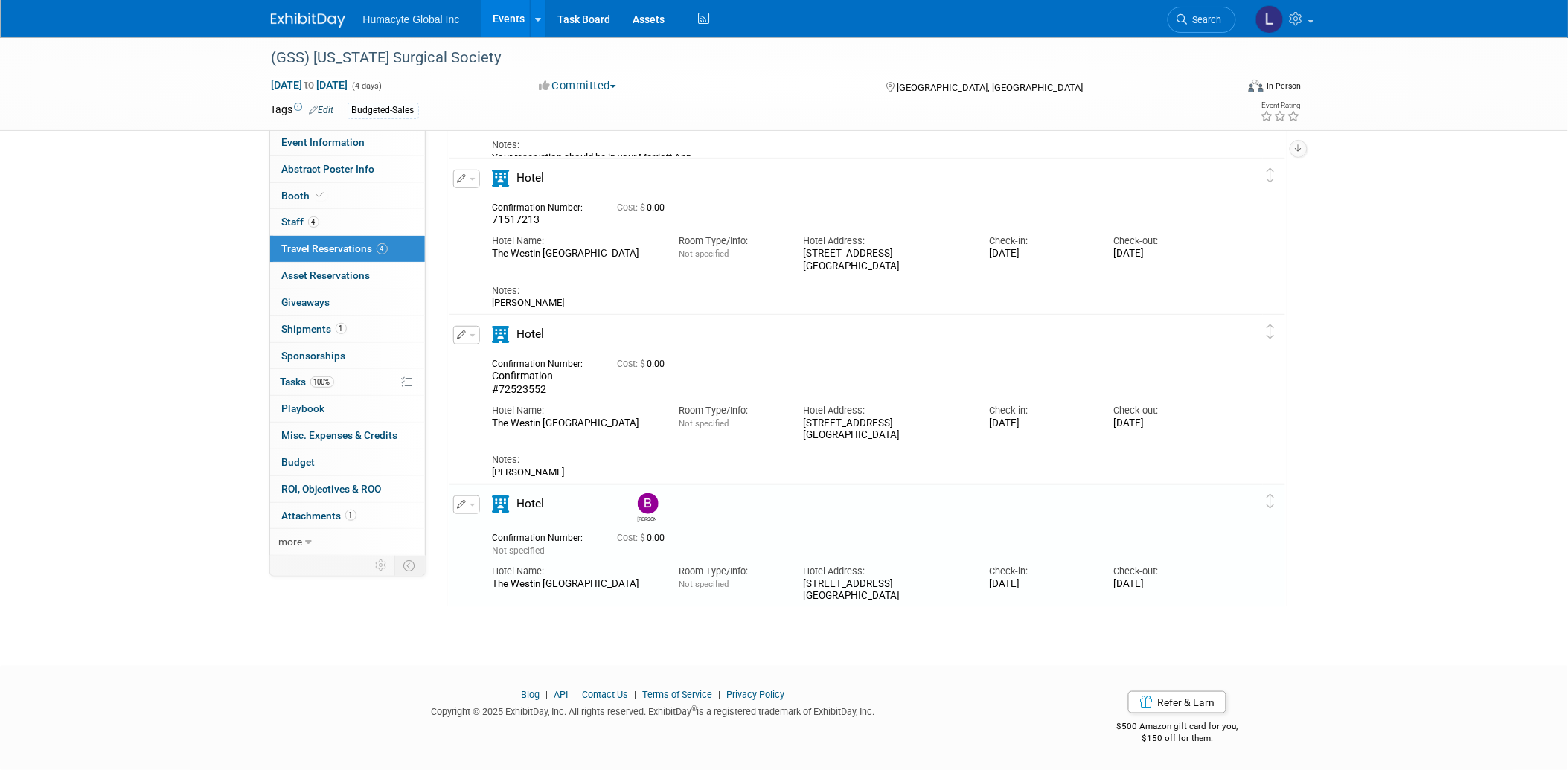
scroll to position [197, 0]
click at [469, 505] on button "button" at bounding box center [466, 505] width 27 height 19
click at [314, 147] on span "Event Information" at bounding box center [324, 142] width 84 height 12
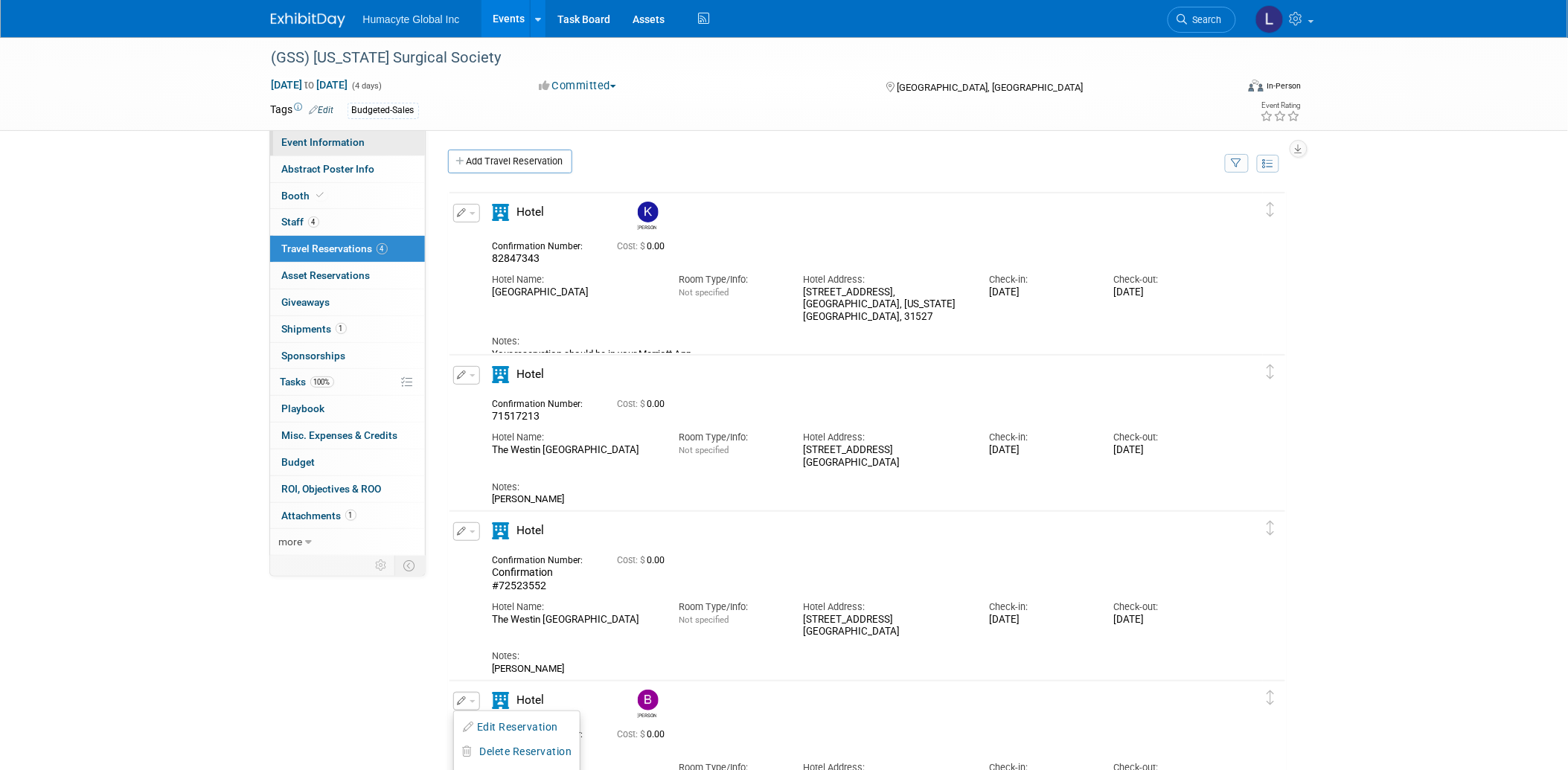
select select "Sales"
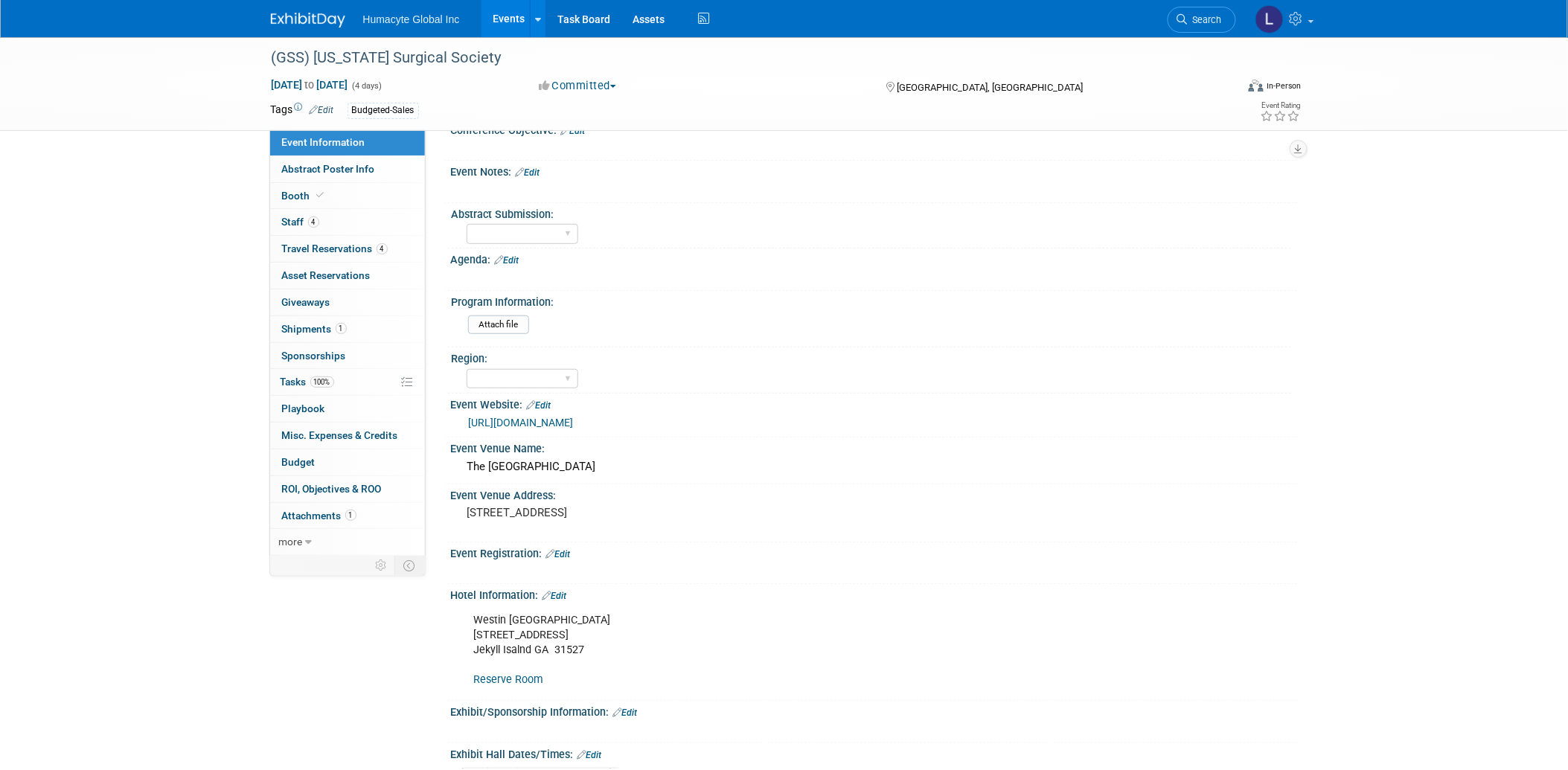
scroll to position [248, 0]
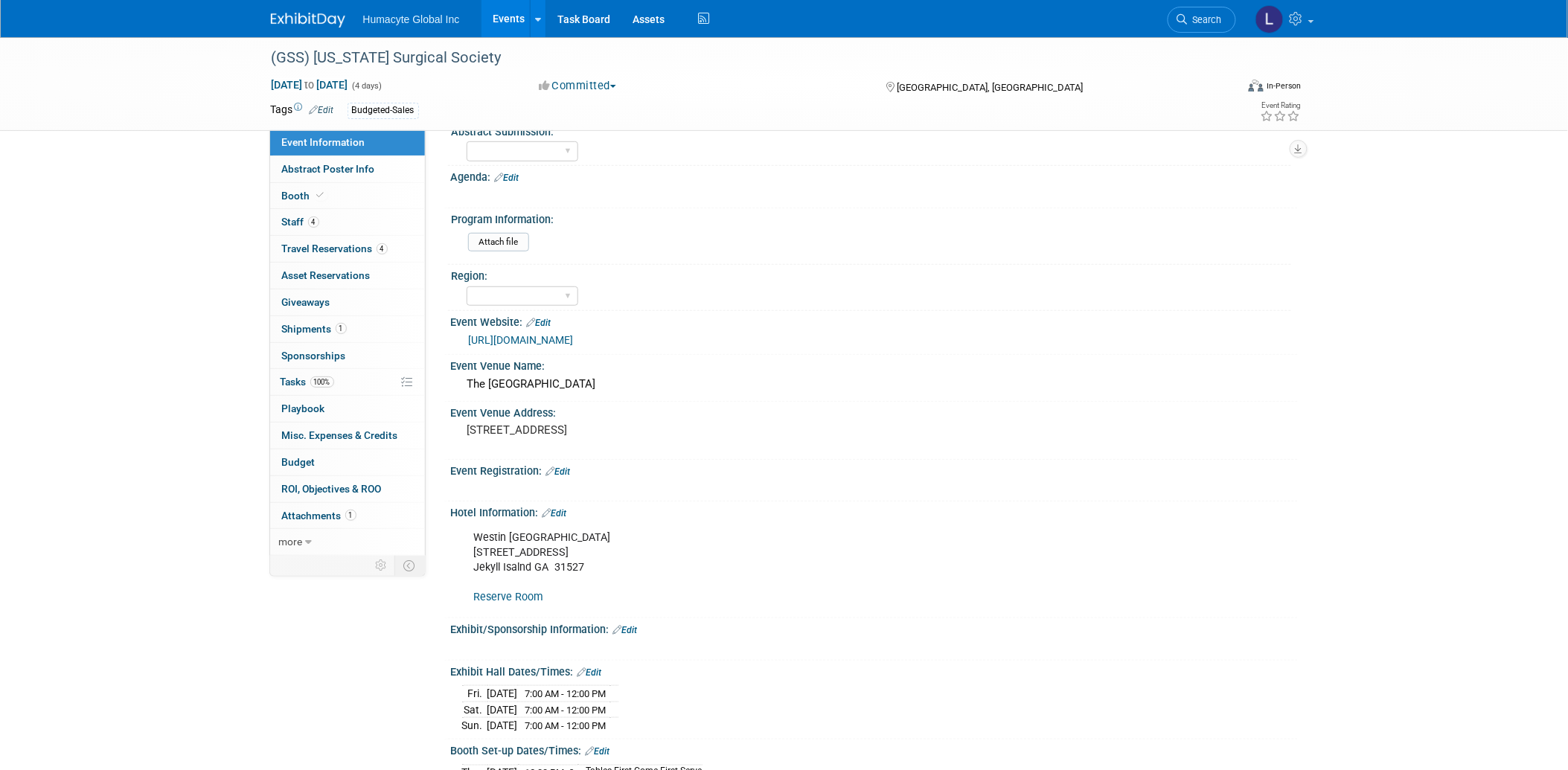
click at [508, 591] on link "Reserve Room" at bounding box center [509, 596] width 70 height 12
click at [495, 591] on link "Reserve Room" at bounding box center [509, 596] width 70 height 12
click at [304, 247] on span "Travel Reservations 4" at bounding box center [334, 248] width 106 height 12
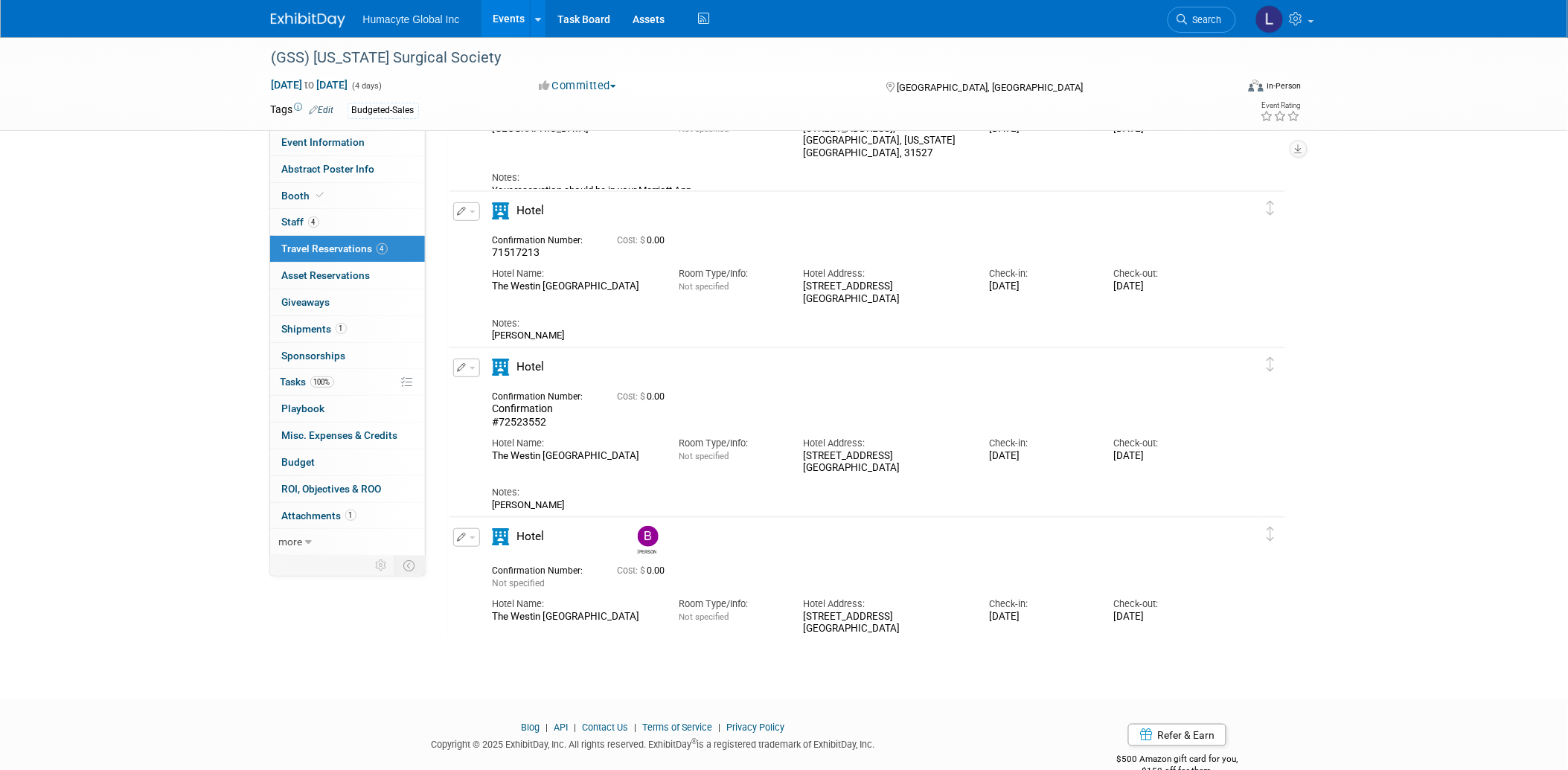
scroll to position [165, 0]
click at [474, 532] on button "button" at bounding box center [466, 536] width 27 height 19
click at [488, 559] on button "Edit Reservation" at bounding box center [517, 562] width 126 height 21
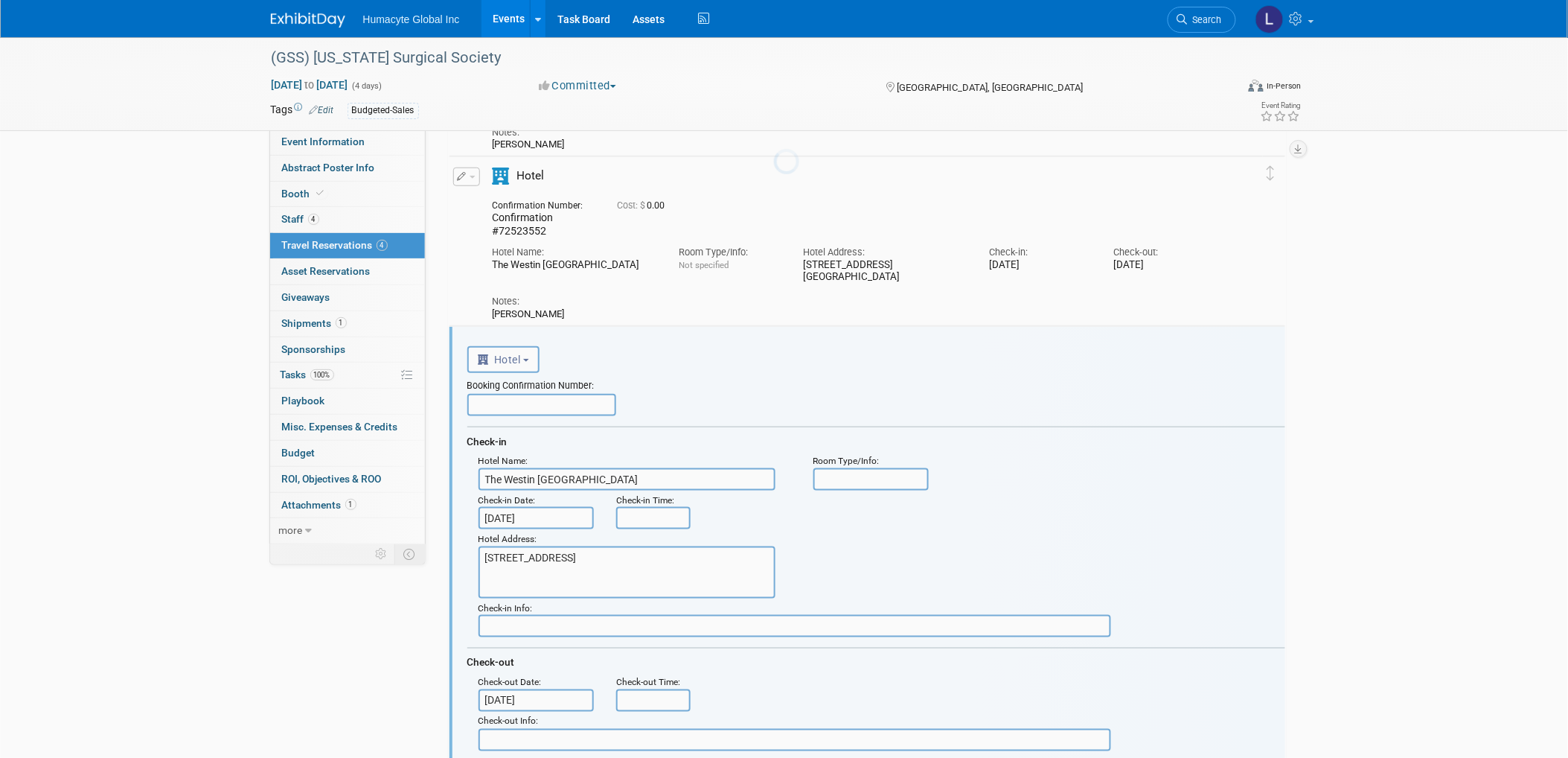
scroll to position [512, 0]
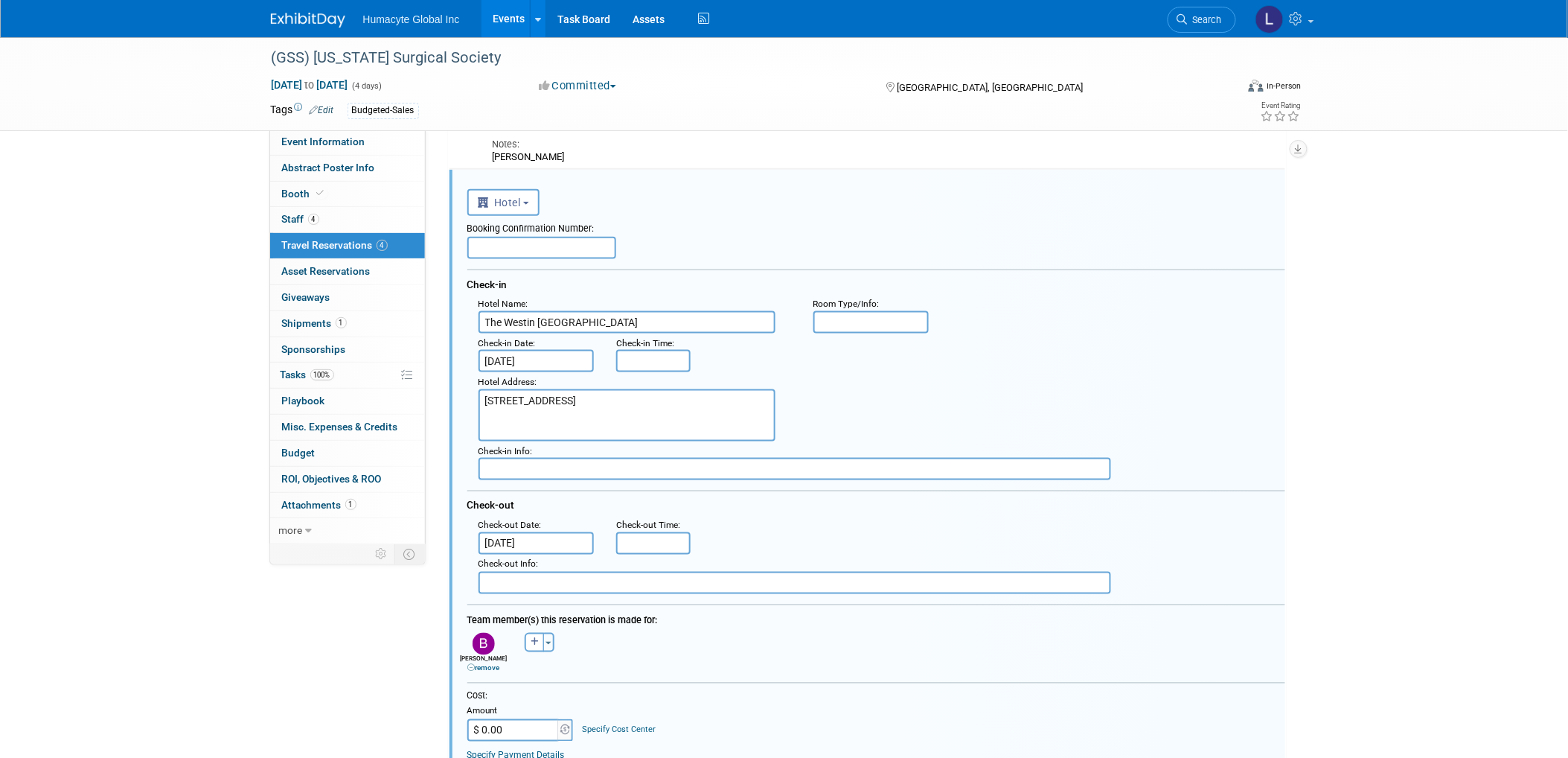
click at [493, 243] on input "text" at bounding box center [542, 247] width 149 height 22
paste input "# 433988"
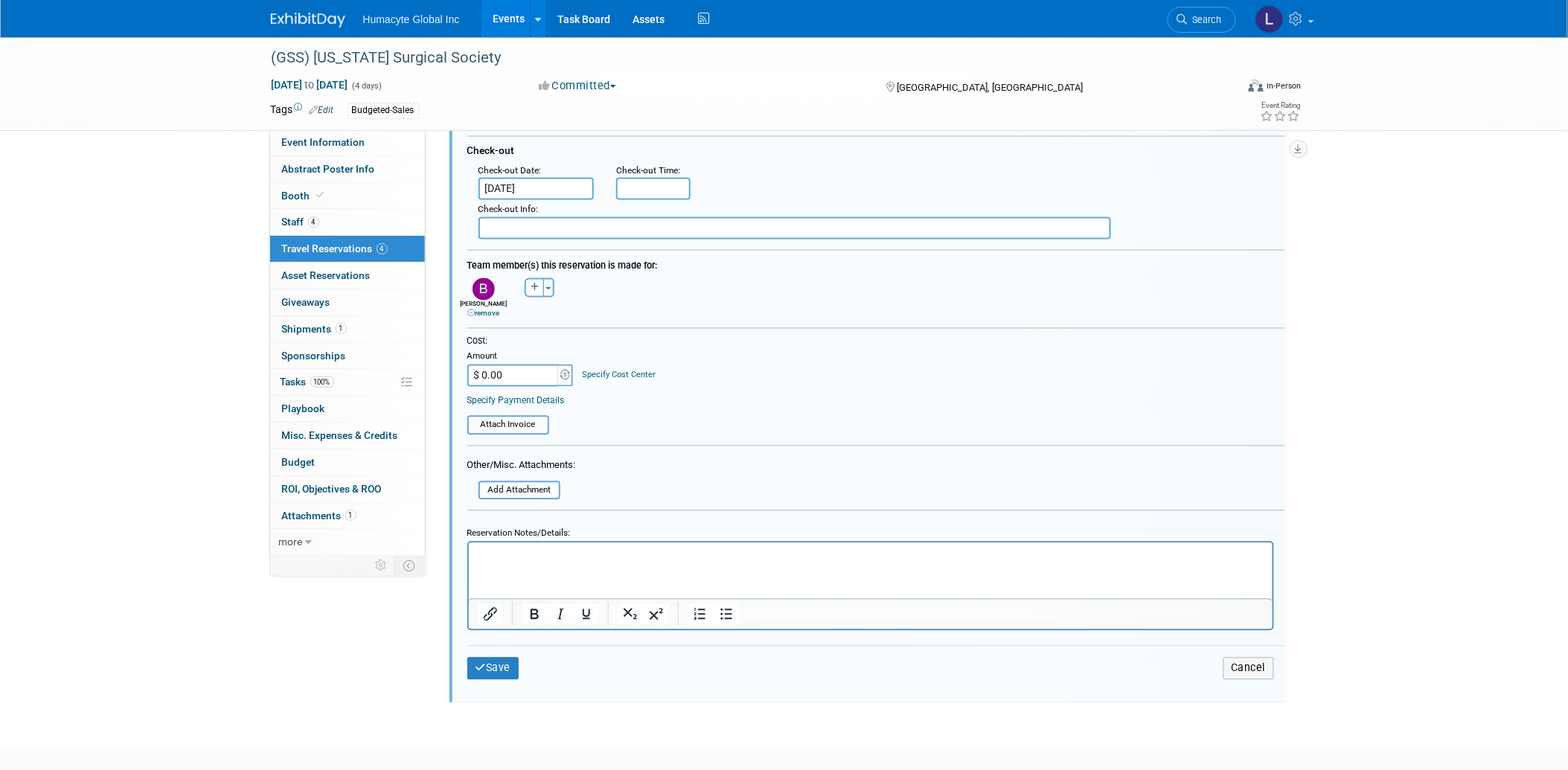
scroll to position [948, 0]
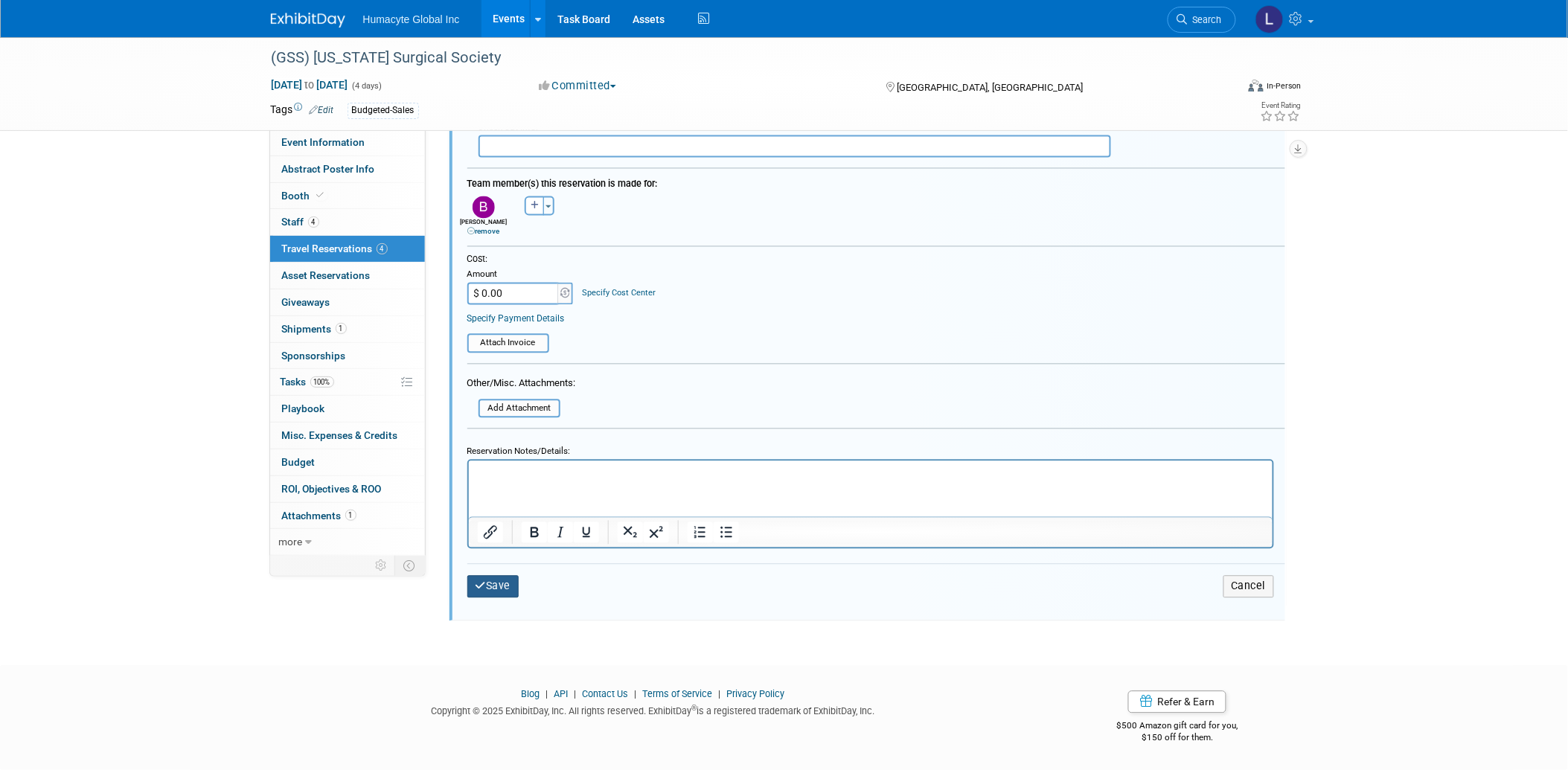
type input "# 433988"
click at [503, 576] on button "Save" at bounding box center [494, 587] width 52 height 21
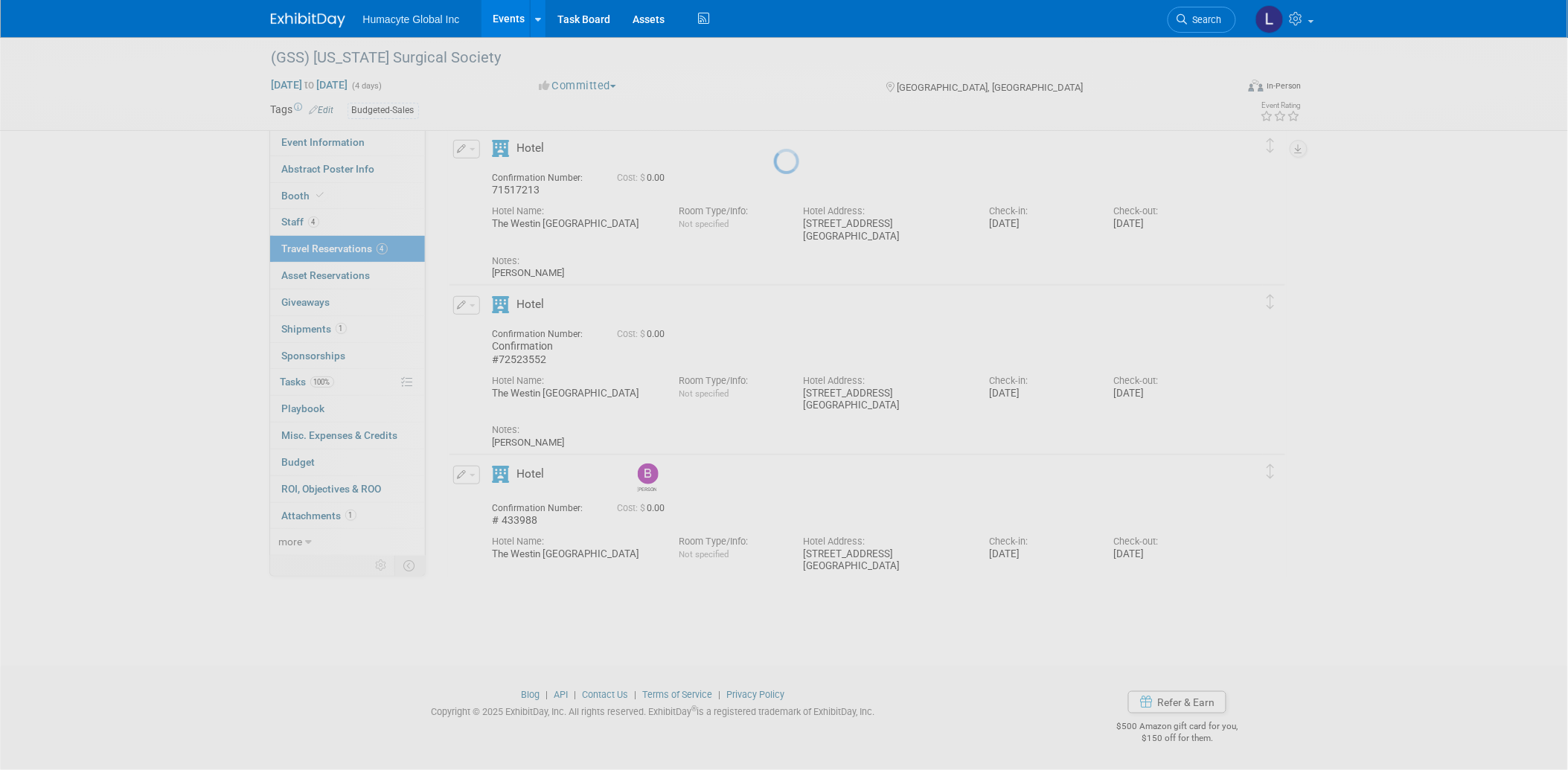
scroll to position [197, 0]
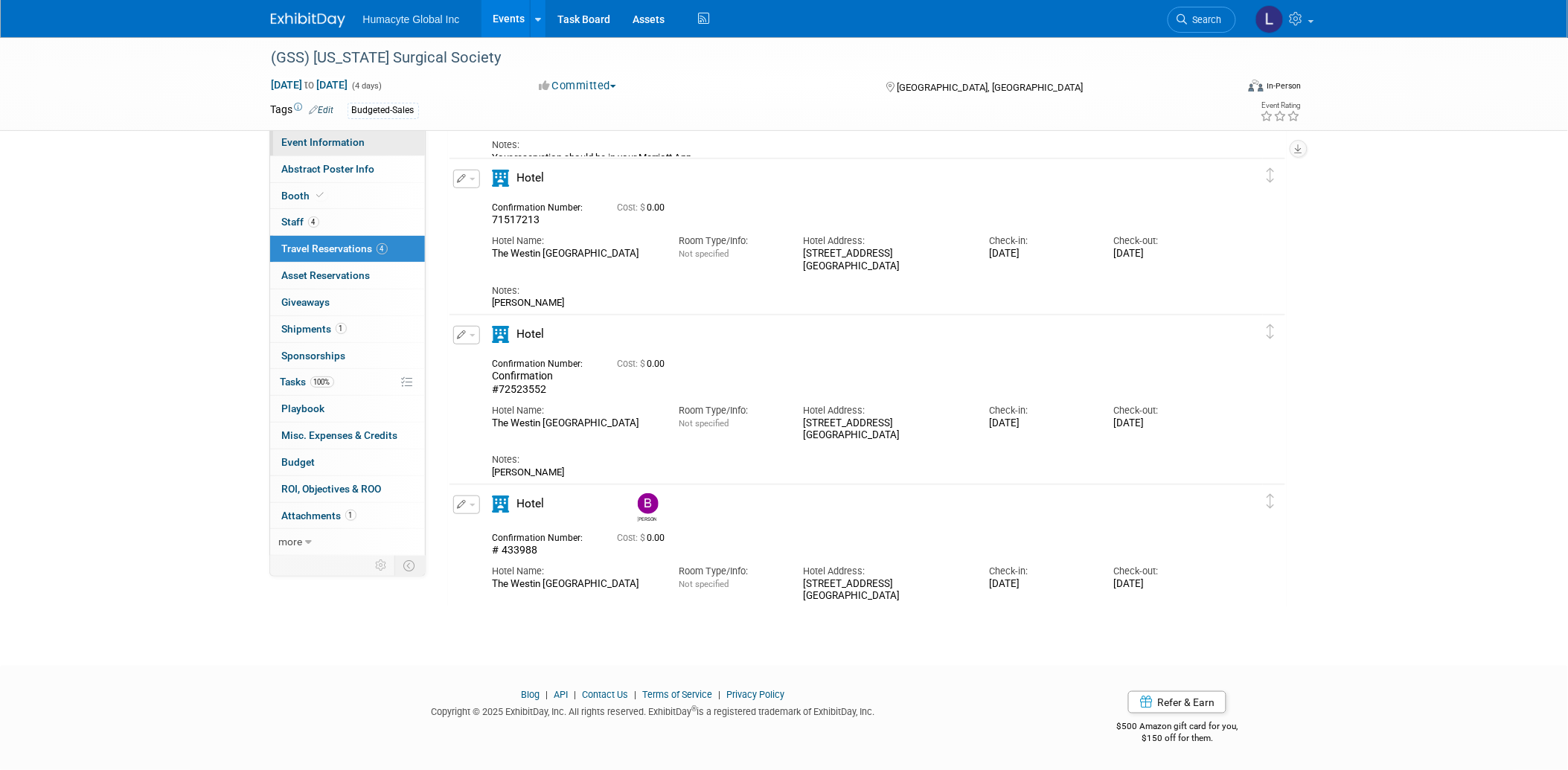
click at [302, 143] on span "Event Information" at bounding box center [324, 142] width 84 height 12
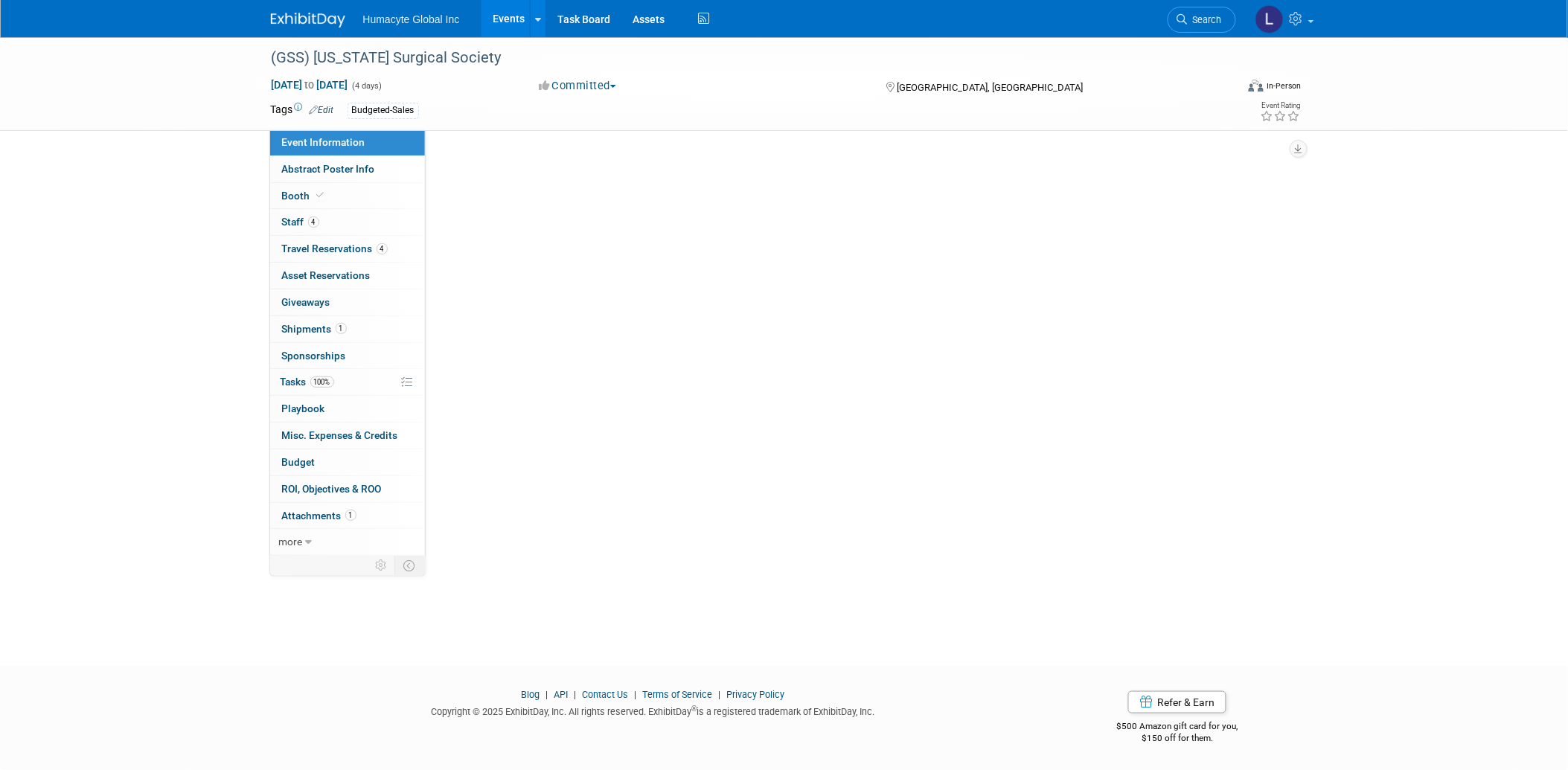
scroll to position [0, 0]
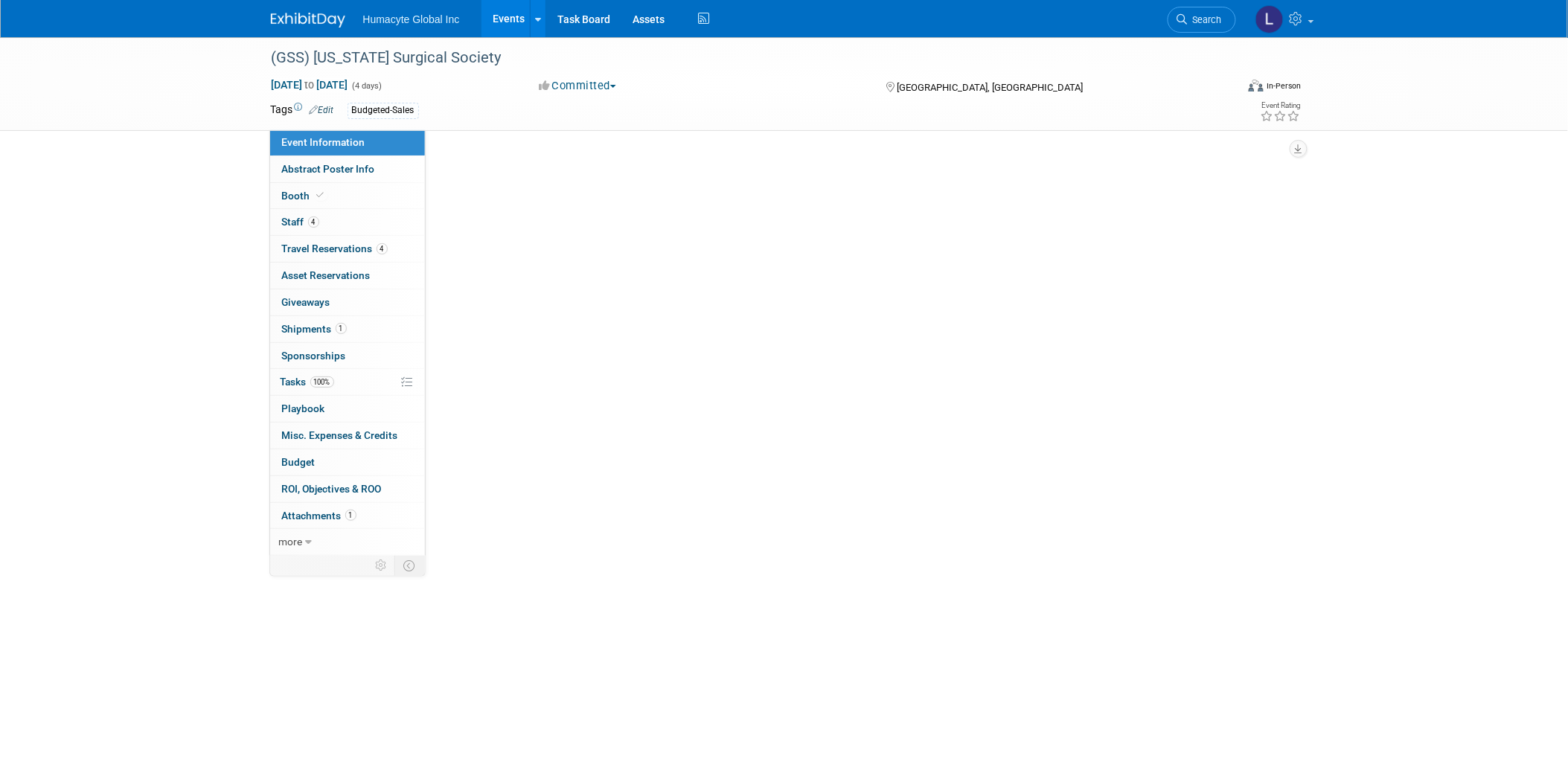
select select "Sales"
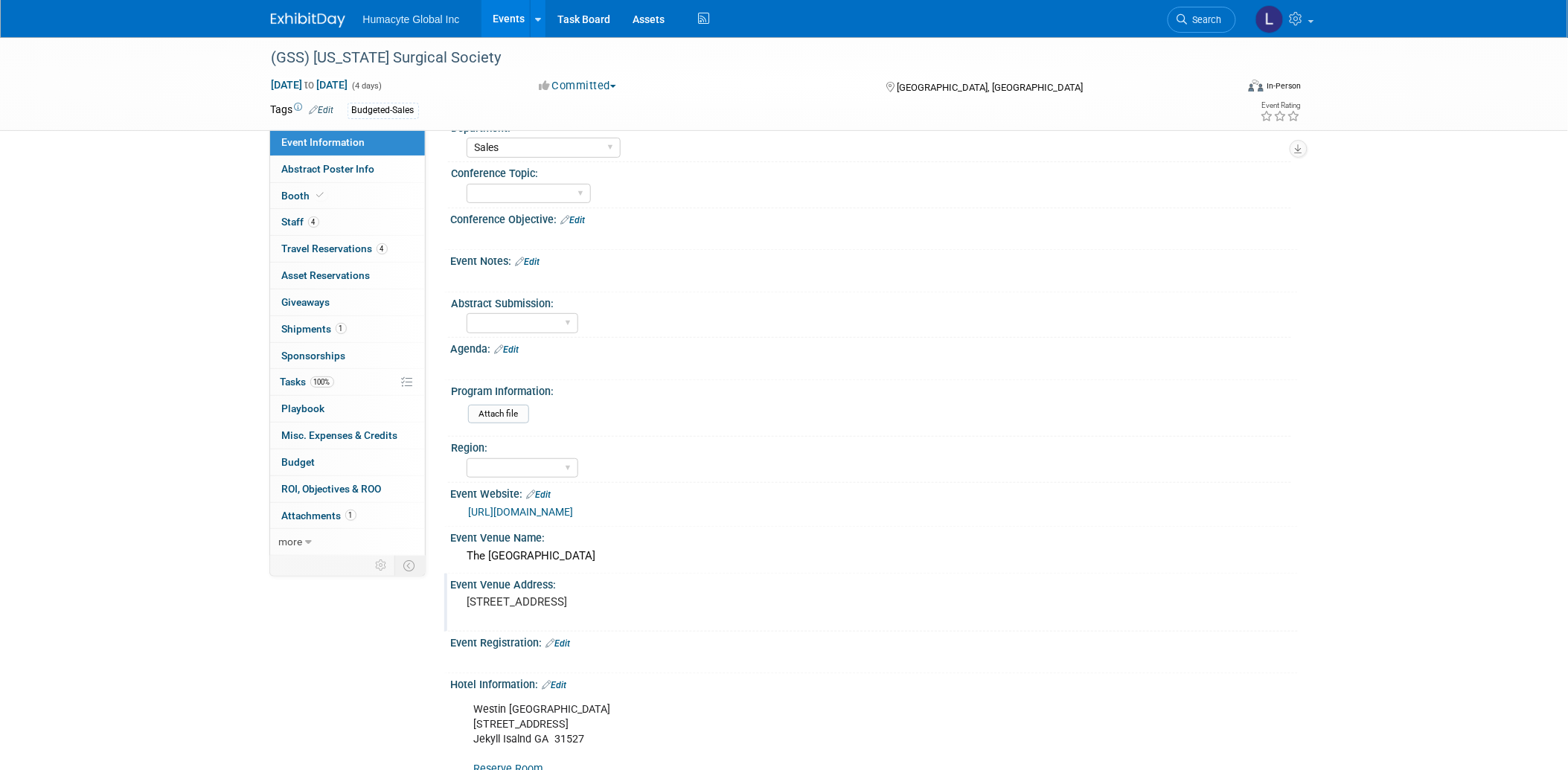
scroll to position [248, 0]
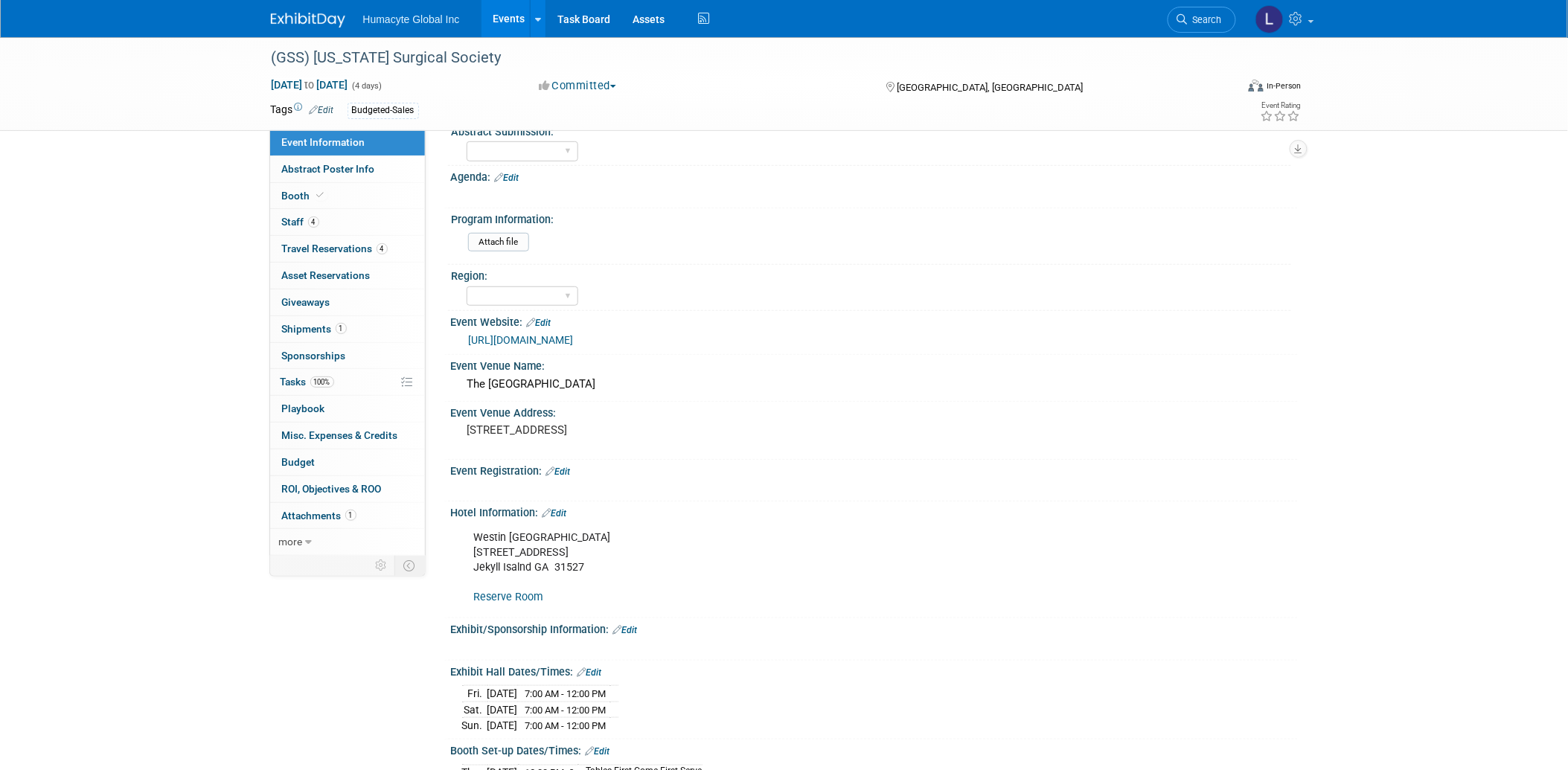
click at [573, 334] on link "https://www.gasurgsociety.org/annual-meeting" at bounding box center [521, 340] width 105 height 12
click at [494, 18] on link "Events" at bounding box center [509, 18] width 54 height 37
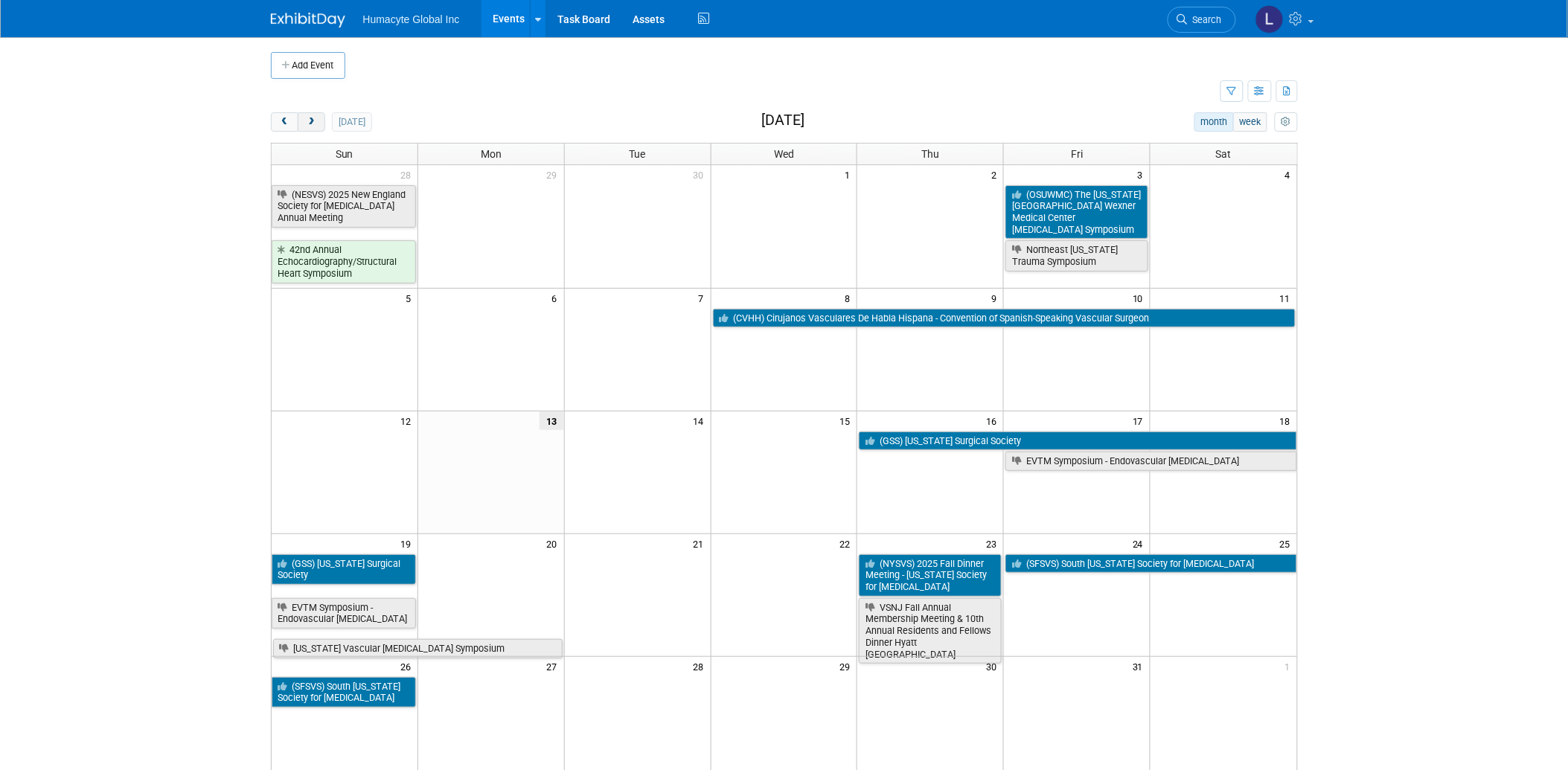
click at [318, 125] on button "next" at bounding box center [311, 122] width 28 height 20
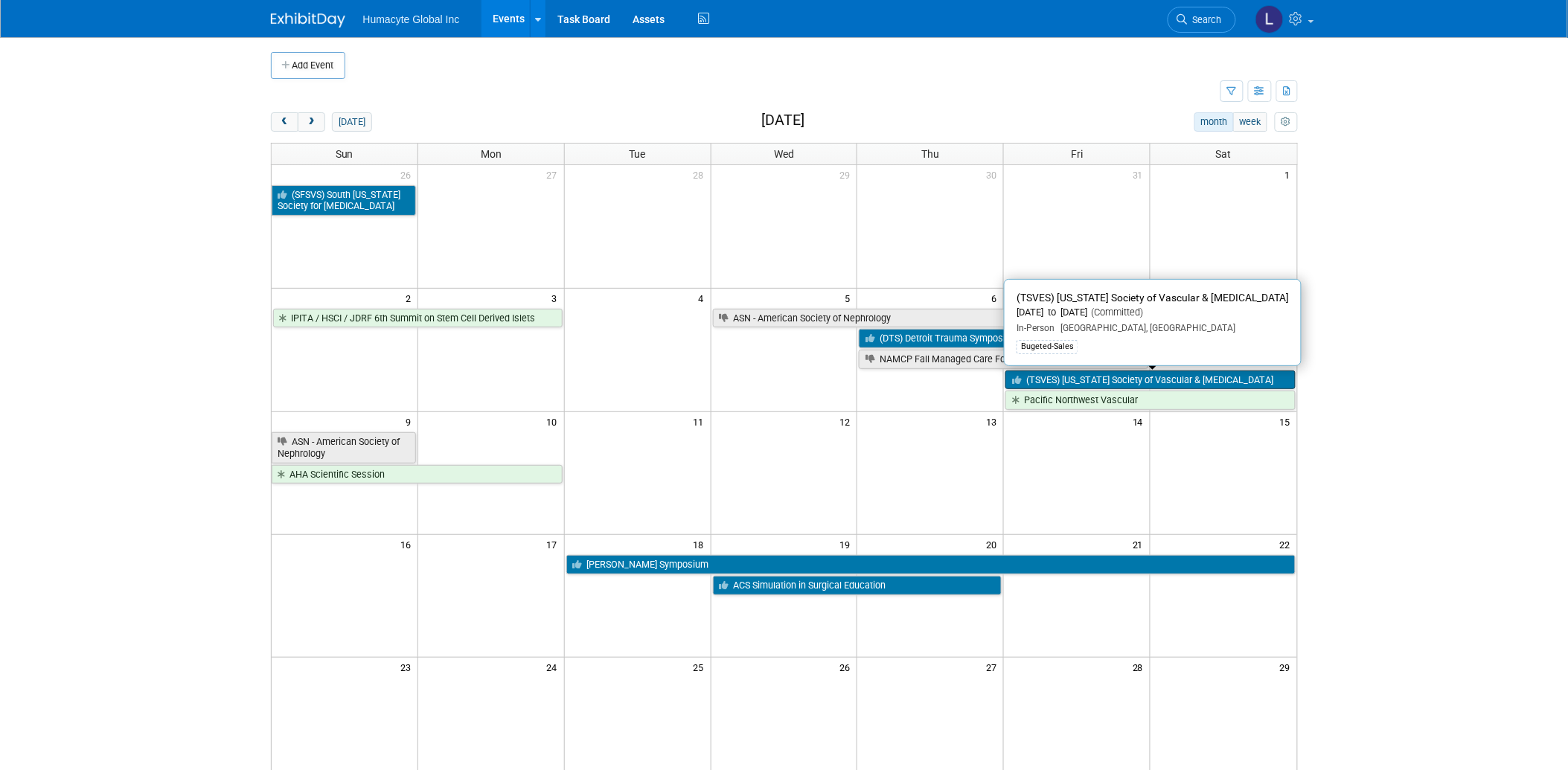
click at [1085, 378] on link "(TSVES) [US_STATE] Society of Vascular & Endovascular Surgery" at bounding box center [1149, 380] width 289 height 20
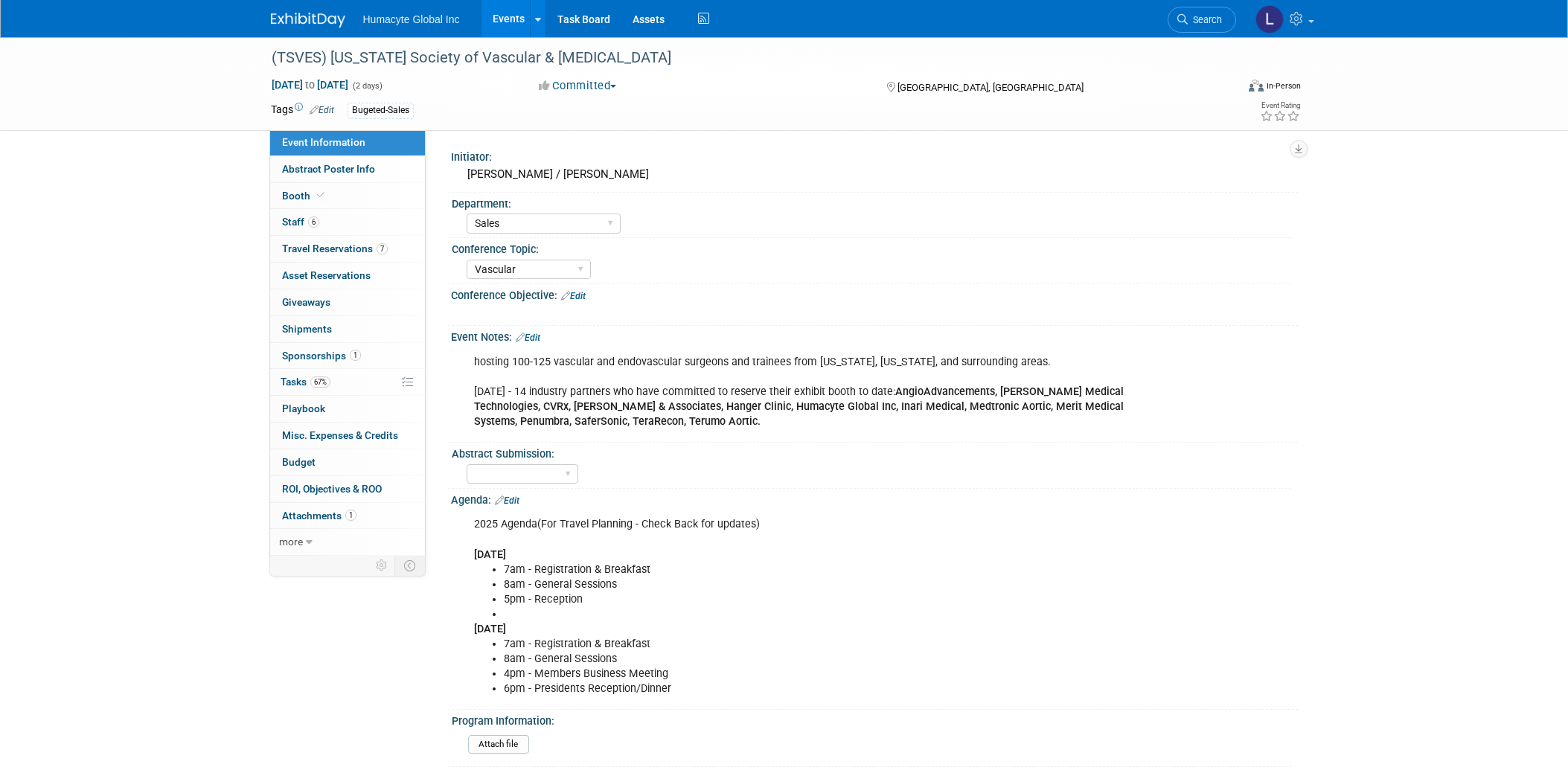
select select "Sales"
select select "Vascular"
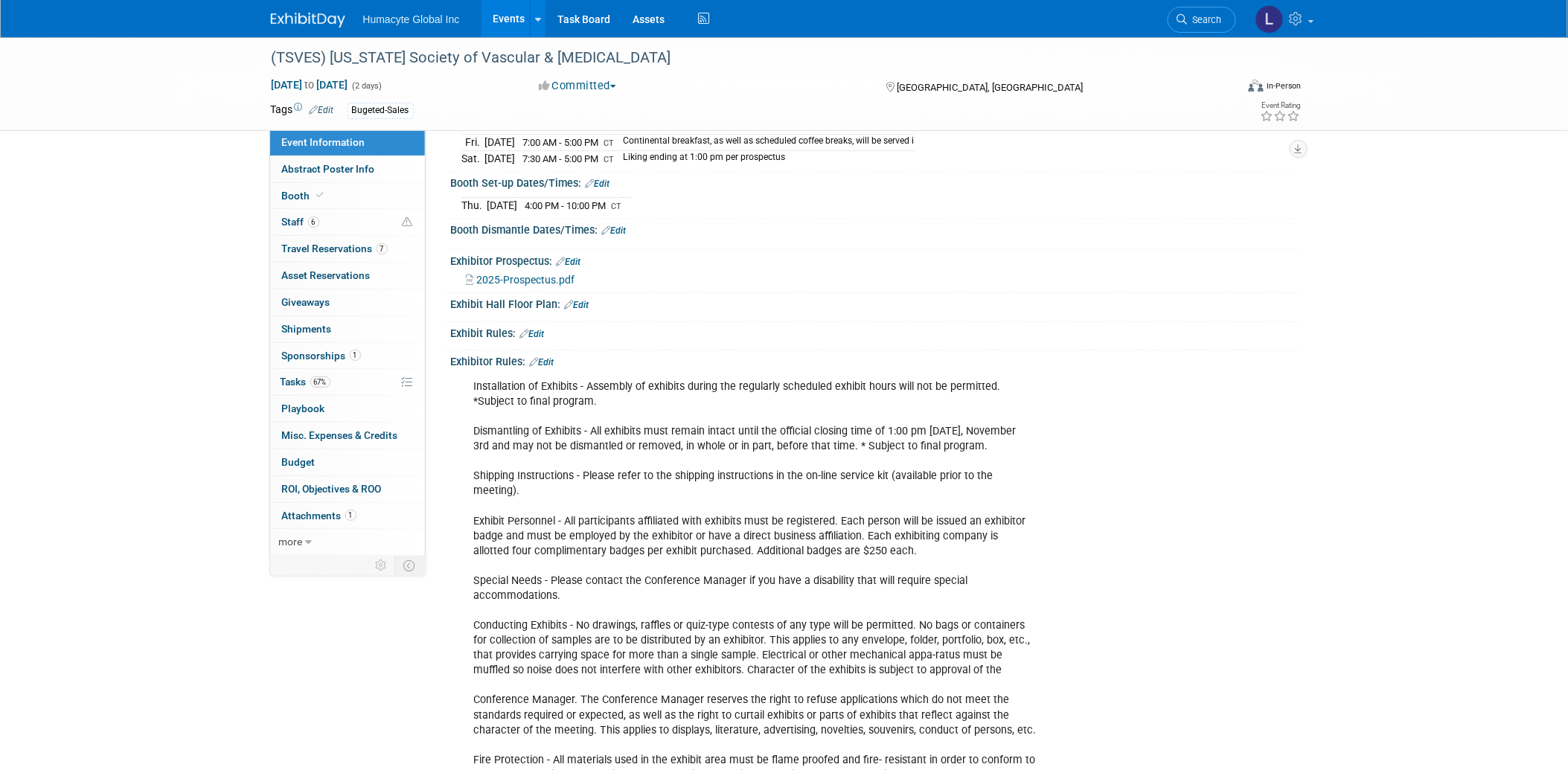
scroll to position [1488, 0]
click at [300, 350] on span "Sponsorships 1" at bounding box center [321, 356] width 79 height 12
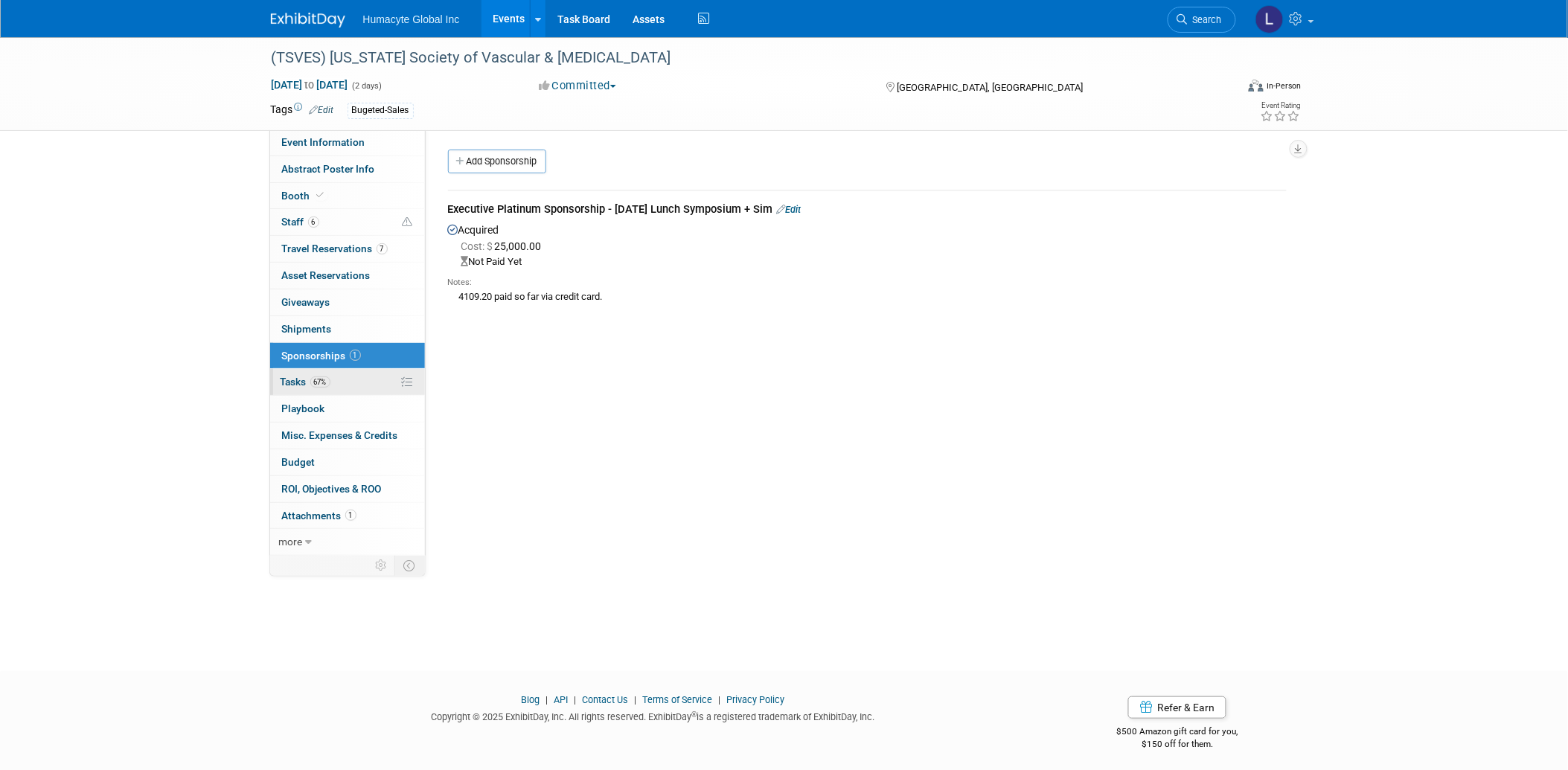
click at [293, 383] on span "Tasks 67%" at bounding box center [306, 382] width 50 height 12
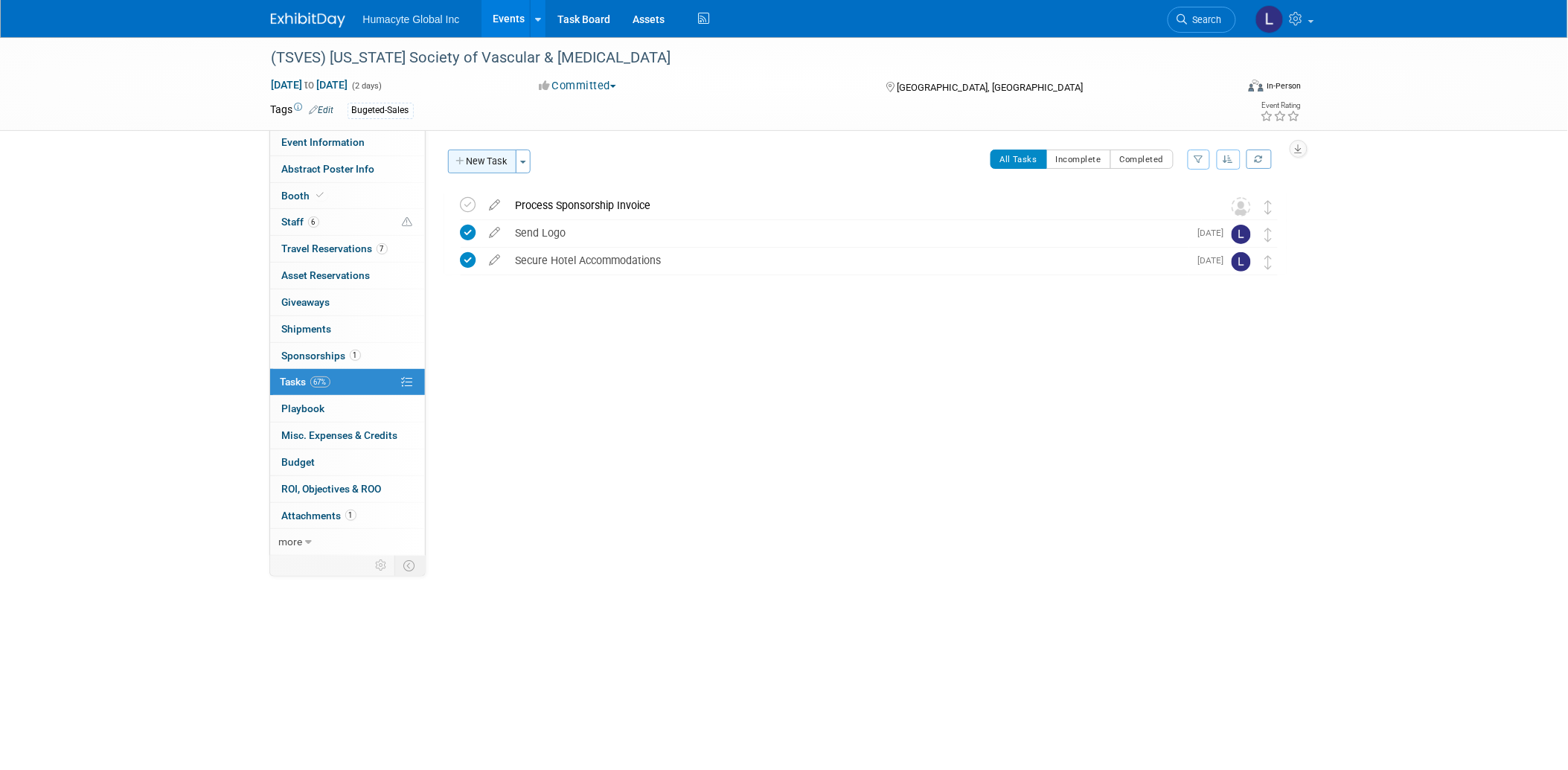
click at [500, 159] on button "New Task" at bounding box center [483, 161] width 69 height 24
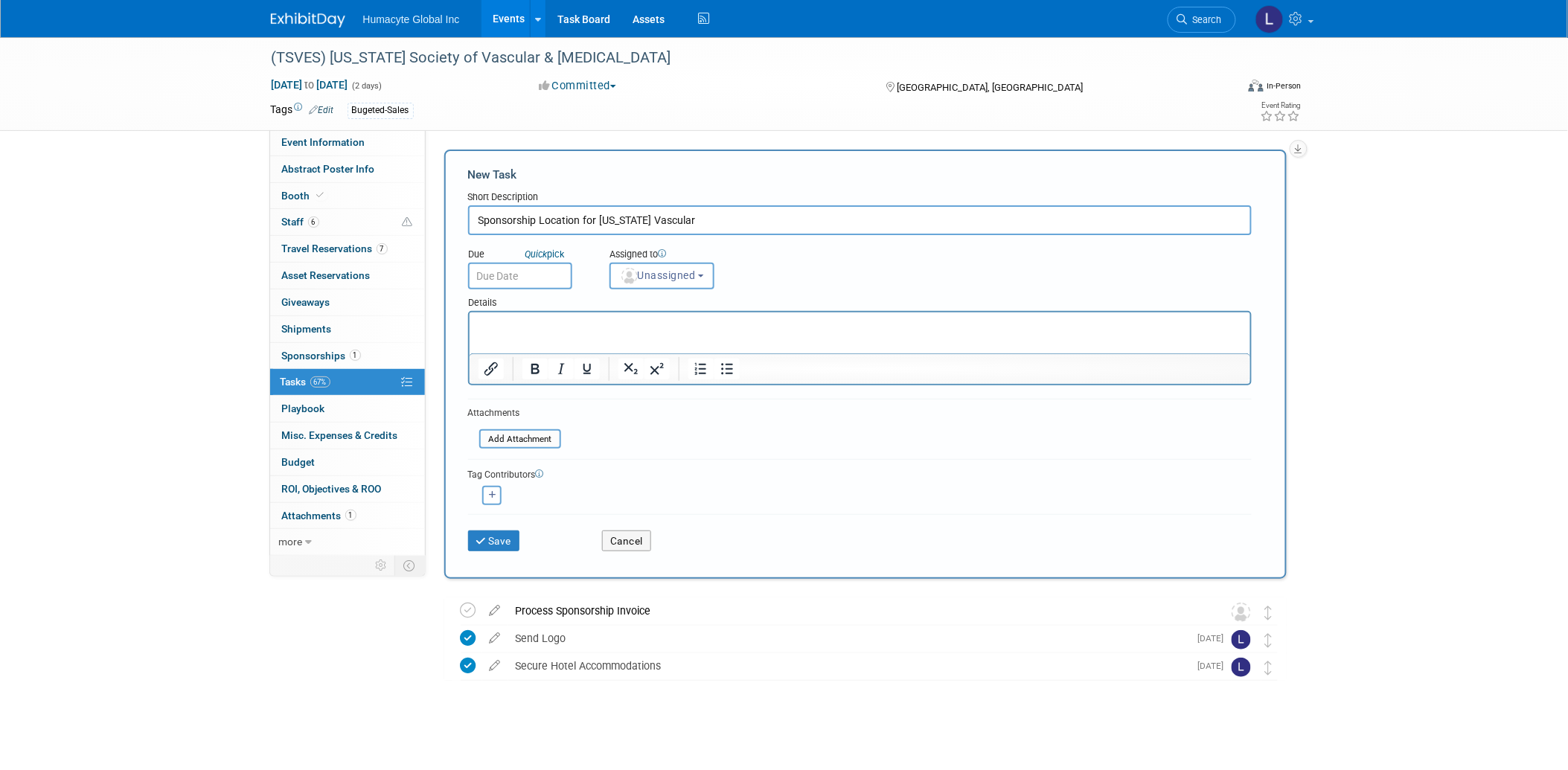
type input "Sponsorship Location for Texas Vascular"
click at [303, 243] on span "Travel Reservations 7" at bounding box center [334, 248] width 106 height 12
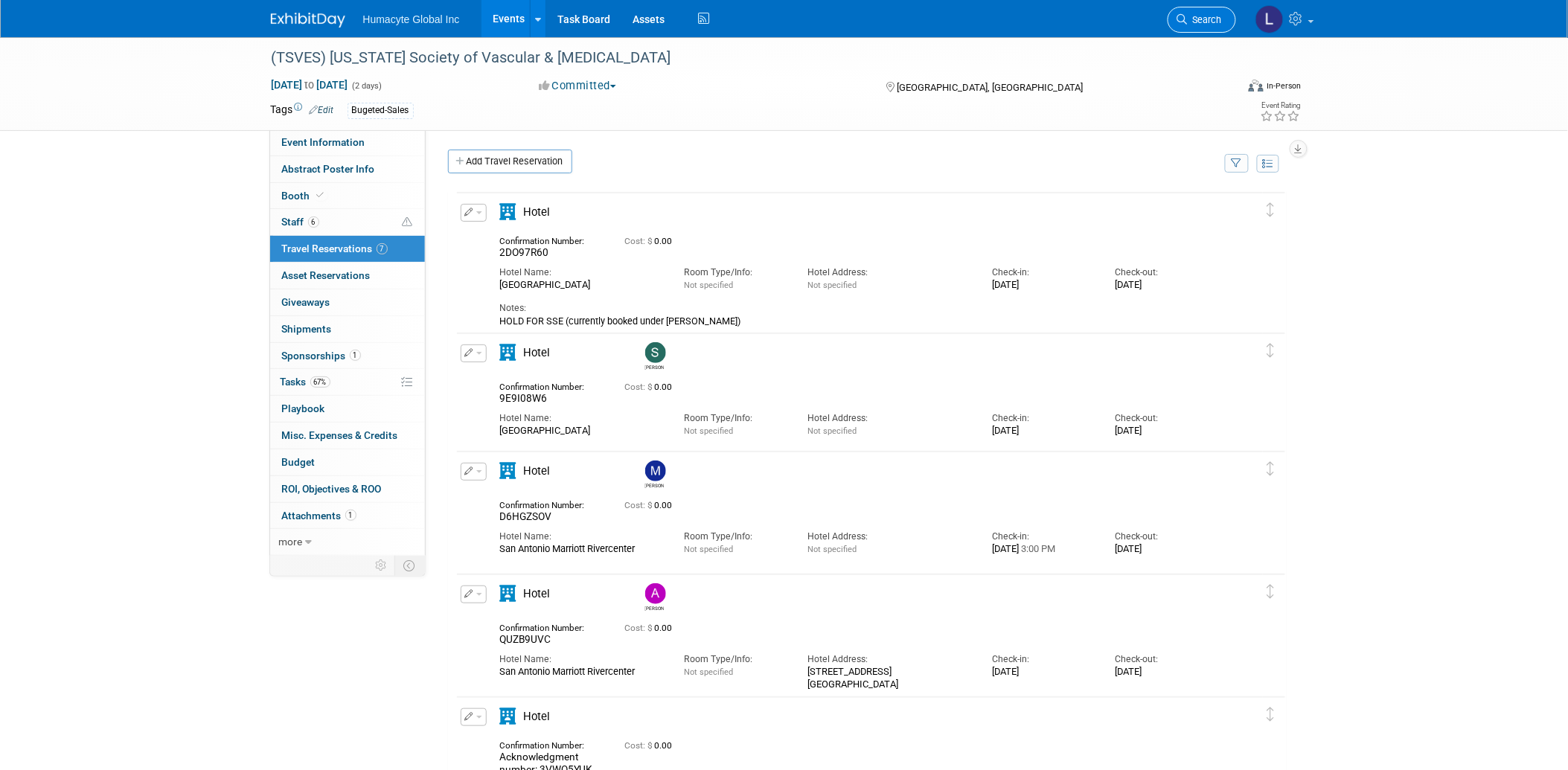
click at [1188, 23] on span "Search" at bounding box center [1205, 20] width 34 height 11
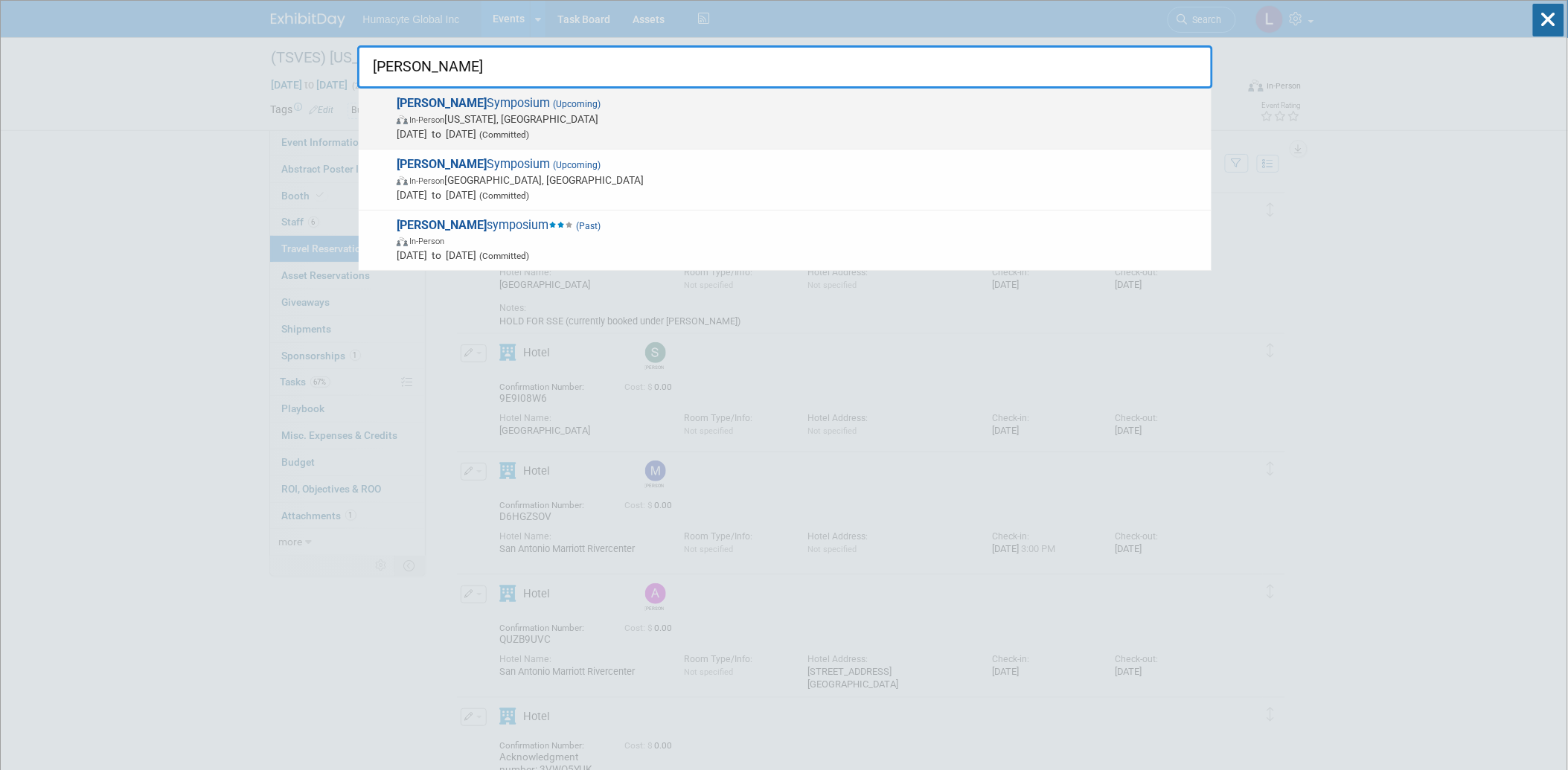
type input "VEITH"
click at [581, 101] on span "VEITH Symposium (Upcoming) In-Person New York, NY Nov 18, 2025 to Nov 22, 2025 …" at bounding box center [798, 118] width 812 height 45
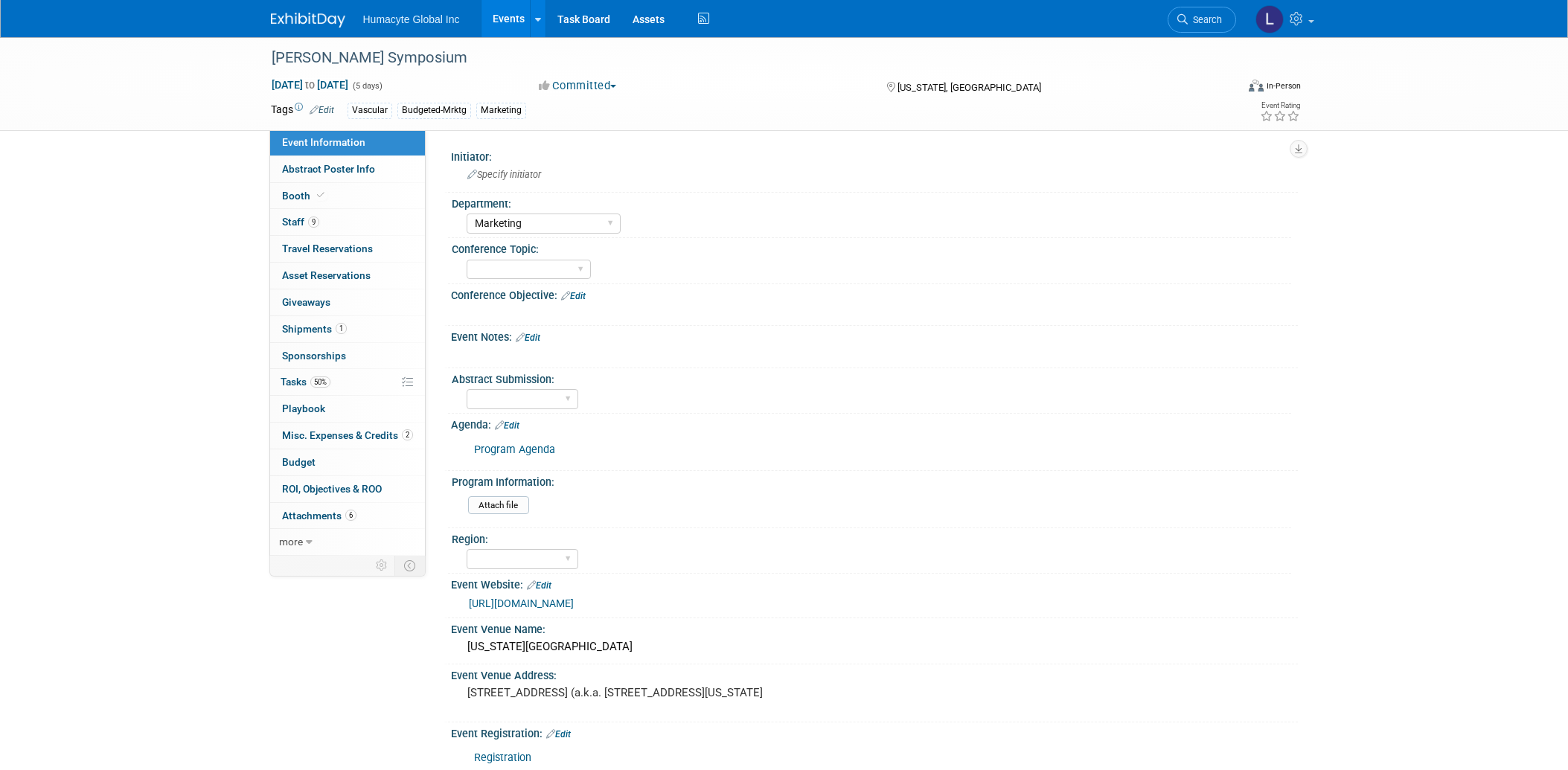
select select "Marketing"
click at [303, 436] on span "Misc. Expenses & Credits 2" at bounding box center [347, 435] width 131 height 12
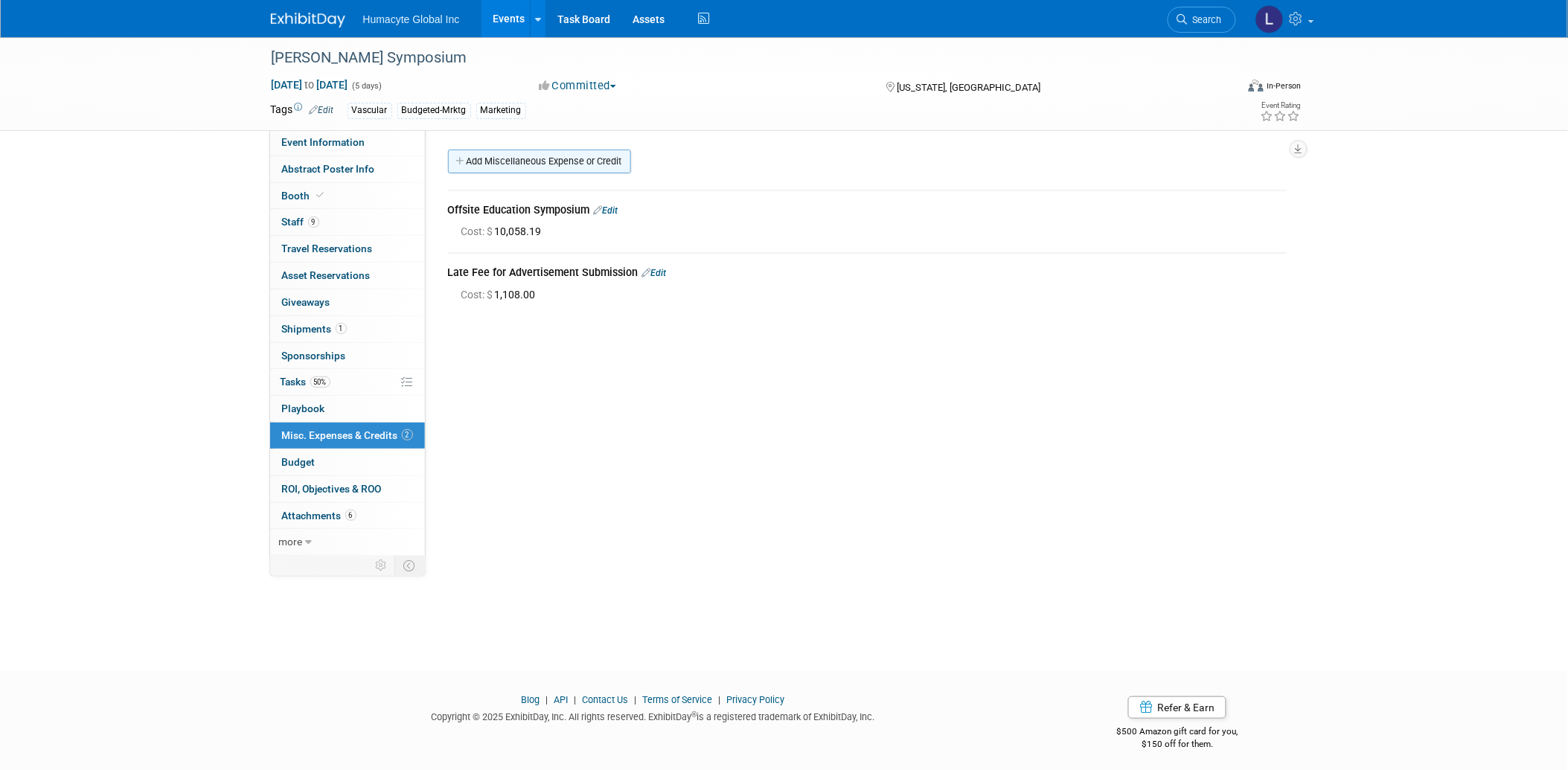
click at [510, 166] on link "Add Miscellaneous Expense or Credit" at bounding box center [539, 161] width 183 height 24
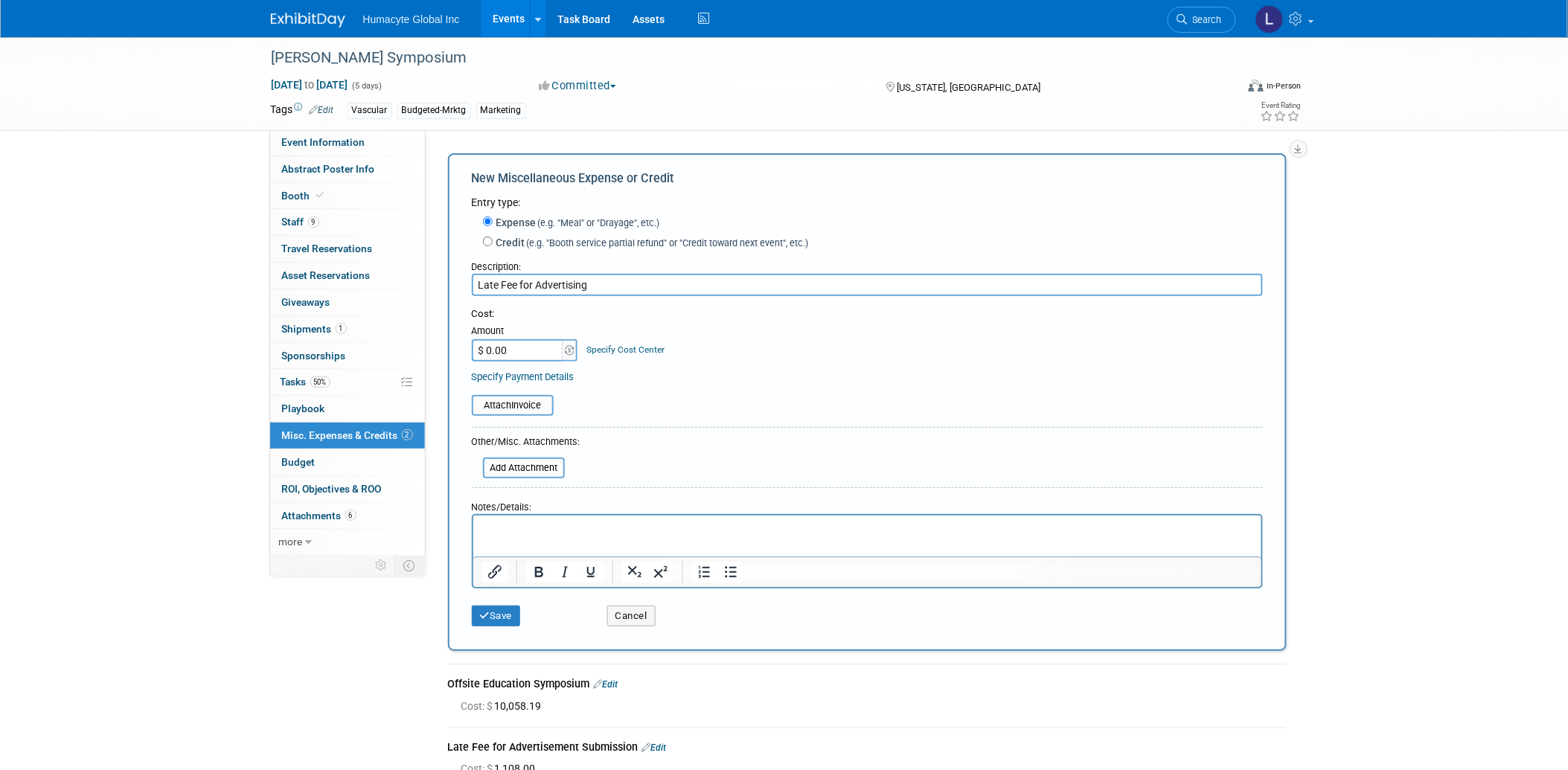
type input "Late Fee for Advertising"
click at [486, 351] on input "$ 0.00" at bounding box center [519, 350] width 93 height 22
type input "$ 1,108.80"
click at [742, 343] on div "Cost: Amount $ 1,108.80 Specify Cost Center Cost Center -- Not Specified -- Dep…" at bounding box center [868, 334] width 791 height 54
click at [508, 614] on button "Save" at bounding box center [496, 616] width 49 height 20
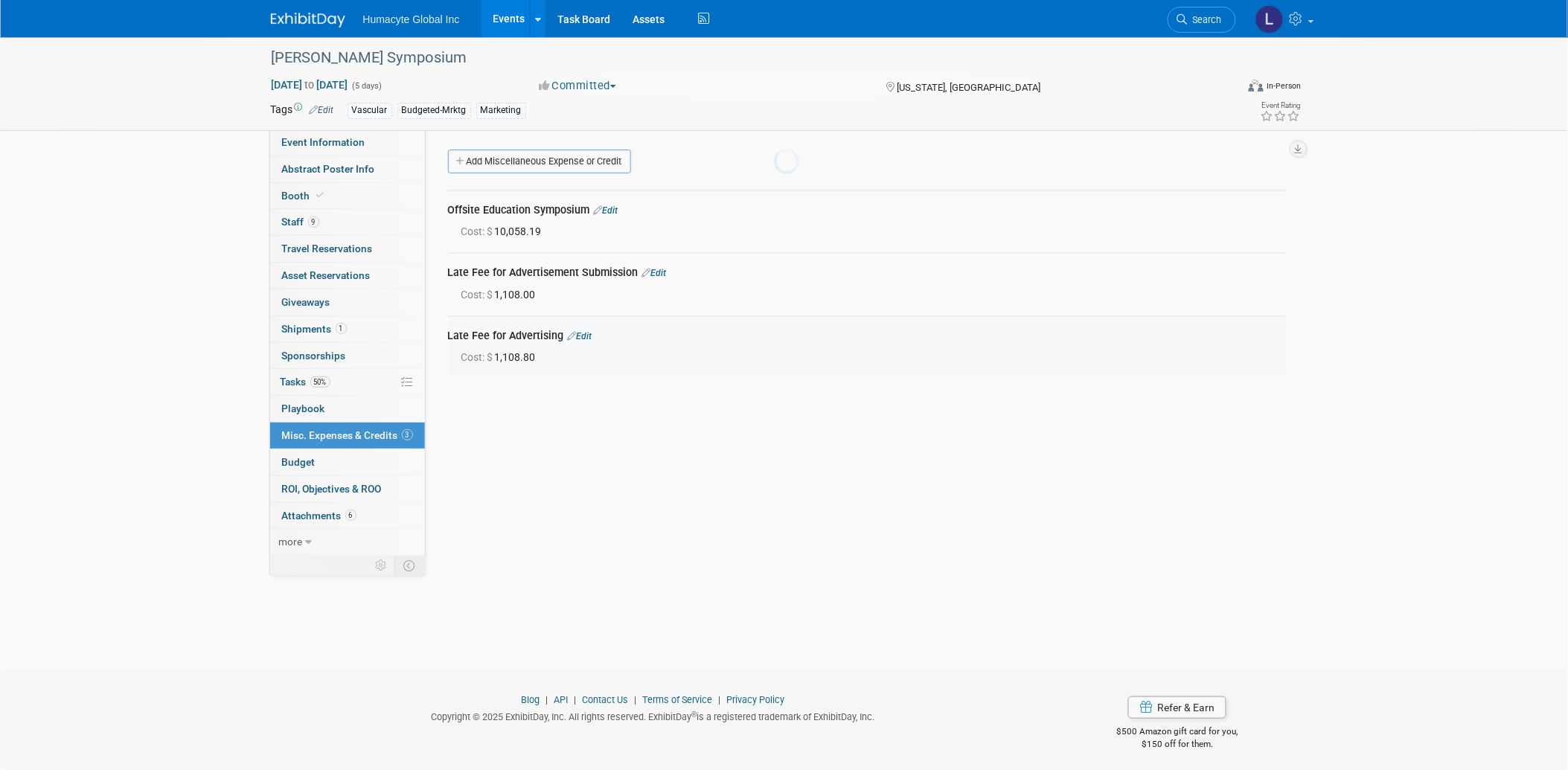
scroll to position [5, 0]
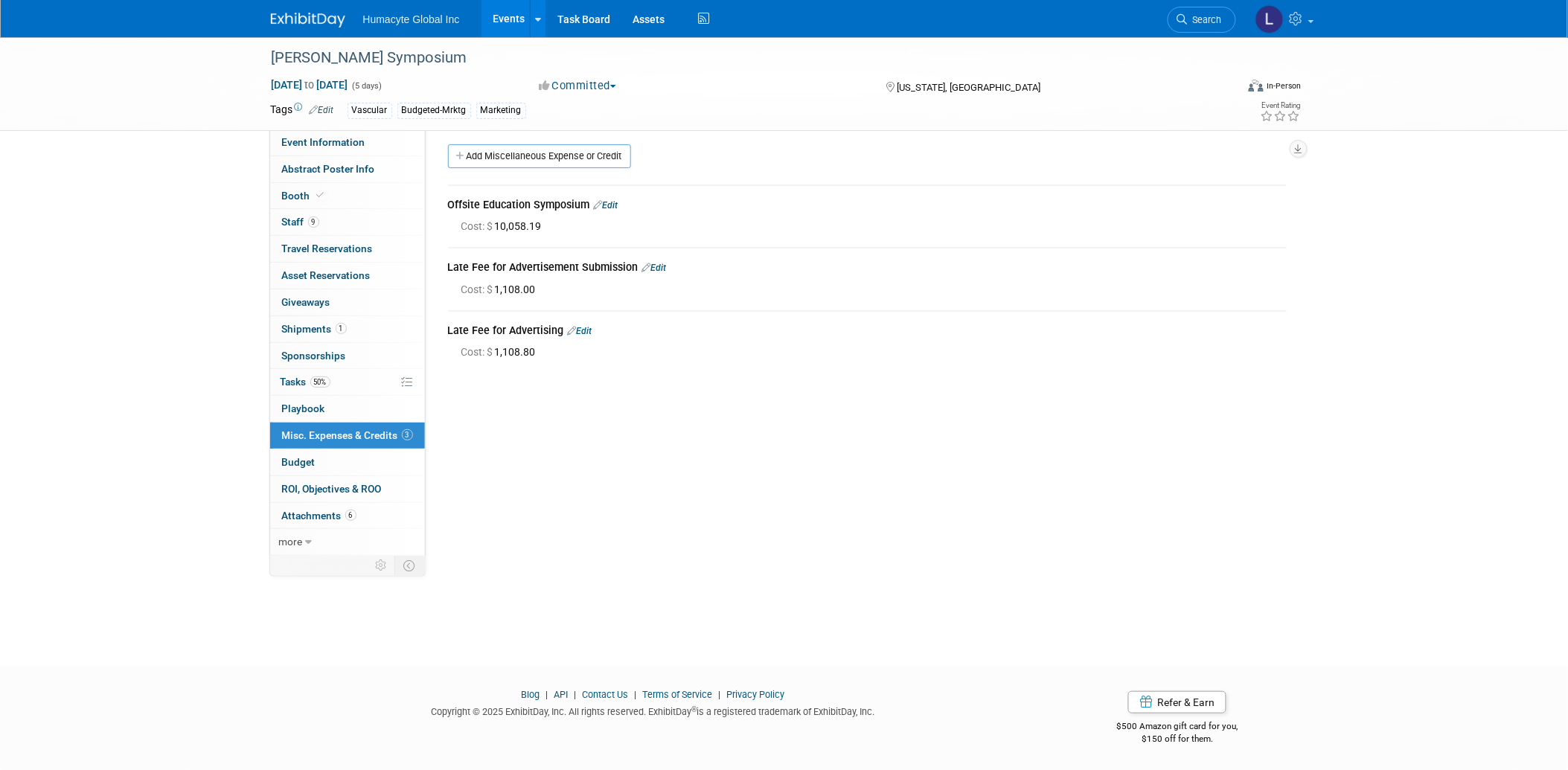
click at [589, 328] on link "Edit" at bounding box center [580, 331] width 25 height 11
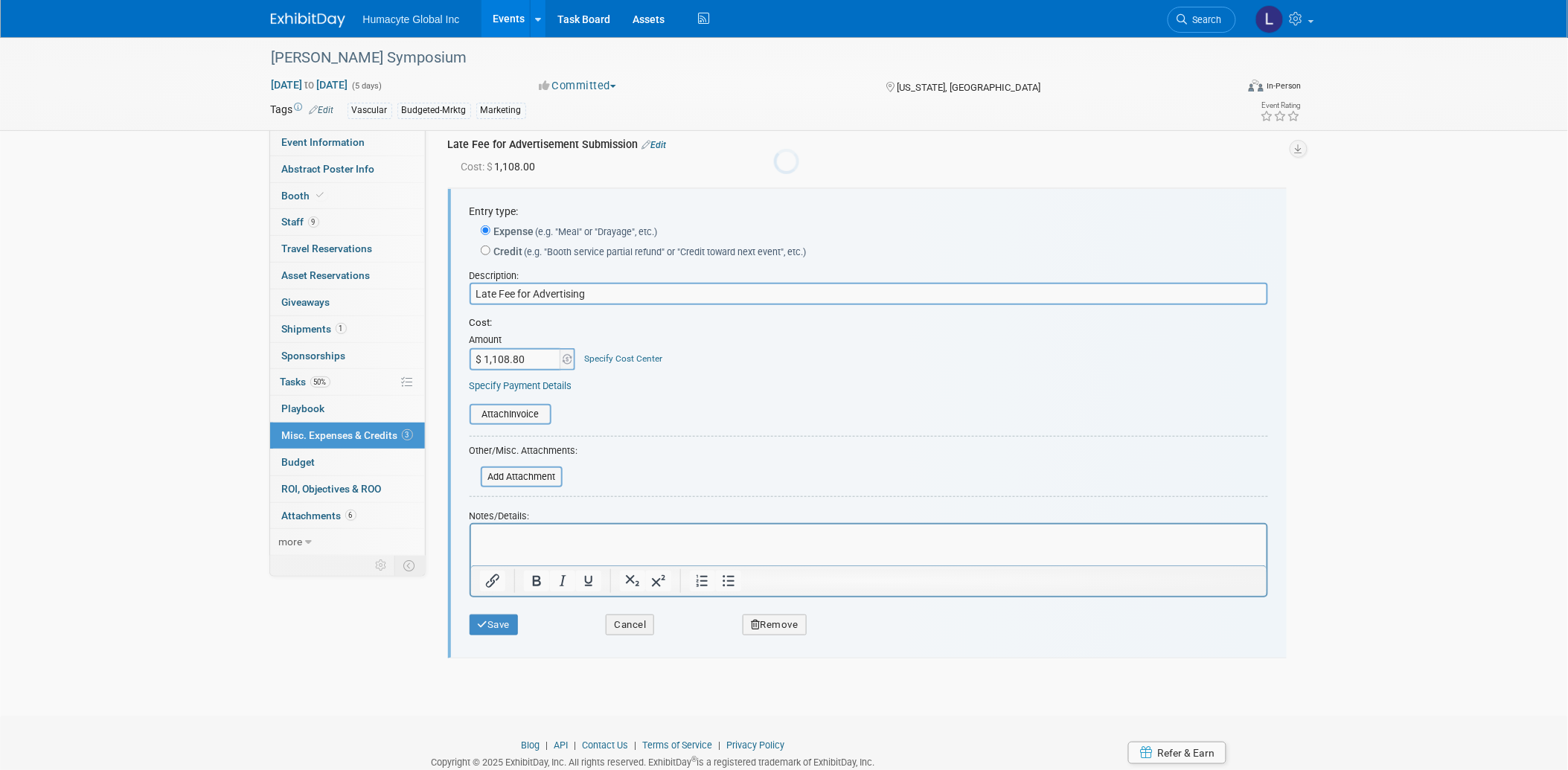
scroll to position [146, 0]
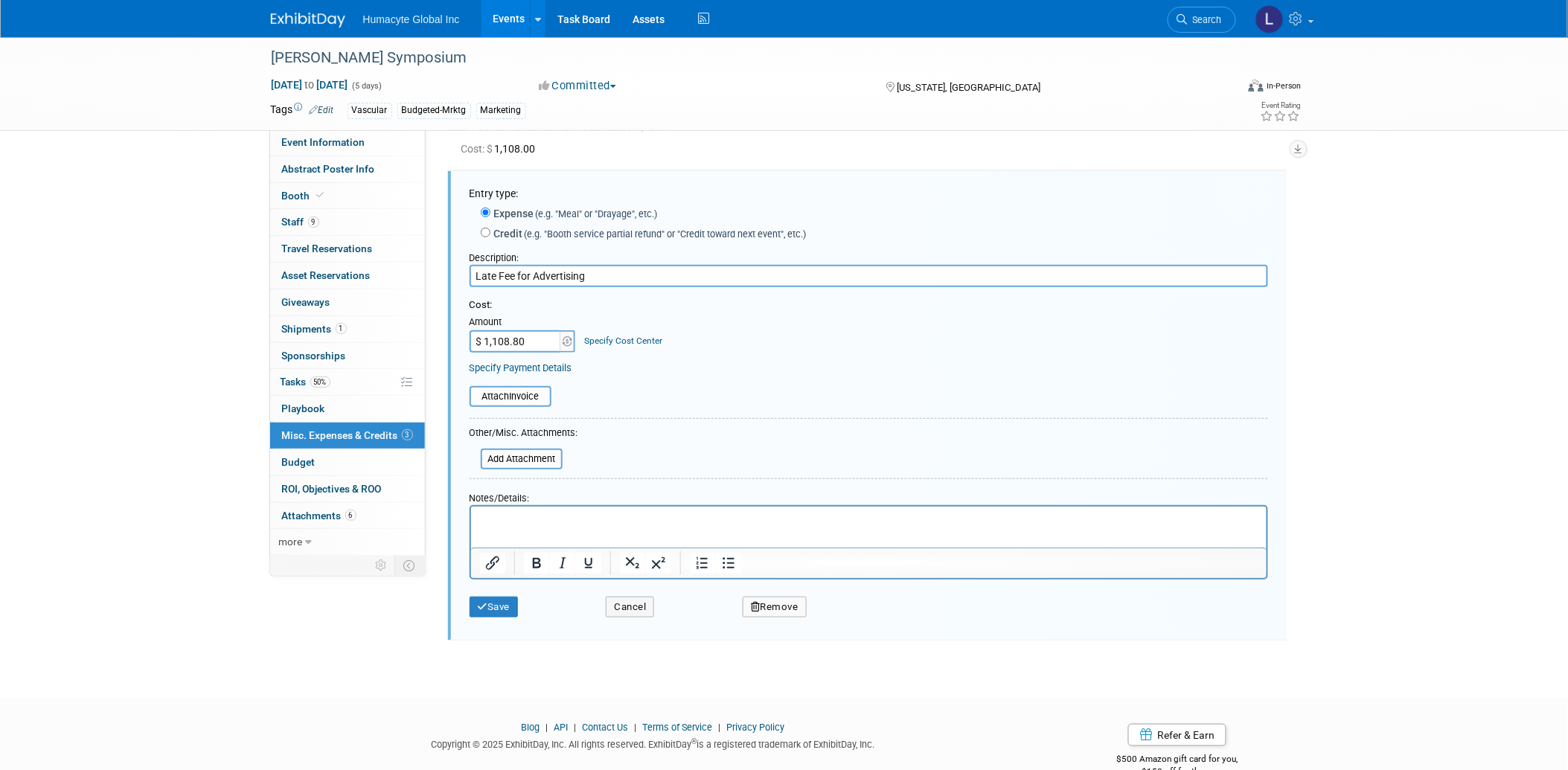
click at [769, 605] on button "Remove" at bounding box center [775, 607] width 64 height 20
click at [832, 610] on div "Yes No" at bounding box center [877, 618] width 97 height 24
click at [850, 619] on link "Yes" at bounding box center [857, 618] width 43 height 24
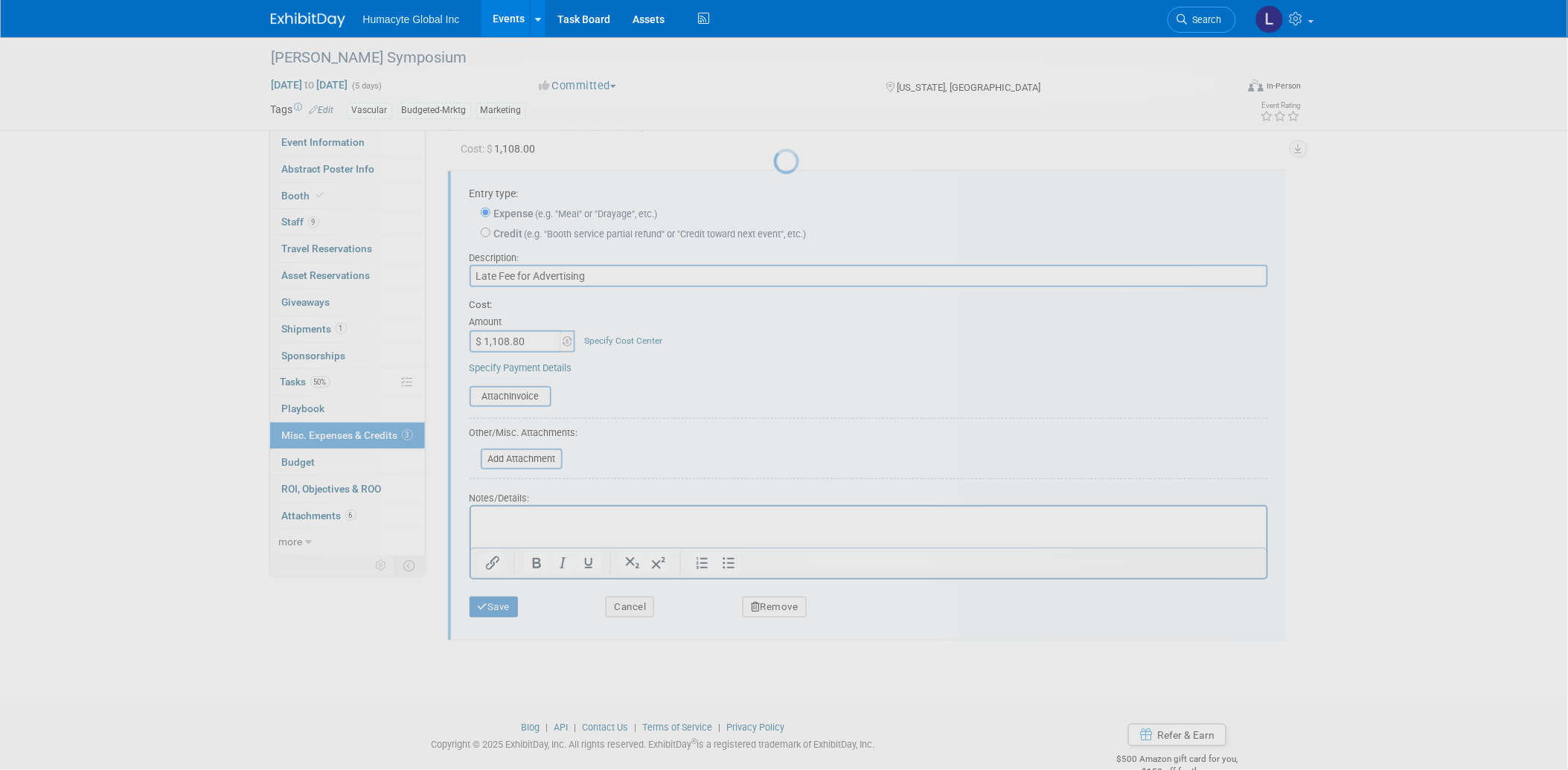
scroll to position [5, 0]
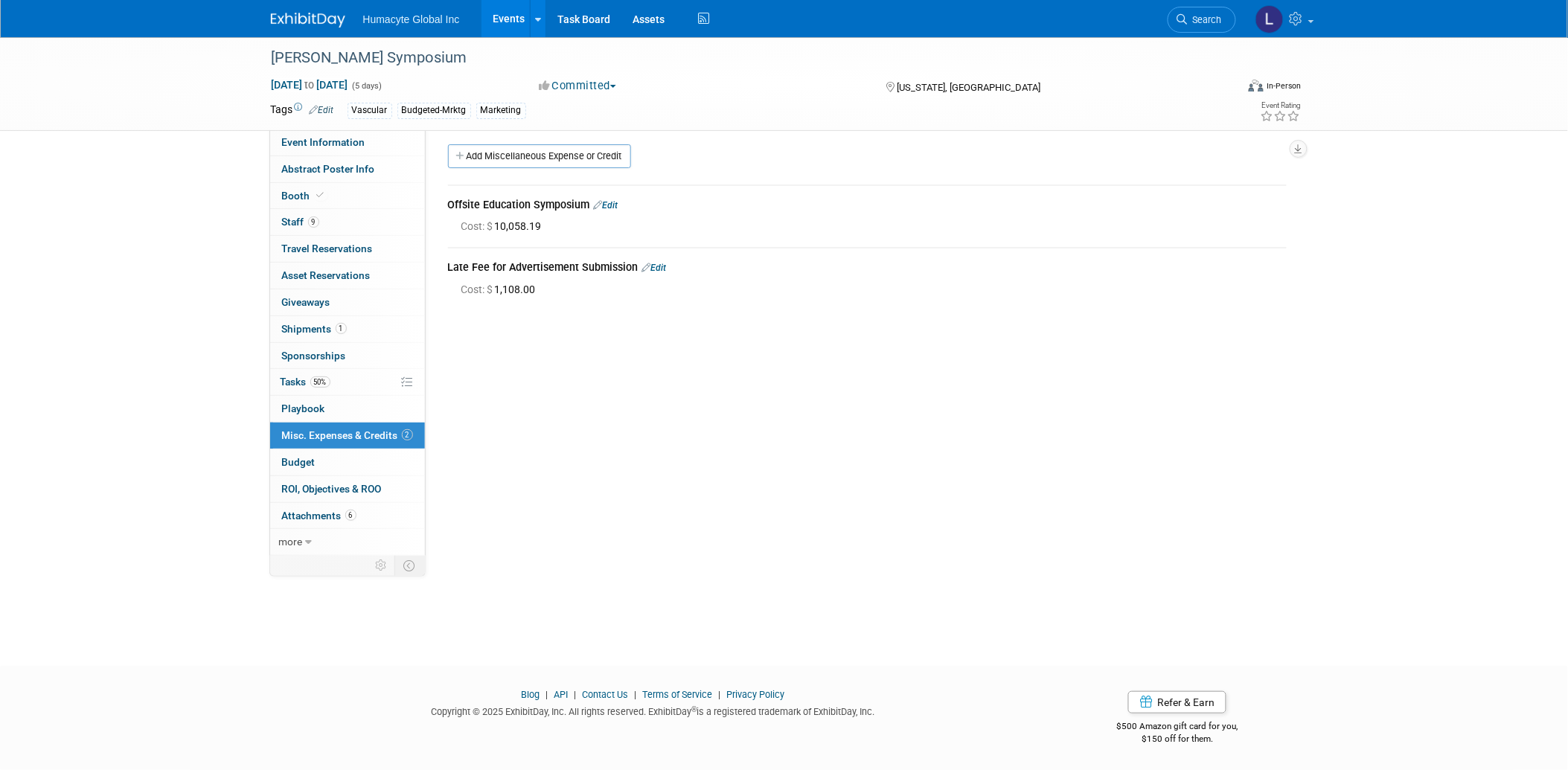
click at [673, 272] on div "Late Fee for Advertisement Submission Edit" at bounding box center [868, 269] width 839 height 18
click at [663, 263] on link "Edit" at bounding box center [655, 268] width 25 height 11
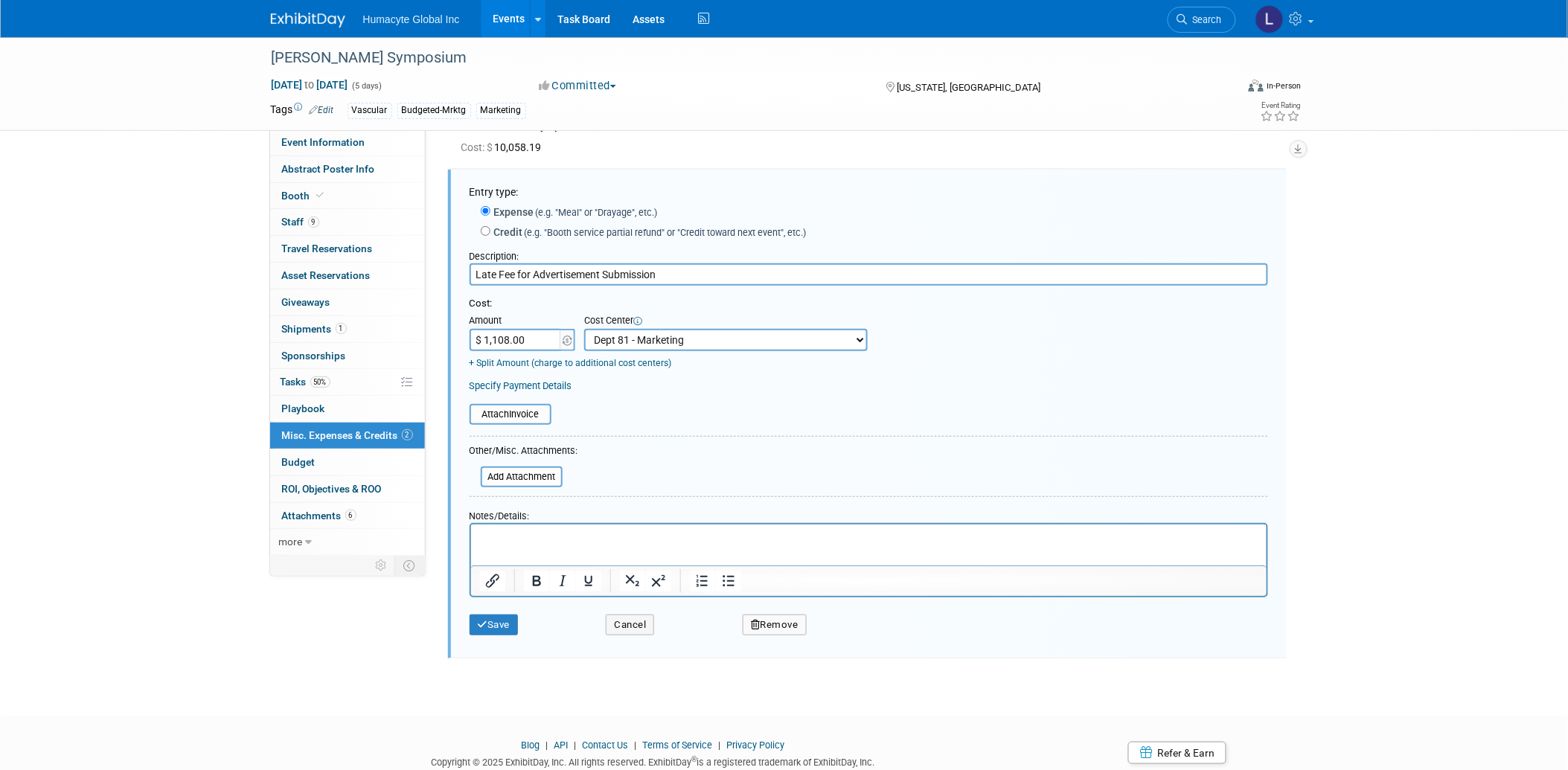
scroll to position [0, 0]
click at [509, 423] on form "Entry type: Expense (e.g. "Meal" or "Drayage", etc.) Credit (e.g. "Booth servic…" at bounding box center [868, 414] width 799 height 459
click at [507, 411] on input "file" at bounding box center [461, 414] width 177 height 18
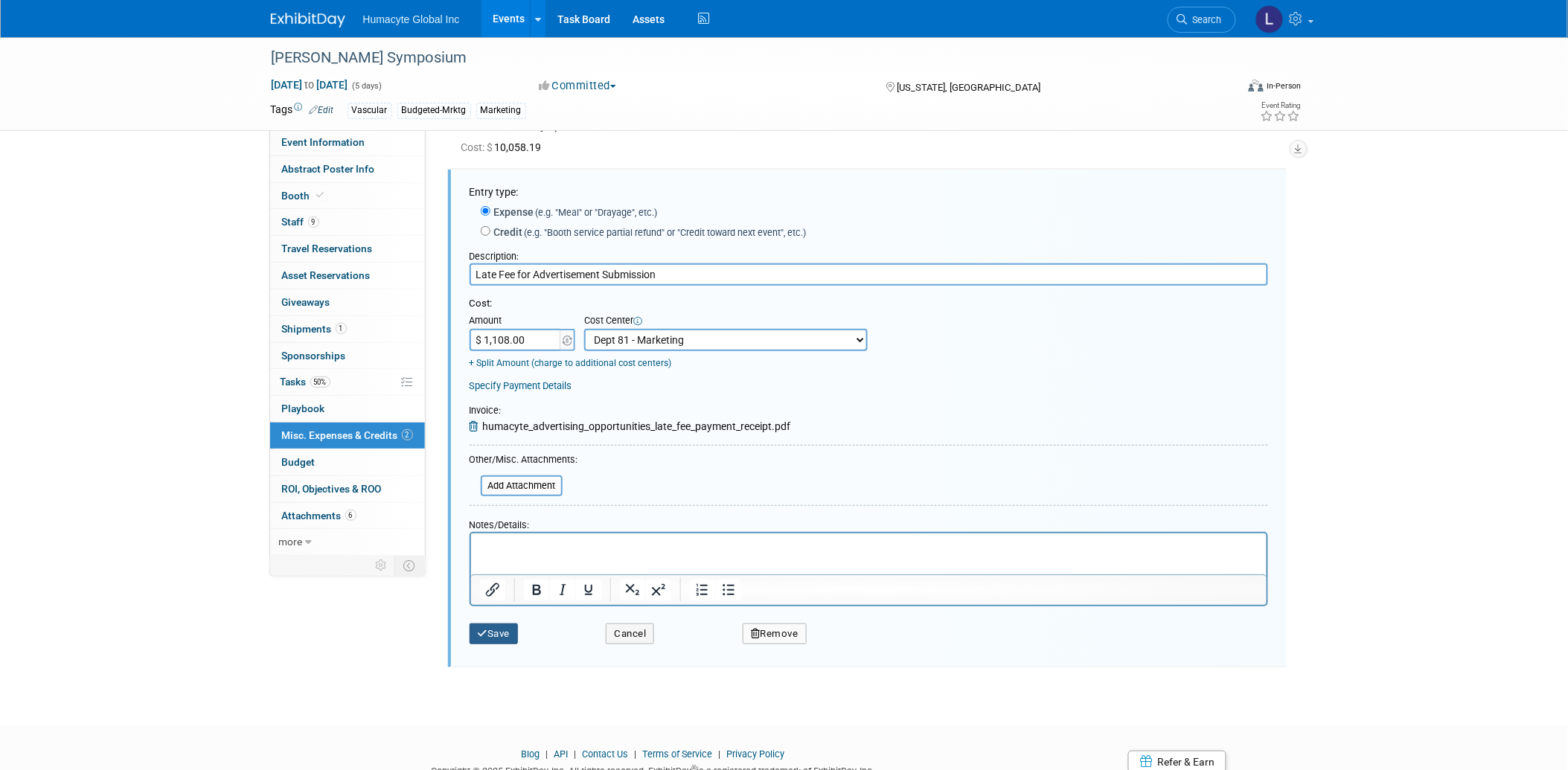
click at [492, 628] on button "Save" at bounding box center [494, 633] width 49 height 20
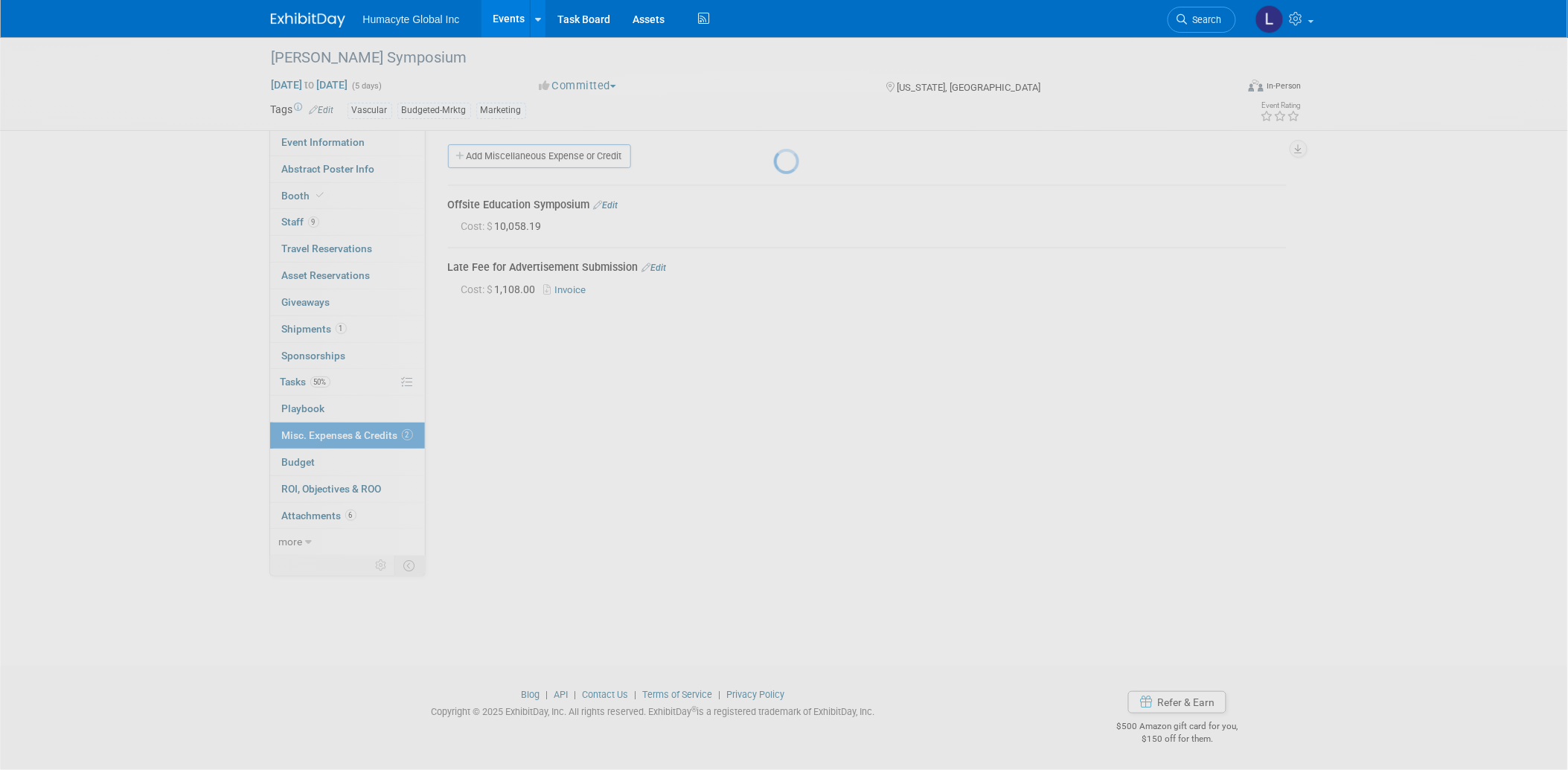
scroll to position [5, 0]
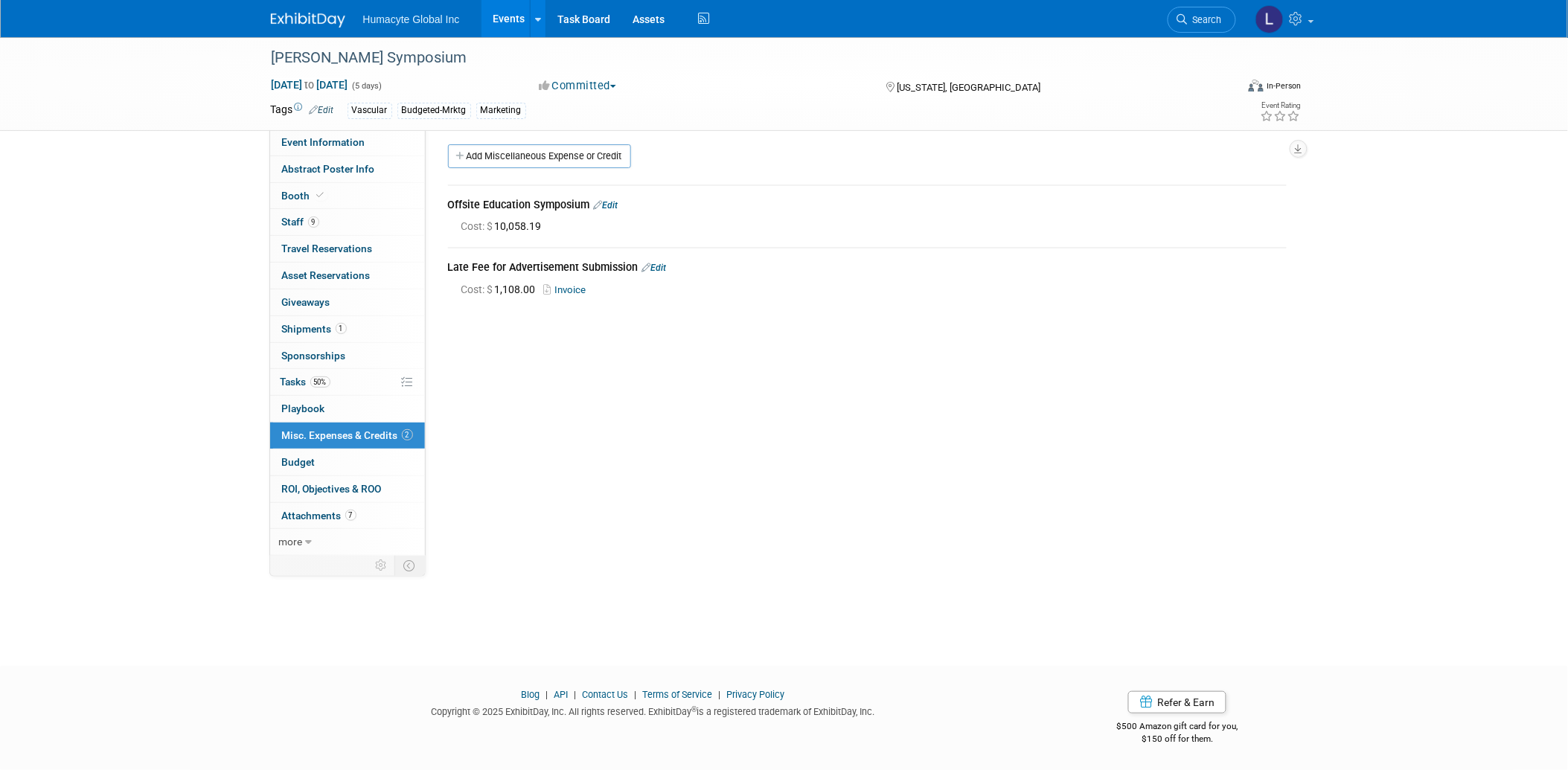
click at [814, 369] on div "Initiator: Specify initiator Department: Discovery & Pipeline Commercial Manage…" at bounding box center [862, 338] width 872 height 428
click at [302, 357] on span "Sponsorships 0" at bounding box center [314, 356] width 64 height 12
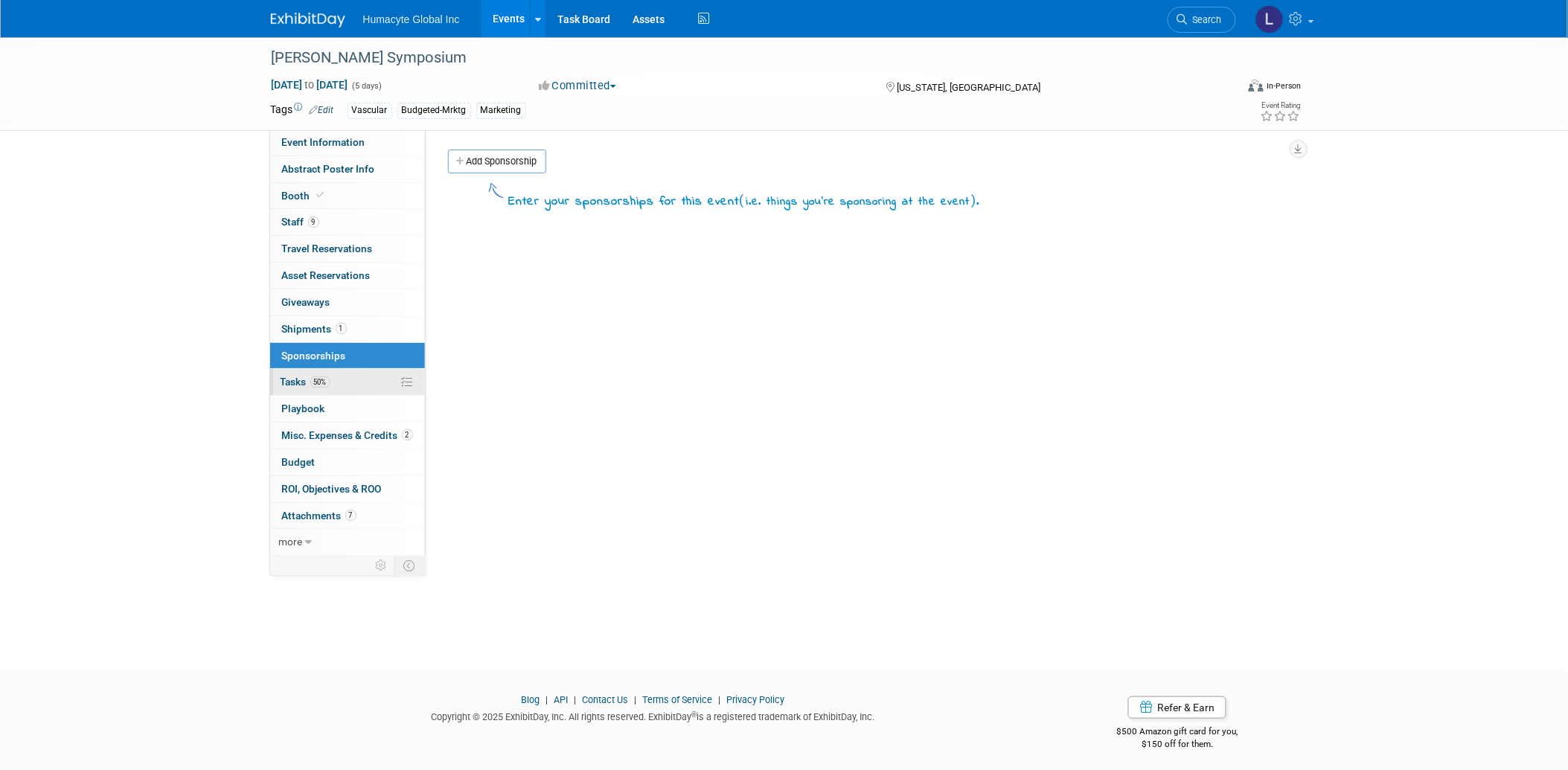
click at [292, 381] on span "Tasks 50%" at bounding box center [306, 382] width 50 height 12
